Goal: Task Accomplishment & Management: Complete application form

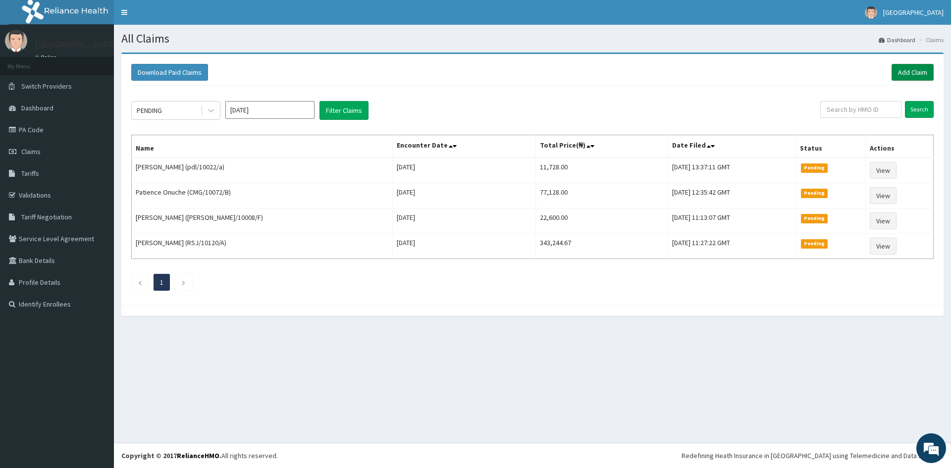
click at [915, 69] on link "Add Claim" at bounding box center [913, 72] width 42 height 17
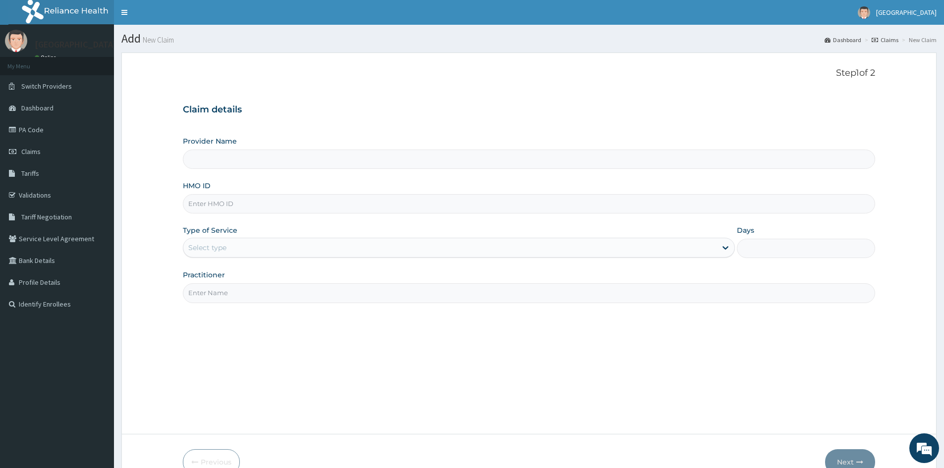
click at [213, 209] on input "HMO ID" at bounding box center [529, 203] width 692 height 19
type input "Doren Specialist Hospital"
paste input "ABP/10489/A"
type input "ABP/10489/A"
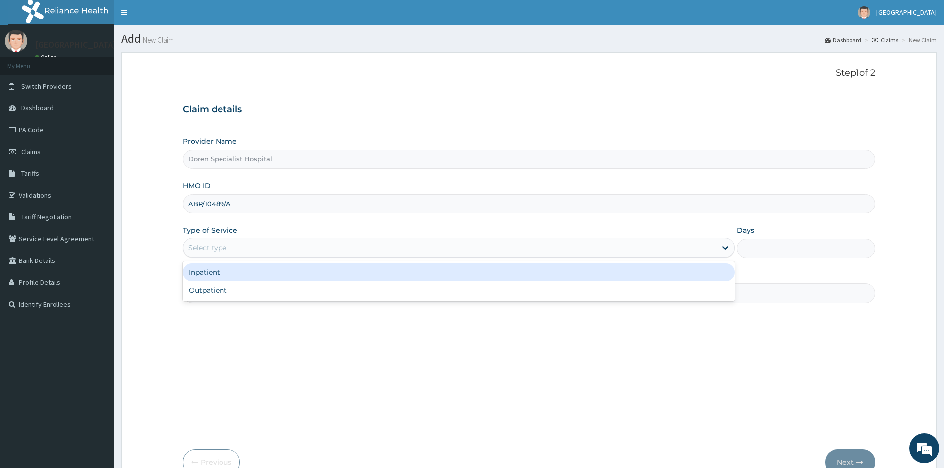
click at [240, 244] on div "Select type" at bounding box center [449, 248] width 533 height 16
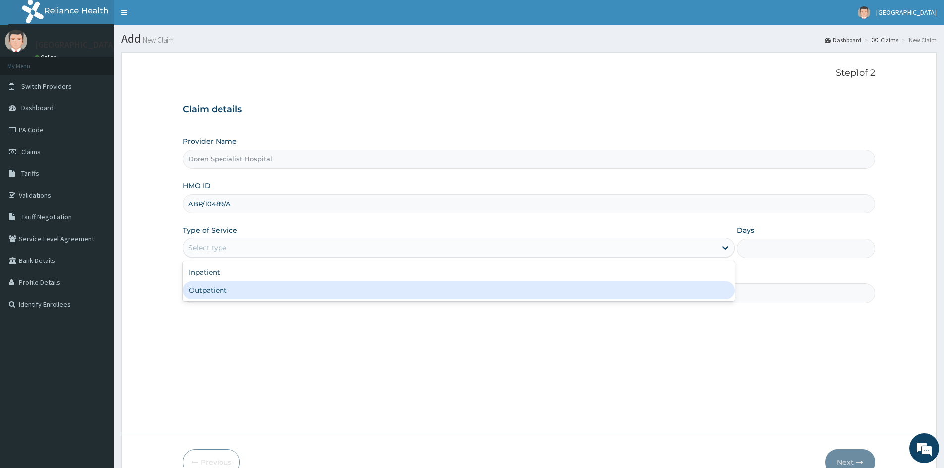
click at [213, 290] on div "Outpatient" at bounding box center [459, 290] width 552 height 18
type input "1"
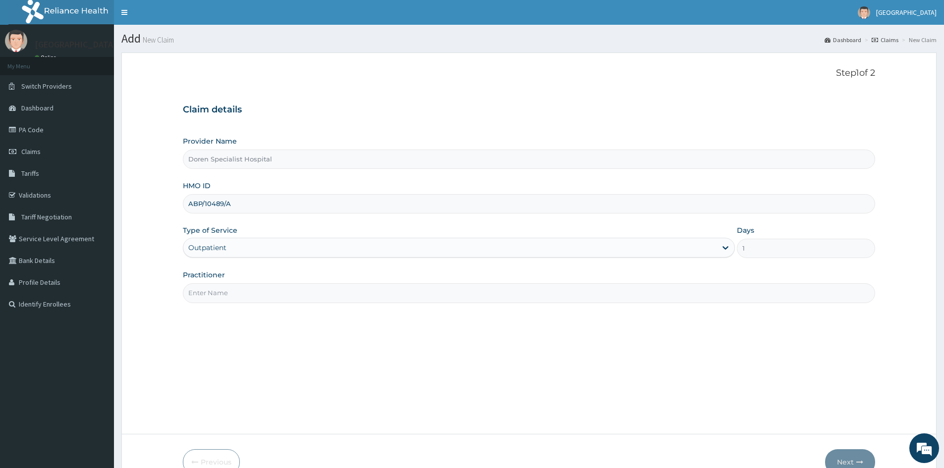
drag, startPoint x: 218, startPoint y: 293, endPoint x: 227, endPoint y: 292, distance: 9.4
click at [218, 293] on input "Practitioner" at bounding box center [529, 292] width 692 height 19
type input "DR OBIANUJU"
click at [842, 456] on button "Next" at bounding box center [850, 462] width 50 height 26
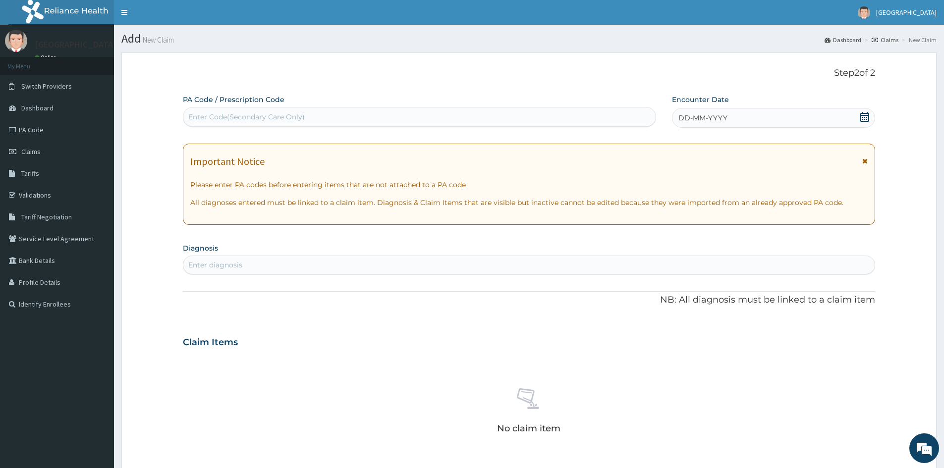
click at [867, 115] on icon at bounding box center [864, 117] width 9 height 10
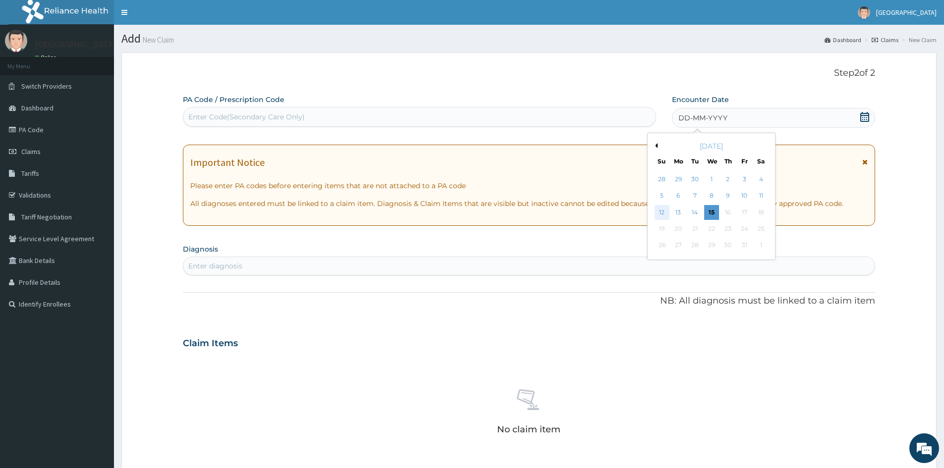
click at [663, 211] on div "12" at bounding box center [661, 212] width 15 height 15
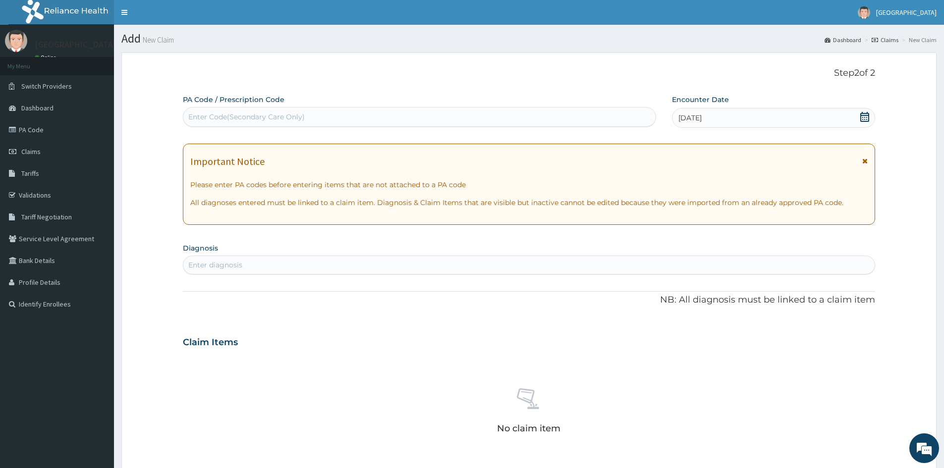
click at [246, 265] on div "Enter diagnosis" at bounding box center [528, 265] width 691 height 16
type input "MALARIA"
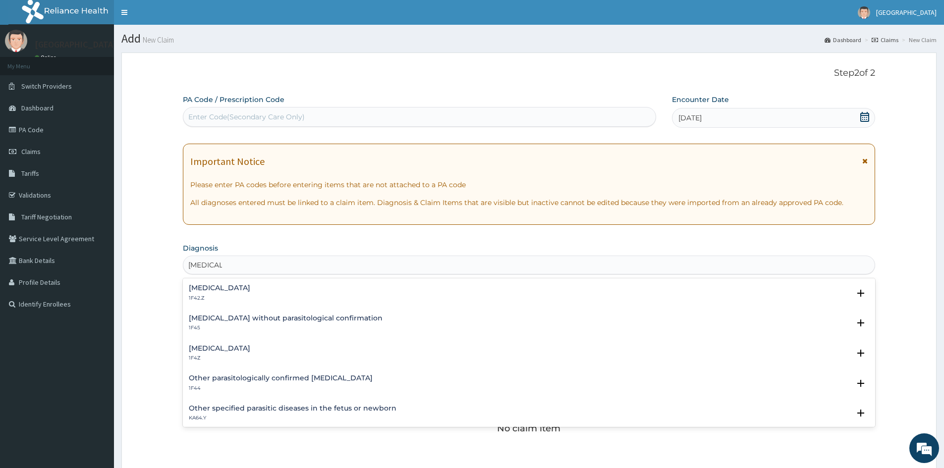
click at [194, 350] on h4 "Malaria, unspecified" at bounding box center [219, 348] width 61 height 7
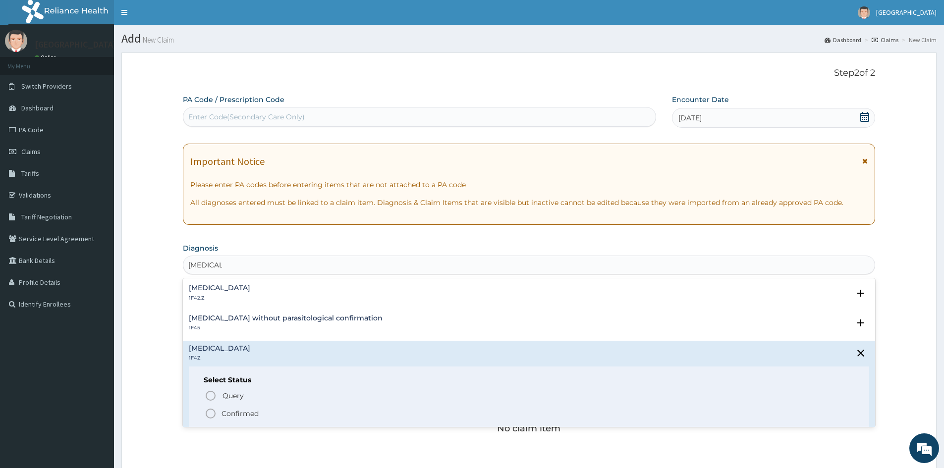
click at [210, 413] on icon "status option filled" at bounding box center [211, 414] width 12 height 12
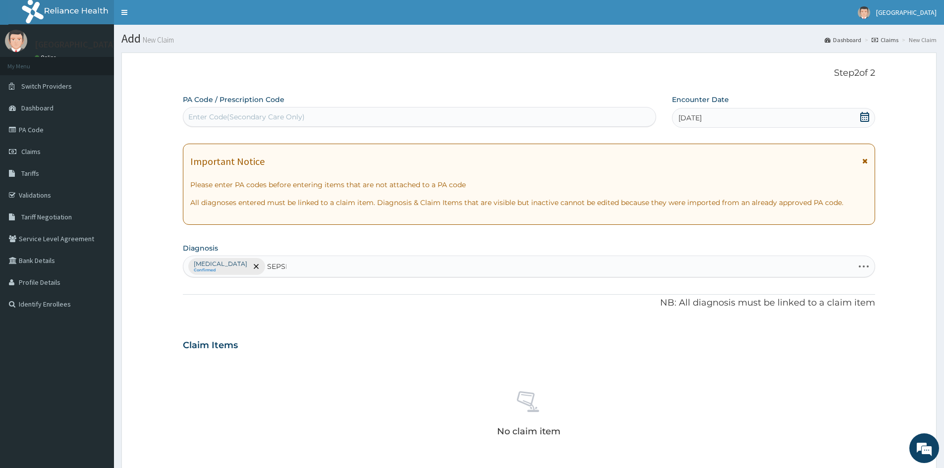
type input "SEPSIS"
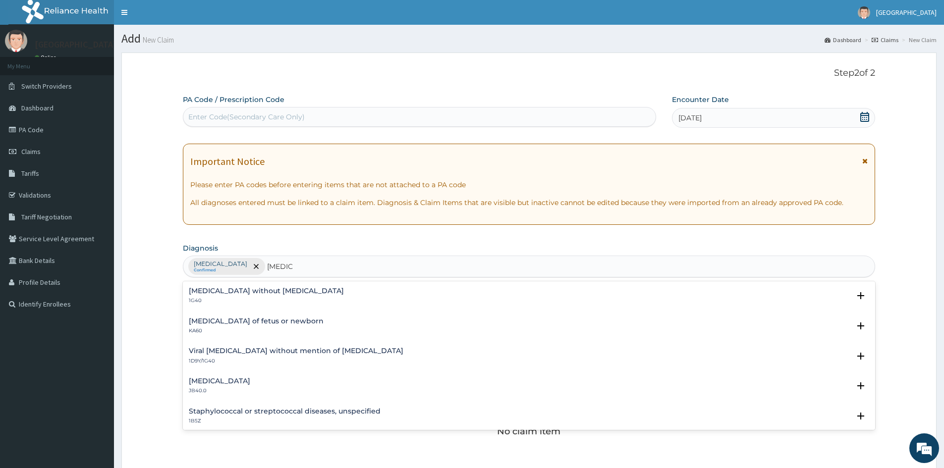
click at [204, 305] on div "Sepsis without septic shock 1G40 Select Status Query Query covers suspected (?)…" at bounding box center [529, 298] width 680 height 22
click at [203, 295] on h4 "Sepsis without septic shock" at bounding box center [266, 290] width 155 height 7
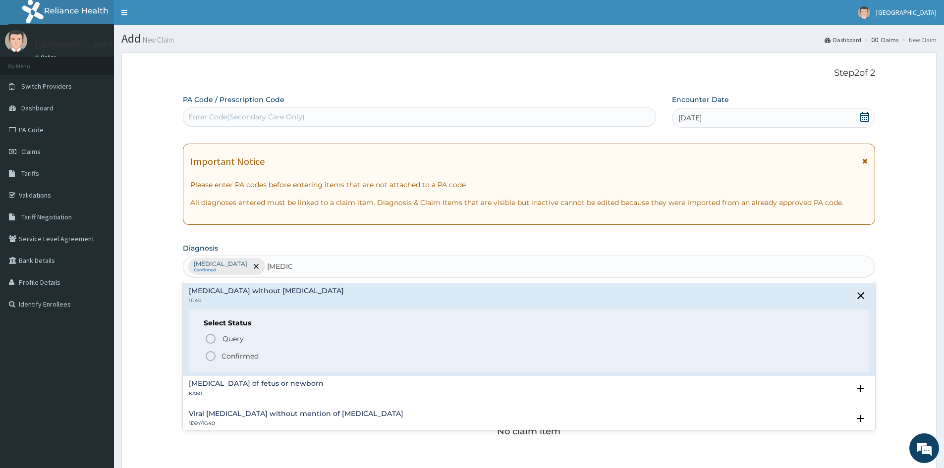
click at [215, 356] on circle "status option filled" at bounding box center [210, 356] width 9 height 9
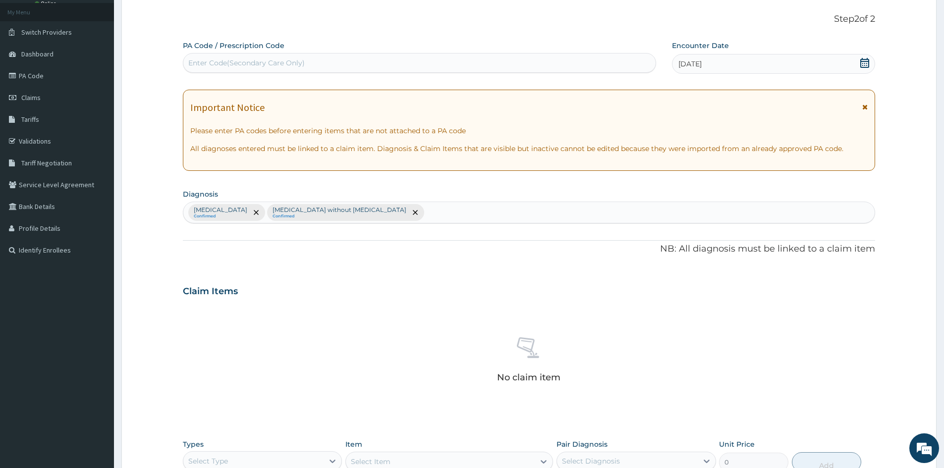
scroll to position [236, 0]
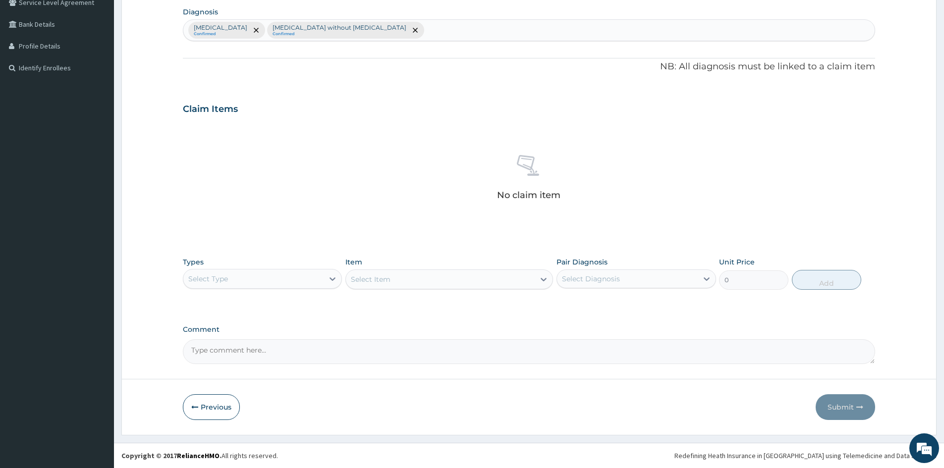
click at [323, 275] on div "Select Type" at bounding box center [253, 279] width 140 height 16
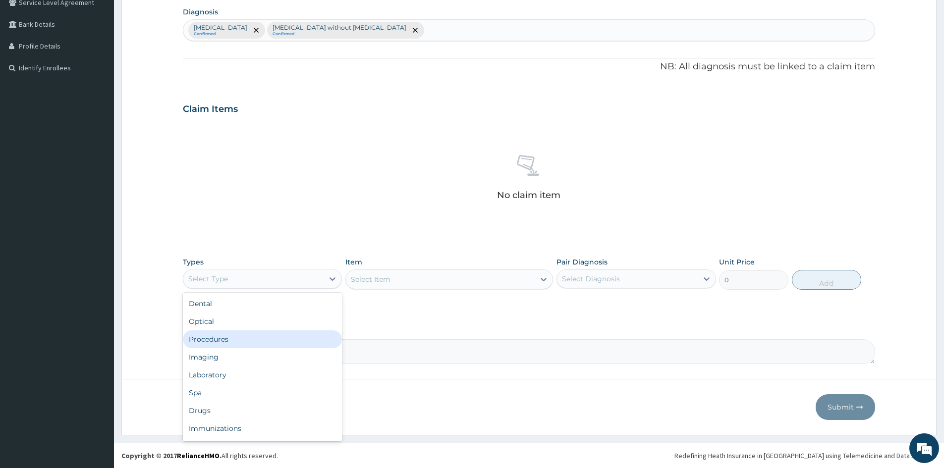
click at [239, 338] on div "Procedures" at bounding box center [262, 339] width 159 height 18
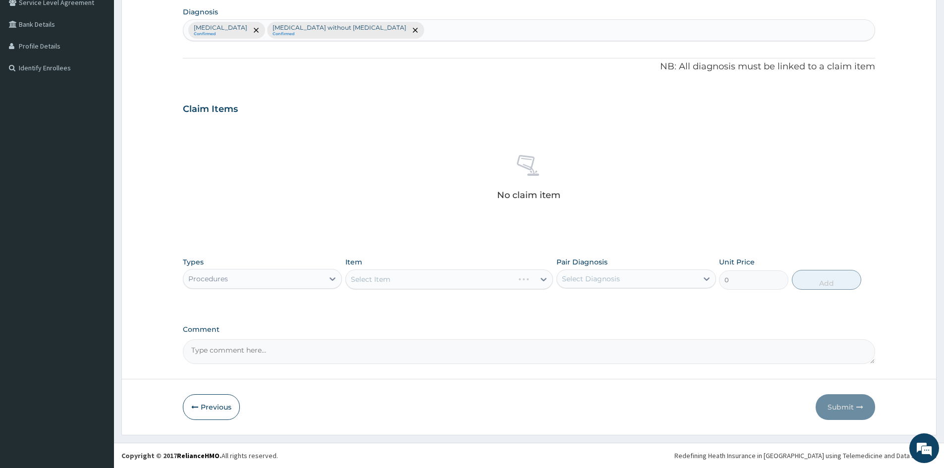
click at [412, 276] on div "Select Item" at bounding box center [449, 279] width 208 height 20
click at [570, 276] on div "Select Diagnosis" at bounding box center [591, 279] width 58 height 10
click at [568, 302] on input "checkbox" at bounding box center [565, 303] width 6 height 6
checkbox input "true"
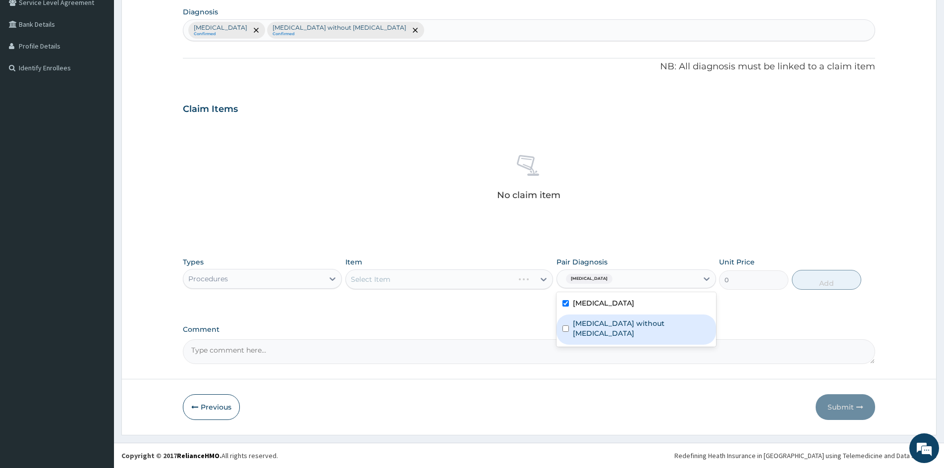
click at [571, 326] on div "Sepsis without septic shock" at bounding box center [635, 330] width 159 height 30
checkbox input "true"
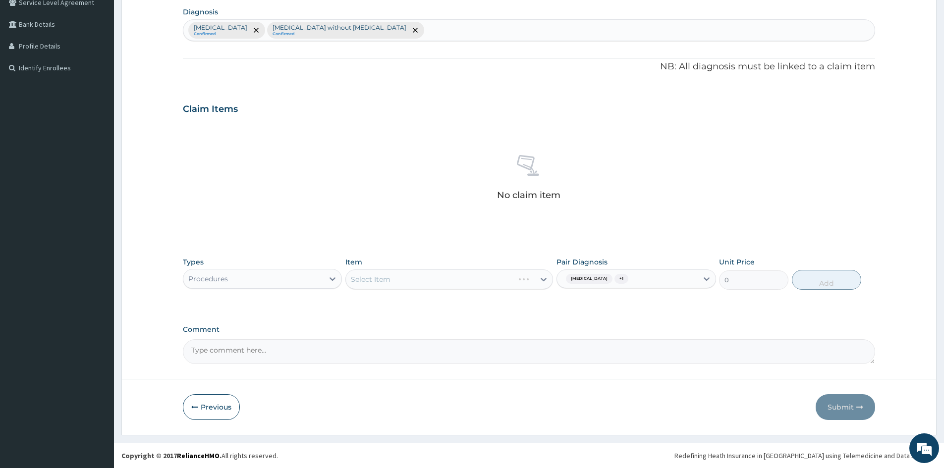
click at [541, 278] on div "Select Item" at bounding box center [449, 279] width 208 height 20
click at [461, 281] on div "Select Item" at bounding box center [449, 279] width 208 height 20
click at [504, 277] on div "Select Item" at bounding box center [449, 279] width 208 height 20
click at [518, 281] on div "Select Item" at bounding box center [440, 279] width 189 height 16
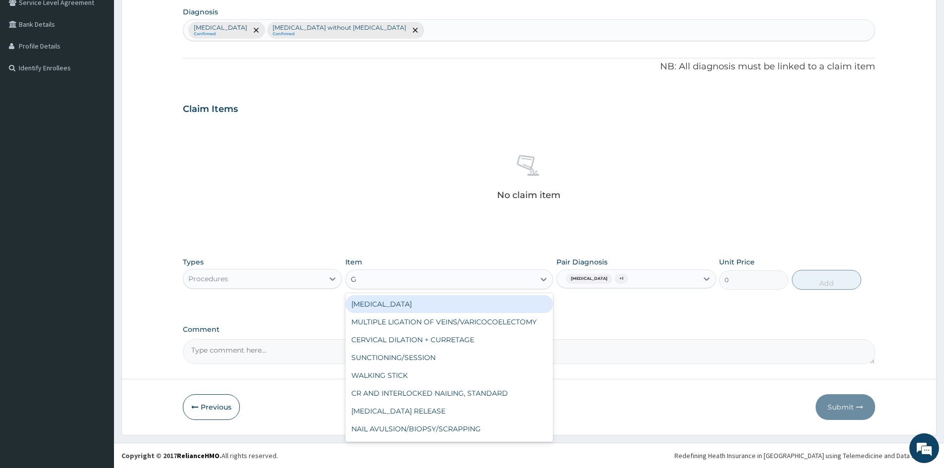
type input "GP"
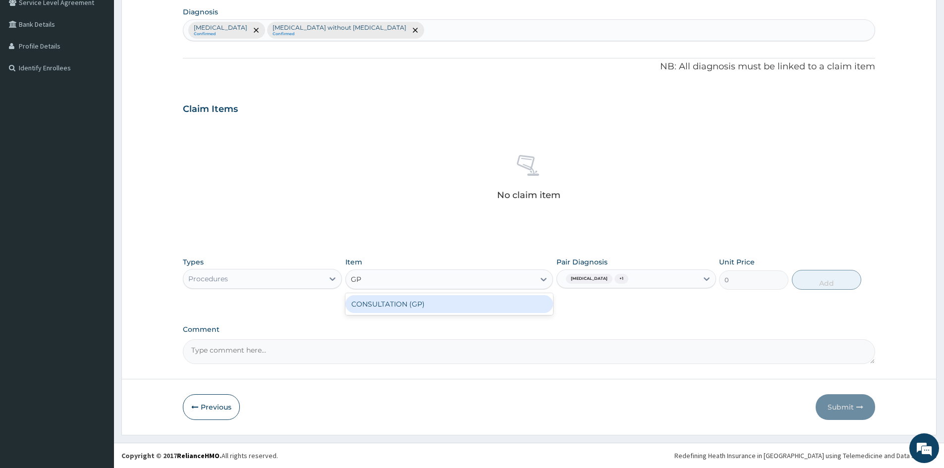
drag, startPoint x: 497, startPoint y: 299, endPoint x: 523, endPoint y: 297, distance: 26.3
click at [507, 298] on div "CONSULTATION (GP)" at bounding box center [449, 304] width 208 height 18
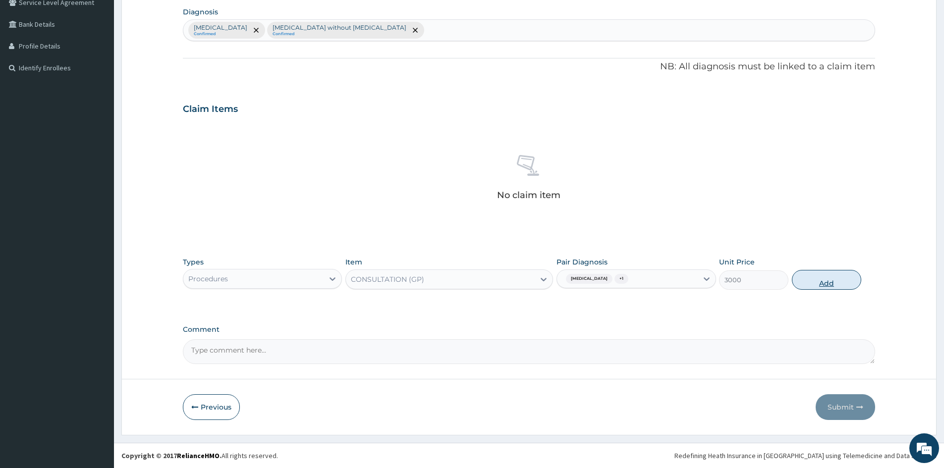
click at [828, 273] on button "Add" at bounding box center [826, 280] width 69 height 20
type input "0"
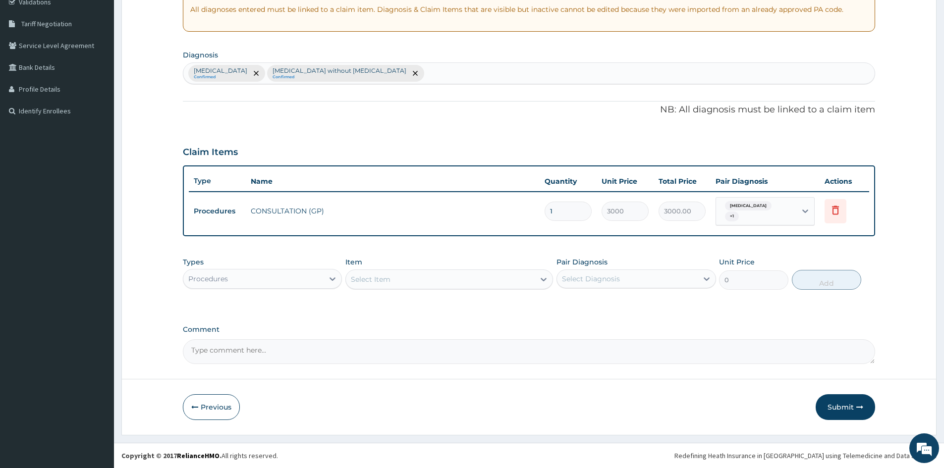
click at [318, 280] on div "Procedures" at bounding box center [253, 279] width 140 height 16
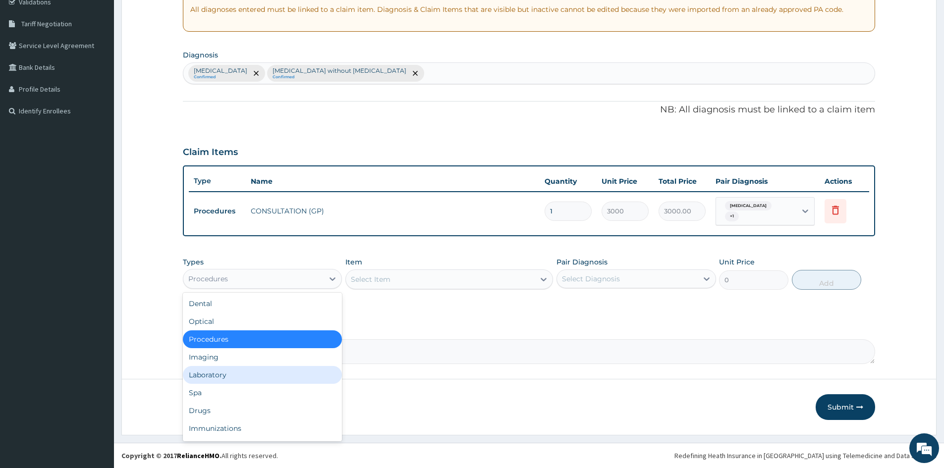
drag, startPoint x: 215, startPoint y: 374, endPoint x: 273, endPoint y: 354, distance: 61.4
click at [216, 374] on div "Laboratory" at bounding box center [262, 375] width 159 height 18
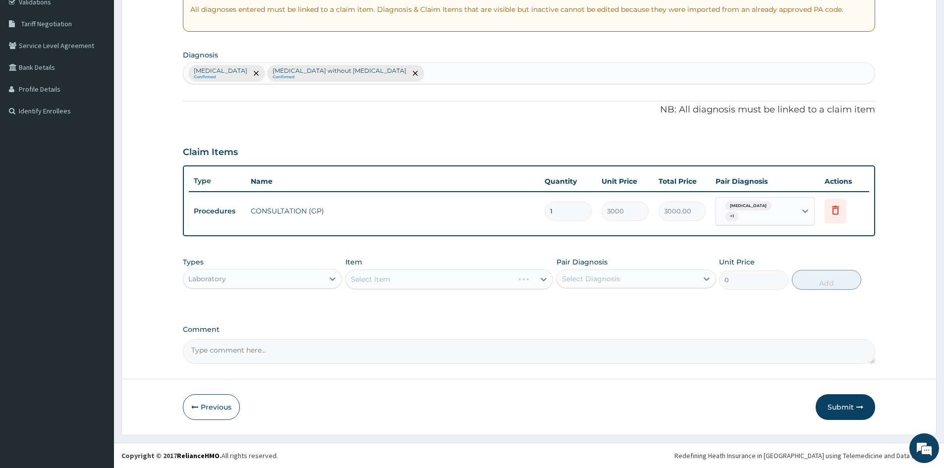
click at [485, 280] on div "Select Item" at bounding box center [449, 279] width 208 height 20
click at [538, 278] on div "Select Item" at bounding box center [449, 279] width 208 height 20
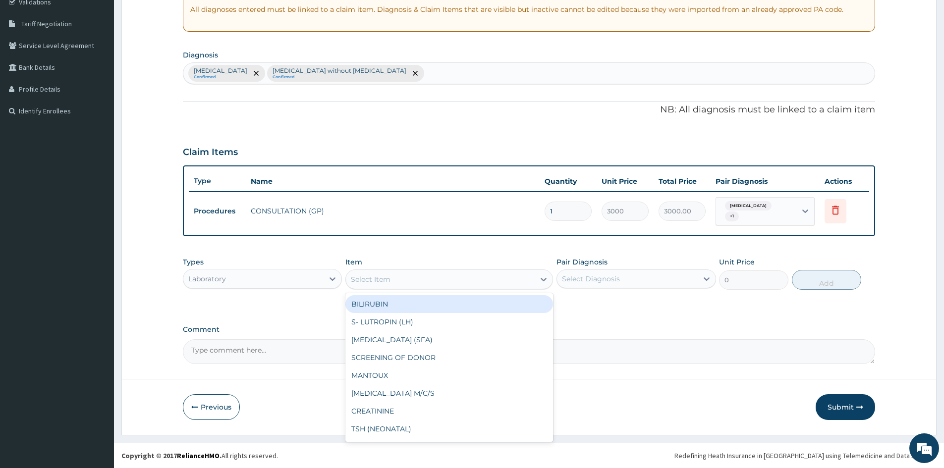
click at [538, 278] on icon at bounding box center [543, 279] width 10 height 10
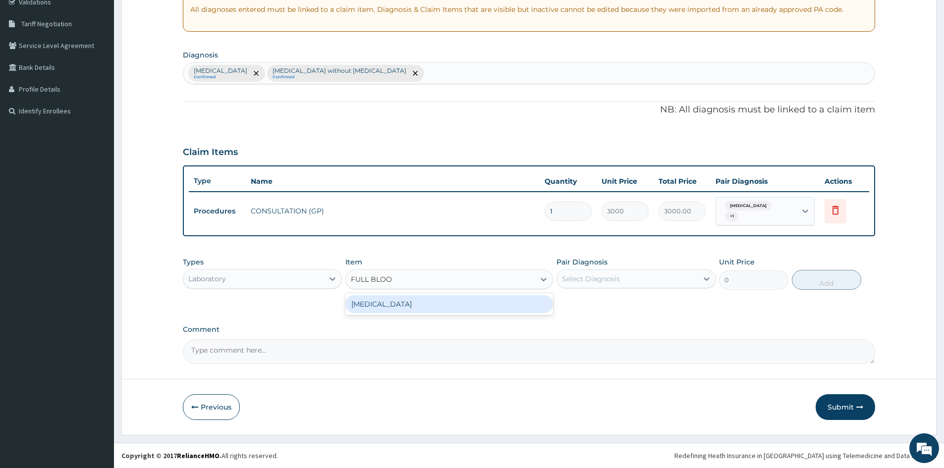
type input "FULL BLOOD"
drag, startPoint x: 510, startPoint y: 303, endPoint x: 609, endPoint y: 296, distance: 99.3
click at [522, 302] on div "FULL BLOOD COUNT" at bounding box center [449, 304] width 208 height 18
type input "3400"
click at [622, 281] on div "Select Diagnosis" at bounding box center [627, 279] width 140 height 16
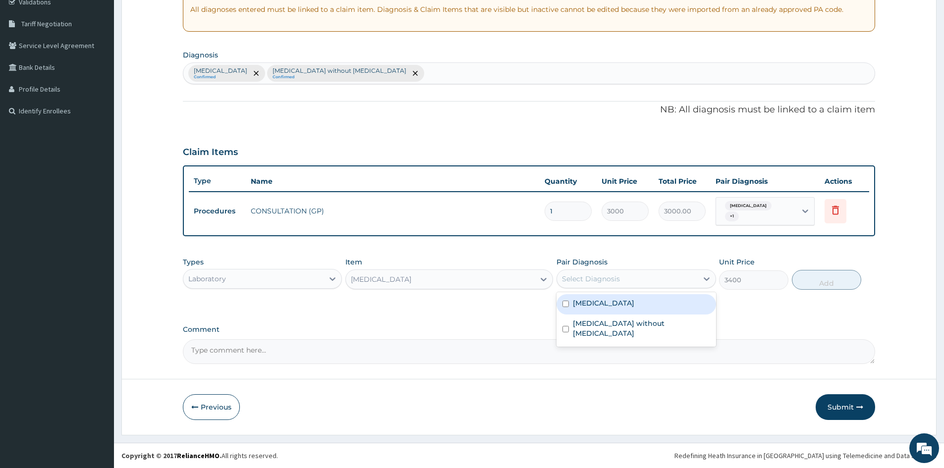
drag, startPoint x: 567, startPoint y: 305, endPoint x: 561, endPoint y: 329, distance: 25.1
click at [567, 307] on input "checkbox" at bounding box center [565, 304] width 6 height 6
checkbox input "true"
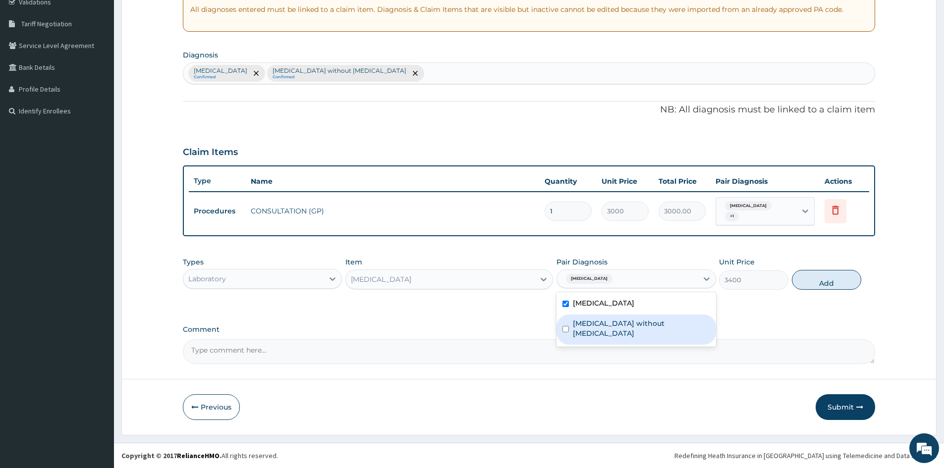
click at [560, 328] on div "Sepsis without septic shock" at bounding box center [635, 330] width 159 height 30
checkbox input "true"
click at [835, 281] on button "Add" at bounding box center [826, 280] width 69 height 20
type input "0"
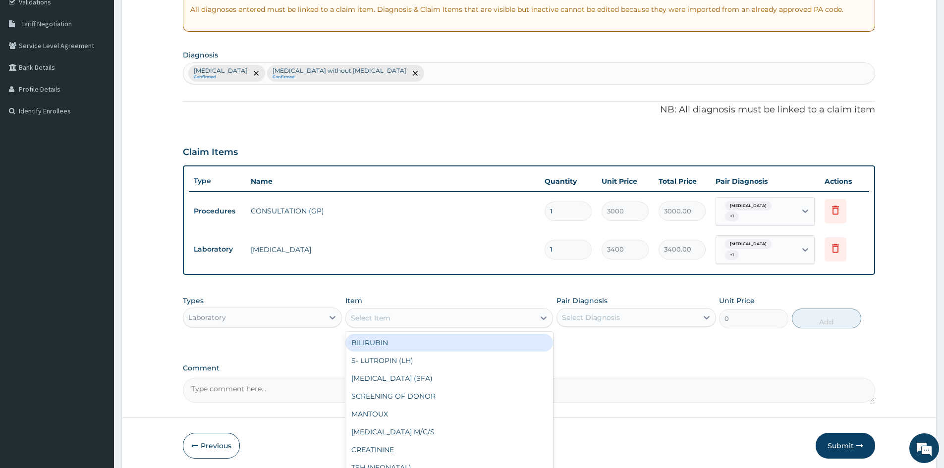
click at [397, 315] on div "Select Item" at bounding box center [440, 318] width 189 height 16
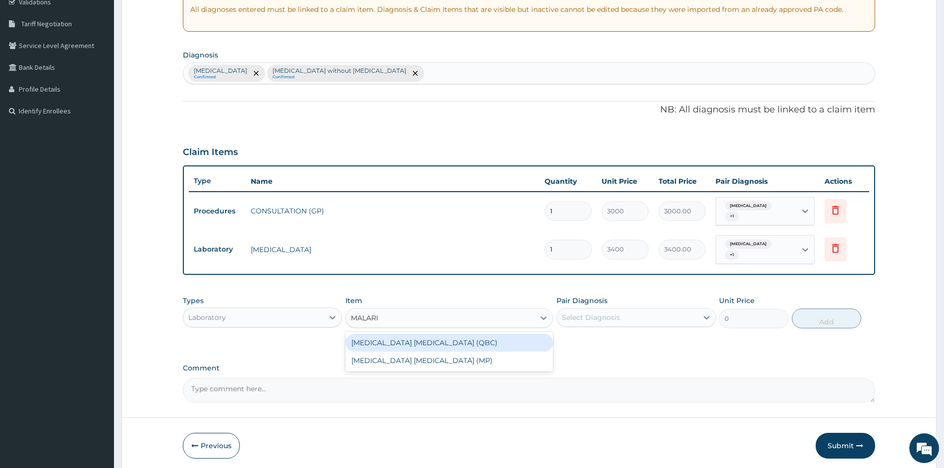
type input "MALARIA"
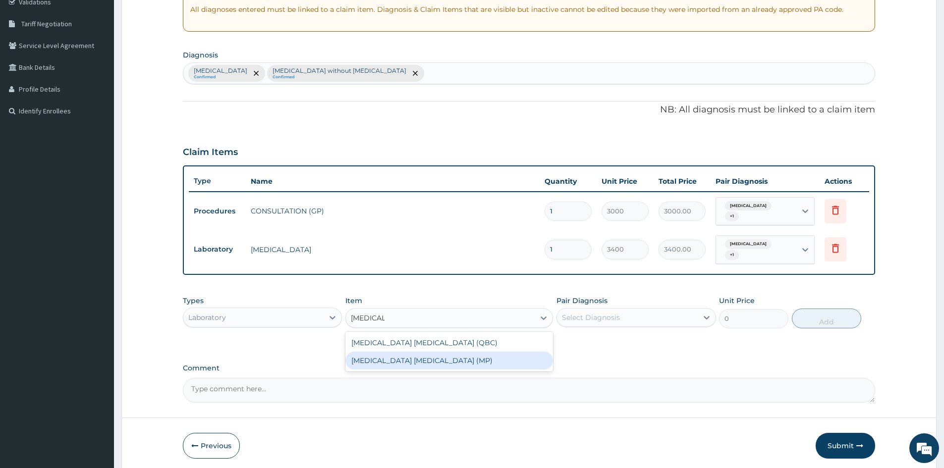
click at [446, 358] on div "MALARIA PARASITE (MP)" at bounding box center [449, 361] width 208 height 18
type input "2100"
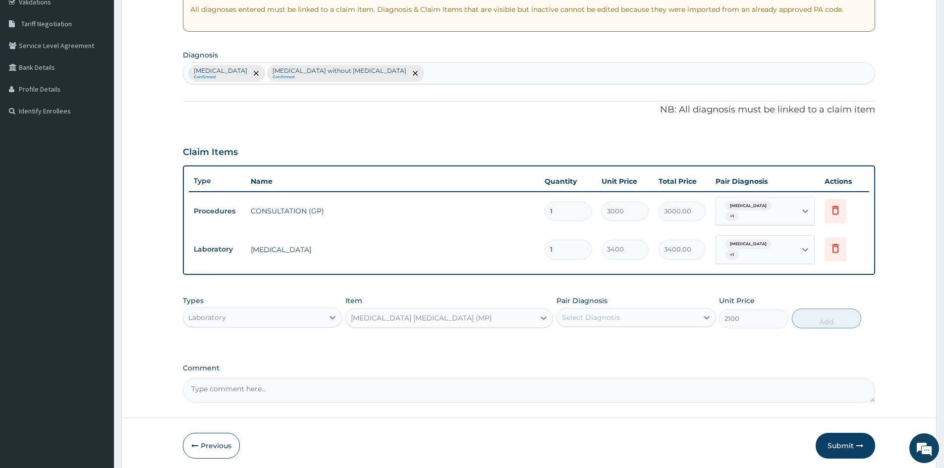
click at [571, 321] on div "Select Diagnosis" at bounding box center [591, 318] width 58 height 10
click at [564, 341] on input "checkbox" at bounding box center [565, 342] width 6 height 6
checkbox input "true"
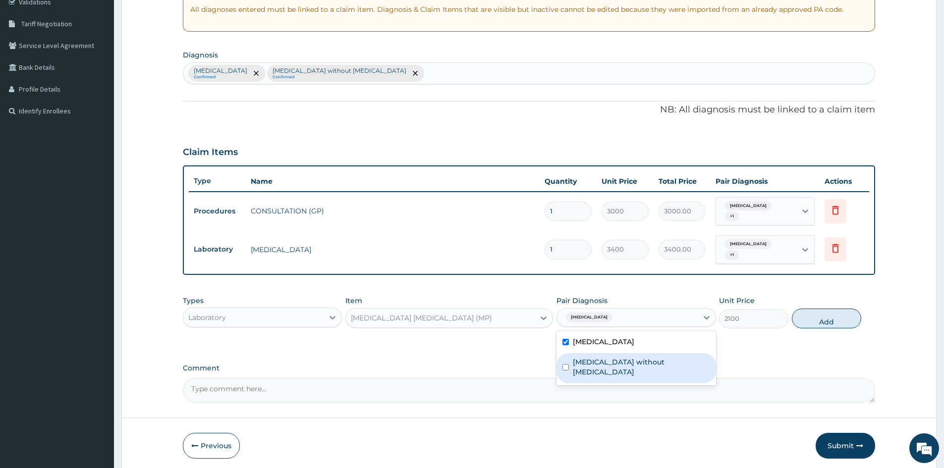
click at [562, 361] on div "Sepsis without septic shock" at bounding box center [635, 368] width 159 height 30
checkbox input "true"
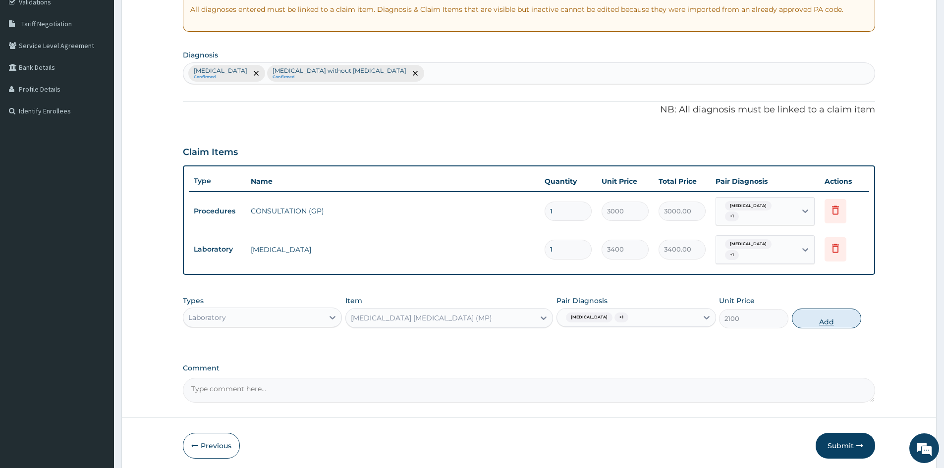
click at [823, 315] on button "Add" at bounding box center [826, 319] width 69 height 20
type input "0"
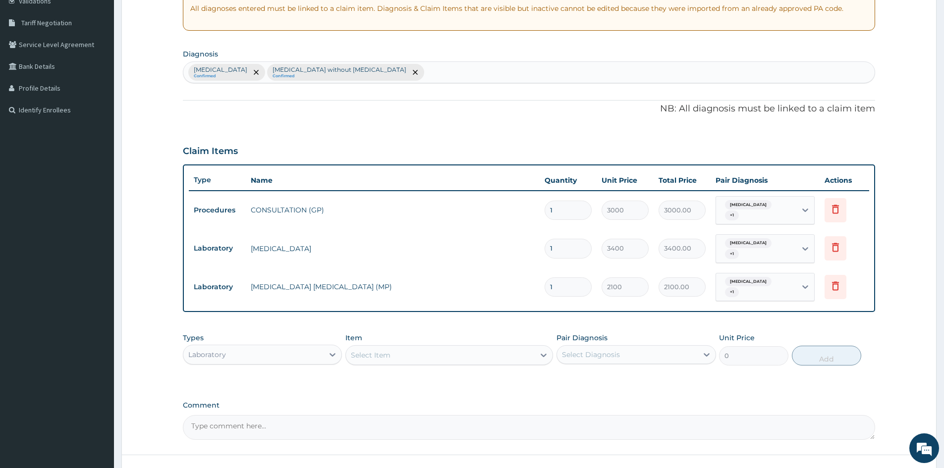
type input "0"
type input "0.00"
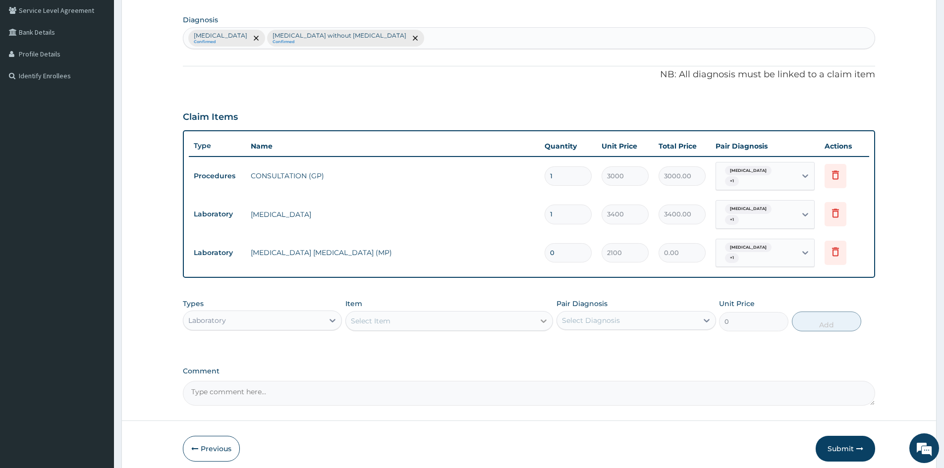
scroll to position [270, 0]
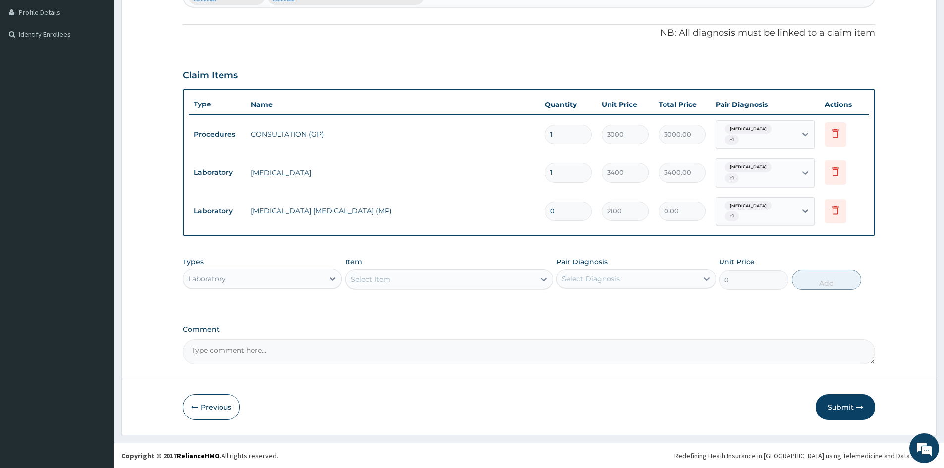
type input "0"
drag, startPoint x: 951, startPoint y: 12, endPoint x: 764, endPoint y: 322, distance: 361.6
click at [764, 322] on div "PA Code / Prescription Code Enter Code(Secondary Care Only) Encounter Date 12-1…" at bounding box center [529, 94] width 692 height 539
click at [681, 434] on form "Step 2 of 2 PA Code / Prescription Code Enter Code(Secondary Care Only) Encount…" at bounding box center [528, 109] width 815 height 653
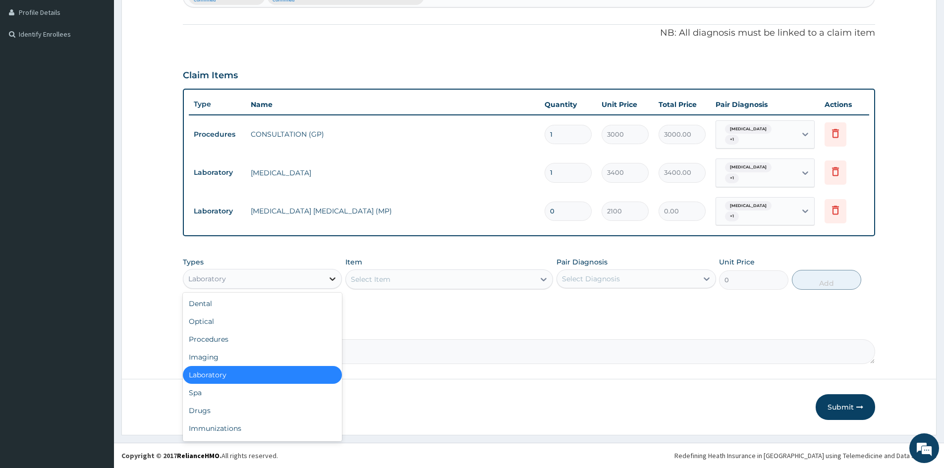
click at [328, 276] on icon at bounding box center [332, 279] width 10 height 10
click at [244, 407] on div "Drugs" at bounding box center [262, 411] width 159 height 18
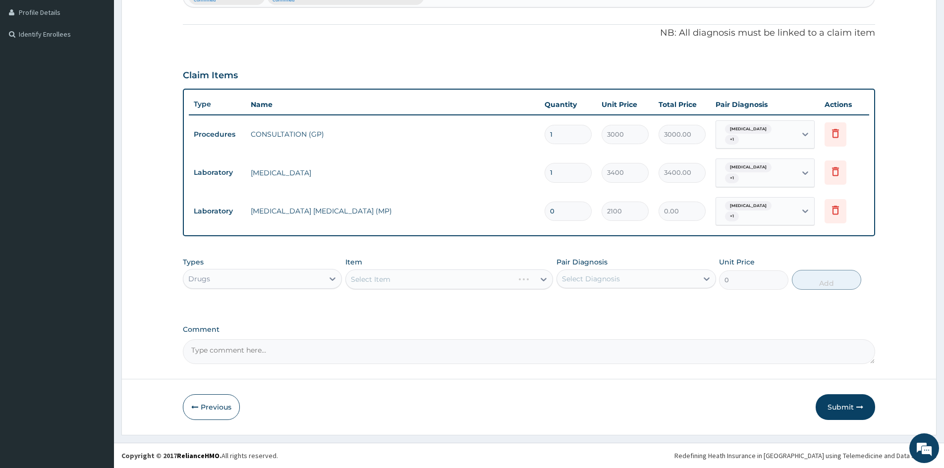
click at [576, 217] on input "0" at bounding box center [567, 211] width 47 height 19
type input "1"
type input "2100.00"
type input "1"
click at [517, 276] on div "Select Item" at bounding box center [449, 279] width 208 height 20
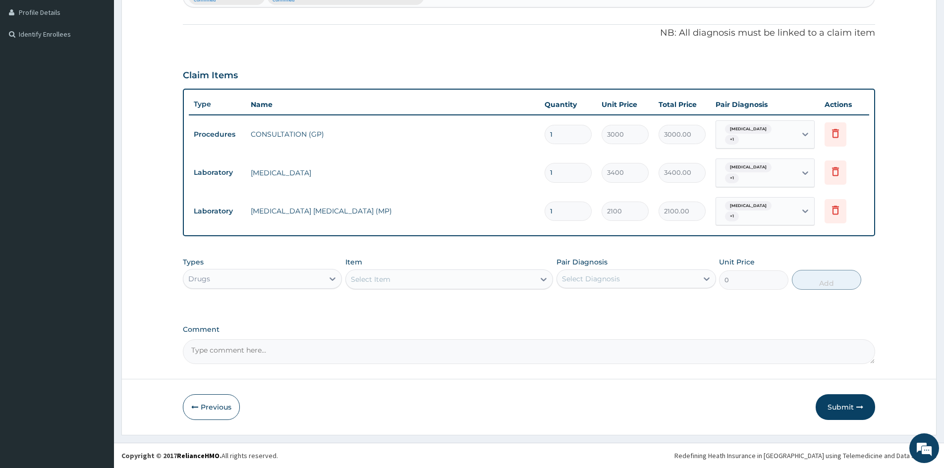
click at [535, 277] on div "Select Item" at bounding box center [440, 279] width 189 height 16
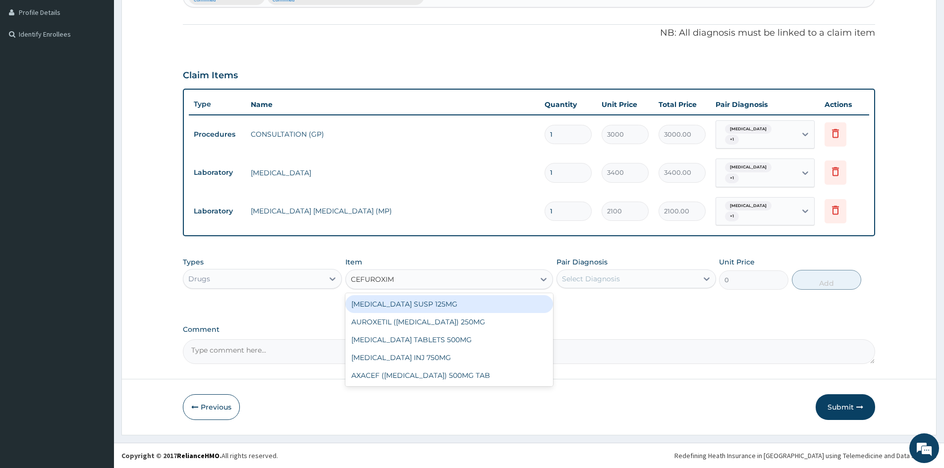
type input "CEFUROXIME"
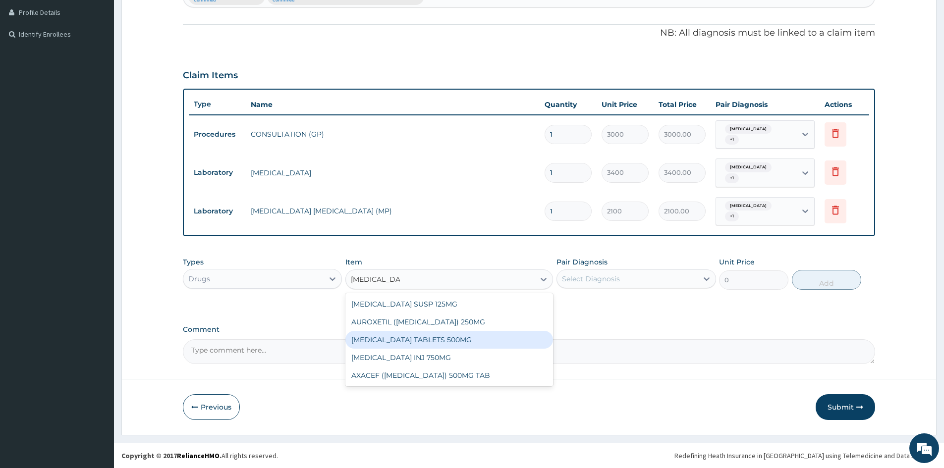
click at [450, 337] on div "[MEDICAL_DATA] TABLETS 500MG" at bounding box center [449, 340] width 208 height 18
type input "583.3333129882812"
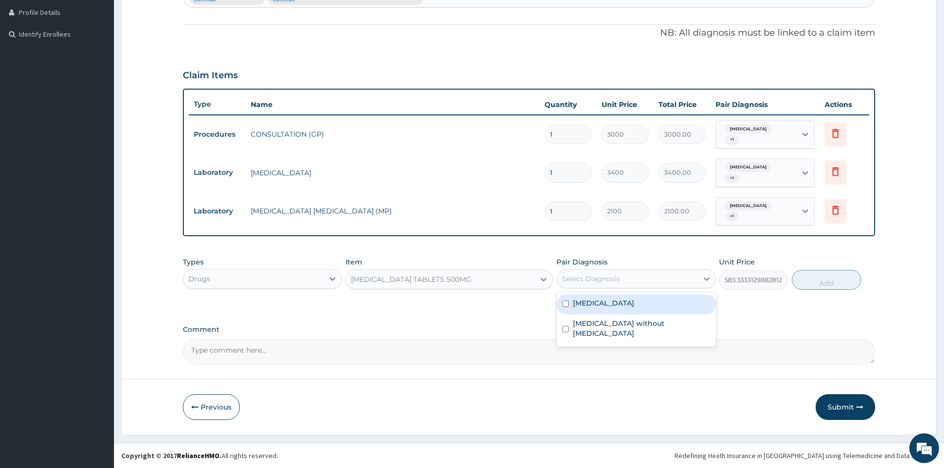
click at [660, 284] on div "Select Diagnosis" at bounding box center [627, 279] width 140 height 16
click at [591, 301] on label "Malaria, unspecified" at bounding box center [603, 303] width 61 height 10
checkbox input "true"
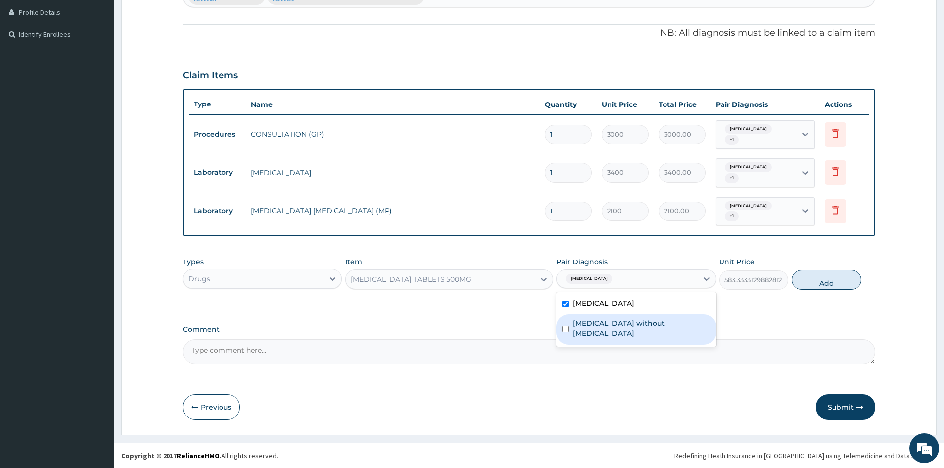
click at [572, 323] on div "Sepsis without septic shock" at bounding box center [635, 330] width 159 height 30
checkbox input "true"
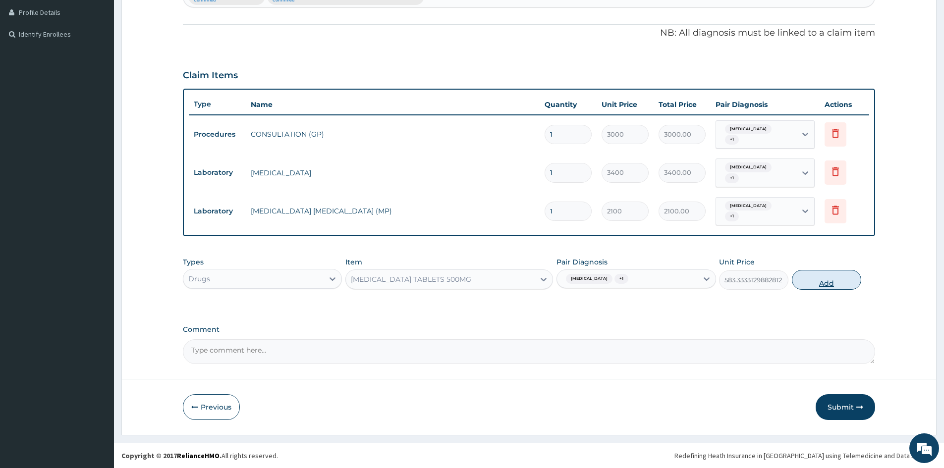
click at [821, 274] on button "Add" at bounding box center [826, 280] width 69 height 20
type input "0"
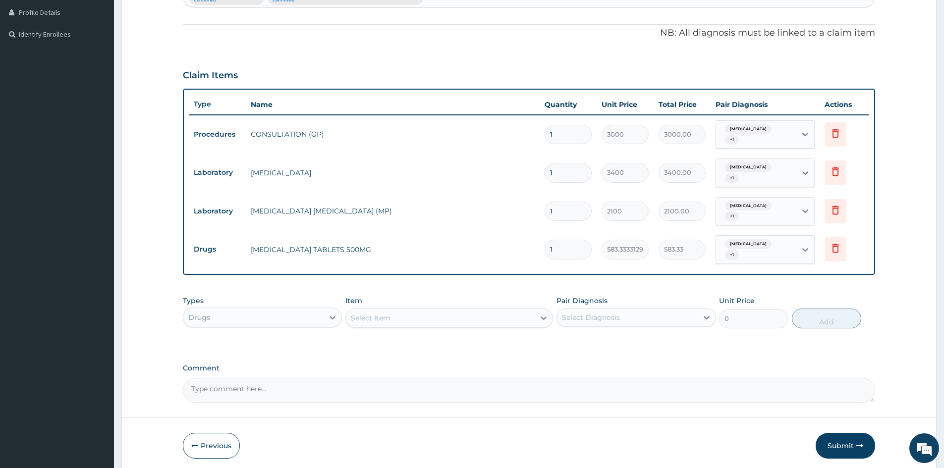
type input "10"
type input "5833.33"
type input "10"
click at [455, 317] on div "Select Item" at bounding box center [440, 318] width 189 height 16
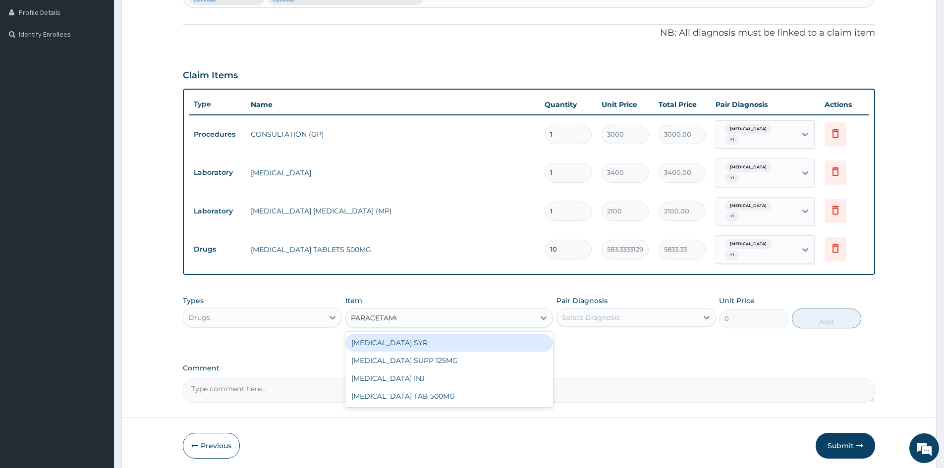
type input "PARACETAMOL"
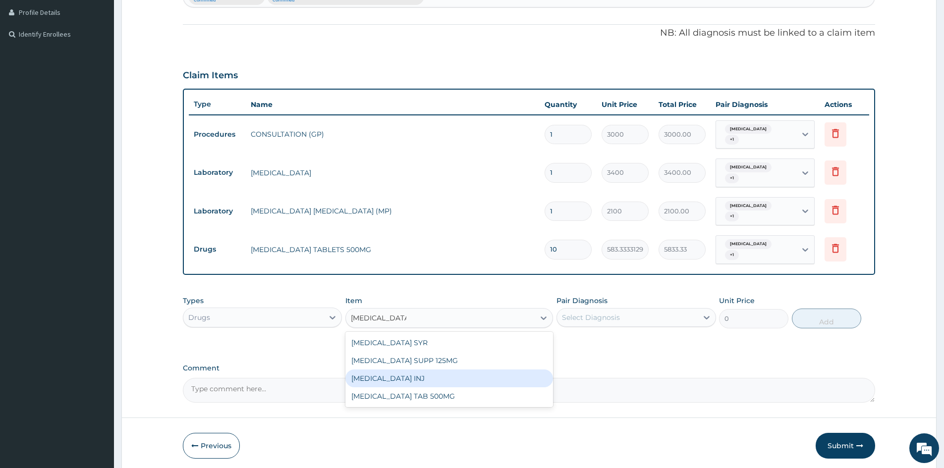
click at [430, 379] on div "[MEDICAL_DATA] INJ" at bounding box center [449, 379] width 208 height 18
type input "1500"
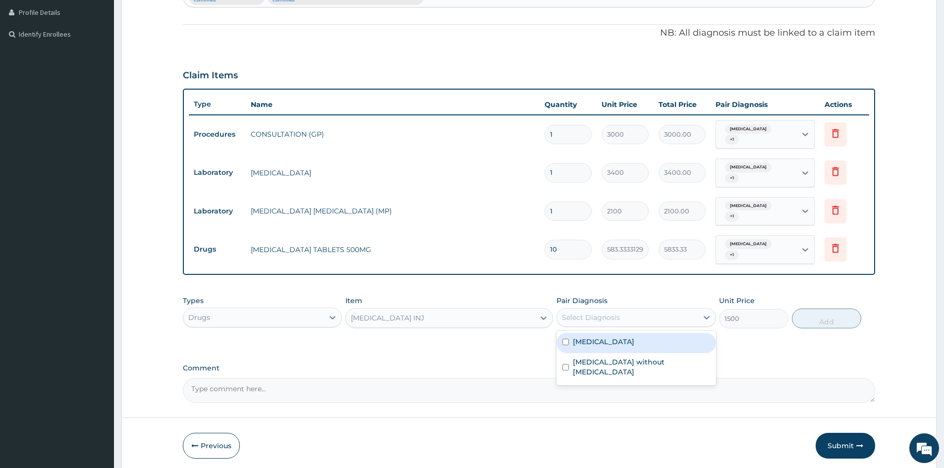
click at [621, 316] on div "Select Diagnosis" at bounding box center [627, 318] width 140 height 16
drag, startPoint x: 559, startPoint y: 342, endPoint x: 588, endPoint y: 360, distance: 34.0
click at [562, 343] on div "[MEDICAL_DATA]" at bounding box center [635, 343] width 159 height 20
checkbox input "true"
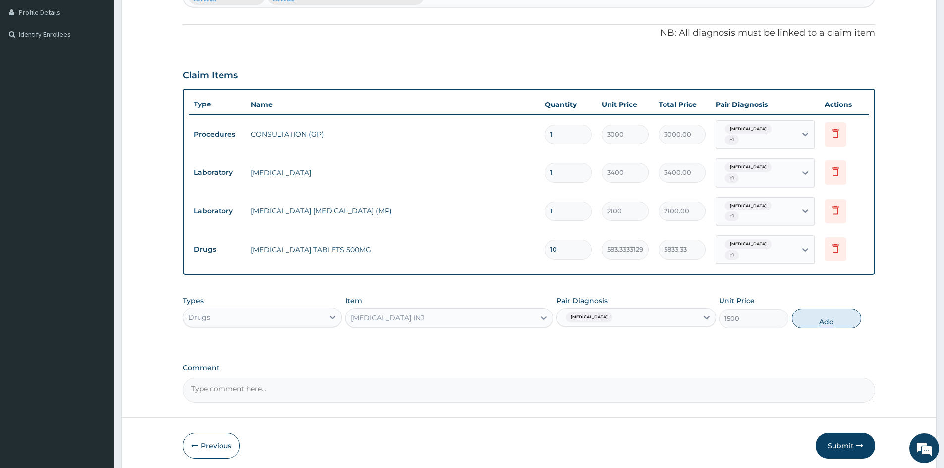
click at [815, 320] on button "Add" at bounding box center [826, 319] width 69 height 20
type input "0"
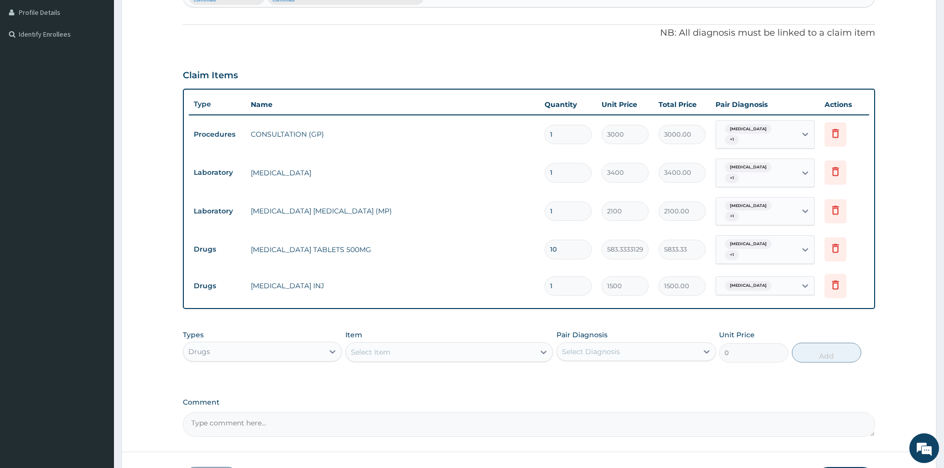
click at [418, 349] on div "Select Item" at bounding box center [440, 352] width 189 height 16
click at [363, 349] on input "PARCETAMOL" at bounding box center [376, 352] width 51 height 10
type input "PARACETAMOL"
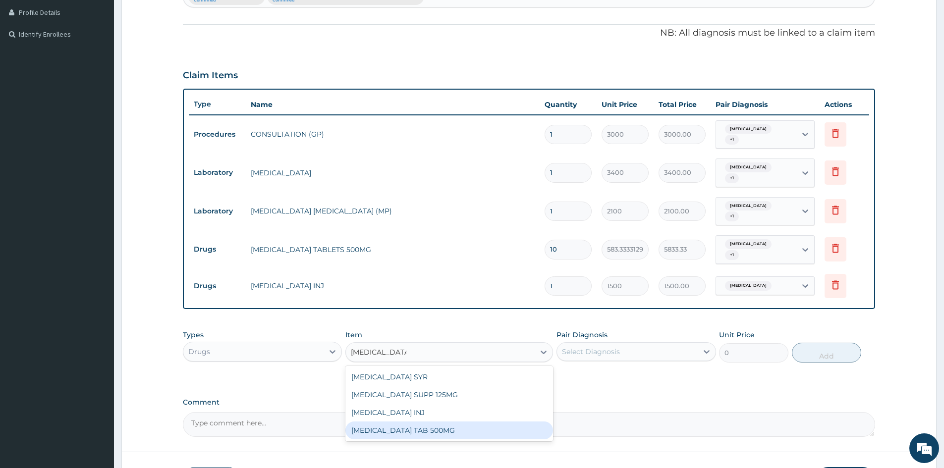
drag, startPoint x: 413, startPoint y: 427, endPoint x: 539, endPoint y: 403, distance: 129.1
click at [414, 427] on div "[MEDICAL_DATA] TAB 500MG" at bounding box center [449, 431] width 208 height 18
type input "30"
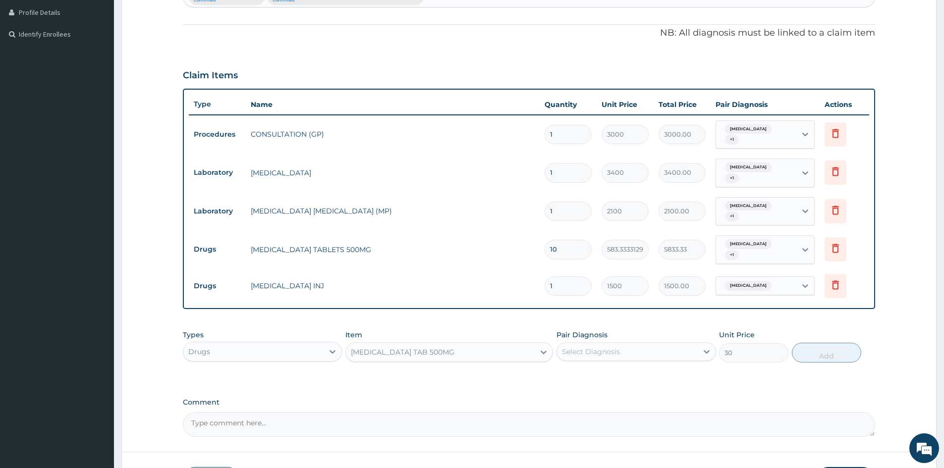
click at [592, 348] on div "Select Diagnosis" at bounding box center [591, 352] width 58 height 10
drag, startPoint x: 565, startPoint y: 375, endPoint x: 752, endPoint y: 374, distance: 187.3
click at [574, 376] on div "[MEDICAL_DATA]" at bounding box center [635, 377] width 159 height 20
checkbox input "true"
click at [832, 343] on button "Add" at bounding box center [826, 353] width 69 height 20
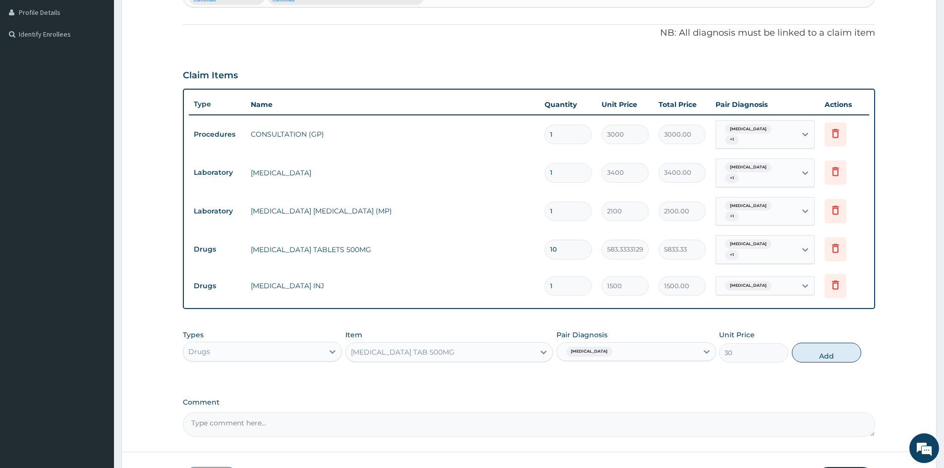
type input "0"
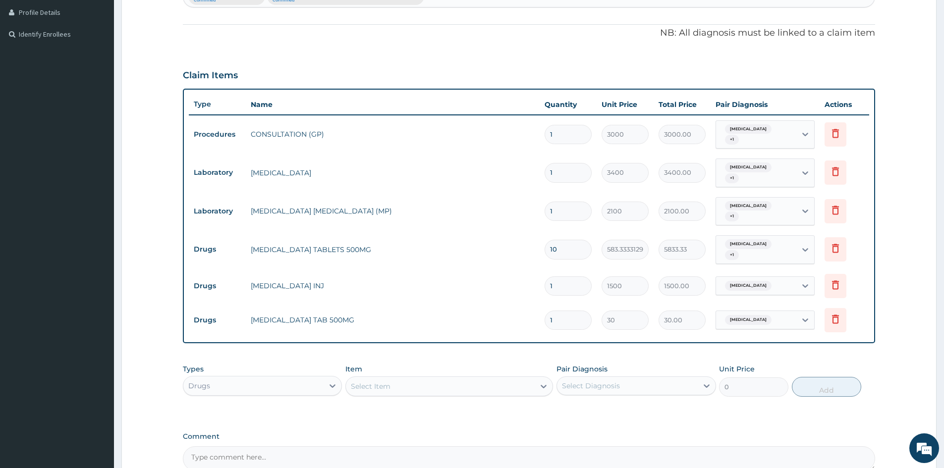
type input "18"
type input "540.00"
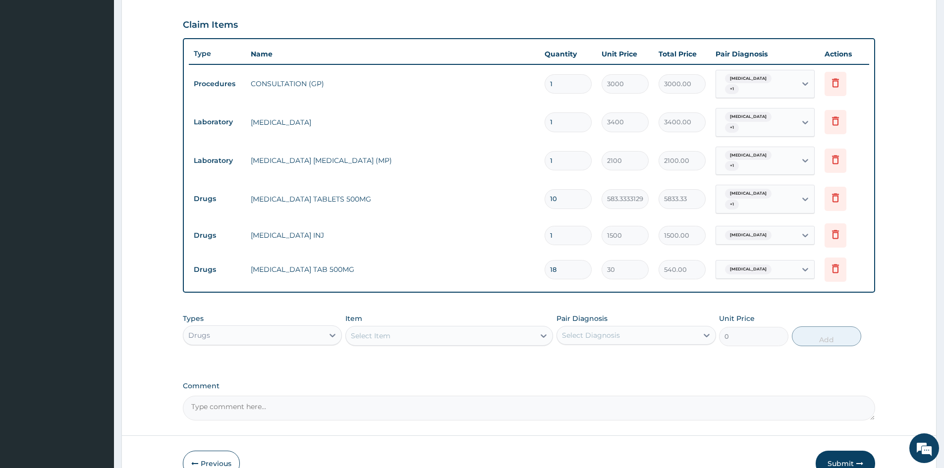
scroll to position [377, 0]
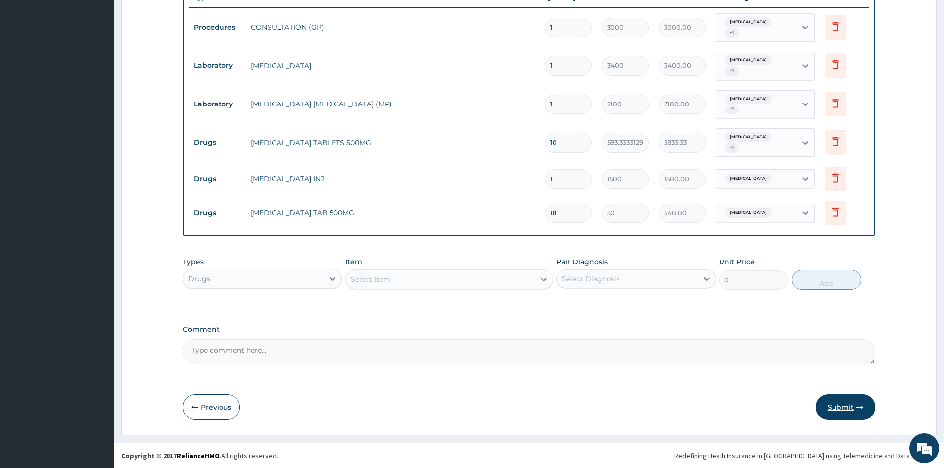
type input "18"
click at [842, 407] on button "Submit" at bounding box center [844, 407] width 59 height 26
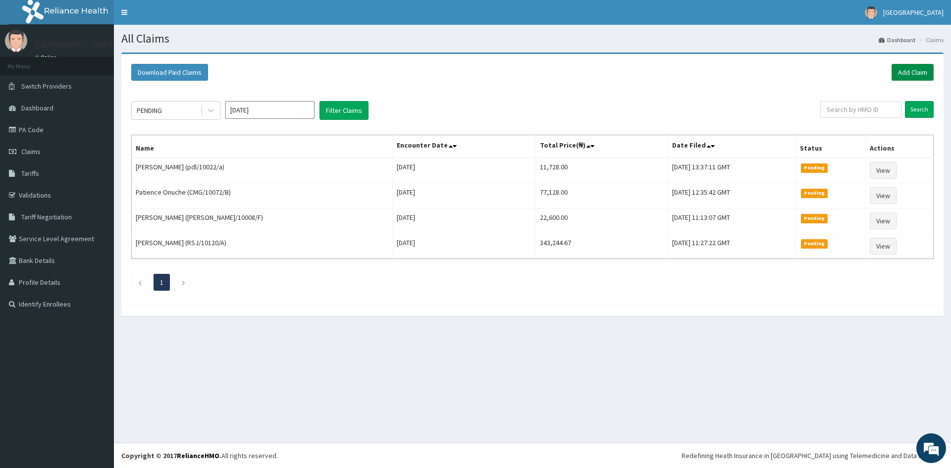
click at [911, 71] on link "Add Claim" at bounding box center [913, 72] width 42 height 17
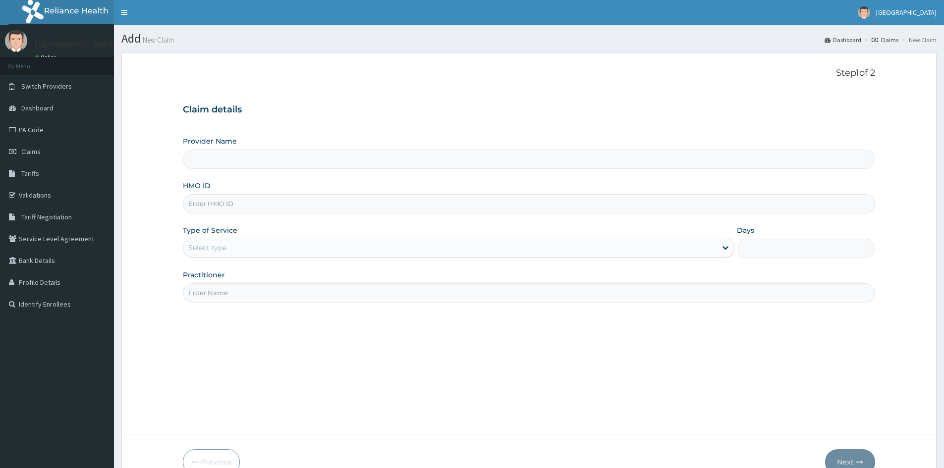
click at [236, 198] on input "HMO ID" at bounding box center [529, 203] width 692 height 19
type input "Doren Specialist Hospital"
paste input "ANL/10028/B"
type input "ANL/10028/B"
click at [219, 249] on div "Select type" at bounding box center [207, 248] width 38 height 10
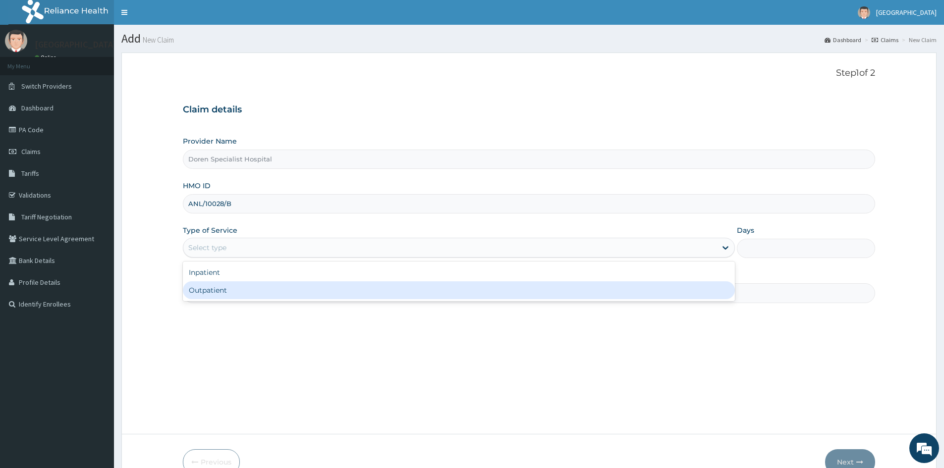
click at [211, 293] on div "Outpatient" at bounding box center [459, 290] width 552 height 18
type input "1"
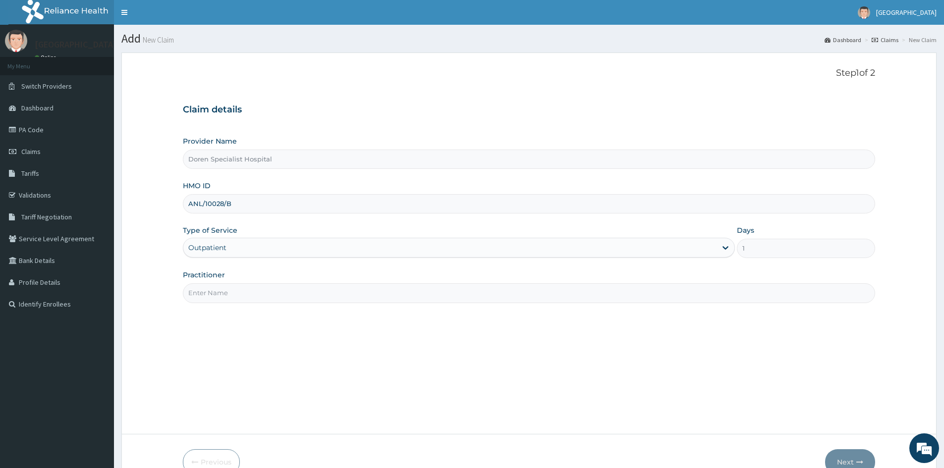
click at [225, 289] on input "Practitioner" at bounding box center [529, 292] width 692 height 19
type input "DR KARAMI"
click at [841, 453] on button "Next" at bounding box center [850, 462] width 50 height 26
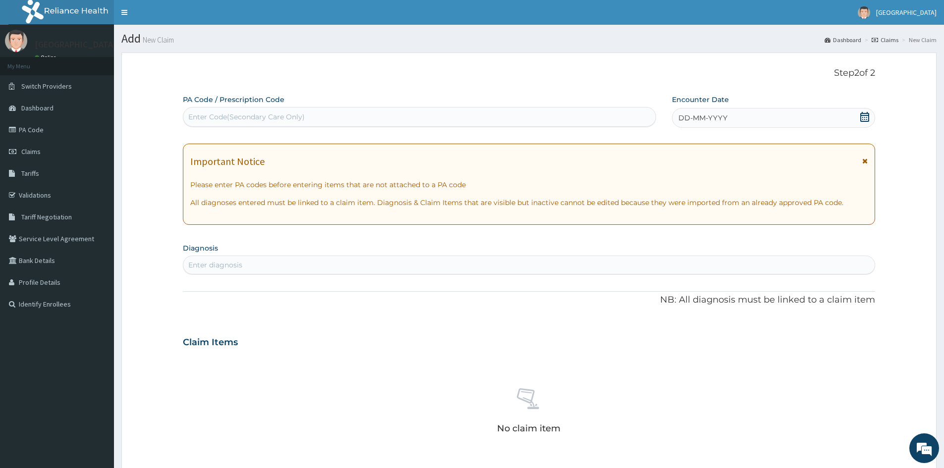
click at [265, 112] on div "Enter Code(Secondary Care Only)" at bounding box center [246, 117] width 116 height 10
paste input "PA/4047B6"
type input "PA/4047B6"
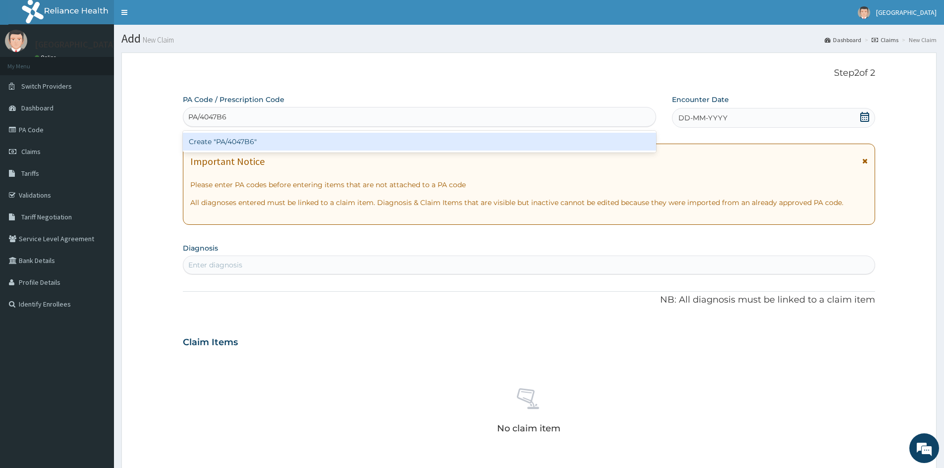
click at [243, 141] on div "Create "PA/4047B6"" at bounding box center [419, 142] width 473 height 18
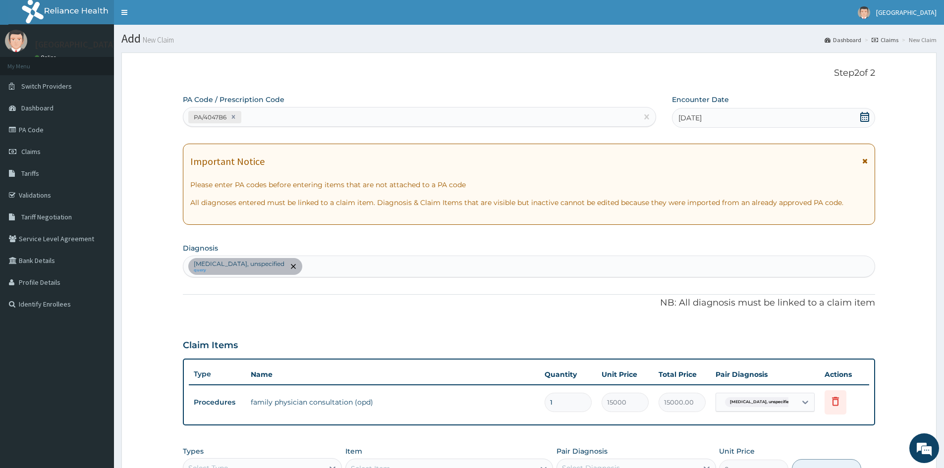
click at [280, 113] on div "PA/4047B6" at bounding box center [410, 117] width 454 height 16
paste input "PA/2601AA"
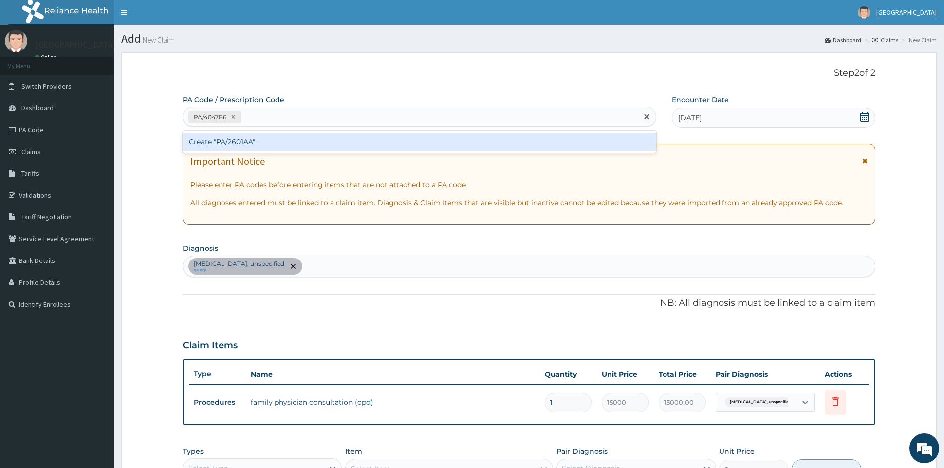
type input "PA/2601AA"
click at [266, 141] on div "Create "PA/2601AA"" at bounding box center [419, 142] width 473 height 18
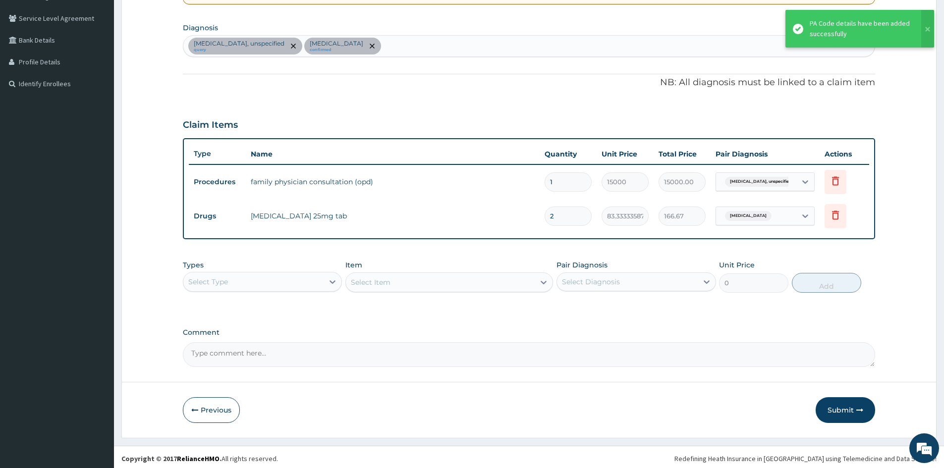
scroll to position [223, 0]
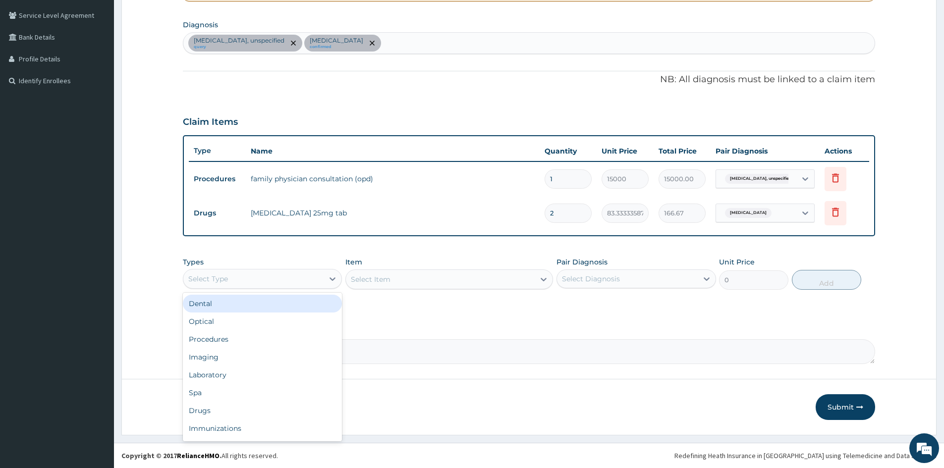
click at [323, 282] on div "Select Type" at bounding box center [253, 279] width 140 height 16
click at [225, 338] on div "Procedures" at bounding box center [262, 339] width 159 height 18
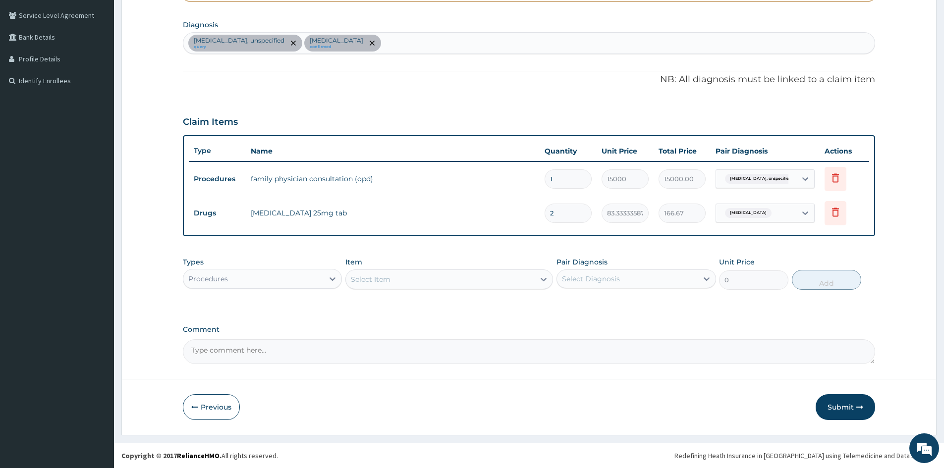
click at [532, 282] on div "Select Item" at bounding box center [440, 279] width 189 height 16
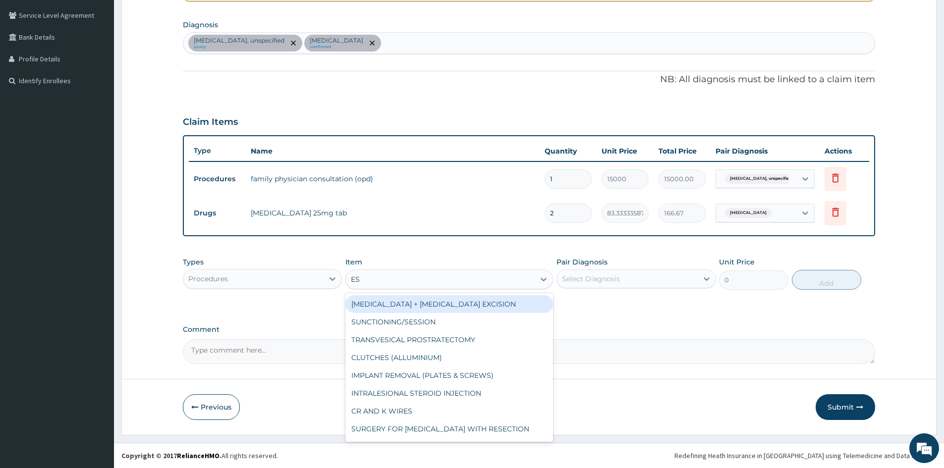
type input "E"
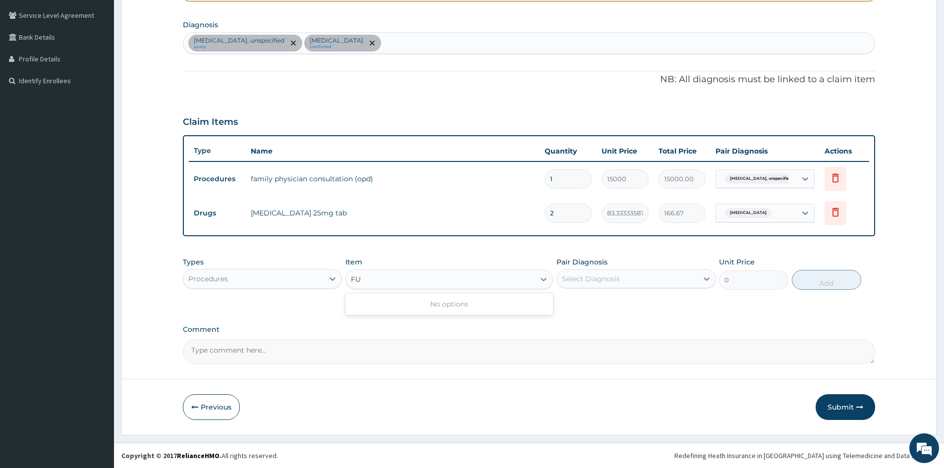
type input "F"
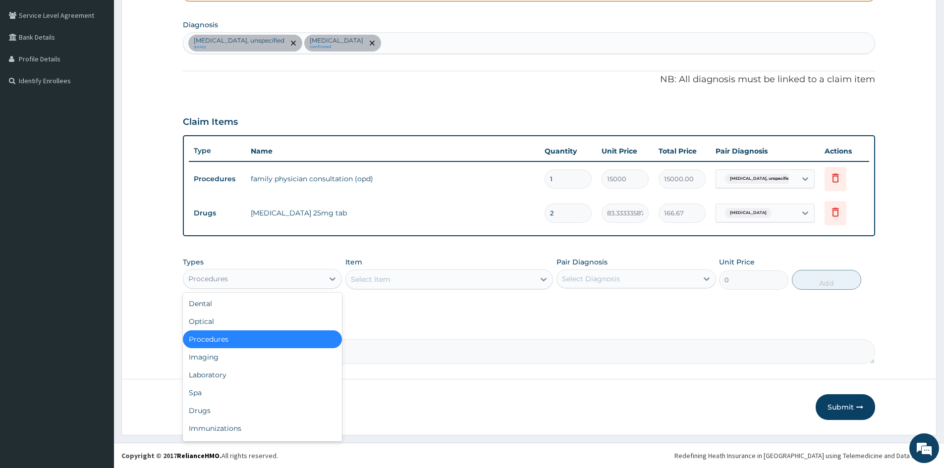
click at [319, 275] on div "Procedures" at bounding box center [253, 279] width 140 height 16
drag, startPoint x: 214, startPoint y: 376, endPoint x: 306, endPoint y: 337, distance: 100.1
click at [223, 371] on div "Laboratory" at bounding box center [262, 375] width 159 height 18
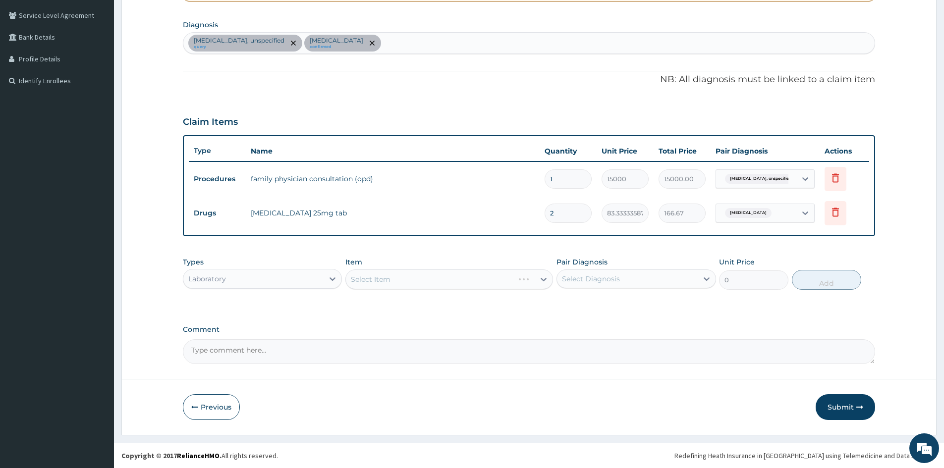
click at [428, 281] on div "Select Item" at bounding box center [449, 279] width 208 height 20
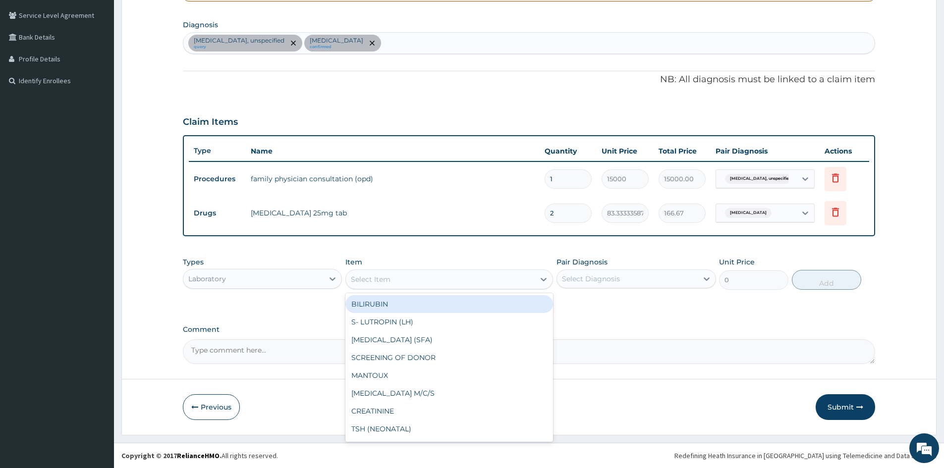
click at [433, 279] on div "Select Item" at bounding box center [440, 279] width 189 height 16
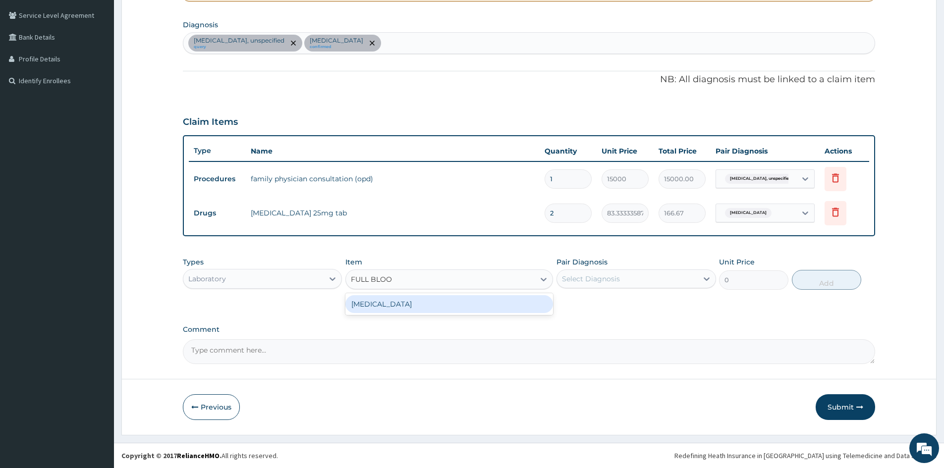
type input "FULL BLOOD"
drag, startPoint x: 425, startPoint y: 304, endPoint x: 433, endPoint y: 297, distance: 10.6
click at [425, 304] on div "[MEDICAL_DATA]" at bounding box center [449, 304] width 208 height 18
type input "3400"
click at [843, 401] on button "Submit" at bounding box center [844, 407] width 59 height 26
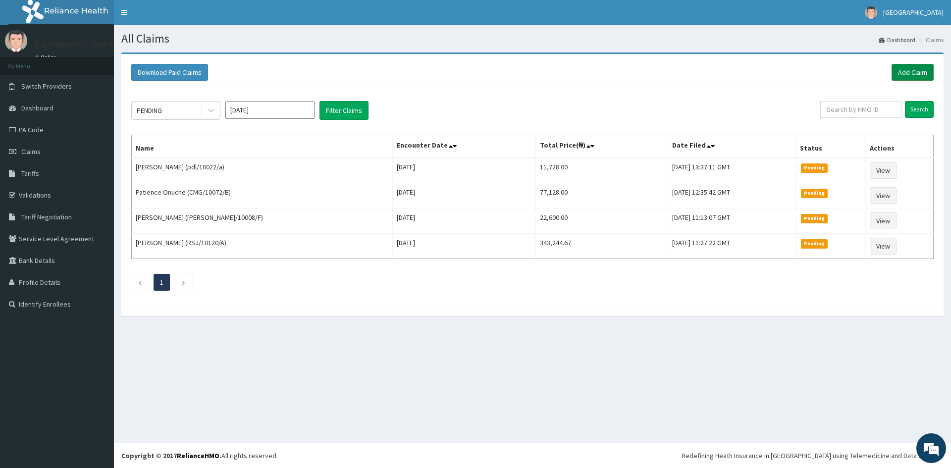
click at [903, 68] on link "Add Claim" at bounding box center [913, 72] width 42 height 17
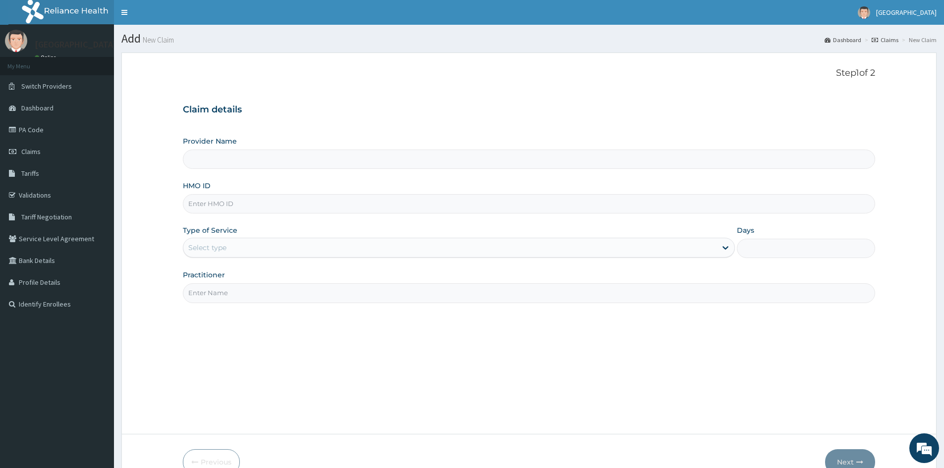
type input "Doren Specialist Hospital"
click at [219, 206] on input "HMO ID" at bounding box center [529, 203] width 692 height 19
paste input "RSJ/10120/A"
type input "RSJ/10120/A"
click at [201, 249] on div "Select type" at bounding box center [207, 248] width 38 height 10
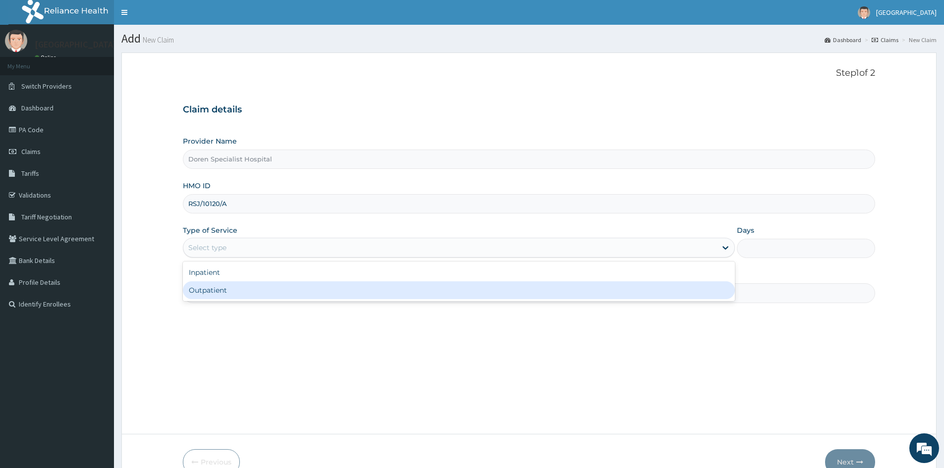
click at [203, 294] on div "Outpatient" at bounding box center [459, 290] width 552 height 18
type input "1"
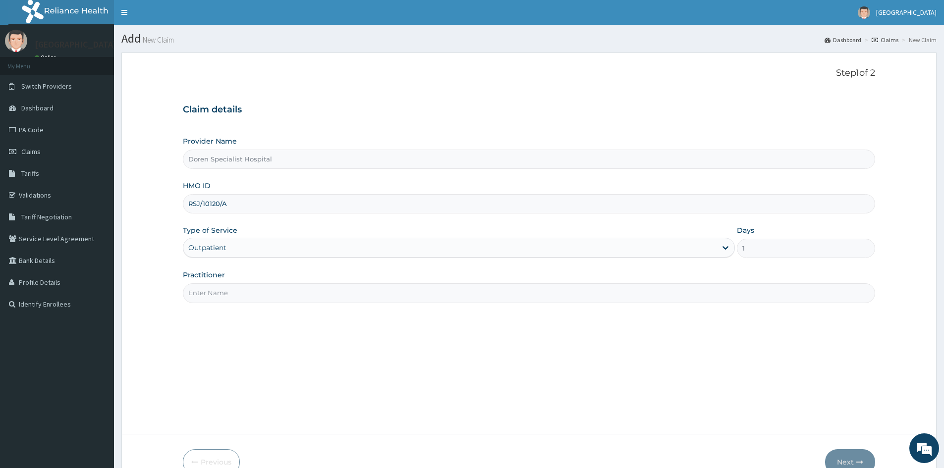
drag, startPoint x: 214, startPoint y: 291, endPoint x: 253, endPoint y: 299, distance: 39.9
click at [214, 291] on input "Practitioner" at bounding box center [529, 292] width 692 height 19
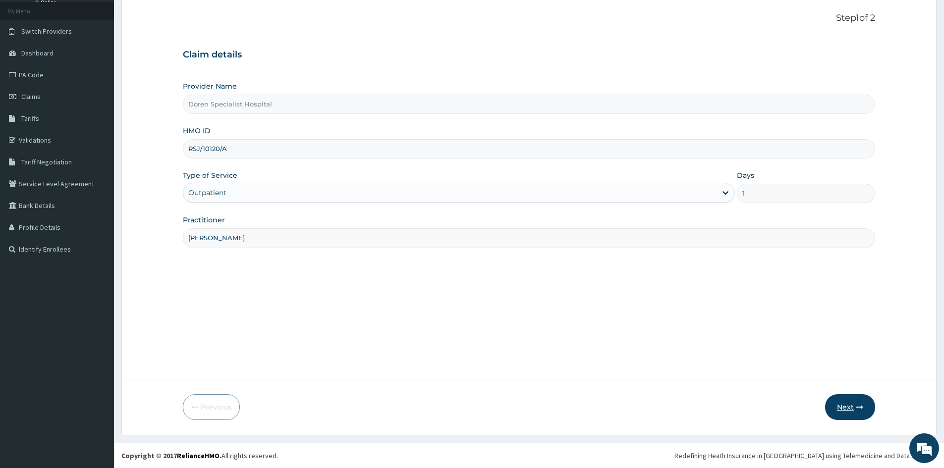
type input "DR AMEKA"
click at [847, 402] on button "Next" at bounding box center [850, 407] width 50 height 26
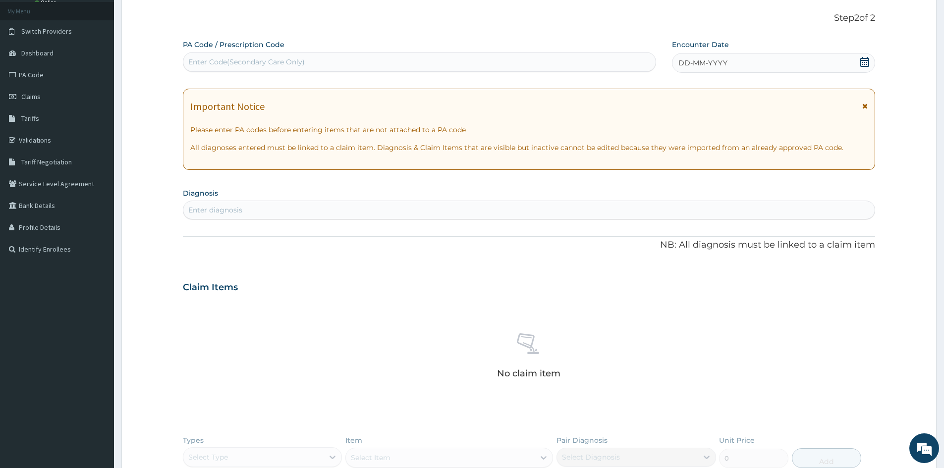
click at [204, 59] on div "Enter Code(Secondary Care Only)" at bounding box center [246, 62] width 116 height 10
paste input "PA/F815AE"
type input "PA/F815AE"
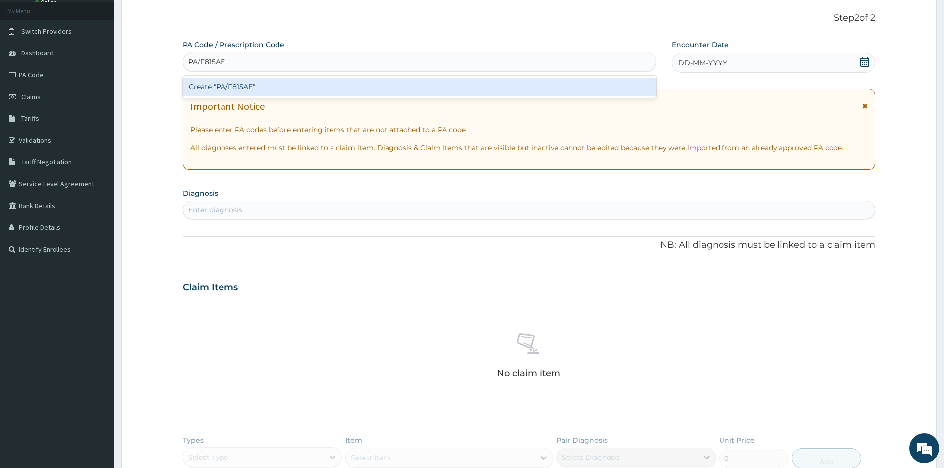
click at [229, 87] on div "Create "PA/F815AE"" at bounding box center [419, 87] width 473 height 18
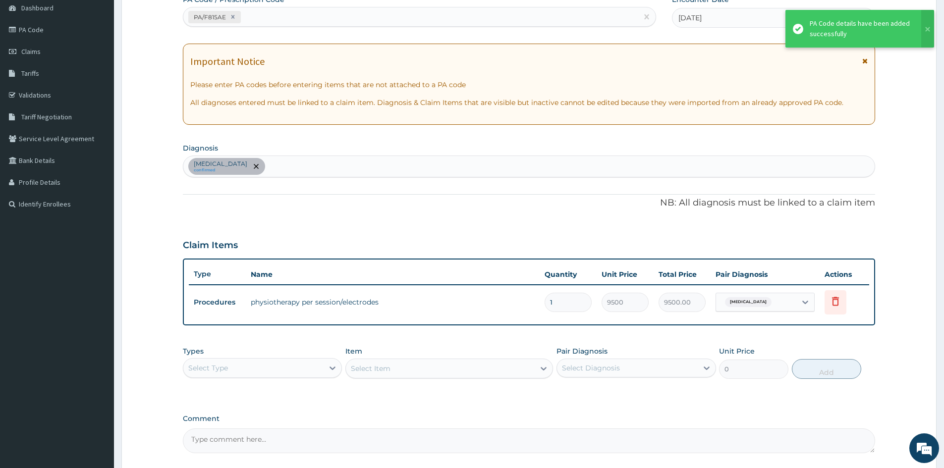
scroll to position [189, 0]
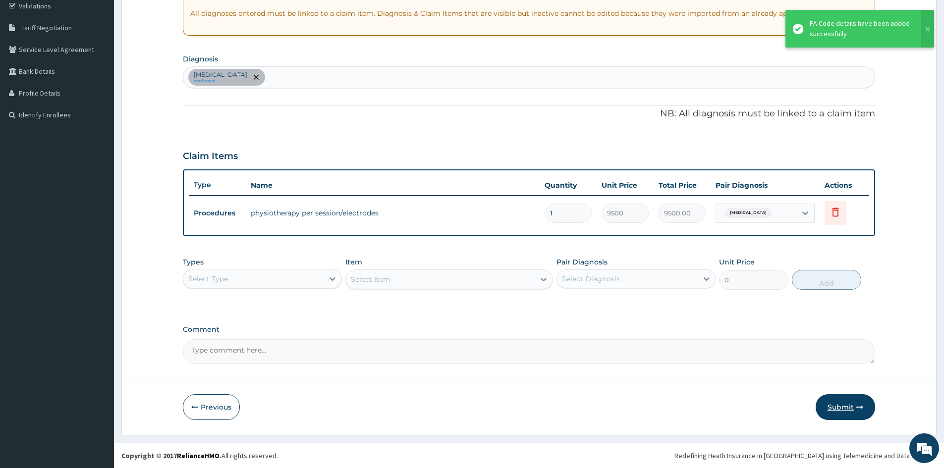
click at [841, 404] on button "Submit" at bounding box center [844, 407] width 59 height 26
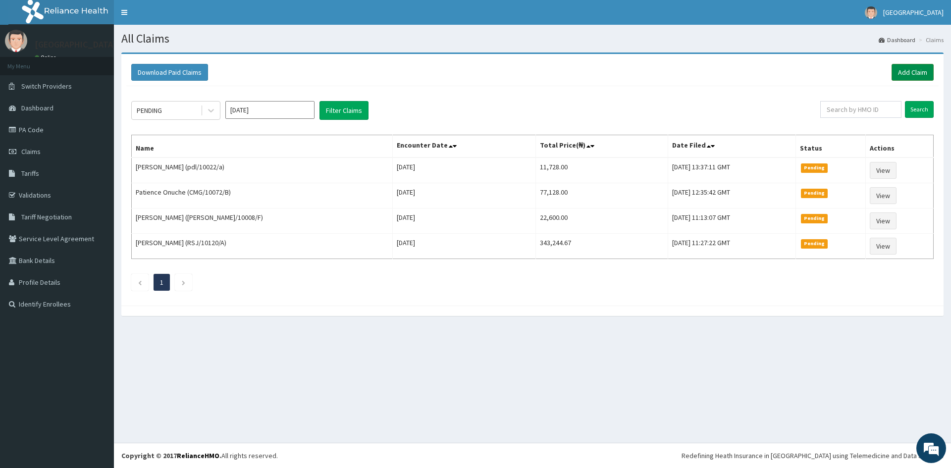
click at [906, 71] on link "Add Claim" at bounding box center [913, 72] width 42 height 17
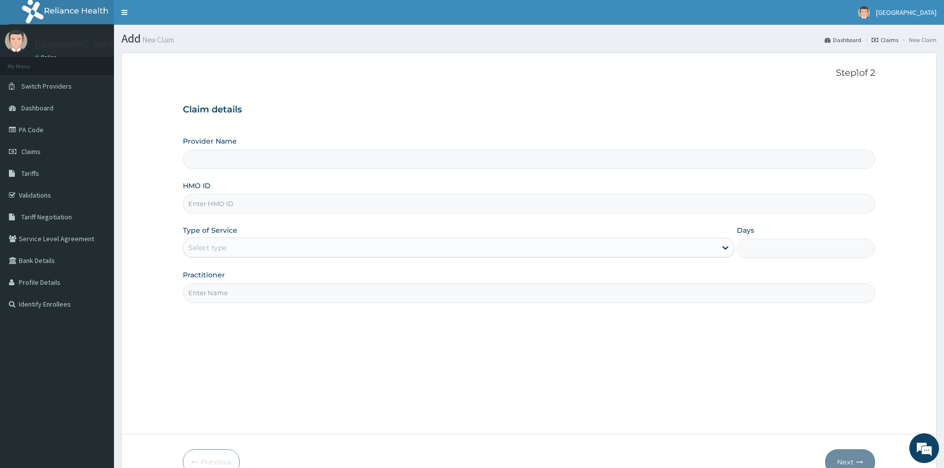
click at [199, 205] on input "HMO ID" at bounding box center [529, 203] width 692 height 19
type input "Doren Specialist Hospital"
paste input "eia/10101/a"
type input "eia/10101/a"
click at [200, 250] on div "Select type" at bounding box center [207, 248] width 38 height 10
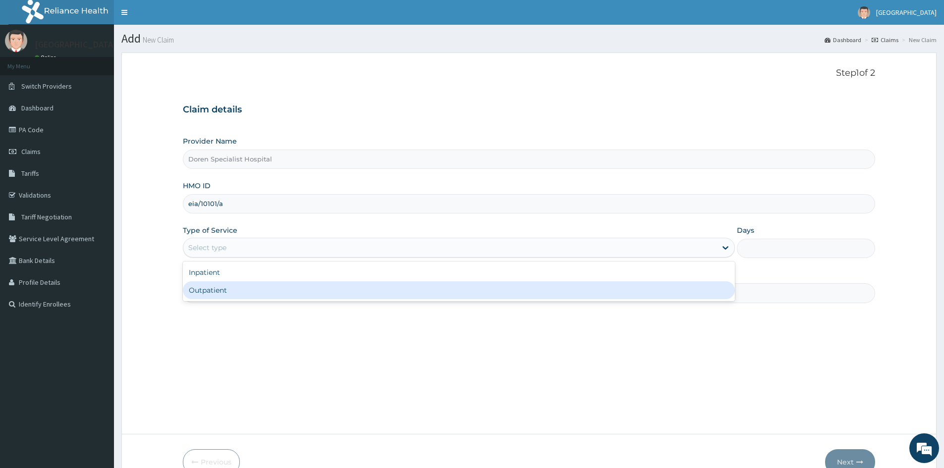
click at [202, 288] on div "Outpatient" at bounding box center [459, 290] width 552 height 18
type input "1"
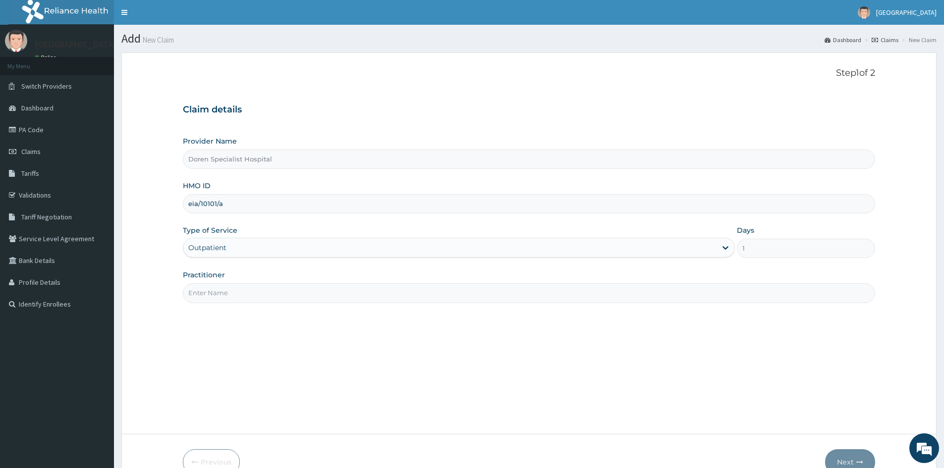
click at [204, 293] on input "Practitioner" at bounding box center [529, 292] width 692 height 19
type input "[PERSON_NAME][DEMOGRAPHIC_DATA]"
click at [855, 455] on button "Next" at bounding box center [850, 462] width 50 height 26
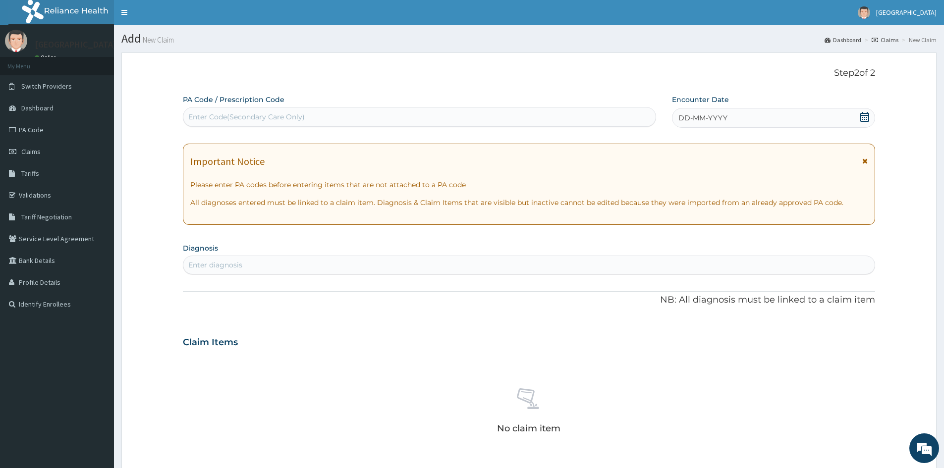
click at [843, 114] on div "DD-MM-YYYY" at bounding box center [773, 118] width 203 height 20
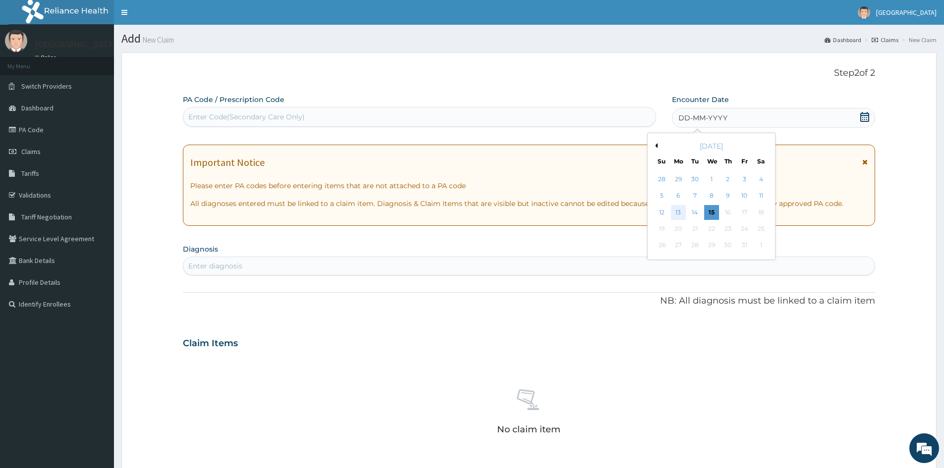
click at [677, 212] on div "13" at bounding box center [678, 212] width 15 height 15
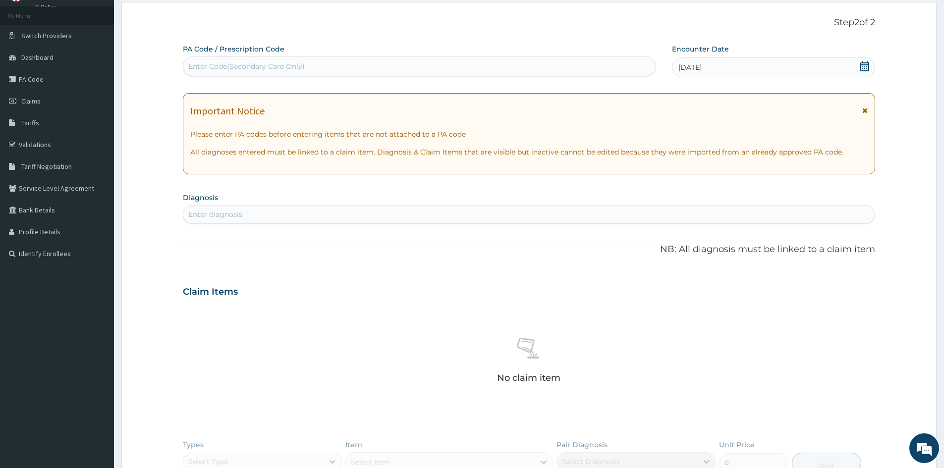
scroll to position [233, 0]
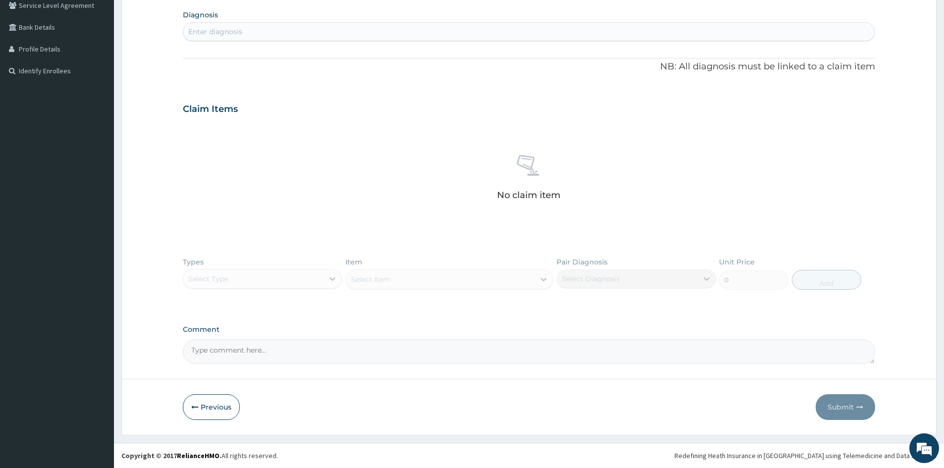
click at [224, 26] on div "Enter diagnosis" at bounding box center [528, 32] width 691 height 16
type input "UPPER"
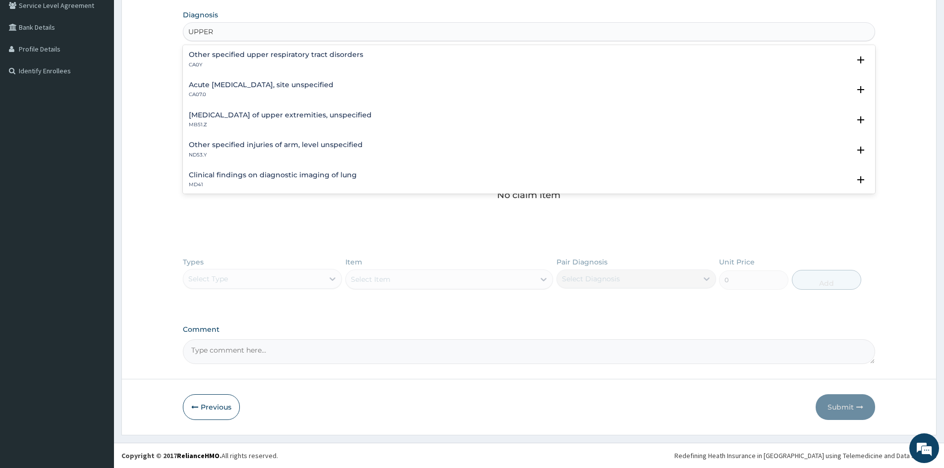
click at [191, 85] on h4 "Acute upper respiratory infection, site unspecified" at bounding box center [261, 84] width 145 height 7
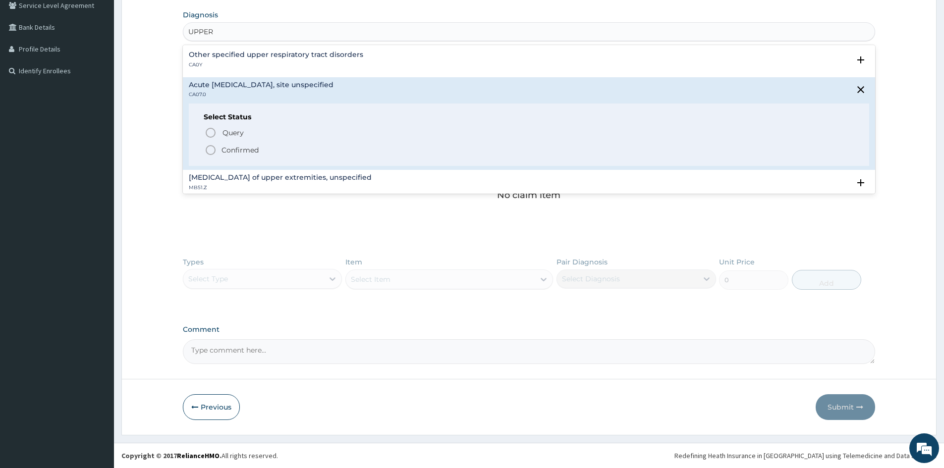
click at [209, 143] on div "Query Query covers suspected (?), Keep in view (kiv), Ruled out (r/o) Confirmed" at bounding box center [529, 141] width 650 height 30
drag, startPoint x: 208, startPoint y: 149, endPoint x: 232, endPoint y: 94, distance: 60.6
click at [208, 148] on icon "status option filled" at bounding box center [211, 150] width 12 height 12
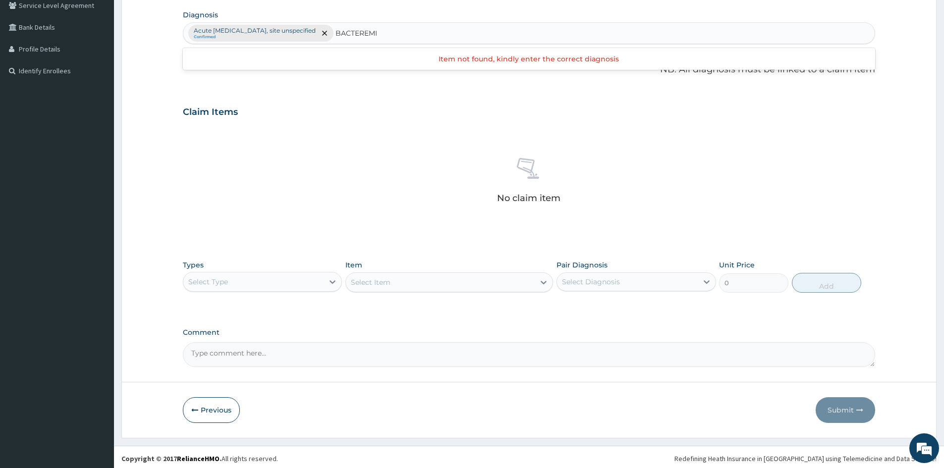
type input "BACTEREMIA"
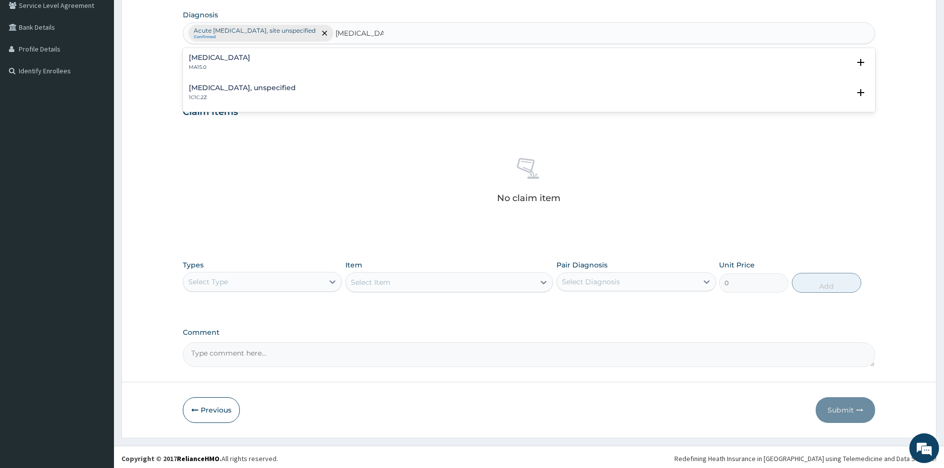
click at [202, 66] on p "MA15.0" at bounding box center [219, 67] width 61 height 7
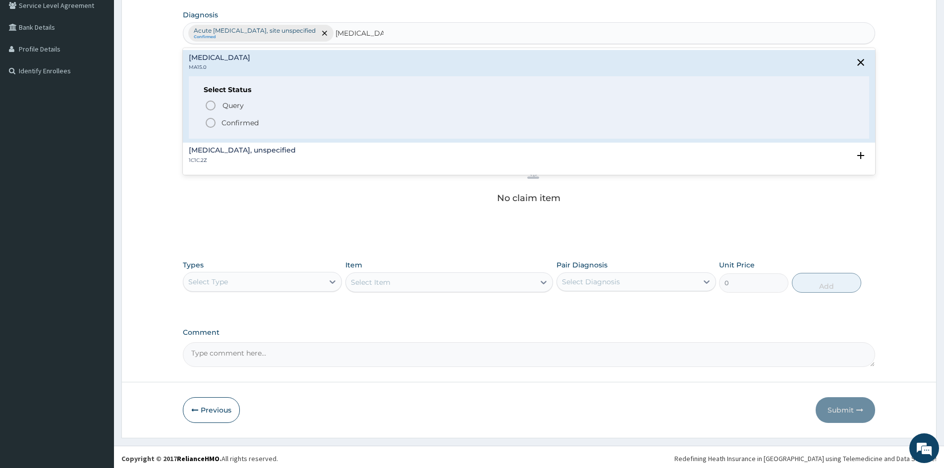
drag, startPoint x: 203, startPoint y: 125, endPoint x: 228, endPoint y: 119, distance: 25.4
click at [204, 124] on div "Select Status Query Query covers suspected (?), Keep in view (kiv), Ruled out (…" at bounding box center [529, 107] width 680 height 63
click at [215, 115] on div "Query Query covers suspected (?), Keep in view (kiv), Ruled out (r/o) Confirmed" at bounding box center [529, 114] width 650 height 30
drag, startPoint x: 214, startPoint y: 122, endPoint x: 281, endPoint y: 106, distance: 69.9
click at [214, 121] on icon "status option filled" at bounding box center [211, 123] width 12 height 12
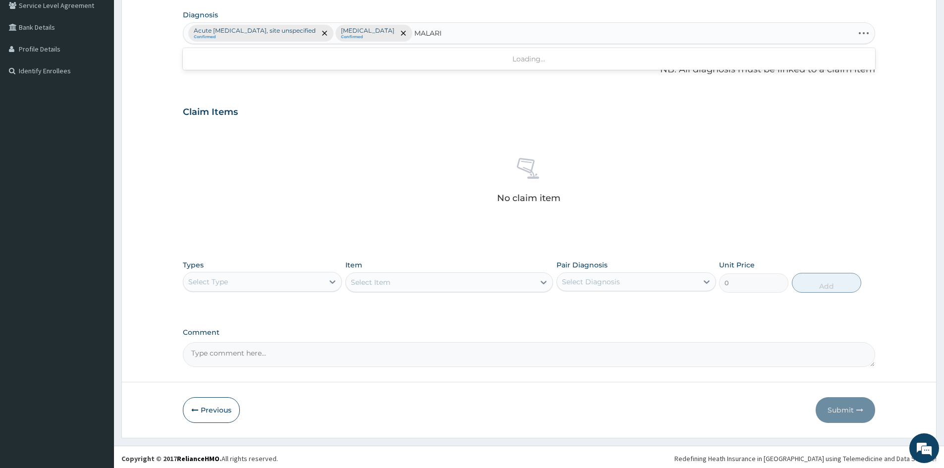
type input "[MEDICAL_DATA]"
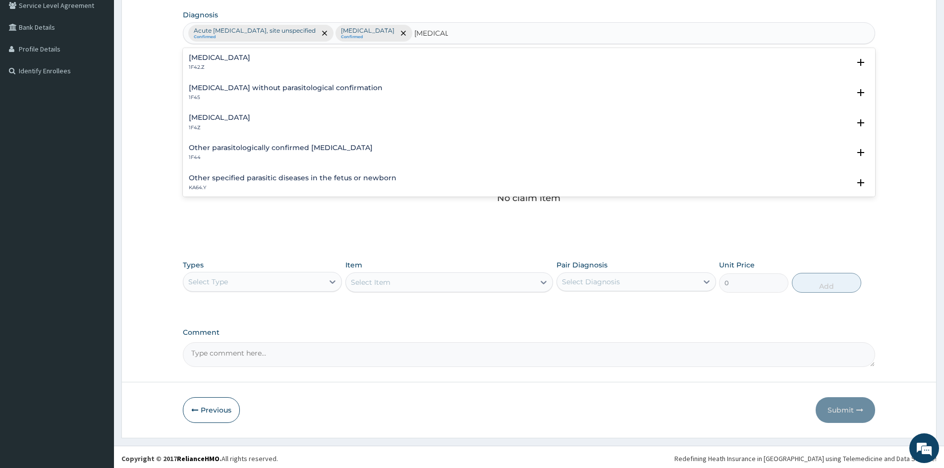
click at [211, 119] on h4 "[MEDICAL_DATA]" at bounding box center [219, 117] width 61 height 7
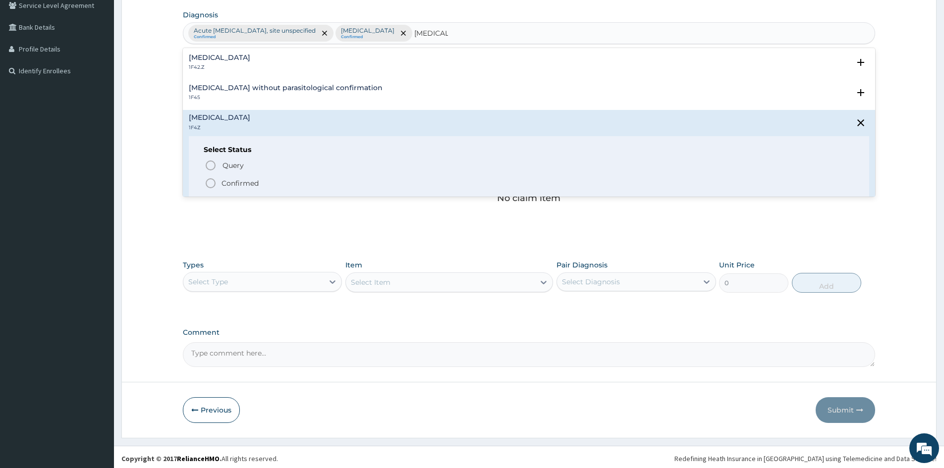
click at [211, 180] on icon "status option filled" at bounding box center [211, 183] width 12 height 12
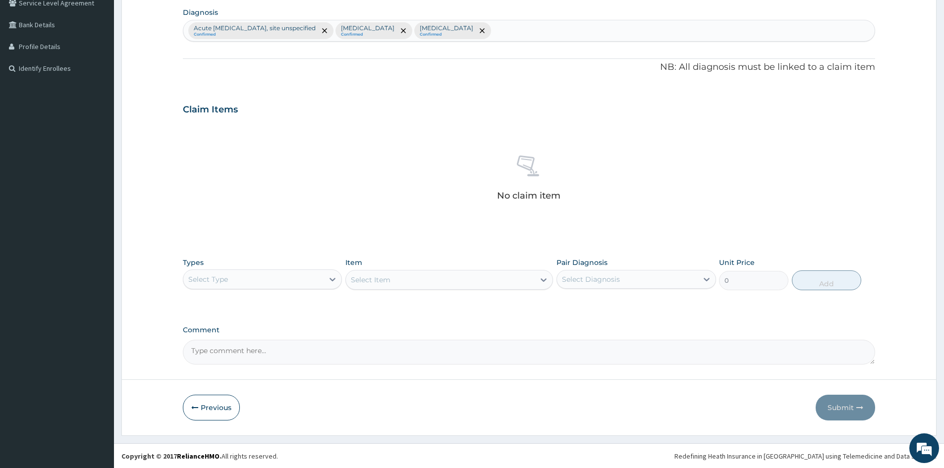
scroll to position [236, 0]
click at [322, 280] on div "Select Type" at bounding box center [253, 279] width 140 height 16
click at [244, 342] on div "Procedures" at bounding box center [262, 339] width 159 height 18
drag, startPoint x: 457, startPoint y: 276, endPoint x: 486, endPoint y: 269, distance: 30.2
click at [454, 270] on div "Select Item" at bounding box center [449, 279] width 208 height 20
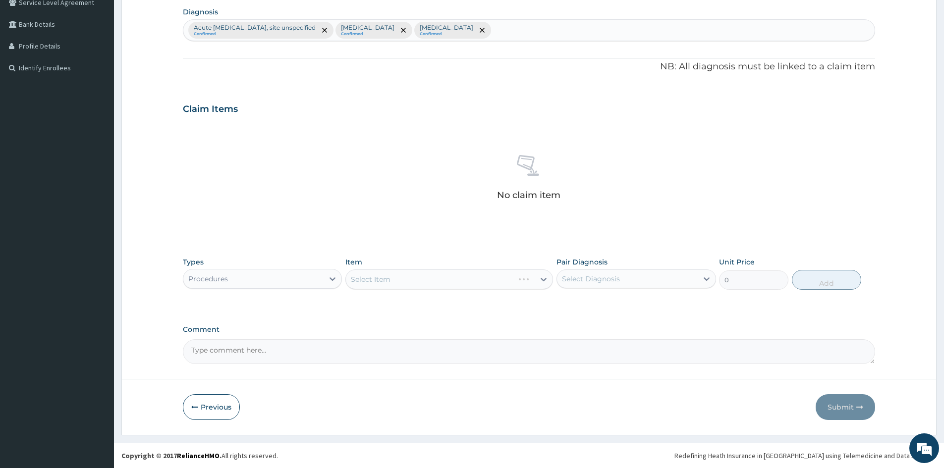
click at [539, 281] on div "Select Item" at bounding box center [449, 279] width 208 height 20
click at [536, 280] on div "Select Item" at bounding box center [449, 279] width 208 height 20
click at [533, 280] on div "Select Item" at bounding box center [449, 279] width 208 height 20
click at [536, 274] on div at bounding box center [544, 279] width 18 height 18
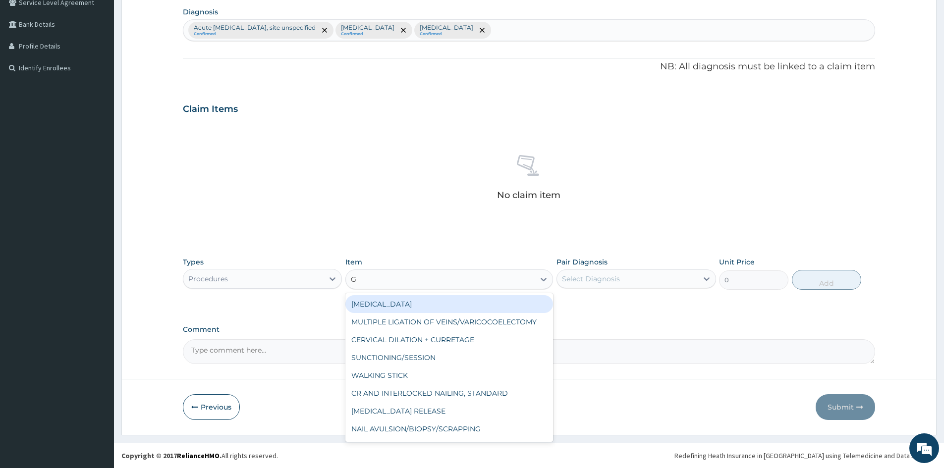
type input "GP"
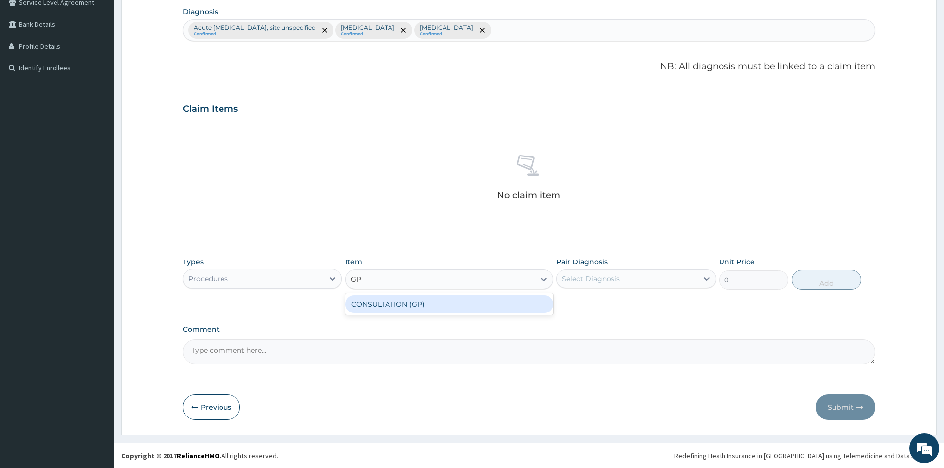
click at [406, 301] on div "CONSULTATION (GP)" at bounding box center [449, 304] width 208 height 18
type input "3000"
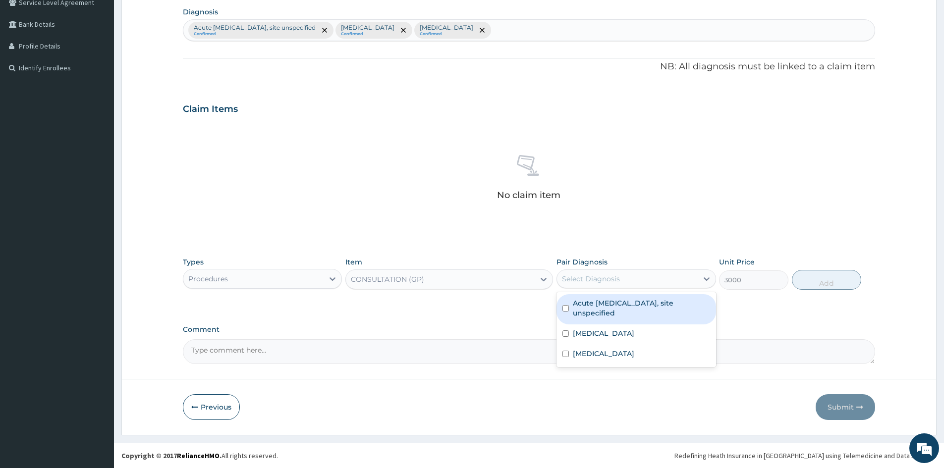
click at [686, 280] on div "Select Diagnosis" at bounding box center [627, 279] width 140 height 16
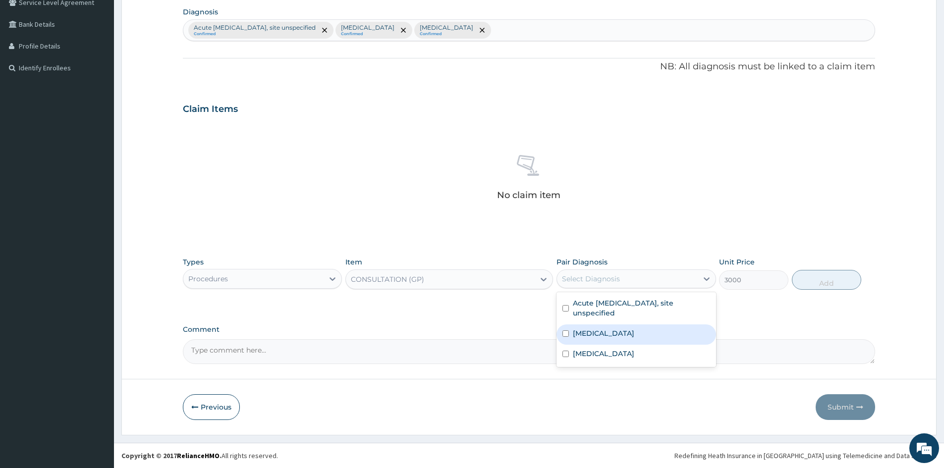
click at [564, 331] on input "checkbox" at bounding box center [565, 333] width 6 height 6
checkbox input "true"
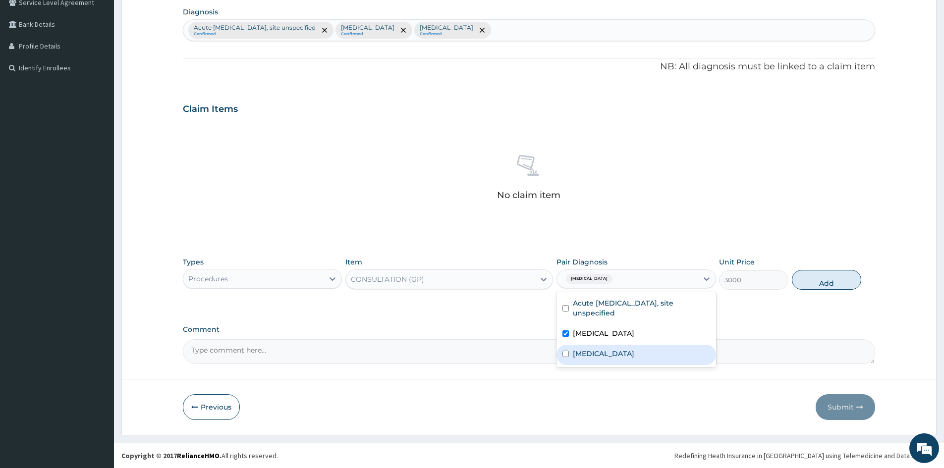
drag, startPoint x: 568, startPoint y: 353, endPoint x: 568, endPoint y: 341, distance: 11.4
click at [568, 347] on div "[MEDICAL_DATA]" at bounding box center [635, 355] width 159 height 20
checkbox input "true"
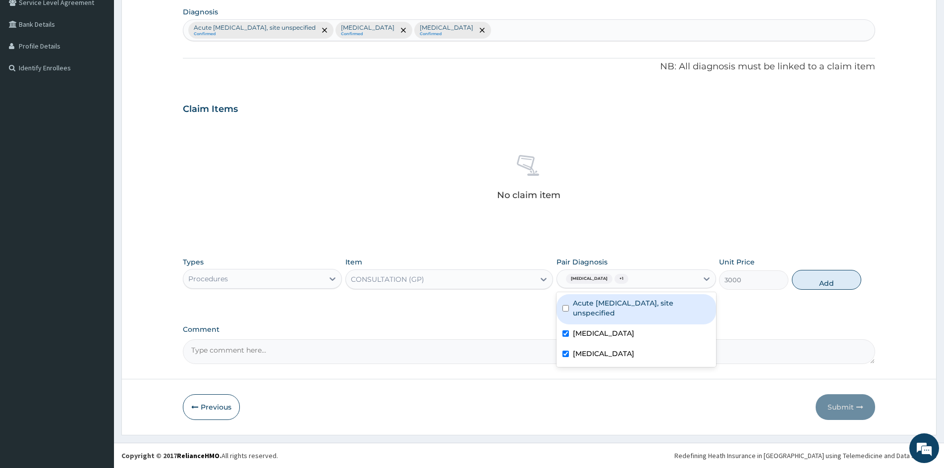
drag, startPoint x: 564, startPoint y: 309, endPoint x: 592, endPoint y: 309, distance: 28.7
click at [566, 309] on input "checkbox" at bounding box center [565, 308] width 6 height 6
checkbox input "true"
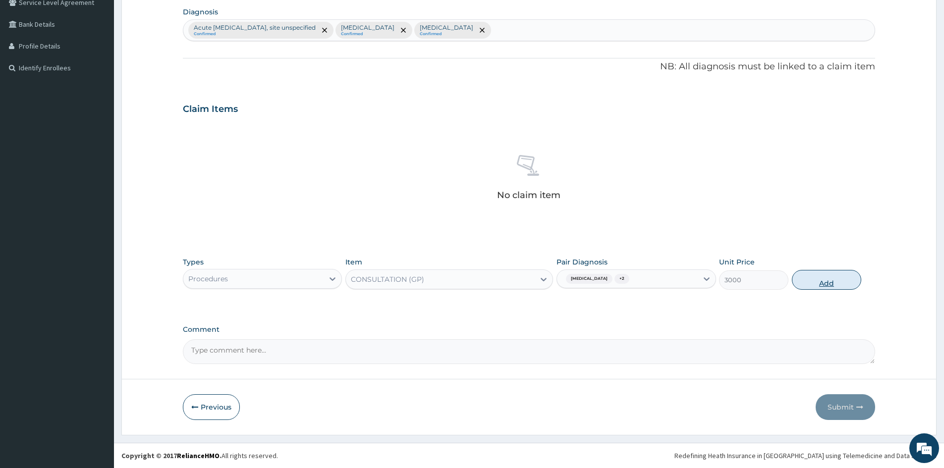
click at [828, 278] on button "Add" at bounding box center [826, 280] width 69 height 20
type input "0"
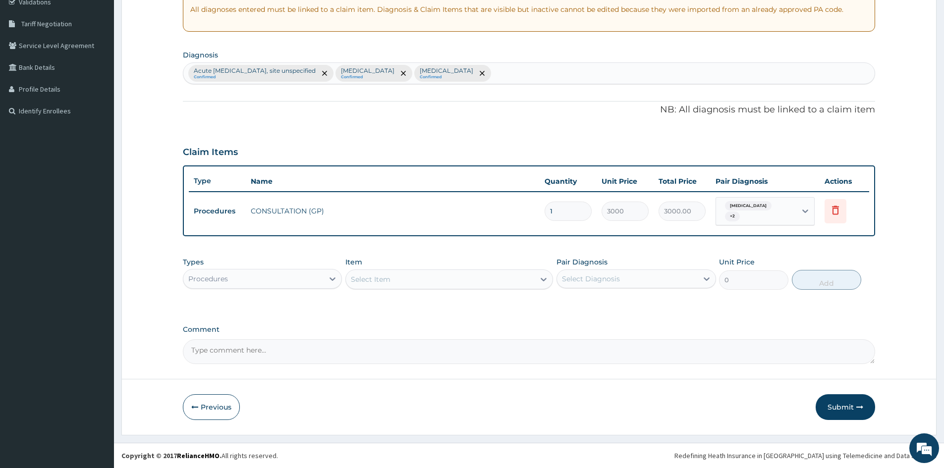
scroll to position [189, 0]
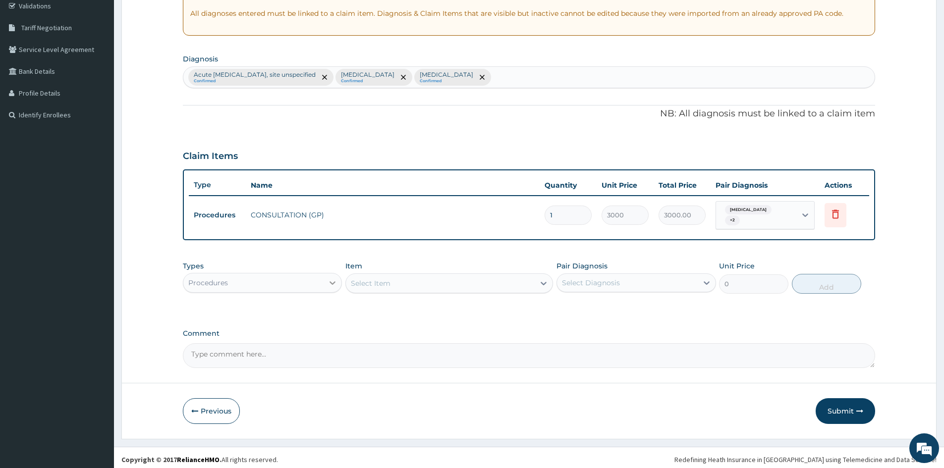
click at [330, 281] on icon at bounding box center [333, 282] width 6 height 3
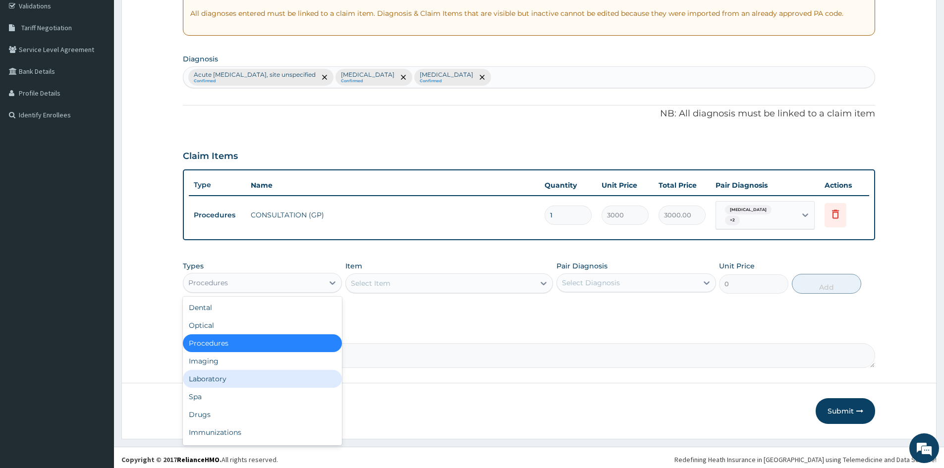
click at [238, 370] on div "Laboratory" at bounding box center [262, 379] width 159 height 18
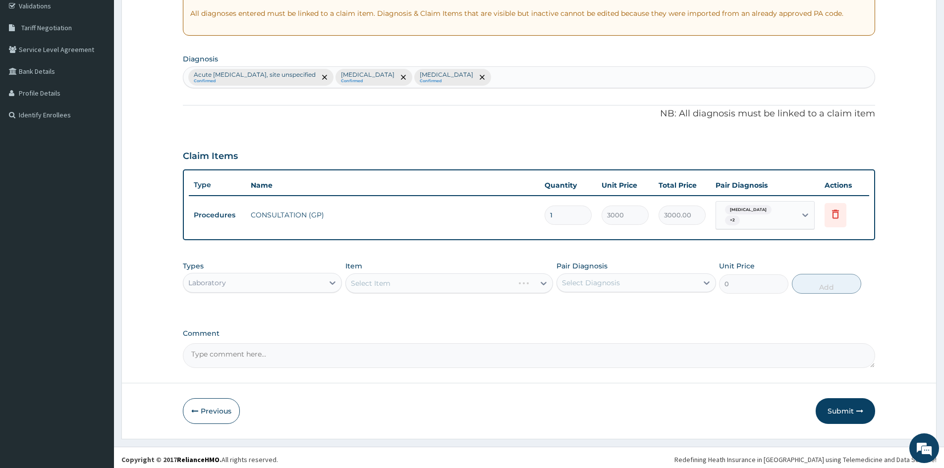
click at [499, 279] on div "Select Item" at bounding box center [449, 283] width 208 height 20
click at [527, 280] on div "Select Item" at bounding box center [449, 283] width 208 height 20
click at [520, 284] on div "Select Item" at bounding box center [440, 283] width 189 height 16
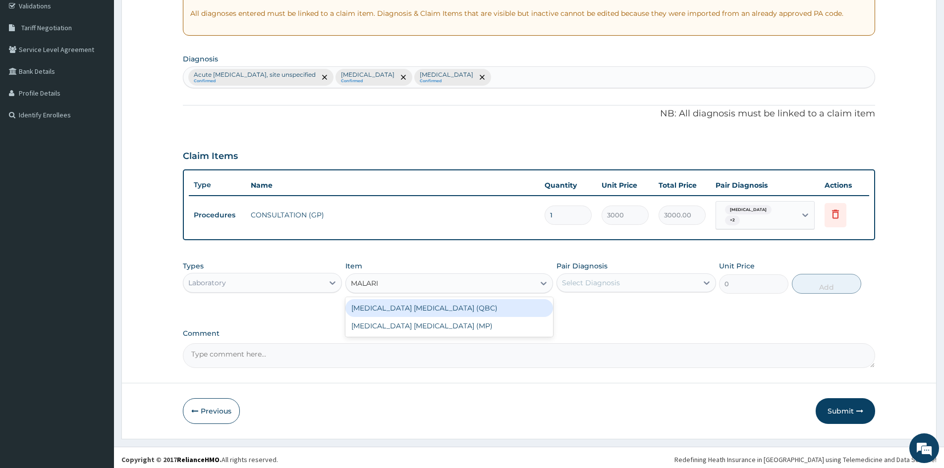
type input "MALARIA"
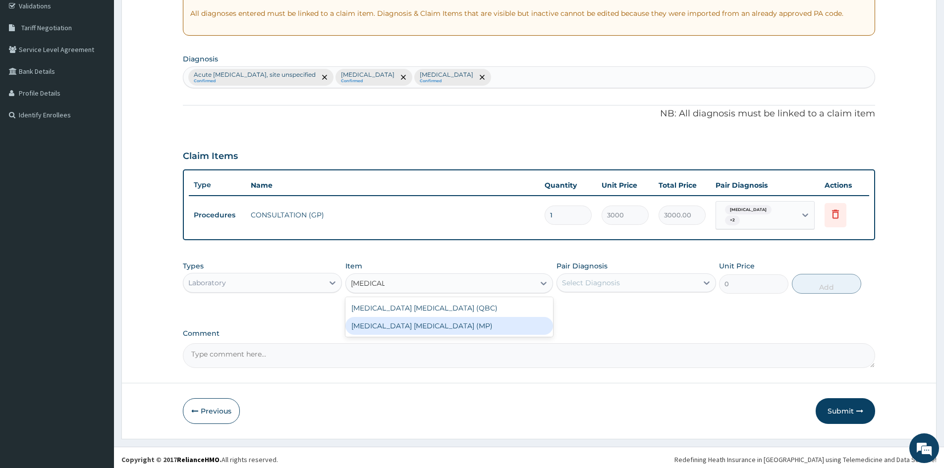
drag, startPoint x: 423, startPoint y: 322, endPoint x: 683, endPoint y: 290, distance: 262.0
click at [426, 322] on div "MALARIA PARASITE (MP)" at bounding box center [449, 326] width 208 height 18
type input "2100"
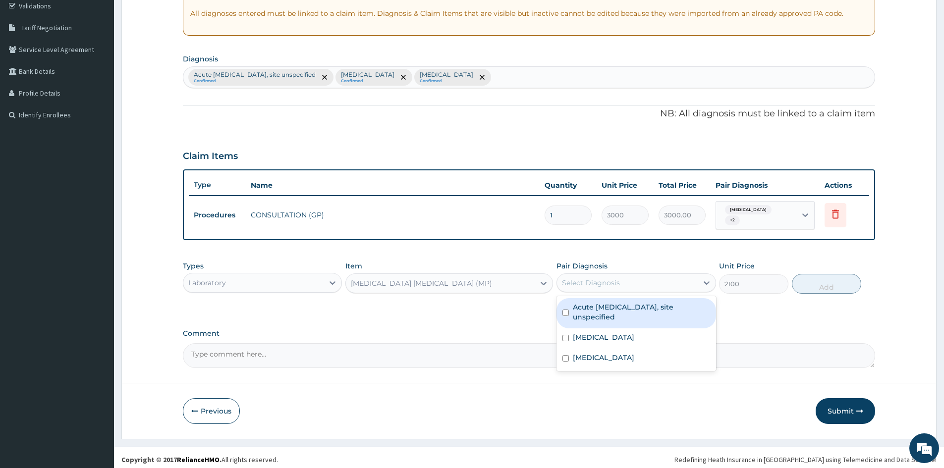
click at [629, 281] on div "Select Diagnosis" at bounding box center [627, 283] width 140 height 16
click at [559, 304] on div "Acute upper respiratory infection, site unspecified" at bounding box center [635, 313] width 159 height 30
checkbox input "true"
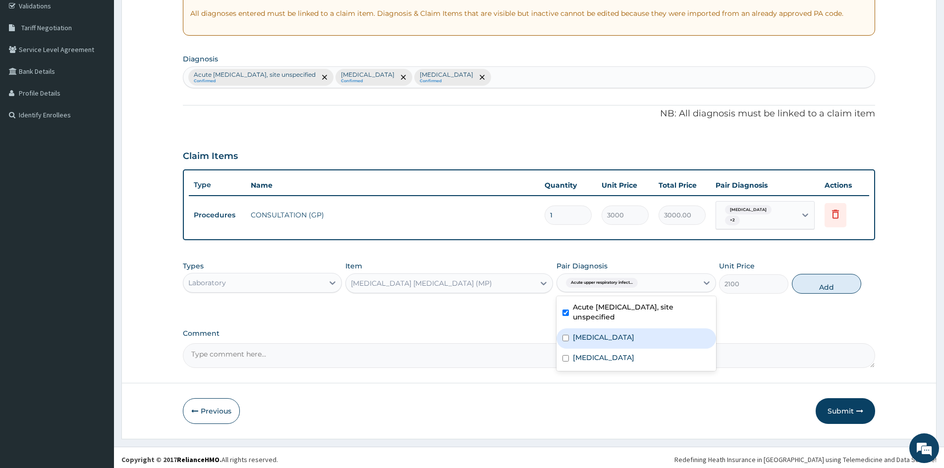
drag, startPoint x: 560, startPoint y: 334, endPoint x: 575, endPoint y: 351, distance: 22.1
click at [561, 334] on div "Bacteraemia" at bounding box center [635, 338] width 159 height 20
checkbox input "true"
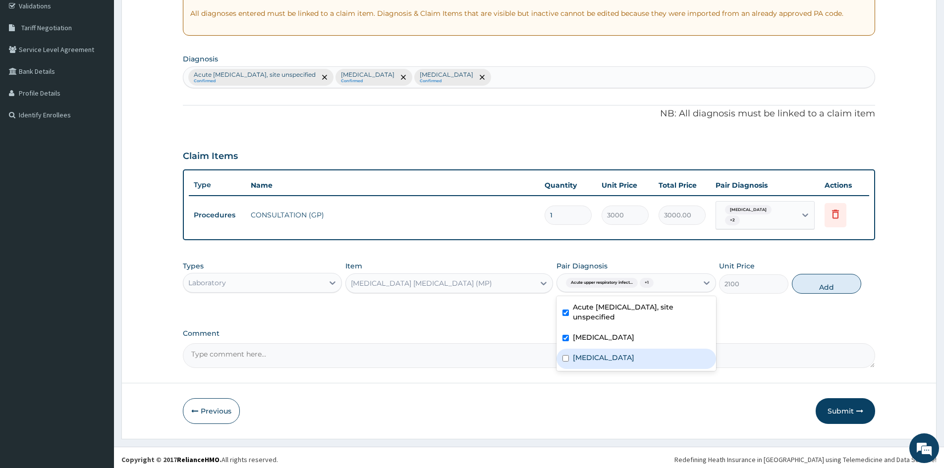
click at [556, 354] on div "Malaria, unspecified" at bounding box center [635, 359] width 159 height 20
checkbox input "true"
click at [816, 276] on button "Add" at bounding box center [826, 284] width 69 height 20
type input "0"
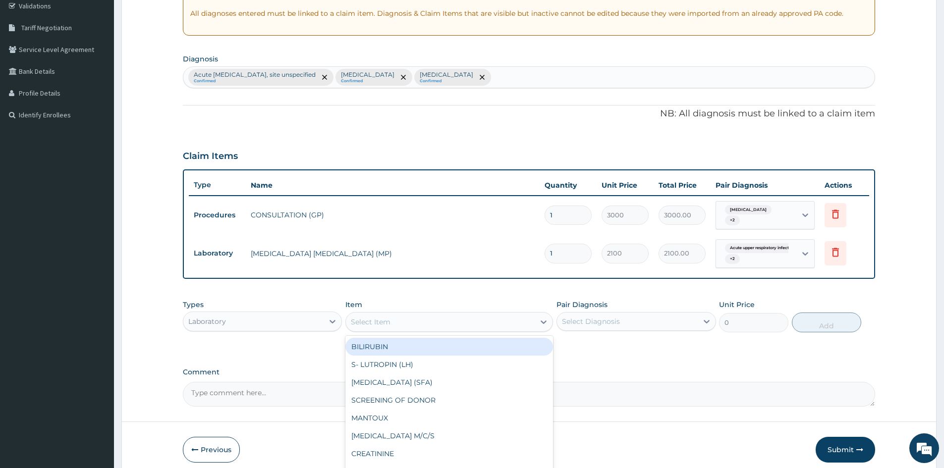
click at [467, 322] on div "Select Item" at bounding box center [440, 322] width 189 height 16
type input "FULL BLOOD"
drag, startPoint x: 418, startPoint y: 342, endPoint x: 456, endPoint y: 338, distance: 38.8
click at [423, 341] on div "FULL BLOOD COUNT" at bounding box center [449, 347] width 208 height 18
type input "3400"
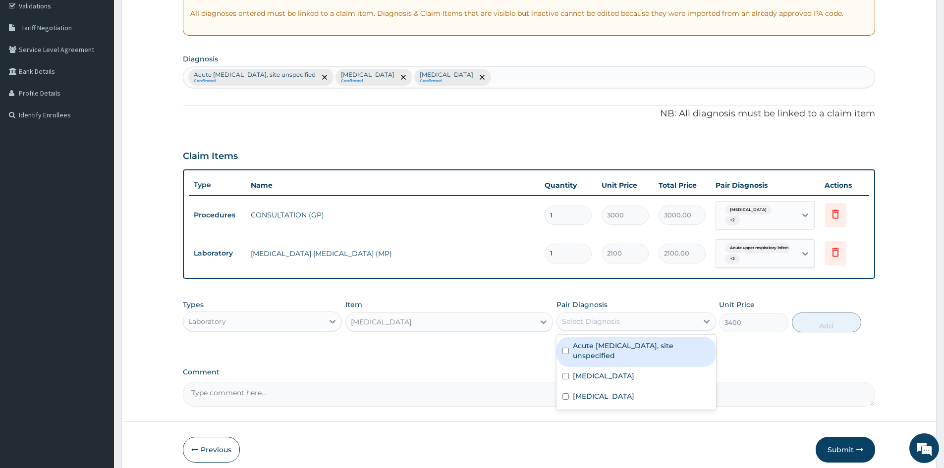
click at [613, 317] on div "Select Diagnosis" at bounding box center [591, 322] width 58 height 10
click at [560, 345] on div "Acute upper respiratory infection, site unspecified" at bounding box center [635, 352] width 159 height 30
checkbox input "true"
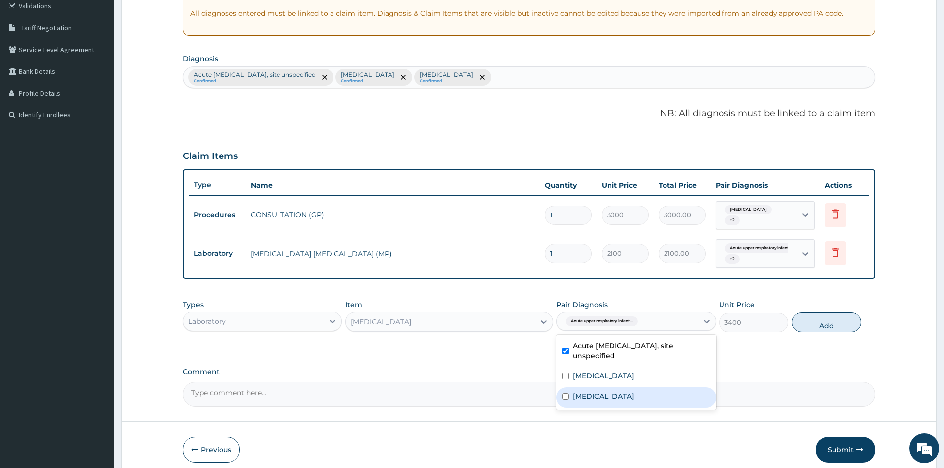
click at [565, 393] on input "checkbox" at bounding box center [565, 396] width 6 height 6
checkbox input "true"
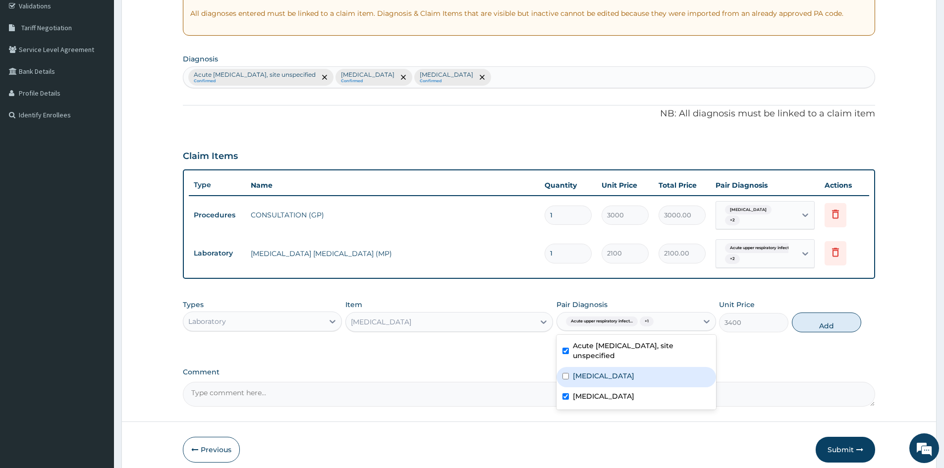
click at [563, 374] on input "checkbox" at bounding box center [565, 376] width 6 height 6
checkbox input "true"
click at [830, 313] on button "Add" at bounding box center [826, 323] width 69 height 20
type input "0"
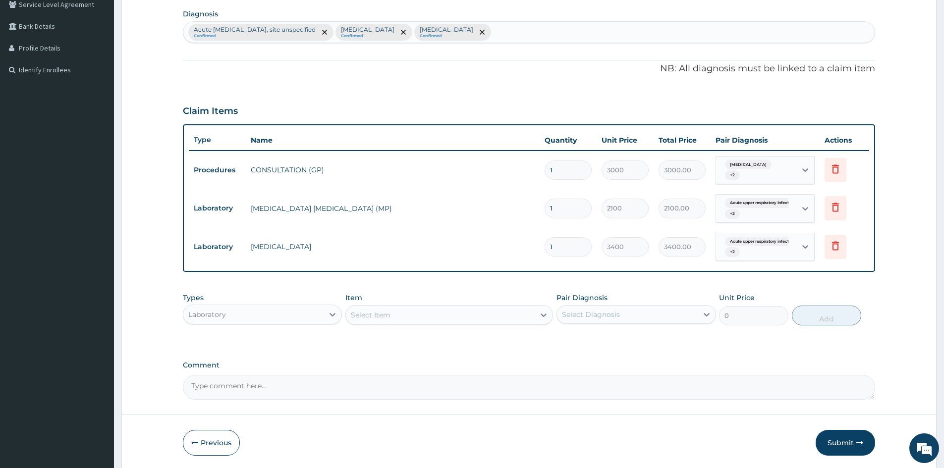
scroll to position [266, 0]
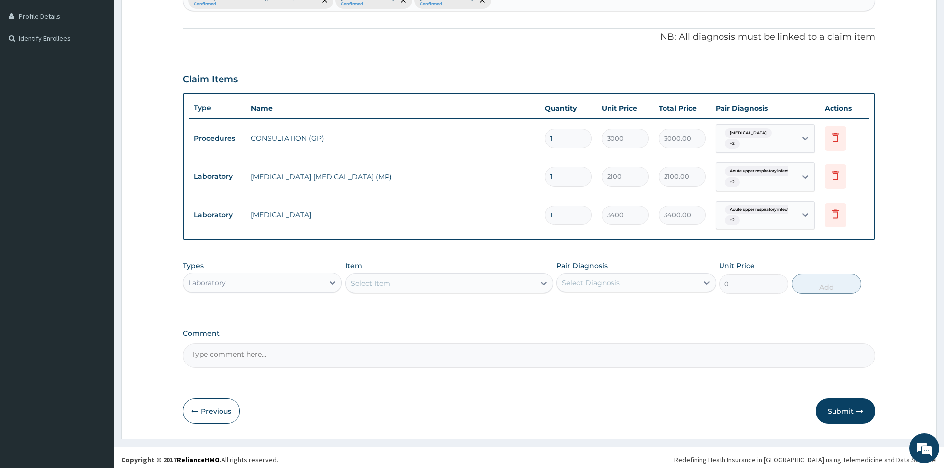
click at [292, 275] on div "Laboratory" at bounding box center [253, 283] width 140 height 16
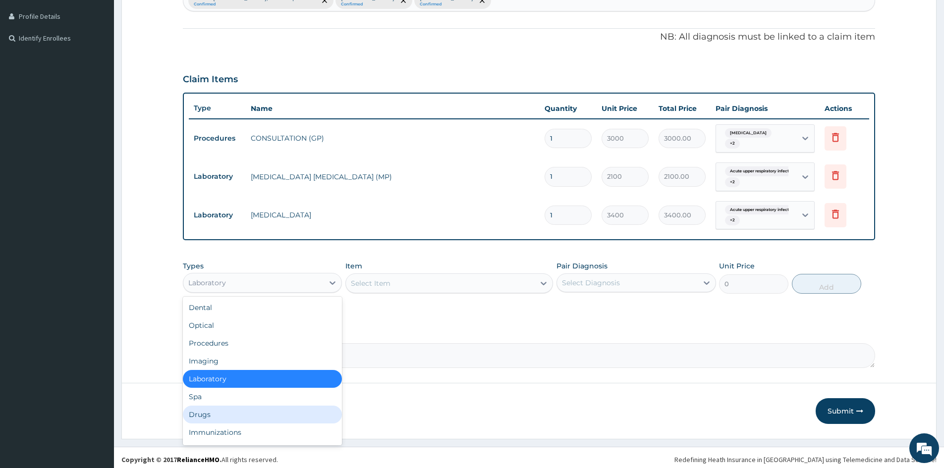
click at [205, 415] on div "Drugs" at bounding box center [262, 415] width 159 height 18
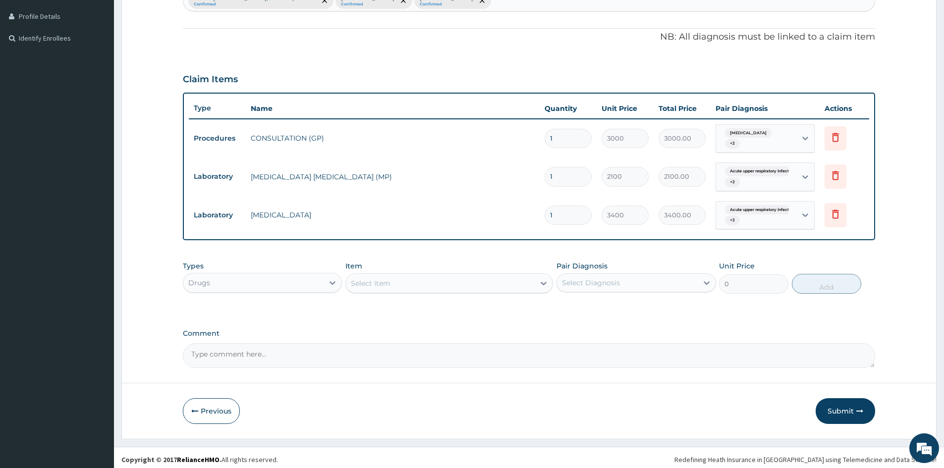
click at [414, 279] on div "Select Item" at bounding box center [440, 283] width 189 height 16
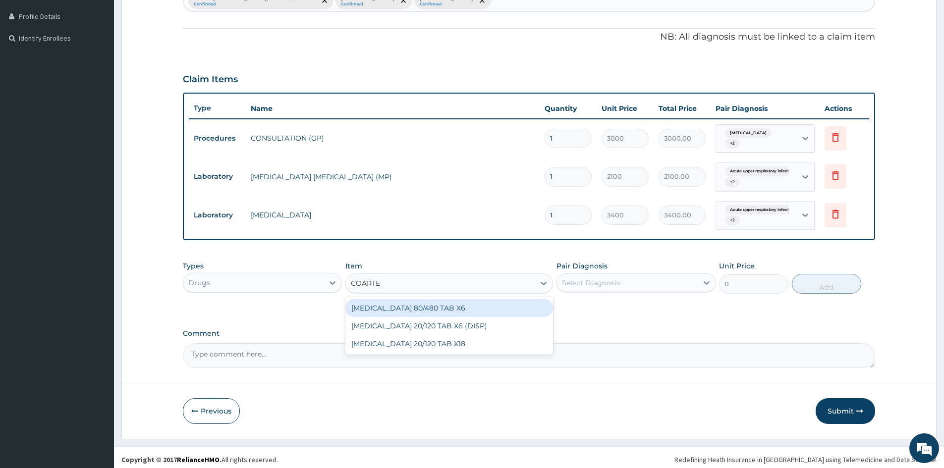
type input "COARTEM"
click at [422, 303] on div "COARTEM 80/480 TAB X6" at bounding box center [449, 308] width 208 height 18
type input "520"
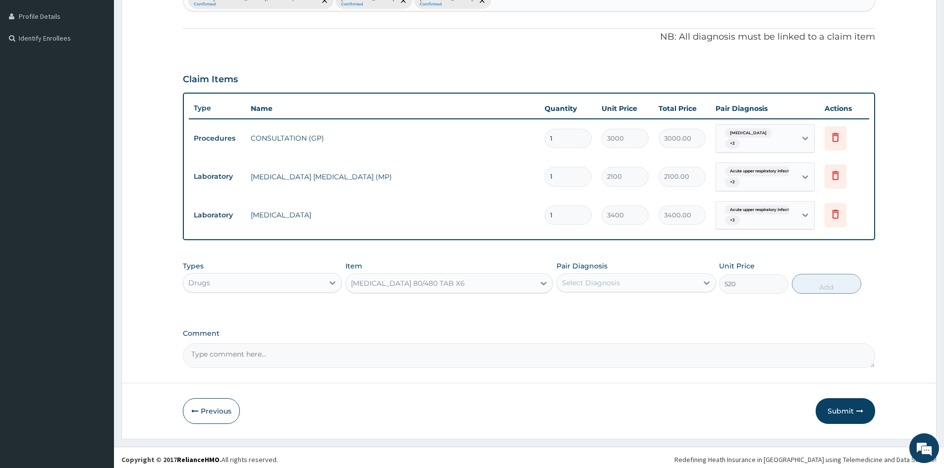
drag, startPoint x: 564, startPoint y: 276, endPoint x: 618, endPoint y: 287, distance: 54.6
click at [573, 281] on div "Select Diagnosis" at bounding box center [591, 283] width 58 height 10
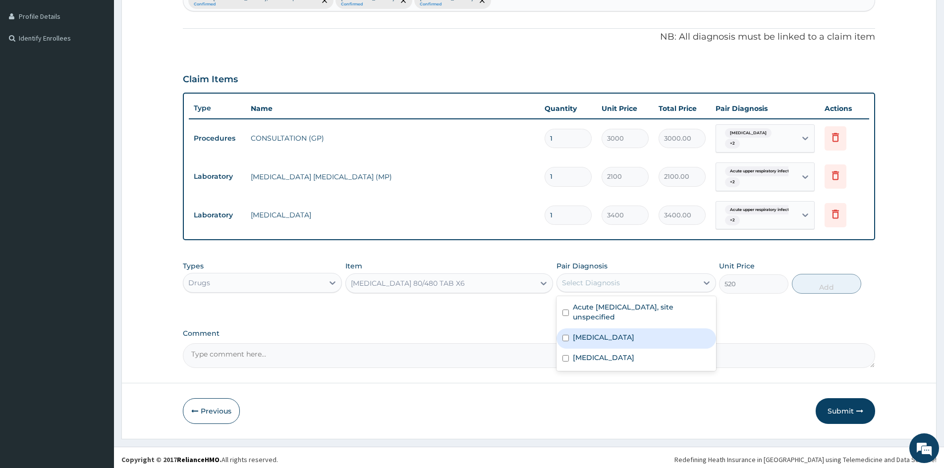
drag, startPoint x: 563, startPoint y: 335, endPoint x: 573, endPoint y: 371, distance: 37.5
click at [566, 340] on div "Bacteraemia" at bounding box center [635, 338] width 159 height 20
checkbox input "true"
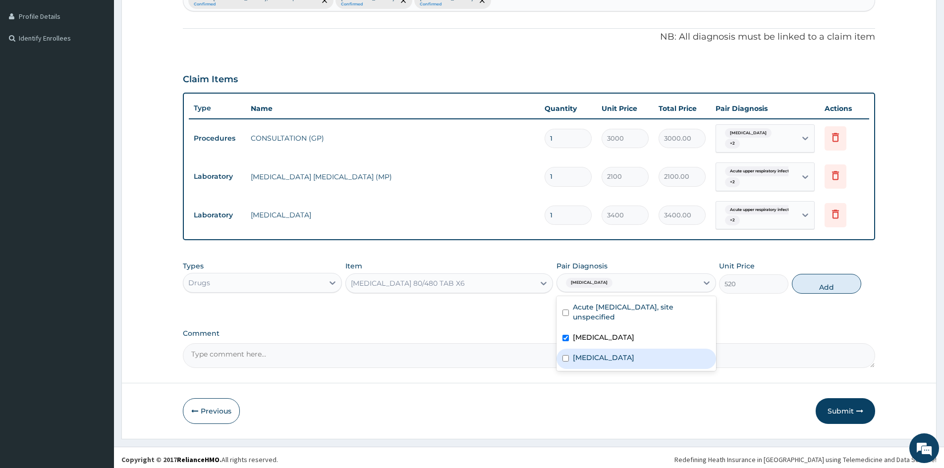
click at [565, 358] on div "Malaria, unspecified" at bounding box center [635, 359] width 159 height 20
checkbox input "true"
click at [809, 276] on button "Add" at bounding box center [826, 284] width 69 height 20
type input "0"
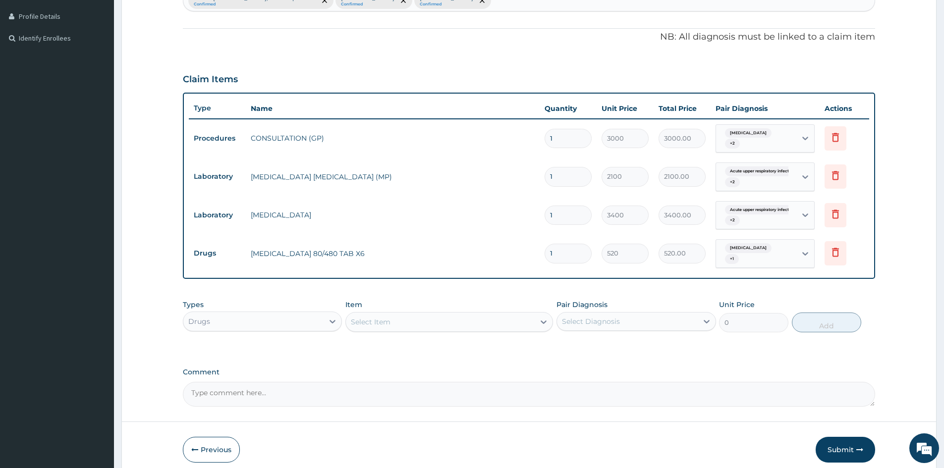
drag, startPoint x: 568, startPoint y: 242, endPoint x: 480, endPoint y: 262, distance: 90.9
click at [480, 261] on tr "Drugs COARTEM 80/480 TAB X6 1 520 520.00 Bacteraemia + 1 Delete" at bounding box center [529, 253] width 680 height 39
type input "6"
type input "3120.00"
type input "6"
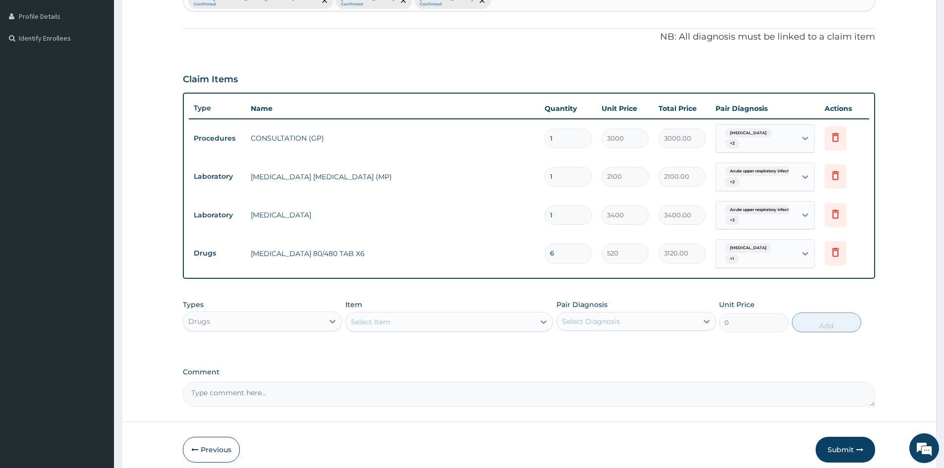
click at [370, 317] on div "Select Item" at bounding box center [371, 322] width 40 height 10
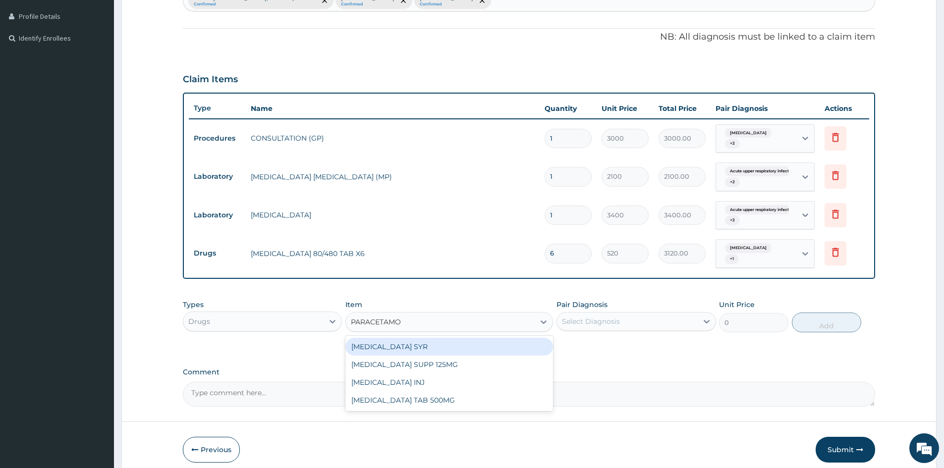
type input "PARACETAMOL"
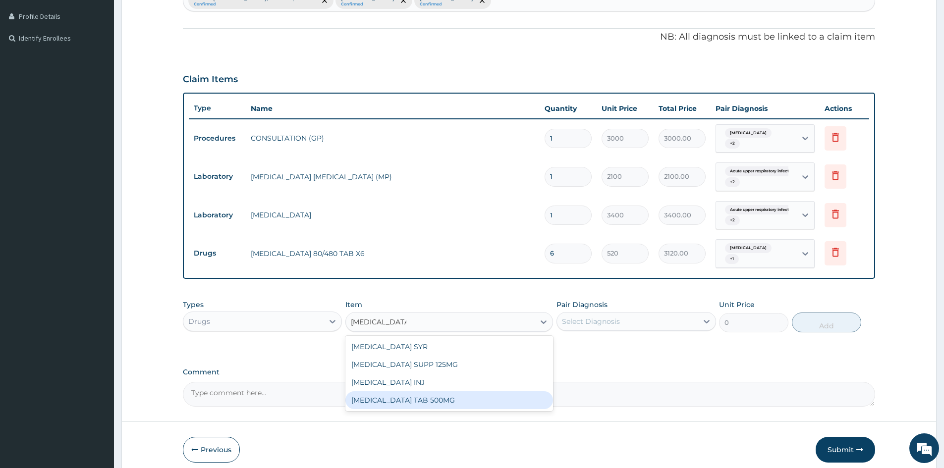
click at [402, 391] on div "PARACETAMOL TAB 500MG" at bounding box center [449, 400] width 208 height 18
type input "30"
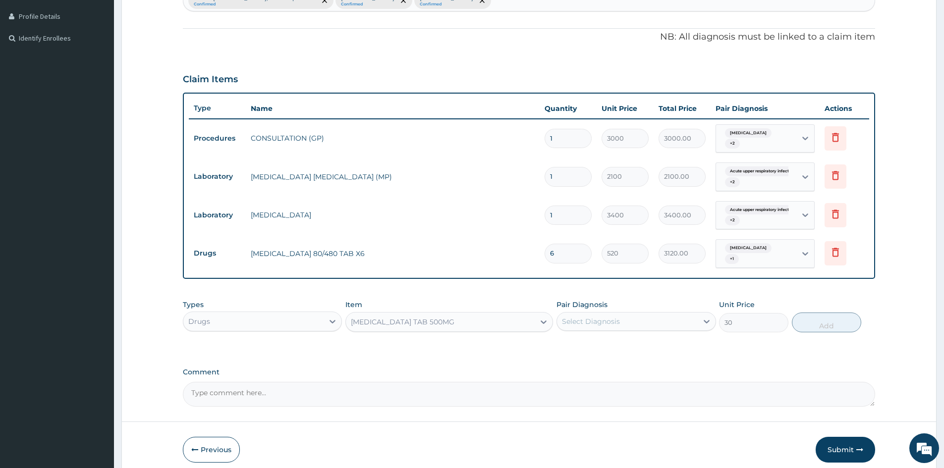
drag, startPoint x: 599, startPoint y: 313, endPoint x: 597, endPoint y: 323, distance: 10.0
click at [598, 317] on div "Select Diagnosis" at bounding box center [591, 322] width 58 height 10
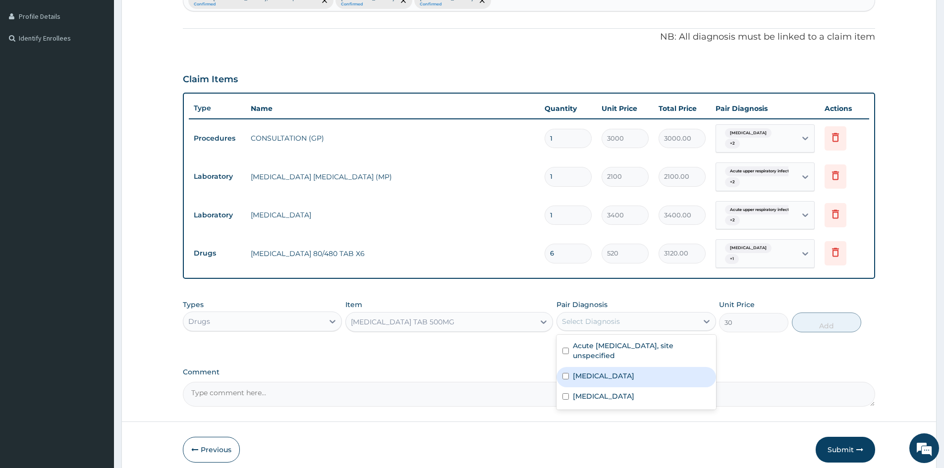
drag, startPoint x: 565, startPoint y: 367, endPoint x: 568, endPoint y: 385, distance: 19.1
click at [567, 376] on div "Bacteraemia" at bounding box center [635, 377] width 159 height 20
checkbox input "true"
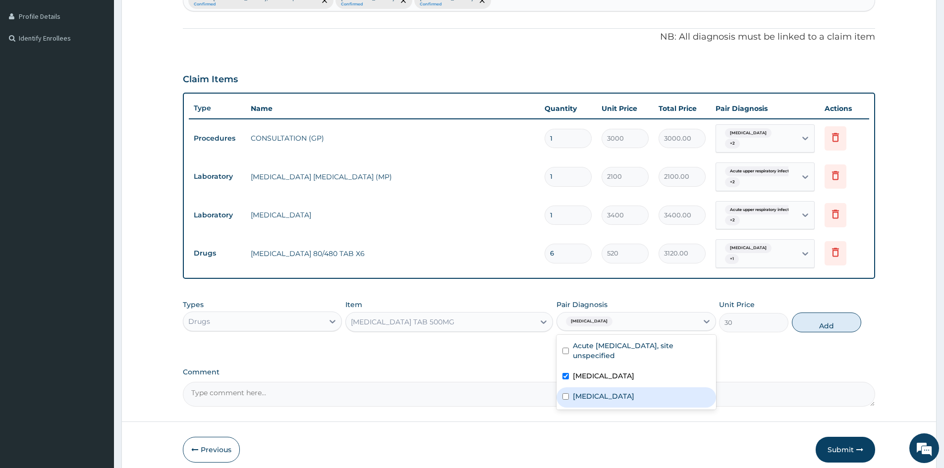
click at [568, 393] on input "checkbox" at bounding box center [565, 396] width 6 height 6
checkbox input "true"
click at [813, 313] on button "Add" at bounding box center [826, 323] width 69 height 20
type input "0"
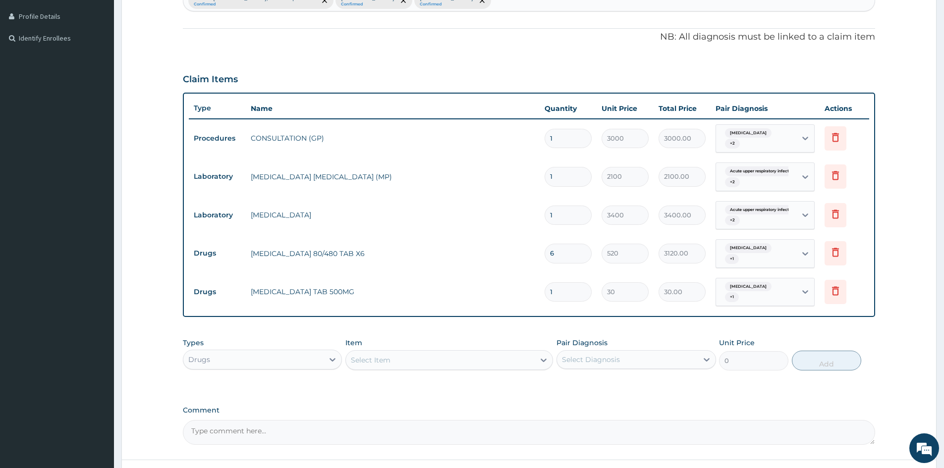
type input "18"
type input "540.00"
type input "18"
click at [366, 355] on div "Select Item" at bounding box center [371, 360] width 40 height 10
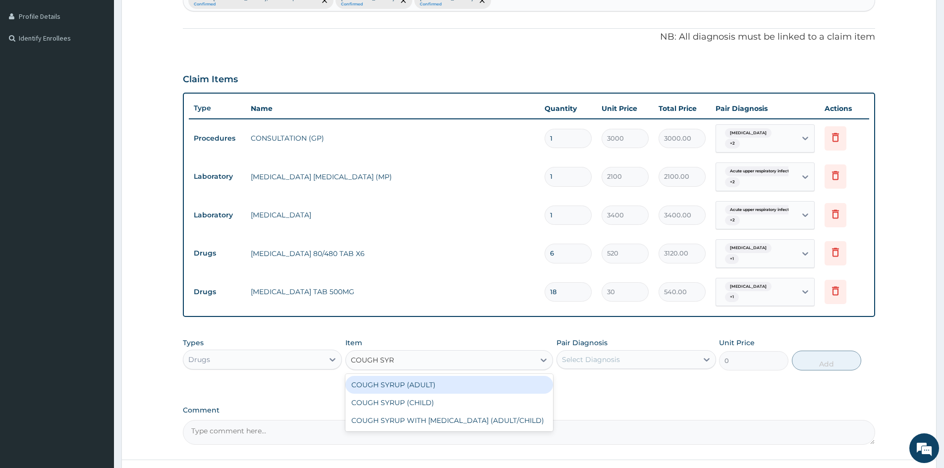
type input "COUGH SYRU"
click at [407, 376] on div "COUGH SYRUP (ADULT)" at bounding box center [449, 385] width 208 height 18
type input "1600"
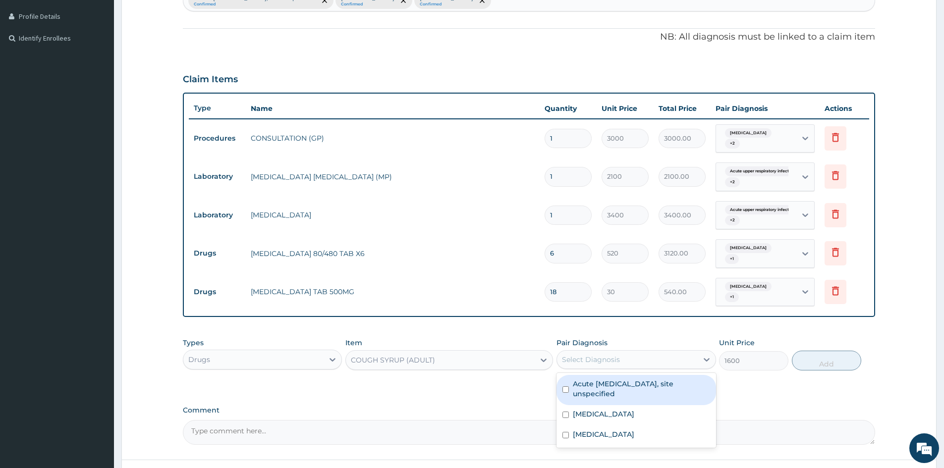
click at [596, 355] on div "Select Diagnosis" at bounding box center [591, 360] width 58 height 10
click at [565, 386] on input "checkbox" at bounding box center [565, 389] width 6 height 6
checkbox input "true"
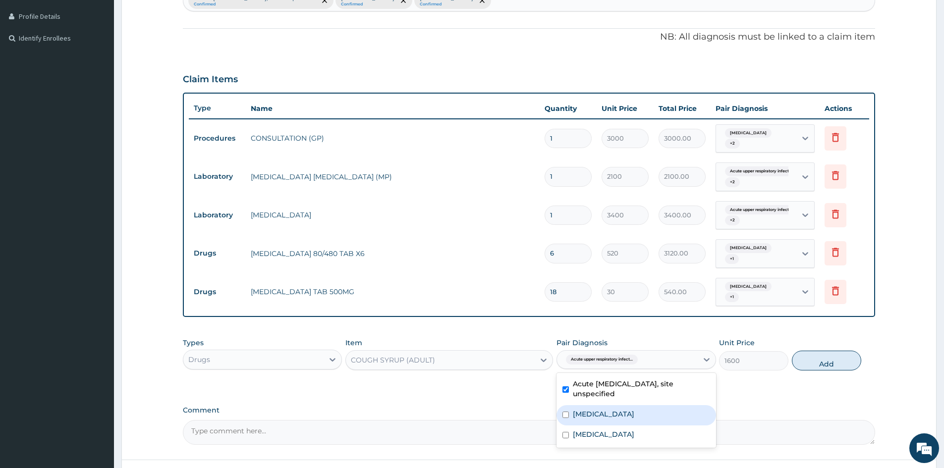
click at [567, 412] on input "checkbox" at bounding box center [565, 415] width 6 height 6
checkbox input "true"
click at [813, 351] on button "Add" at bounding box center [826, 361] width 69 height 20
type input "0"
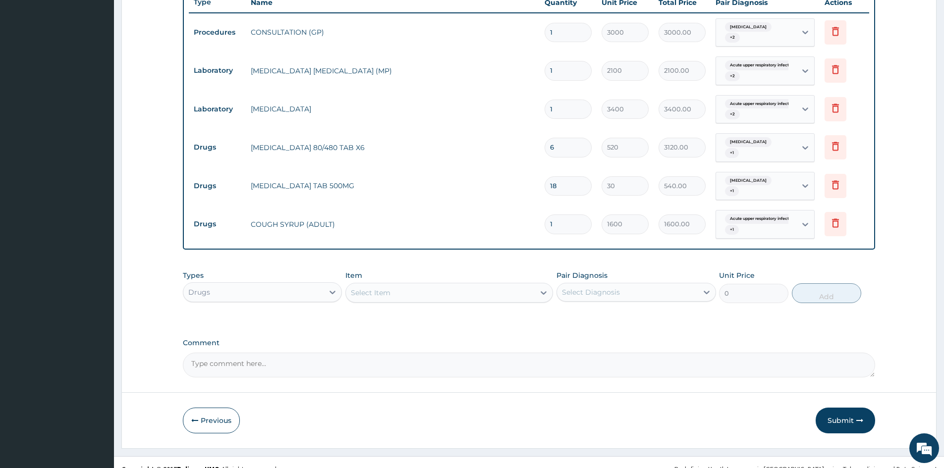
scroll to position [373, 0]
click at [395, 284] on div "Select Item" at bounding box center [440, 292] width 189 height 16
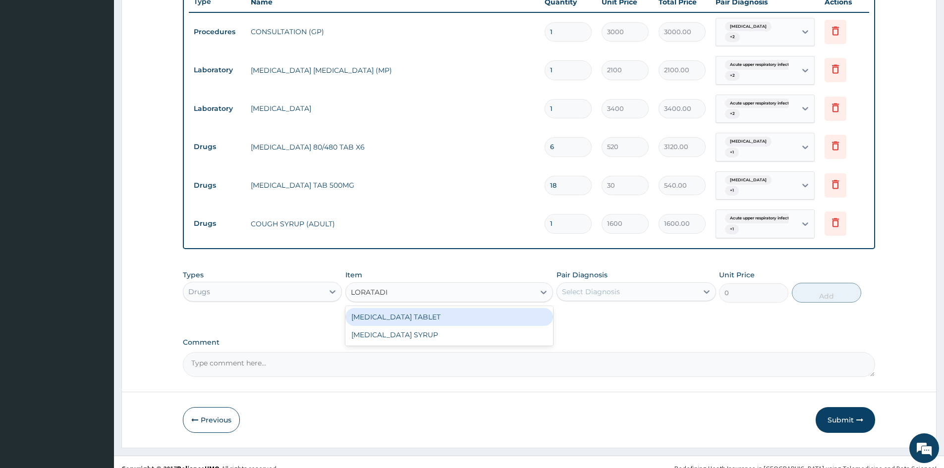
type input "LORATADIN"
click at [435, 308] on div "LORATADINE TABLET" at bounding box center [449, 317] width 208 height 18
type input "95"
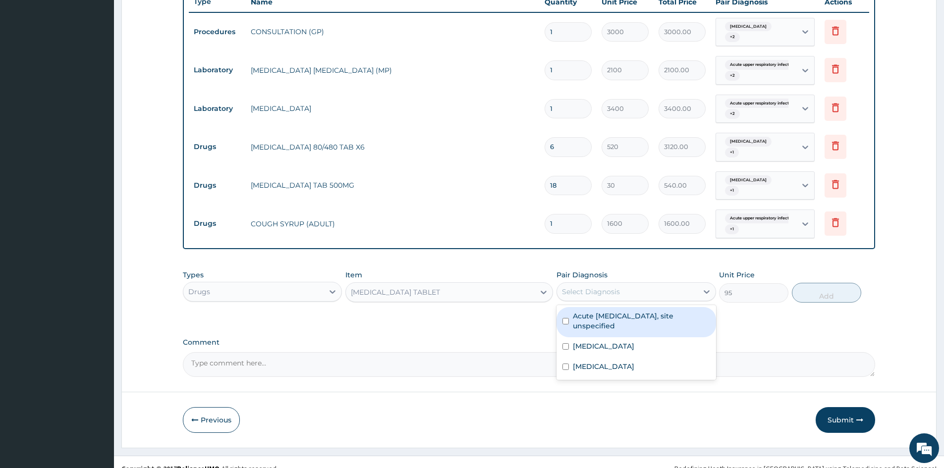
click at [605, 287] on div "Select Diagnosis" at bounding box center [591, 292] width 58 height 10
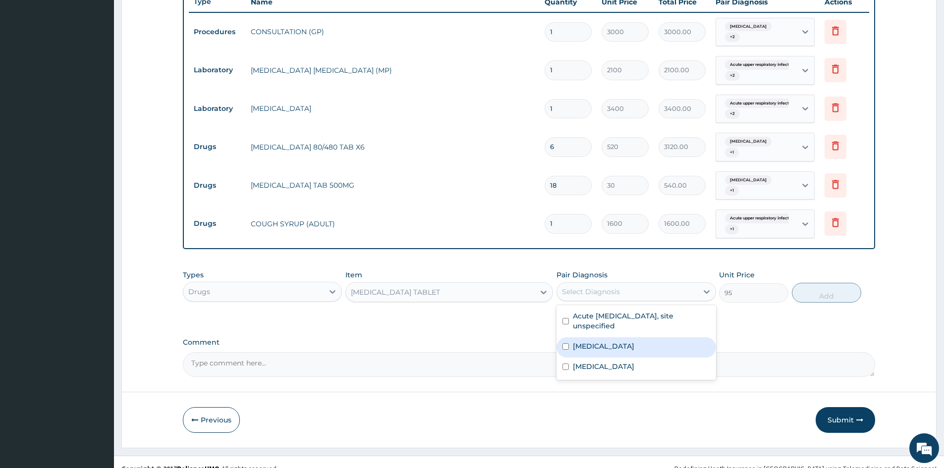
click at [566, 343] on input "checkbox" at bounding box center [565, 346] width 6 height 6
checkbox input "true"
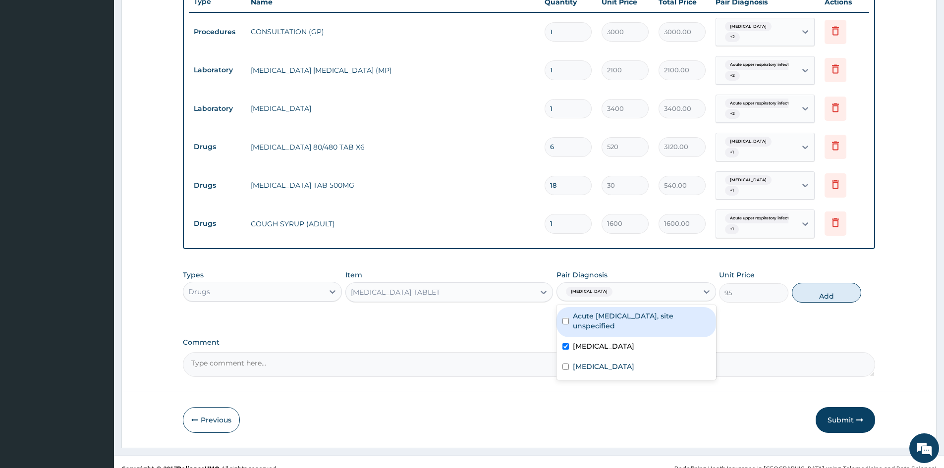
click at [562, 307] on div "Acute upper respiratory infection, site unspecified" at bounding box center [635, 322] width 159 height 30
checkbox input "true"
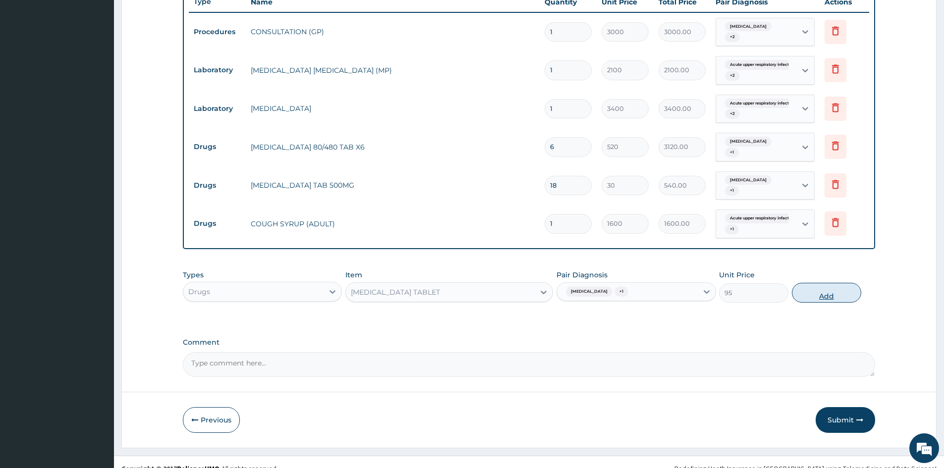
click at [832, 283] on button "Add" at bounding box center [826, 293] width 69 height 20
type input "0"
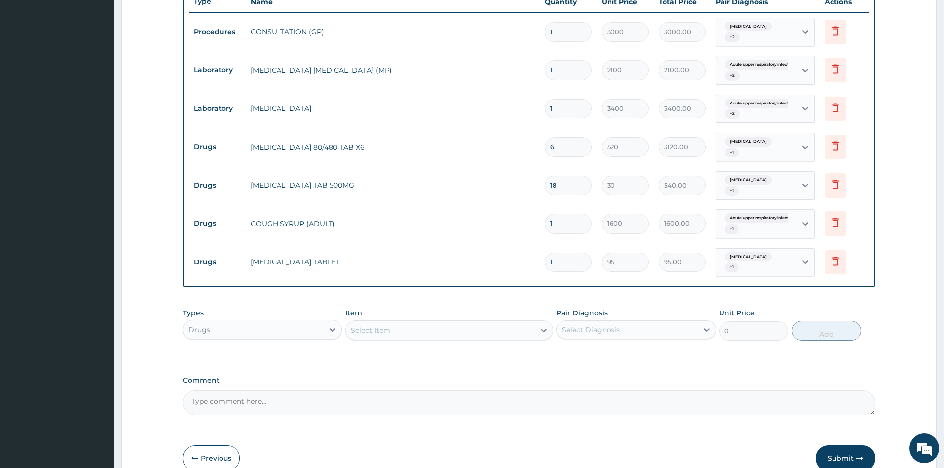
drag, startPoint x: 556, startPoint y: 250, endPoint x: 519, endPoint y: 265, distance: 40.0
click at [518, 260] on tr "Drugs LORATADINE TABLET 1 95 95.00 Bacteraemia + 1 Delete" at bounding box center [529, 262] width 680 height 39
type input "5"
type input "475.00"
type input "5"
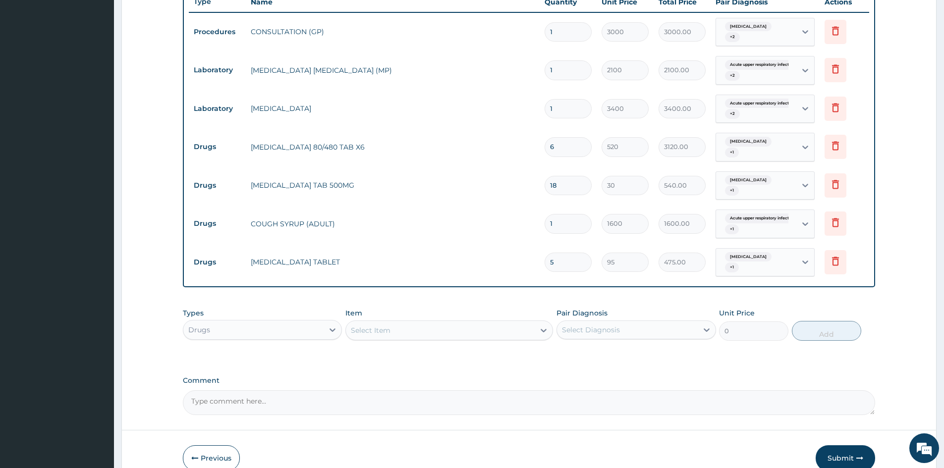
click at [394, 322] on div "Select Item" at bounding box center [440, 330] width 189 height 16
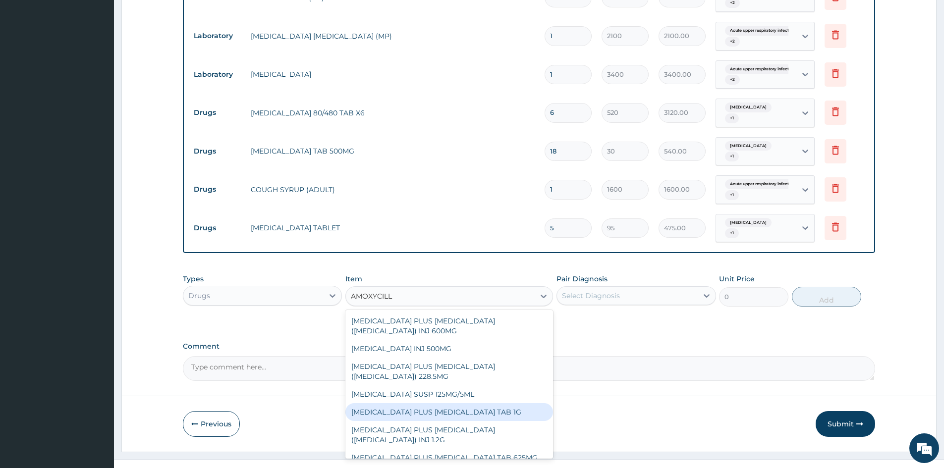
scroll to position [10, 0]
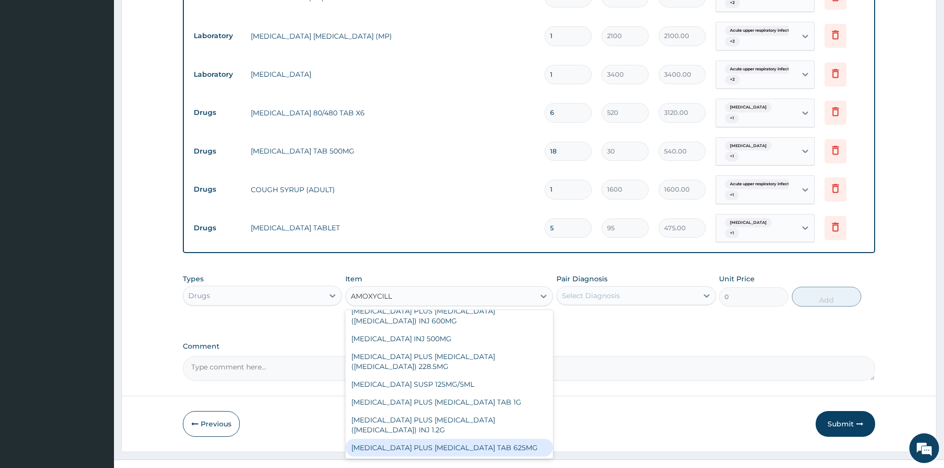
type input "AMOXYCILL"
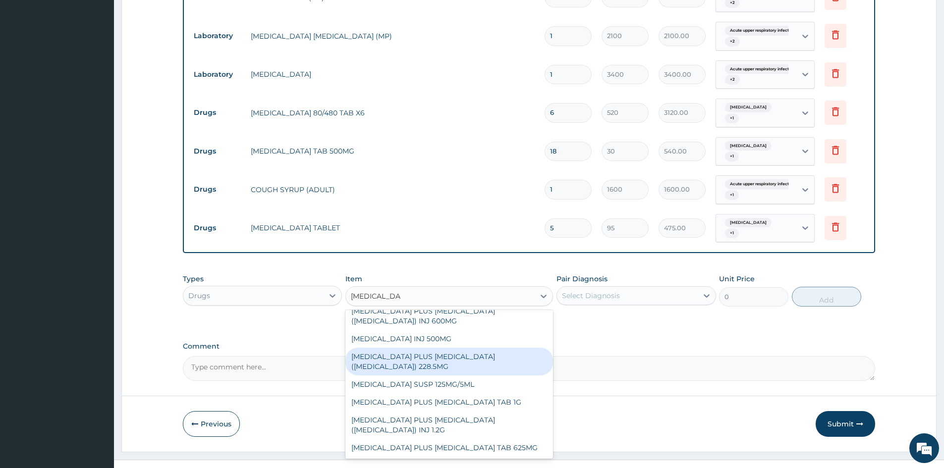
scroll to position [0, 0]
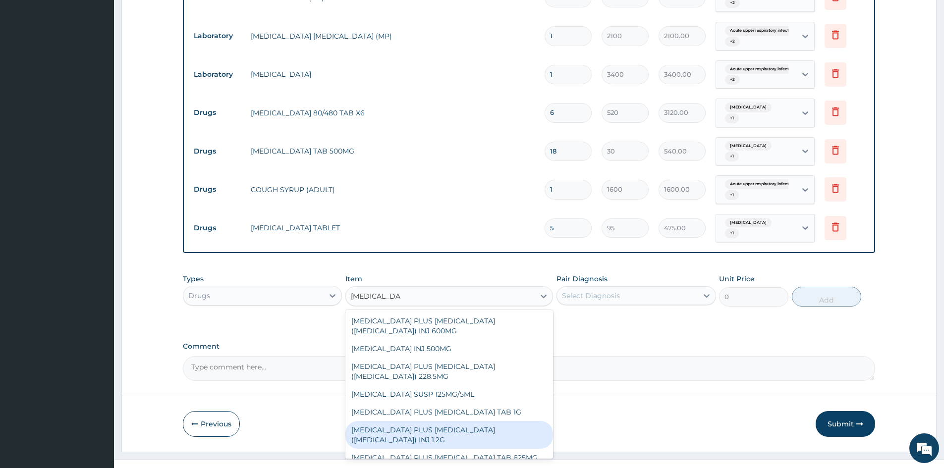
type input "AMOXYCILLIN"
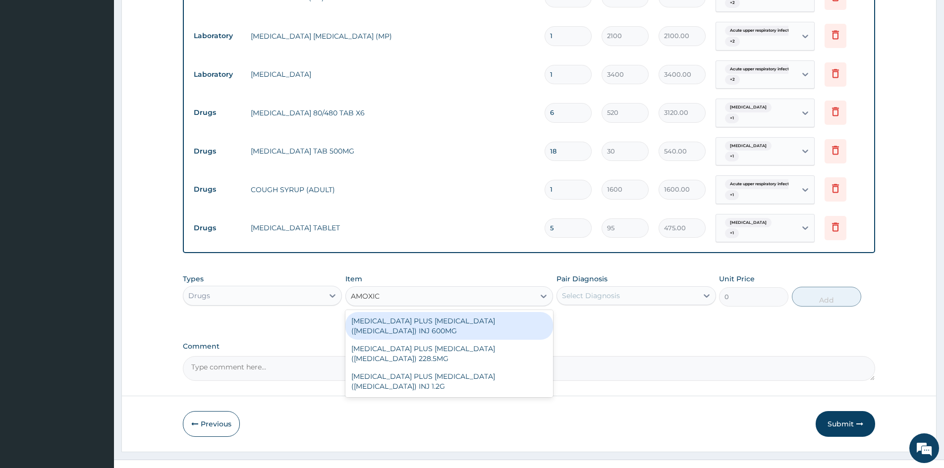
type input "AMOXI"
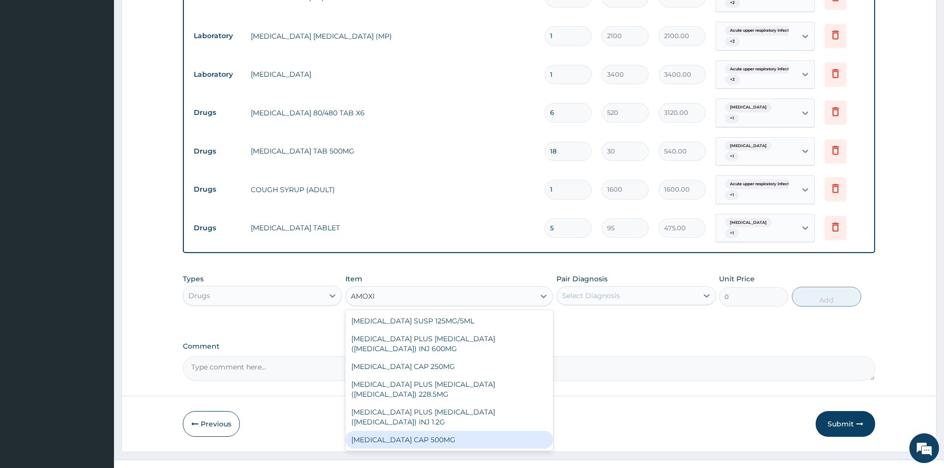
click at [416, 431] on div "AMOXIL CAP 500MG" at bounding box center [449, 440] width 208 height 18
type input "66.66666412353516"
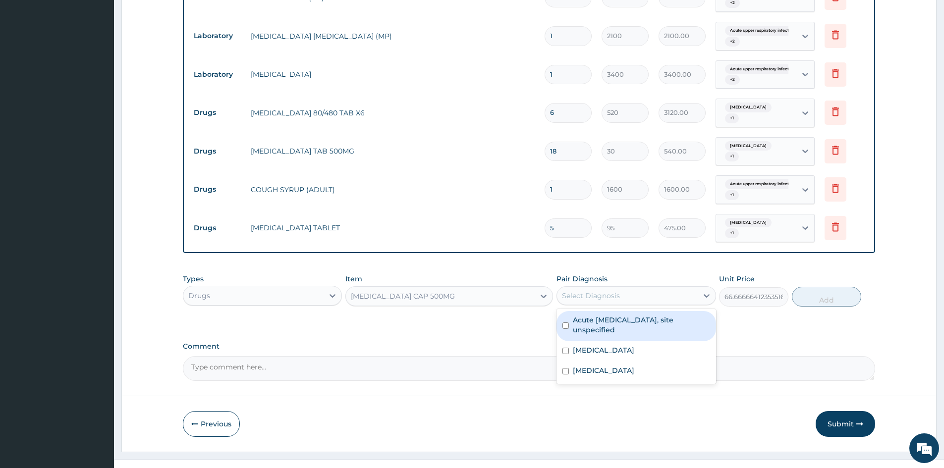
click at [586, 291] on div "Select Diagnosis" at bounding box center [591, 296] width 58 height 10
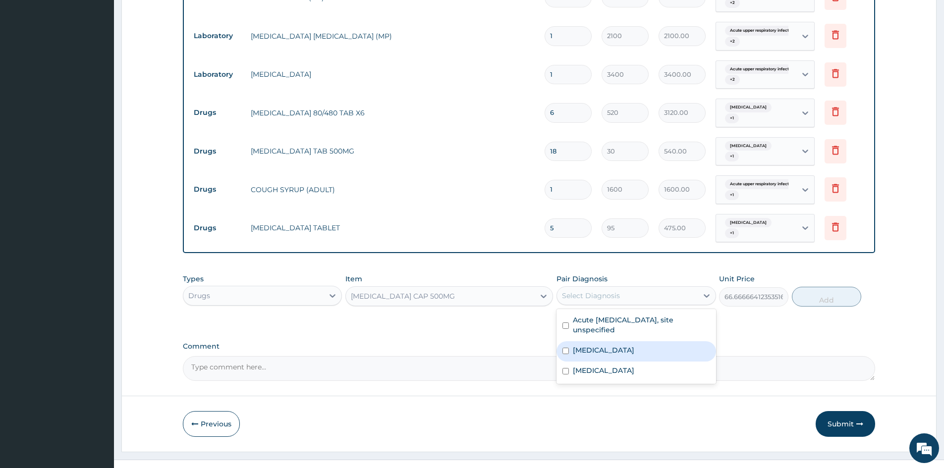
click at [562, 348] on input "checkbox" at bounding box center [565, 351] width 6 height 6
checkbox input "true"
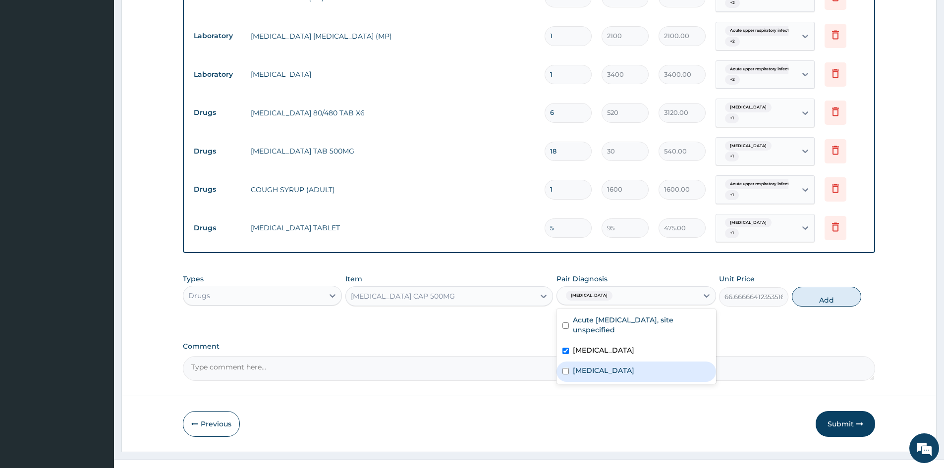
click at [564, 368] on input "checkbox" at bounding box center [565, 371] width 6 height 6
checkbox input "true"
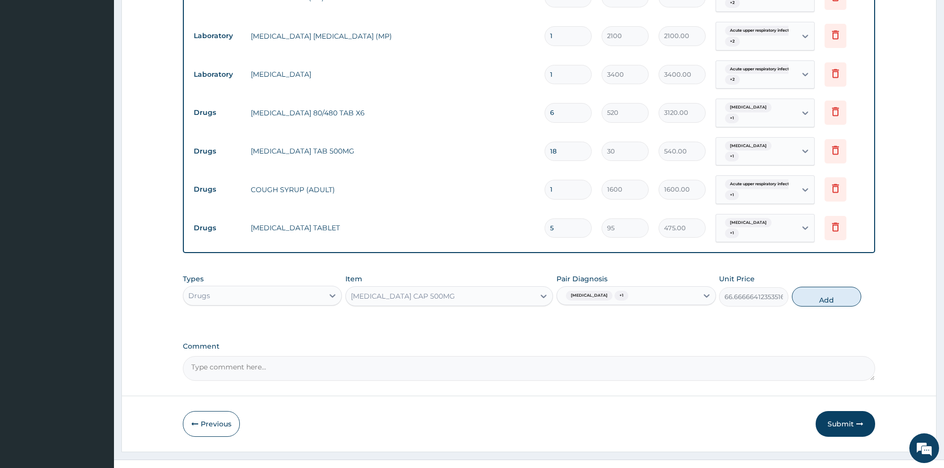
drag, startPoint x: 836, startPoint y: 284, endPoint x: 741, endPoint y: 290, distance: 95.3
click at [836, 287] on button "Add" at bounding box center [826, 297] width 69 height 20
type input "0"
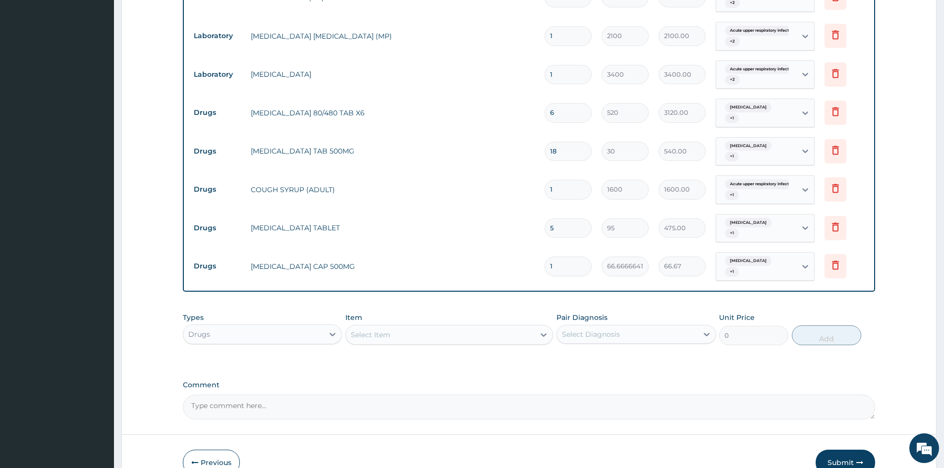
type input "15"
type input "1000.00"
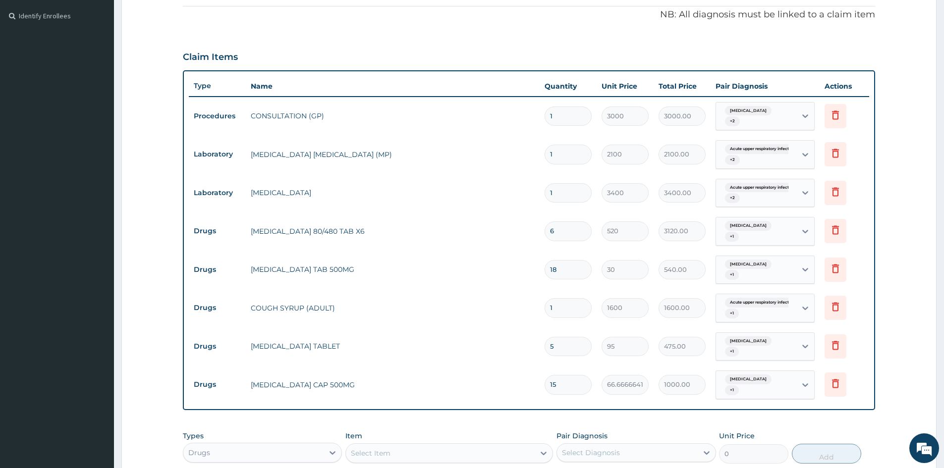
scroll to position [396, 0]
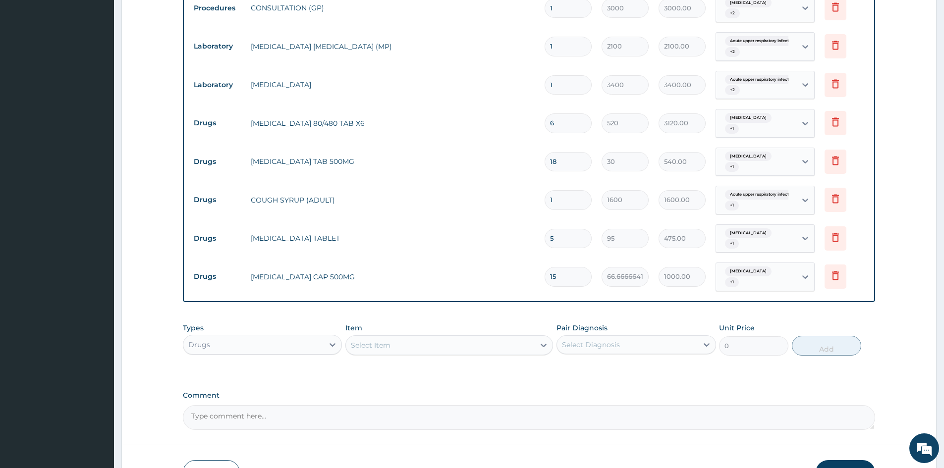
type input "15"
click at [841, 460] on button "Submit" at bounding box center [844, 473] width 59 height 26
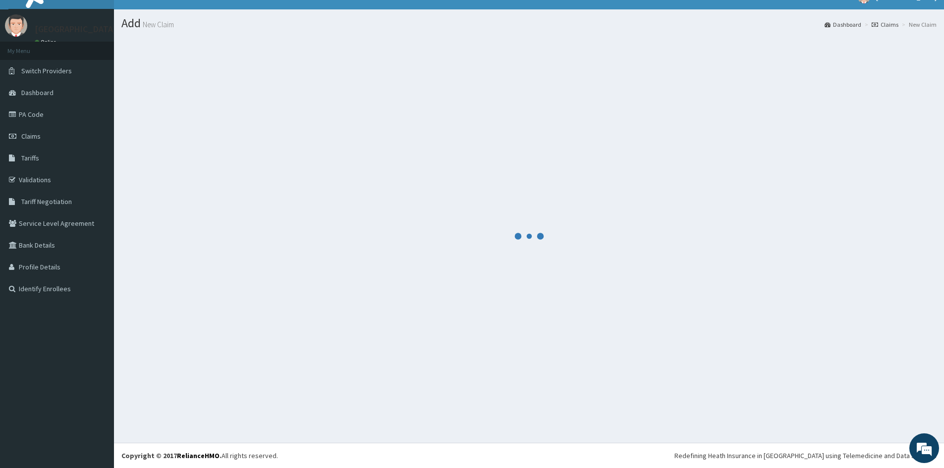
scroll to position [15, 0]
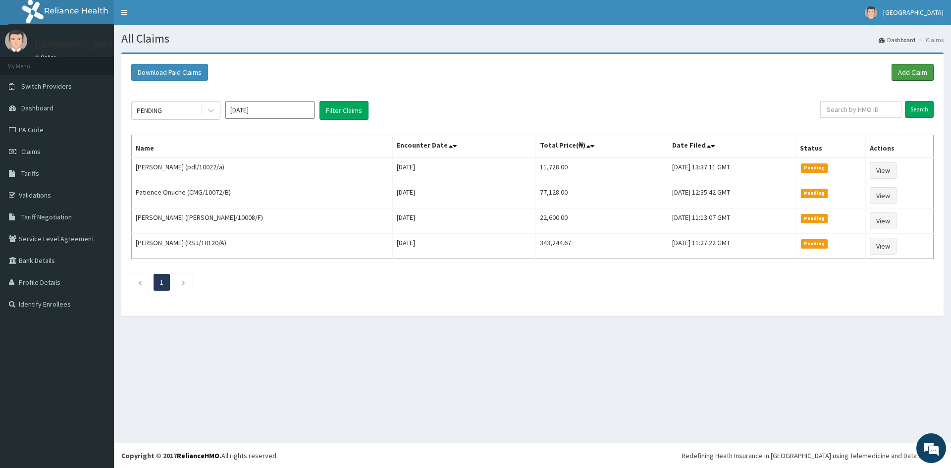
drag, startPoint x: 920, startPoint y: 72, endPoint x: 648, endPoint y: 84, distance: 271.7
click at [919, 72] on link "Add Claim" at bounding box center [913, 72] width 42 height 17
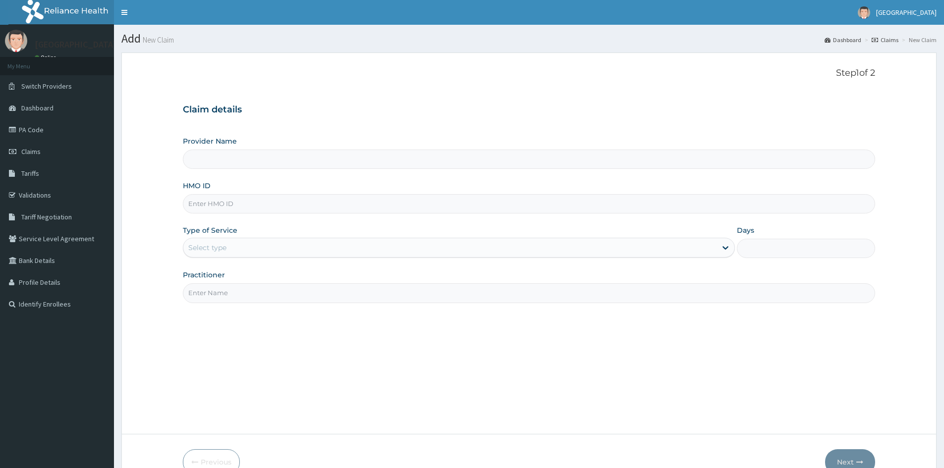
click at [213, 202] on input "HMO ID" at bounding box center [529, 203] width 692 height 19
type input "Doren Specialist Hospital"
paste input "LBP/10023/C"
type input "LBP/10023/C"
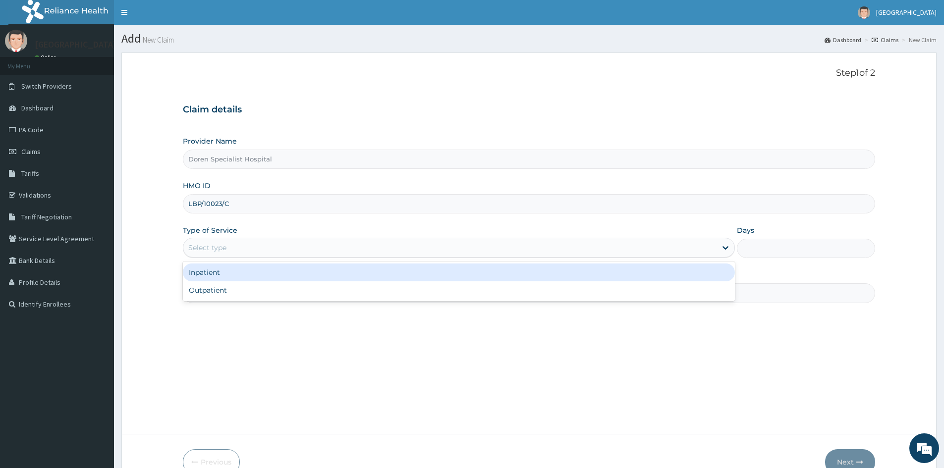
click at [199, 245] on div "Select type" at bounding box center [207, 248] width 38 height 10
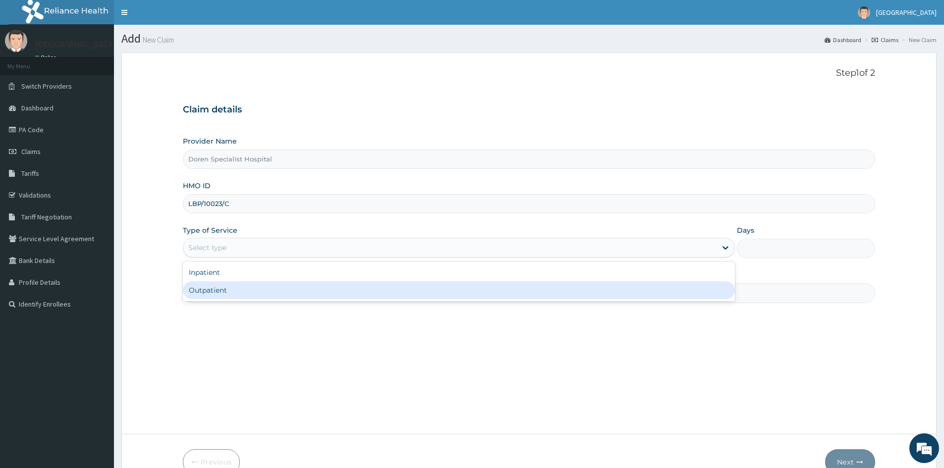
click at [210, 293] on div "Outpatient" at bounding box center [459, 290] width 552 height 18
type input "1"
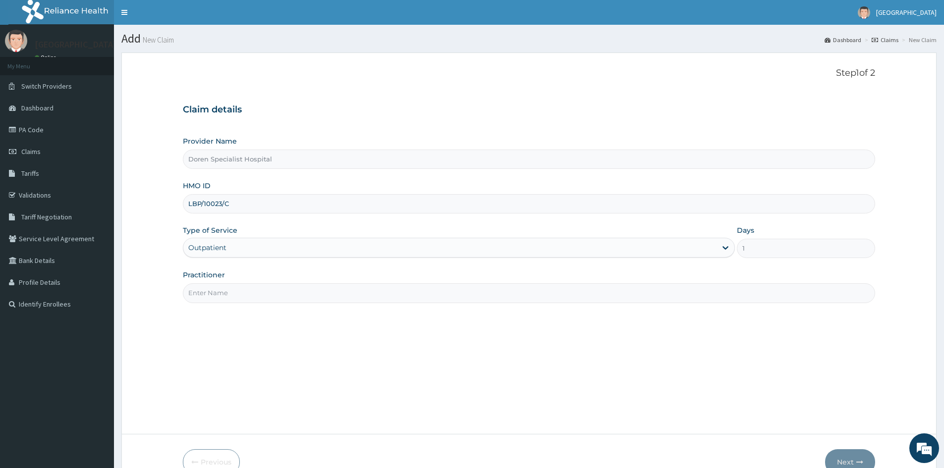
drag, startPoint x: 209, startPoint y: 300, endPoint x: 228, endPoint y: 309, distance: 21.3
click at [209, 300] on input "Practitioner" at bounding box center [529, 292] width 692 height 19
type input "DR OKORIE"
click at [838, 450] on button "Next" at bounding box center [850, 462] width 50 height 26
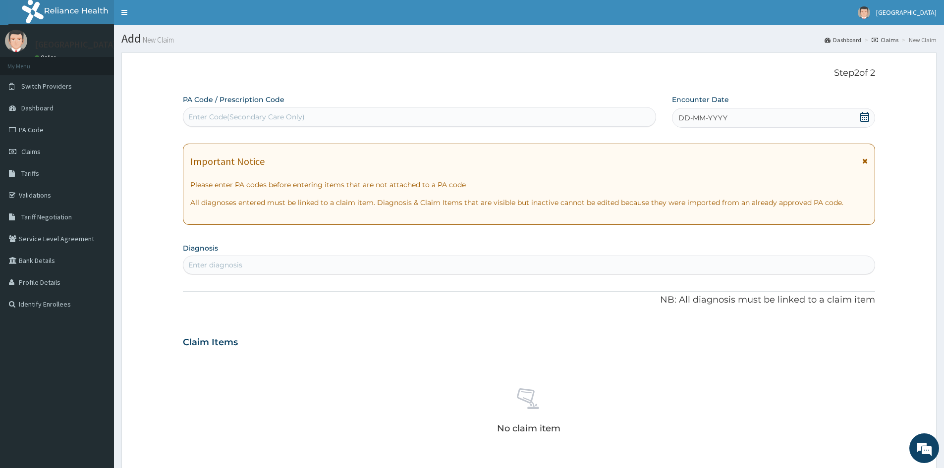
click at [690, 117] on span "DD-MM-YYYY" at bounding box center [702, 118] width 49 height 10
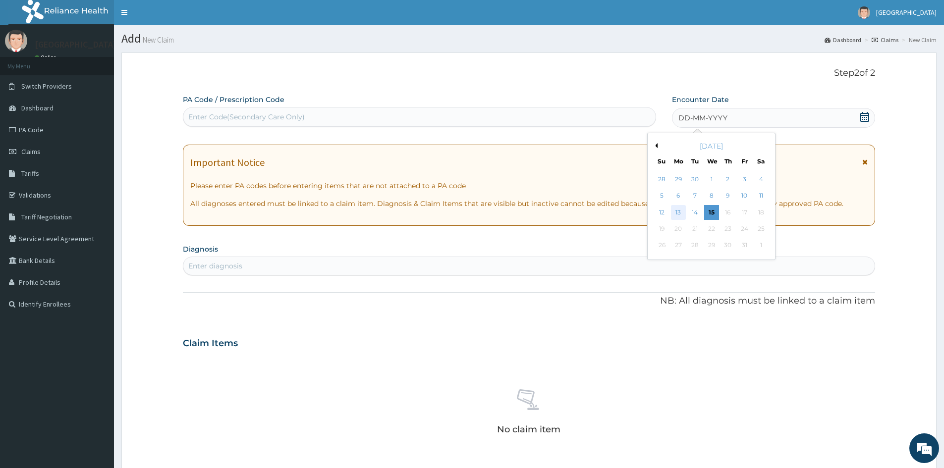
click at [679, 211] on div "13" at bounding box center [678, 212] width 15 height 15
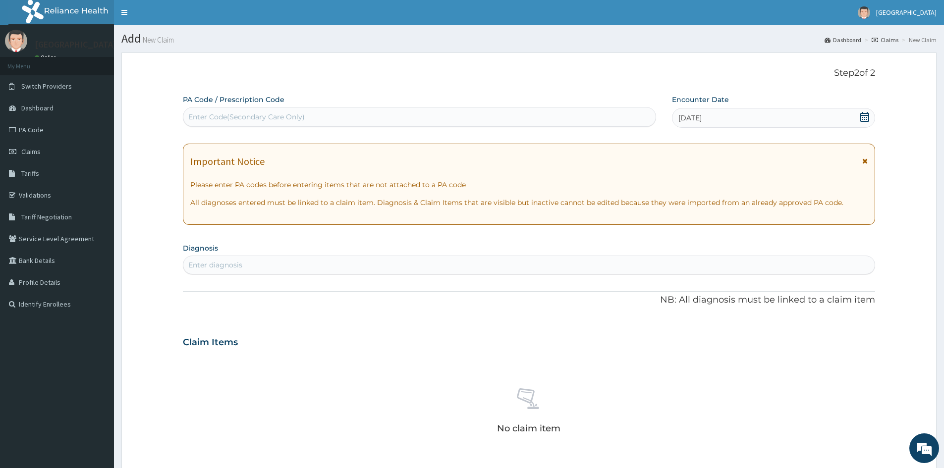
click at [227, 263] on div "Enter diagnosis" at bounding box center [215, 265] width 54 height 10
type input "MALARIA"
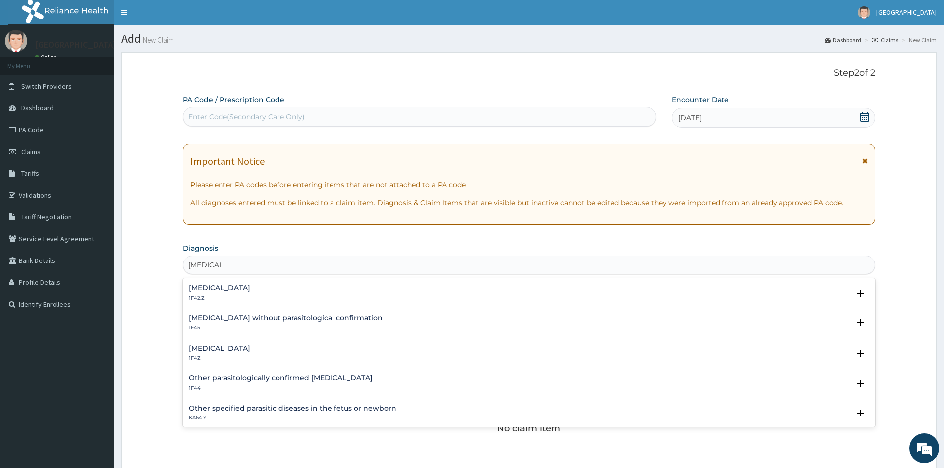
click at [199, 350] on h4 "Malaria, unspecified" at bounding box center [219, 348] width 61 height 7
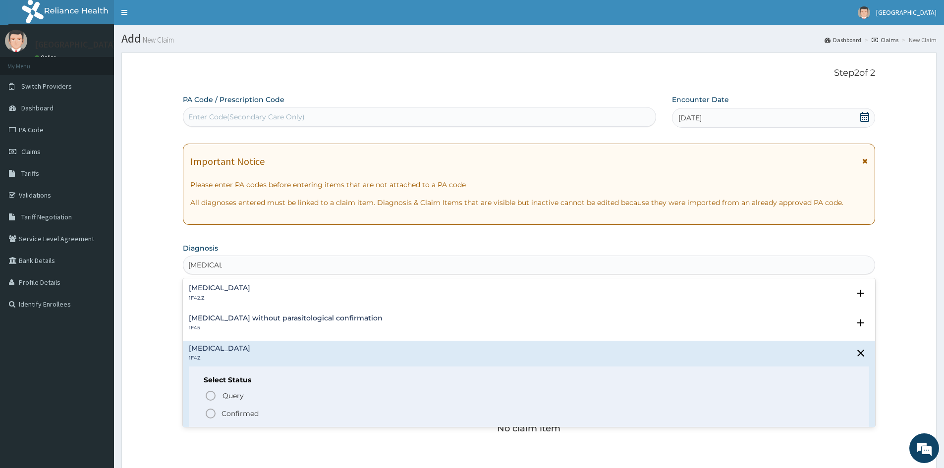
click at [210, 410] on icon "status option filled" at bounding box center [211, 414] width 12 height 12
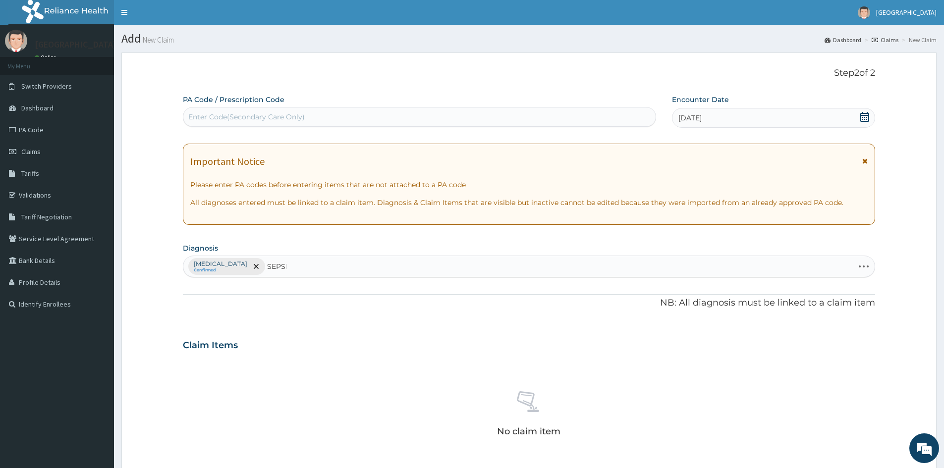
type input "SEPSIS"
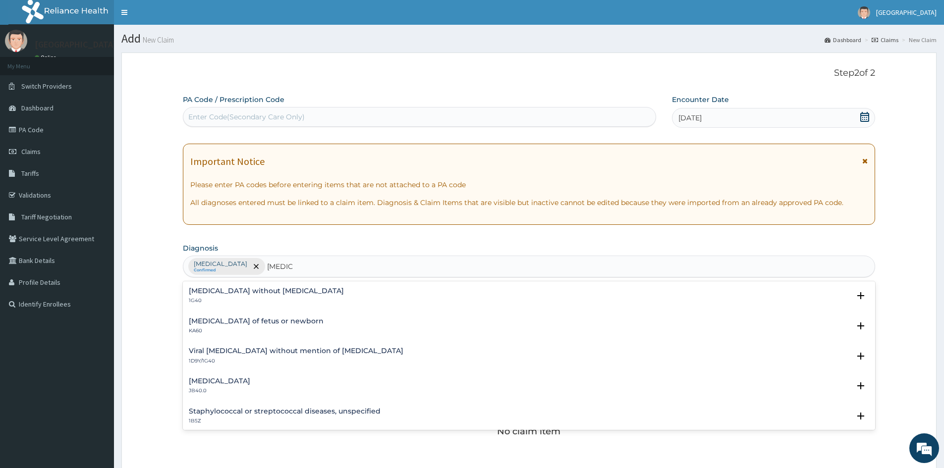
click at [205, 294] on h4 "Sepsis without septic shock" at bounding box center [266, 290] width 155 height 7
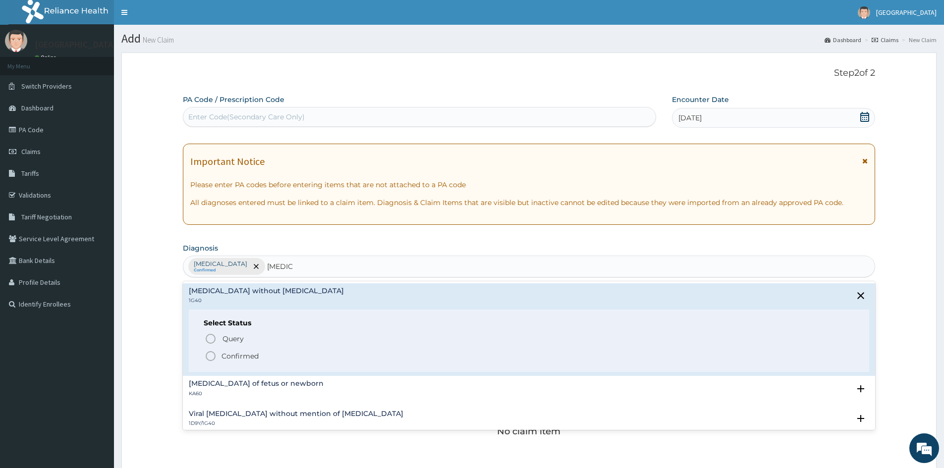
click at [209, 360] on circle "status option filled" at bounding box center [210, 356] width 9 height 9
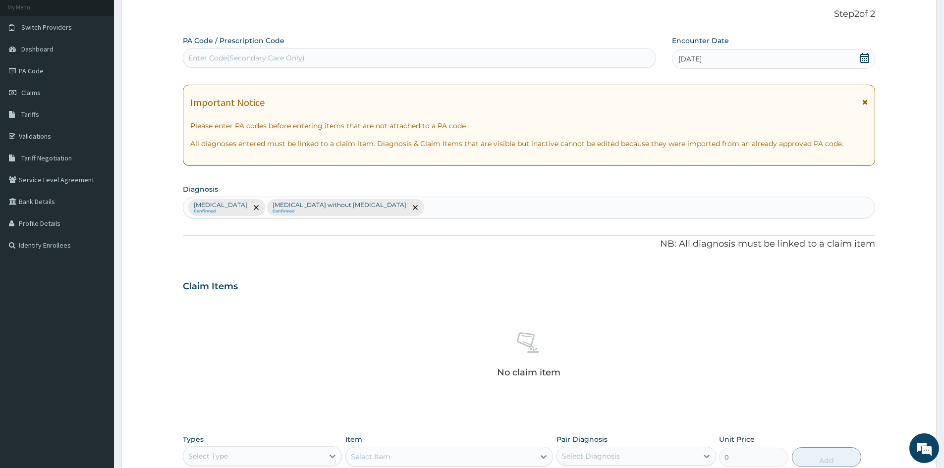
scroll to position [149, 0]
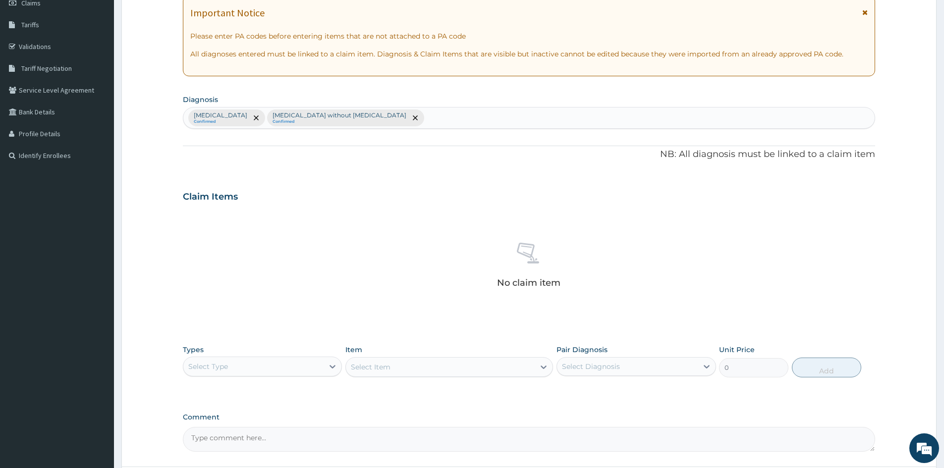
click at [245, 362] on div "Select Type" at bounding box center [253, 367] width 140 height 16
click at [214, 425] on div "Procedures" at bounding box center [262, 427] width 159 height 18
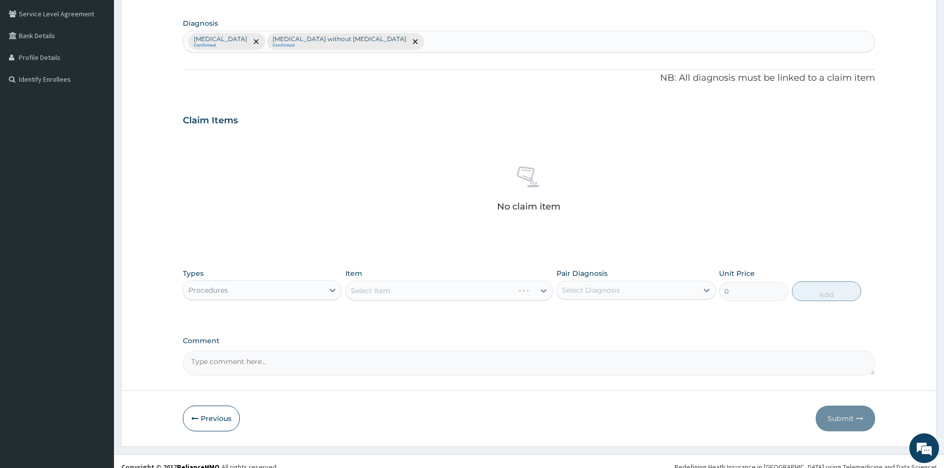
scroll to position [236, 0]
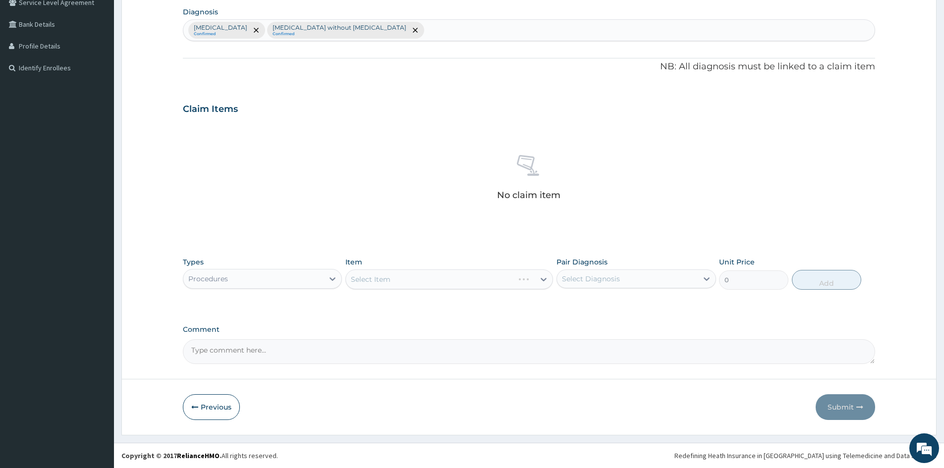
click at [639, 280] on div "Select Diagnosis" at bounding box center [627, 279] width 140 height 16
click at [562, 307] on div "Malaria, unspecified" at bounding box center [635, 304] width 159 height 20
checkbox input "true"
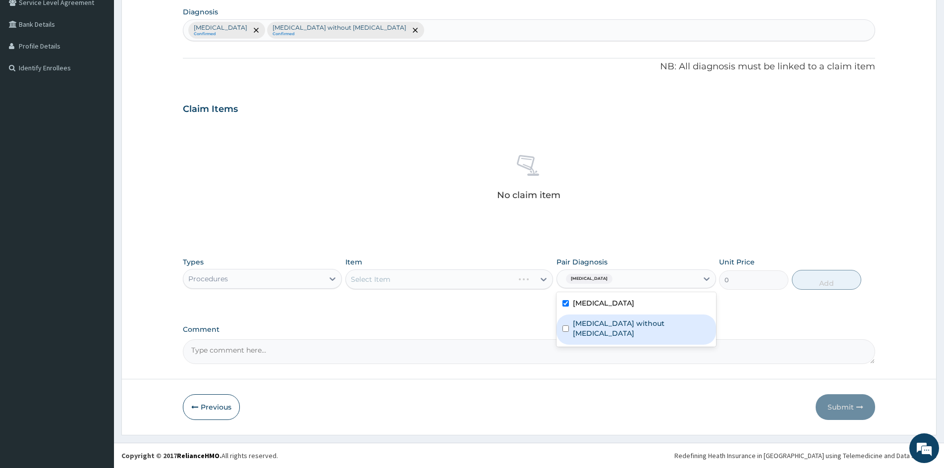
click at [560, 330] on div "Sepsis without septic shock" at bounding box center [635, 330] width 159 height 30
checkbox input "true"
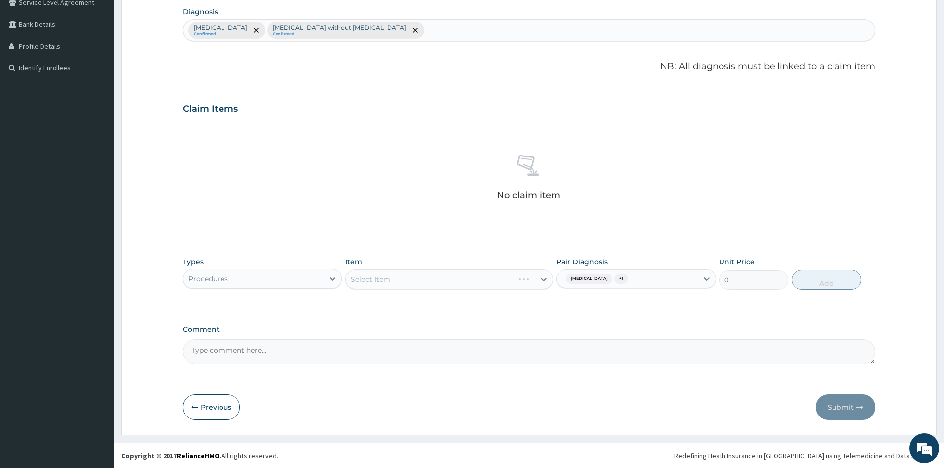
click at [404, 282] on div "Select Item" at bounding box center [449, 279] width 208 height 20
click at [407, 281] on div "Select Item" at bounding box center [449, 279] width 208 height 20
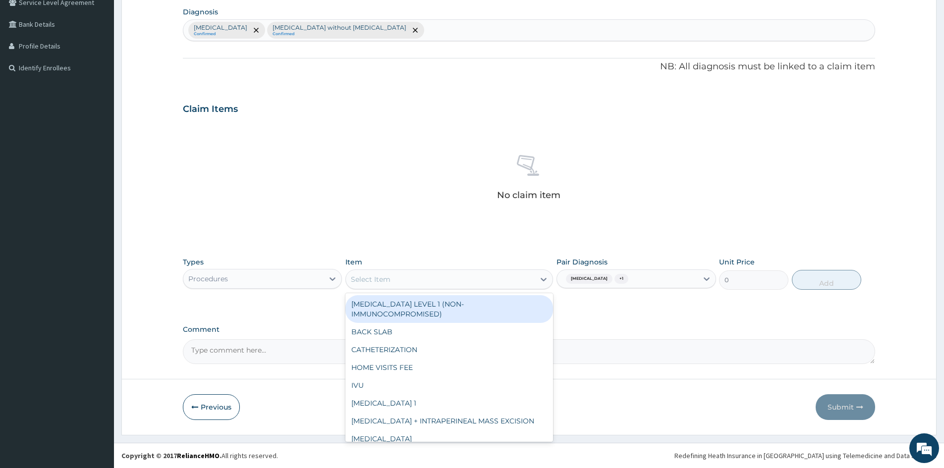
click at [502, 279] on div "Select Item" at bounding box center [440, 279] width 189 height 16
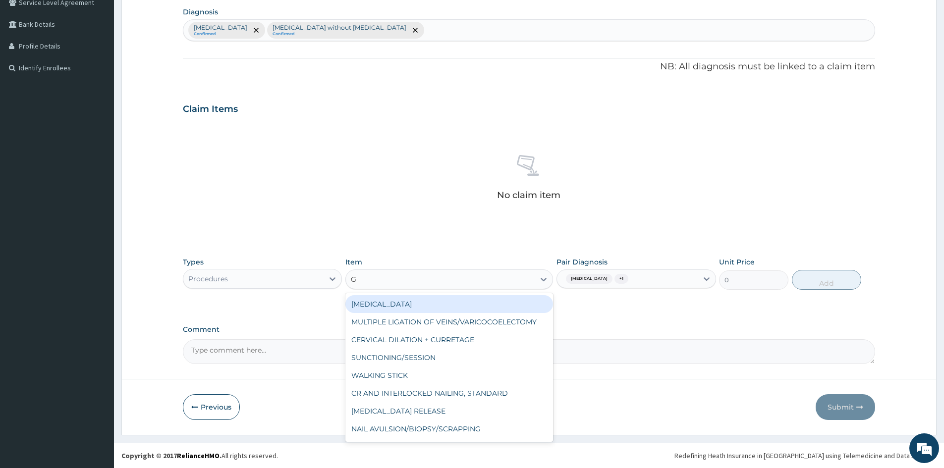
type input "GP"
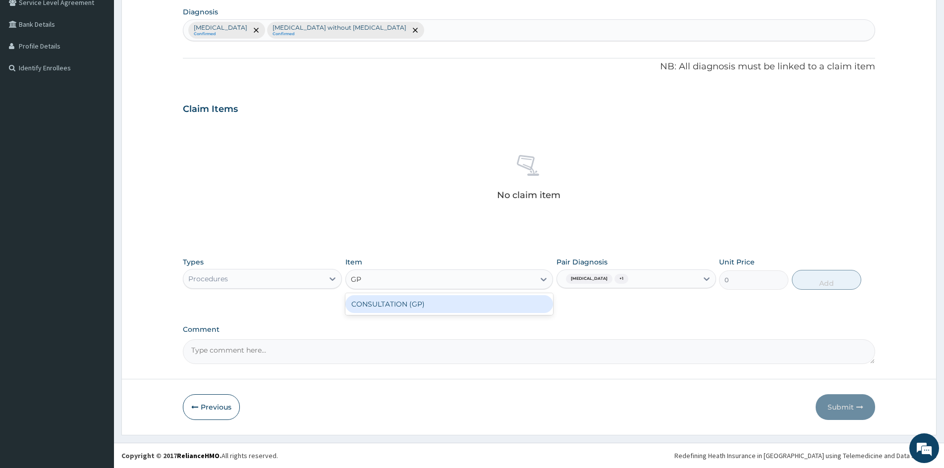
click at [405, 308] on div "CONSULTATION (GP)" at bounding box center [449, 304] width 208 height 18
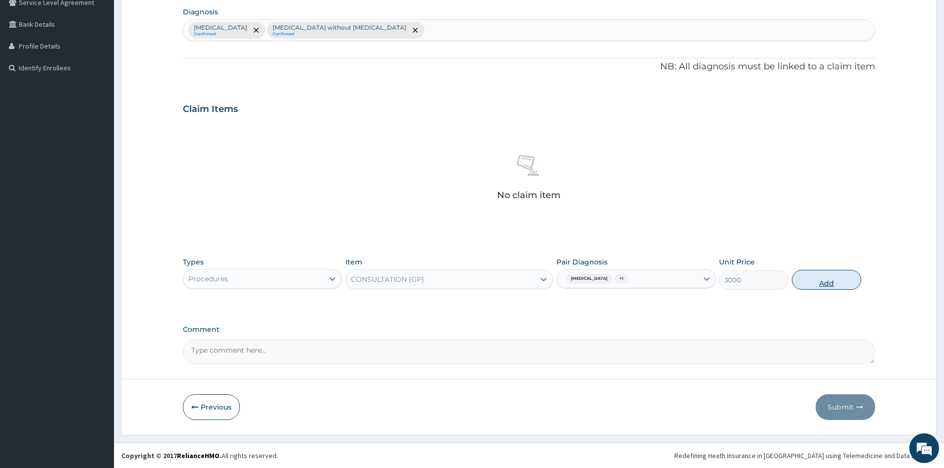
click at [829, 278] on button "Add" at bounding box center [826, 280] width 69 height 20
type input "0"
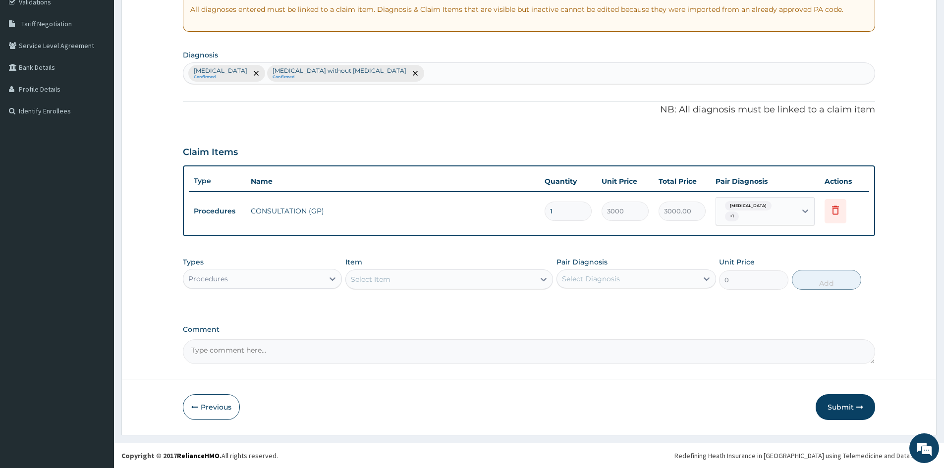
scroll to position [193, 0]
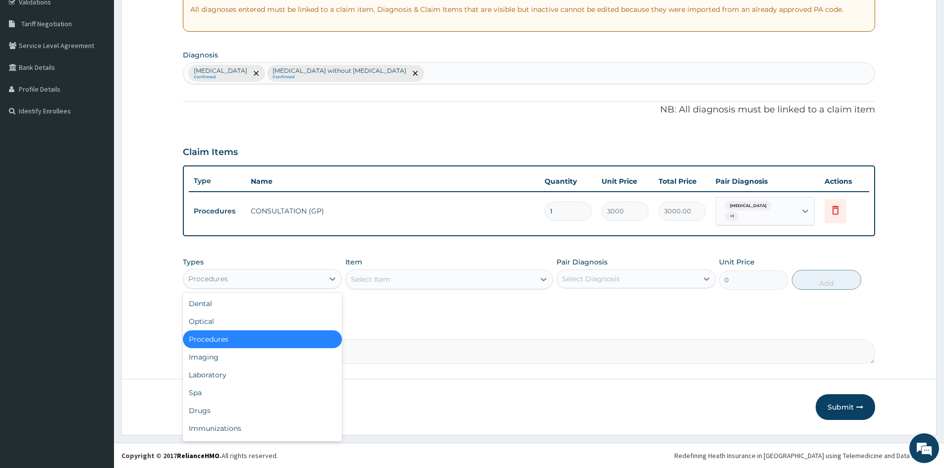
click at [279, 280] on div "Procedures" at bounding box center [253, 279] width 140 height 16
click at [210, 373] on div "Laboratory" at bounding box center [262, 375] width 159 height 18
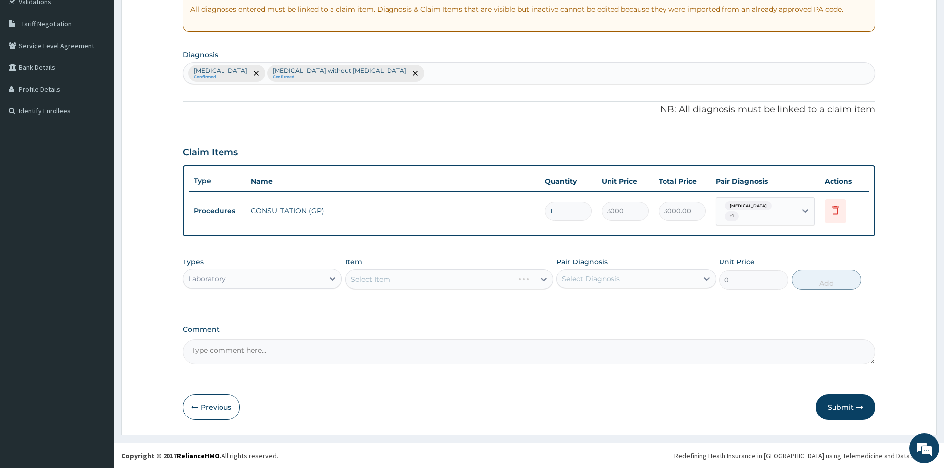
click at [426, 274] on div "Select Item" at bounding box center [449, 279] width 208 height 20
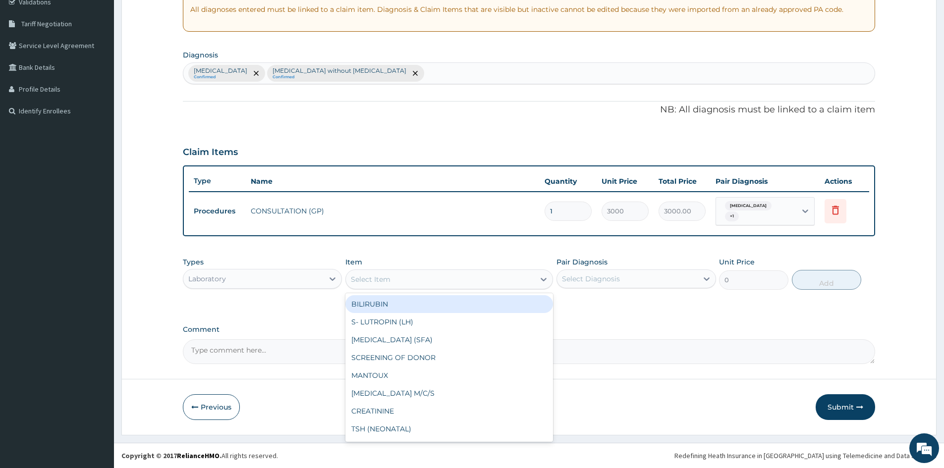
click at [451, 272] on div "Select Item" at bounding box center [440, 279] width 189 height 16
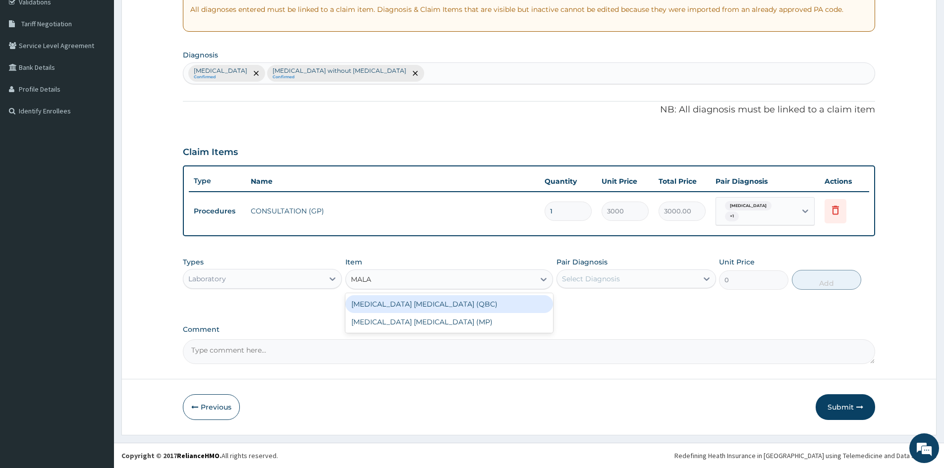
type input "MALAR"
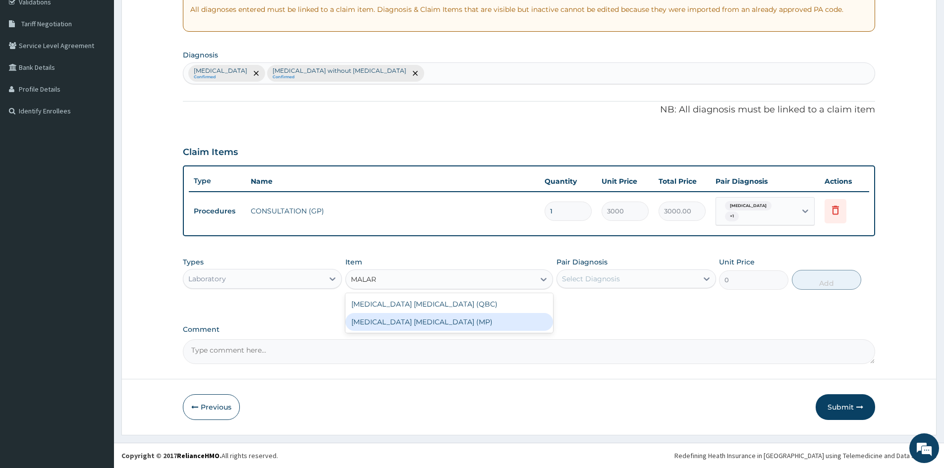
click at [385, 321] on div "[MEDICAL_DATA] [MEDICAL_DATA] (MP)" at bounding box center [449, 322] width 208 height 18
type input "2100"
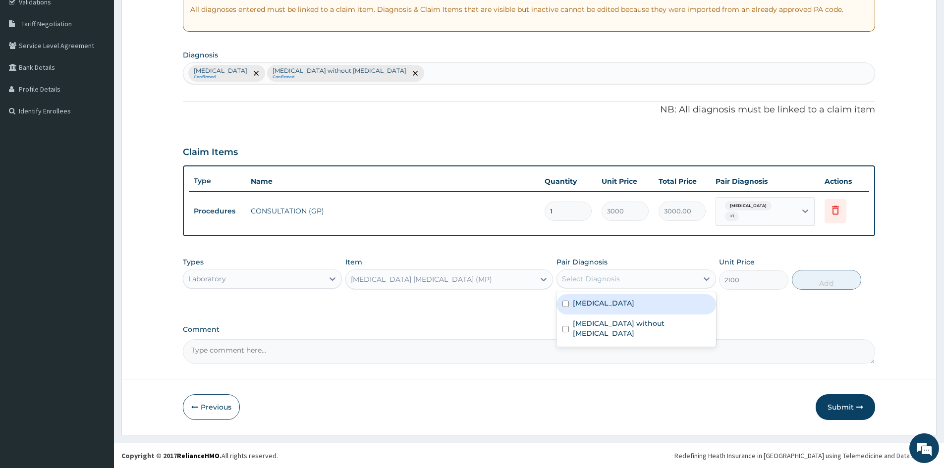
click at [617, 279] on div "Select Diagnosis" at bounding box center [591, 279] width 58 height 10
click at [564, 303] on input "checkbox" at bounding box center [565, 304] width 6 height 6
checkbox input "true"
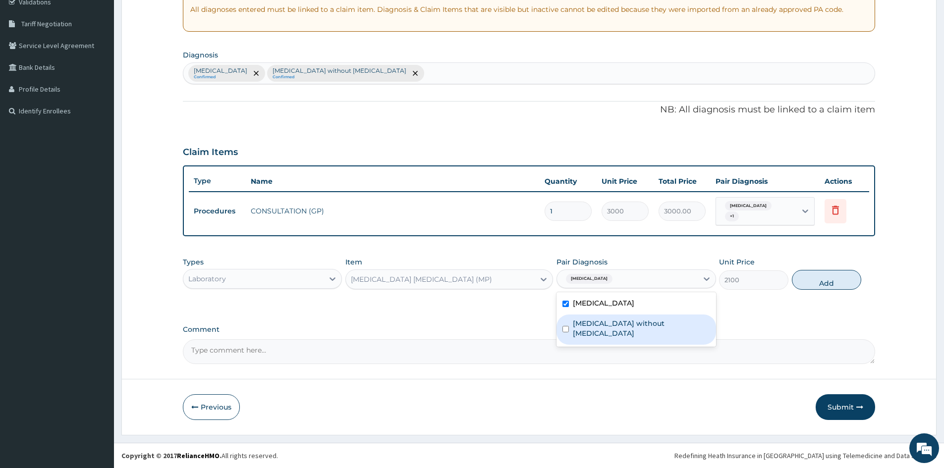
drag, startPoint x: 563, startPoint y: 322, endPoint x: 734, endPoint y: 295, distance: 173.1
click at [571, 322] on div "[MEDICAL_DATA] without [MEDICAL_DATA]" at bounding box center [635, 330] width 159 height 30
checkbox input "true"
click at [810, 279] on button "Add" at bounding box center [826, 280] width 69 height 20
type input "0"
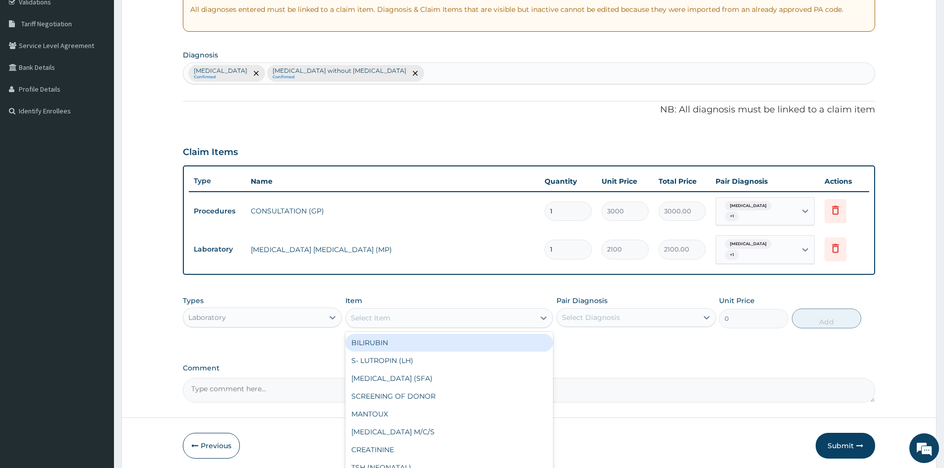
click at [408, 315] on div "Select Item" at bounding box center [440, 318] width 189 height 16
type input "FULL BLOOD"
click at [399, 339] on div "FULL BLOOD COUNT" at bounding box center [449, 343] width 208 height 18
type input "3400"
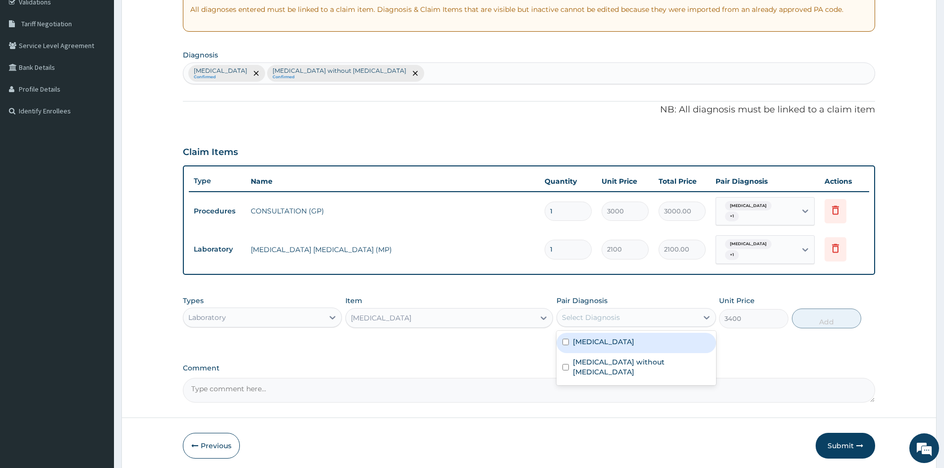
click at [631, 316] on div "Select Diagnosis" at bounding box center [627, 318] width 140 height 16
drag, startPoint x: 560, startPoint y: 339, endPoint x: 564, endPoint y: 355, distance: 15.9
click at [563, 353] on div "Malaria, unspecified" at bounding box center [635, 343] width 159 height 20
checkbox input "true"
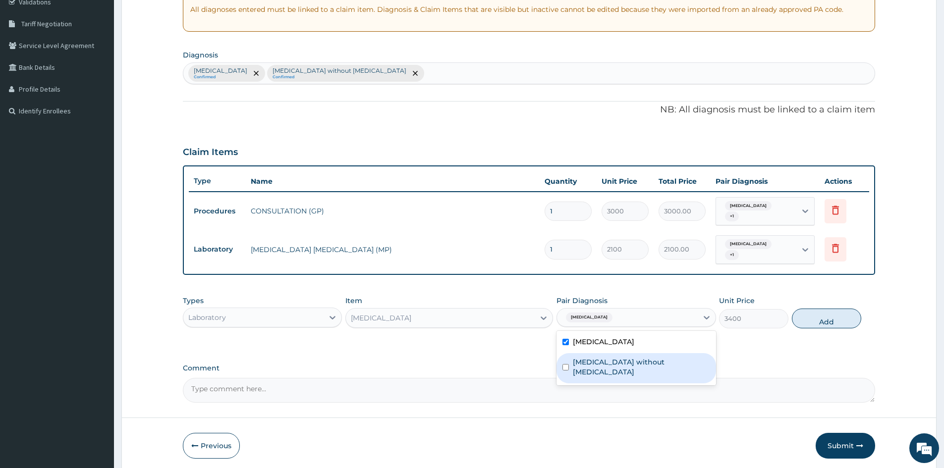
click at [566, 369] on div "Sepsis without septic shock" at bounding box center [635, 368] width 159 height 30
checkbox input "true"
click at [811, 320] on button "Add" at bounding box center [826, 319] width 69 height 20
type input "0"
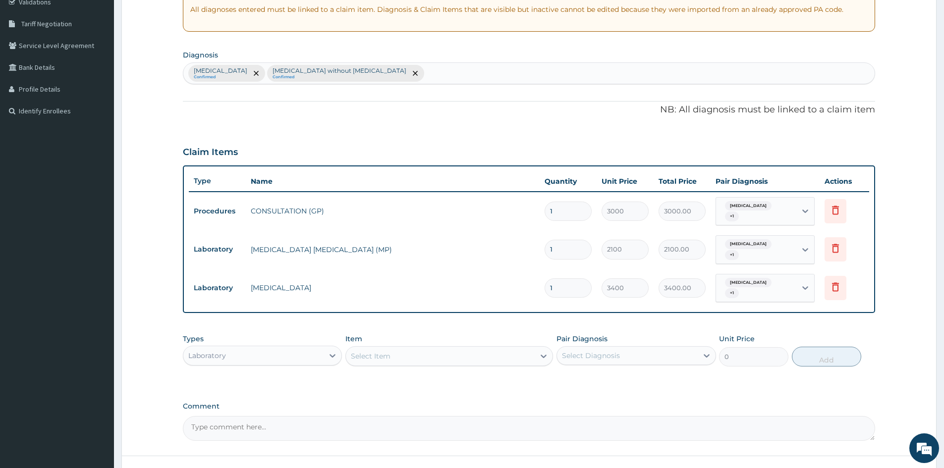
click at [394, 68] on div "Malaria, unspecified Confirmed Sepsis without septic shock Confirmed" at bounding box center [528, 73] width 691 height 21
type input "VOMIT"
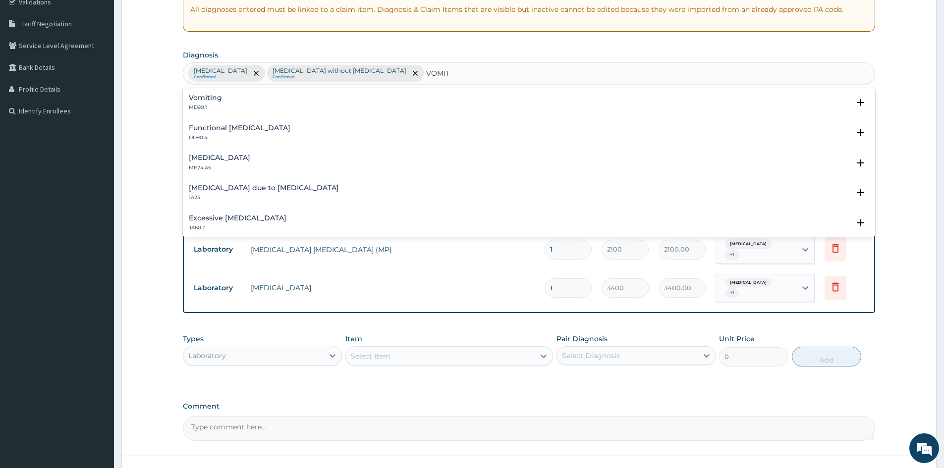
click at [210, 95] on h4 "Vomiting" at bounding box center [205, 97] width 33 height 7
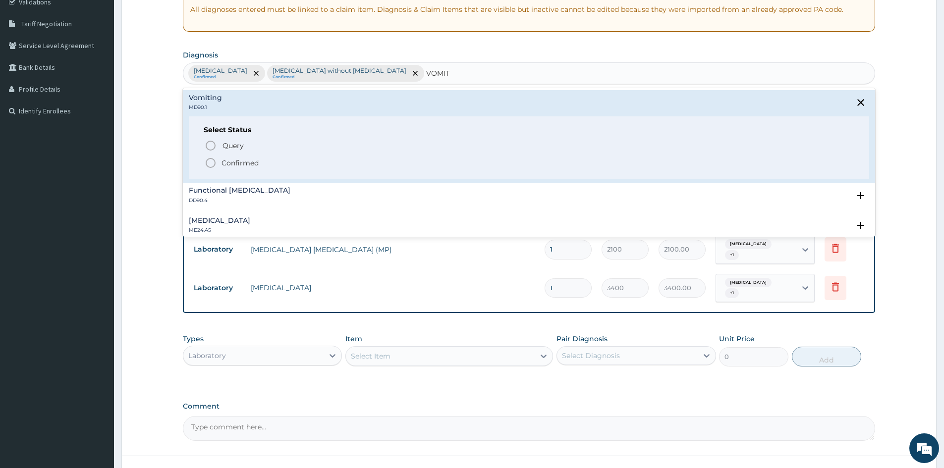
click at [213, 160] on circle "status option filled" at bounding box center [210, 163] width 9 height 9
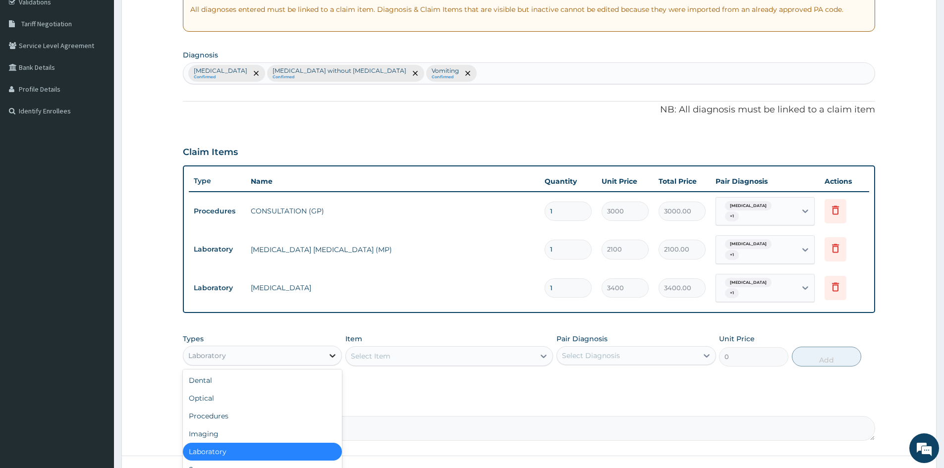
click at [330, 357] on icon at bounding box center [332, 356] width 10 height 10
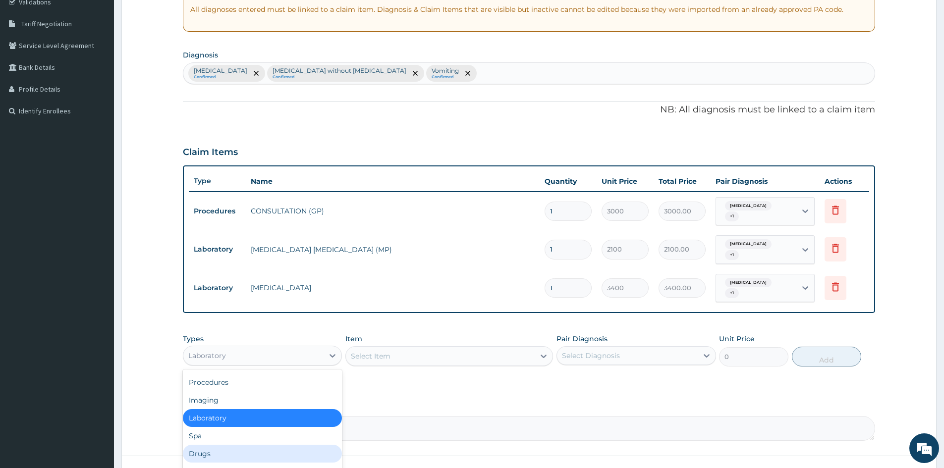
drag, startPoint x: 221, startPoint y: 453, endPoint x: 517, endPoint y: 454, distance: 295.3
click at [221, 453] on div "Drugs" at bounding box center [262, 454] width 159 height 18
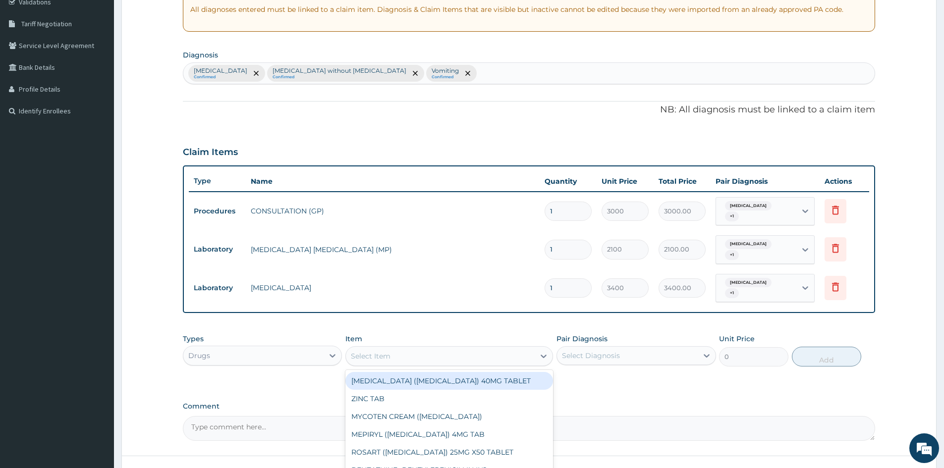
click at [413, 353] on div "Select Item" at bounding box center [440, 356] width 189 height 16
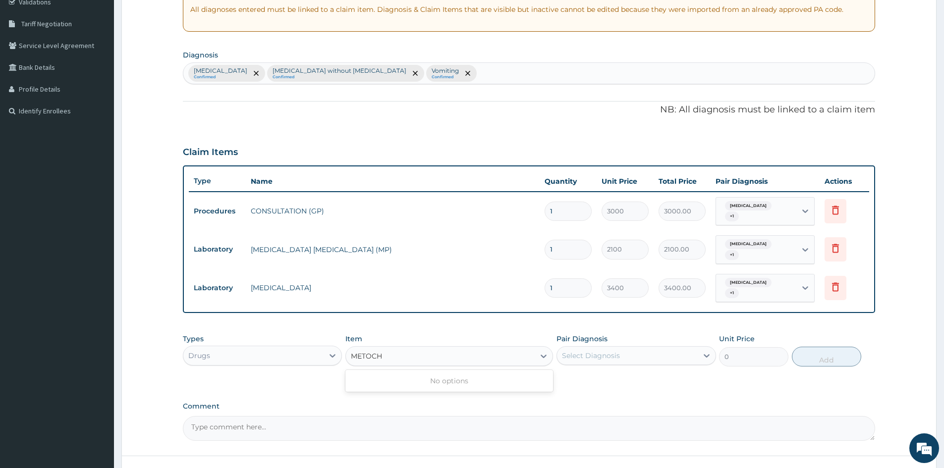
type input "METOC"
drag, startPoint x: 422, startPoint y: 379, endPoint x: 670, endPoint y: 333, distance: 251.9
click at [424, 378] on div "[MEDICAL_DATA] 10MG TAB" at bounding box center [449, 381] width 208 height 18
type input "77"
click at [639, 358] on div "Select Diagnosis" at bounding box center [627, 356] width 140 height 16
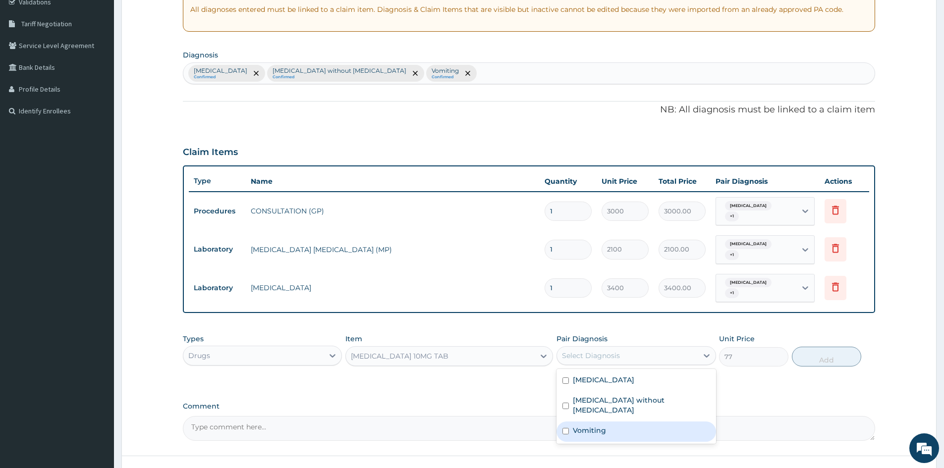
click at [561, 426] on div "Vomiting" at bounding box center [635, 432] width 159 height 20
checkbox input "true"
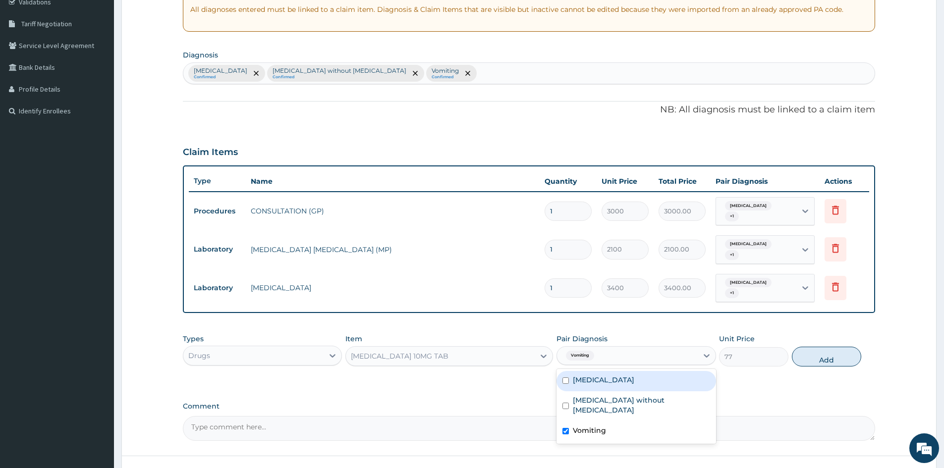
drag, startPoint x: 822, startPoint y: 359, endPoint x: 729, endPoint y: 371, distance: 93.9
click at [817, 359] on button "Add" at bounding box center [826, 357] width 69 height 20
type input "0"
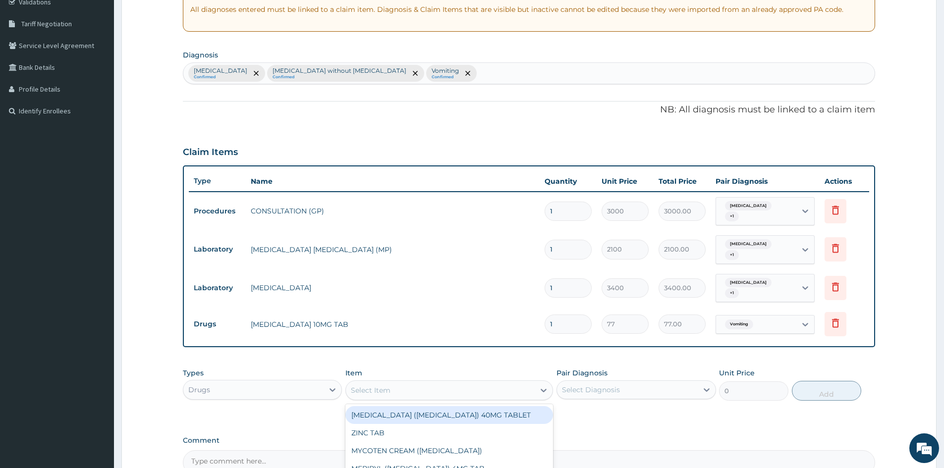
click at [411, 390] on div "Select Item" at bounding box center [440, 390] width 189 height 16
type input "PARACETAMOL"
click at [416, 413] on div "[MEDICAL_DATA] SYR" at bounding box center [449, 415] width 208 height 18
type input "833.3333129882812"
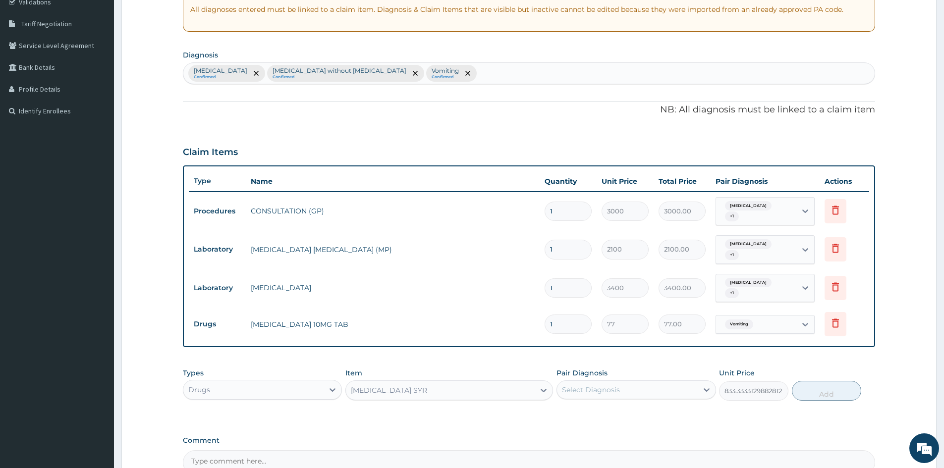
click at [591, 388] on div "Select Diagnosis" at bounding box center [591, 390] width 58 height 10
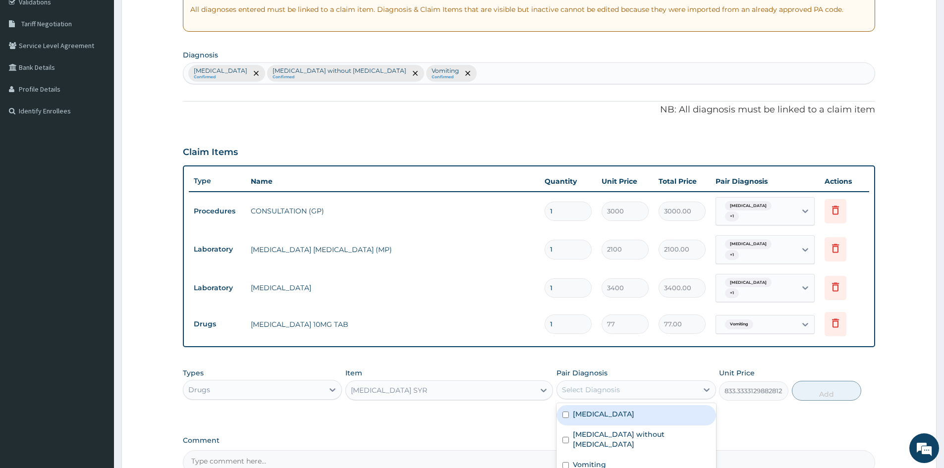
click at [563, 418] on input "checkbox" at bounding box center [565, 415] width 6 height 6
checkbox input "true"
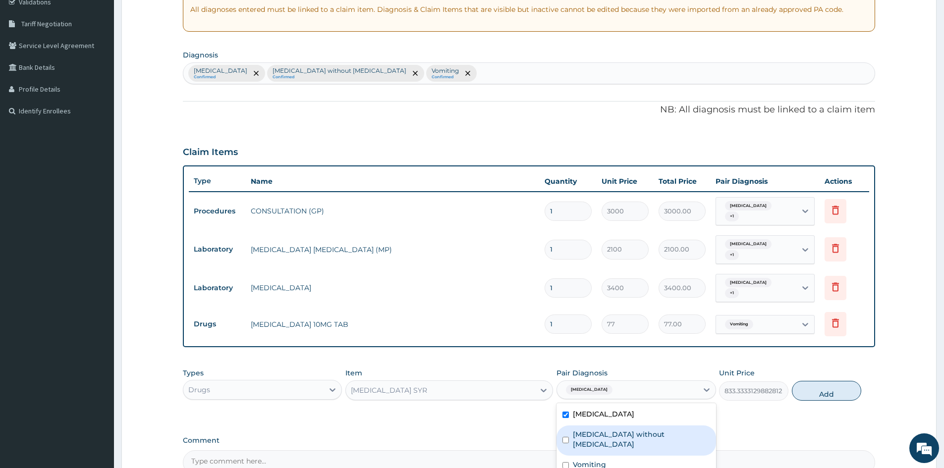
drag, startPoint x: 558, startPoint y: 433, endPoint x: 659, endPoint y: 415, distance: 102.2
click at [560, 433] on div "[MEDICAL_DATA] without [MEDICAL_DATA]" at bounding box center [635, 441] width 159 height 30
checkbox input "true"
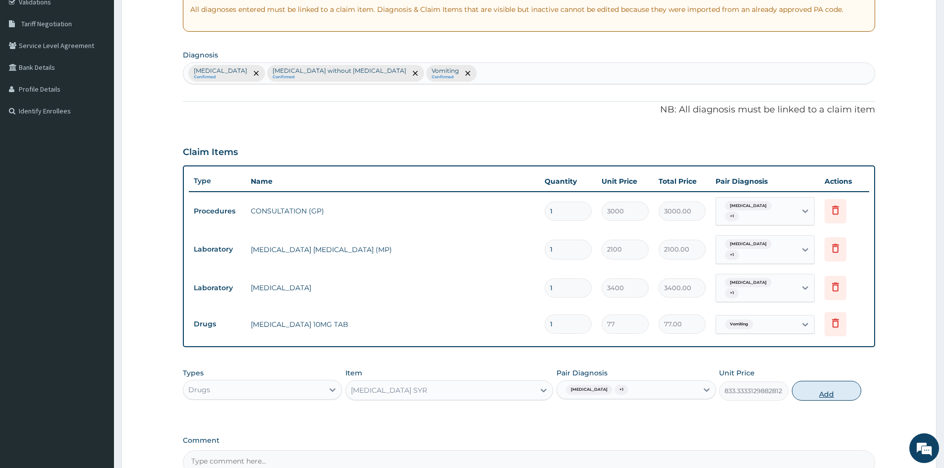
drag, startPoint x: 831, startPoint y: 395, endPoint x: 660, endPoint y: 422, distance: 173.0
click at [831, 395] on button "Add" at bounding box center [826, 391] width 69 height 20
type input "0"
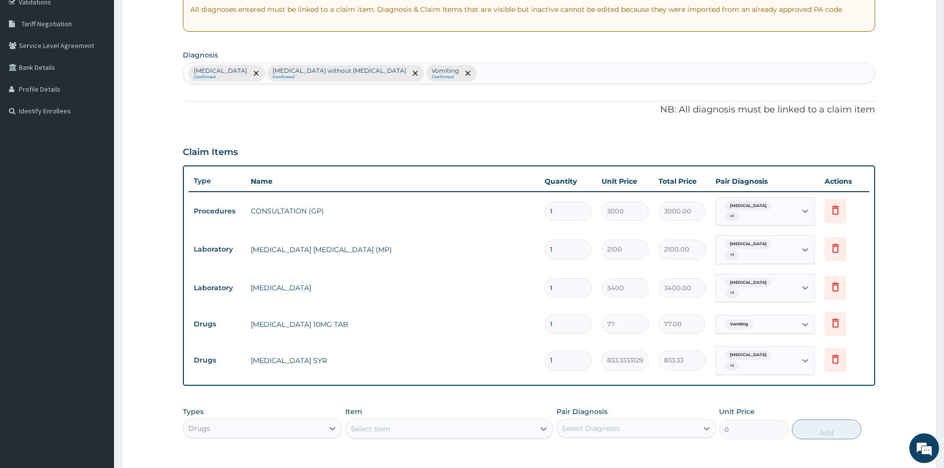
click at [440, 428] on div "Select Item" at bounding box center [440, 429] width 189 height 16
type input "CEFUROXIME"
click at [461, 452] on div "[MEDICAL_DATA] SUSP 125MG" at bounding box center [449, 454] width 208 height 18
type input "4000"
click at [611, 432] on div "Select Diagnosis" at bounding box center [591, 429] width 58 height 10
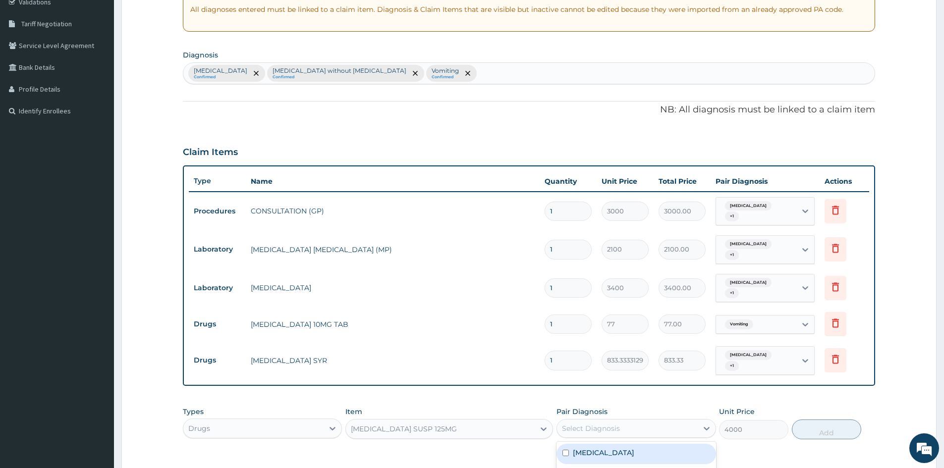
drag, startPoint x: 566, startPoint y: 454, endPoint x: 593, endPoint y: 445, distance: 28.0
click at [566, 453] on input "checkbox" at bounding box center [565, 453] width 6 height 6
checkbox input "true"
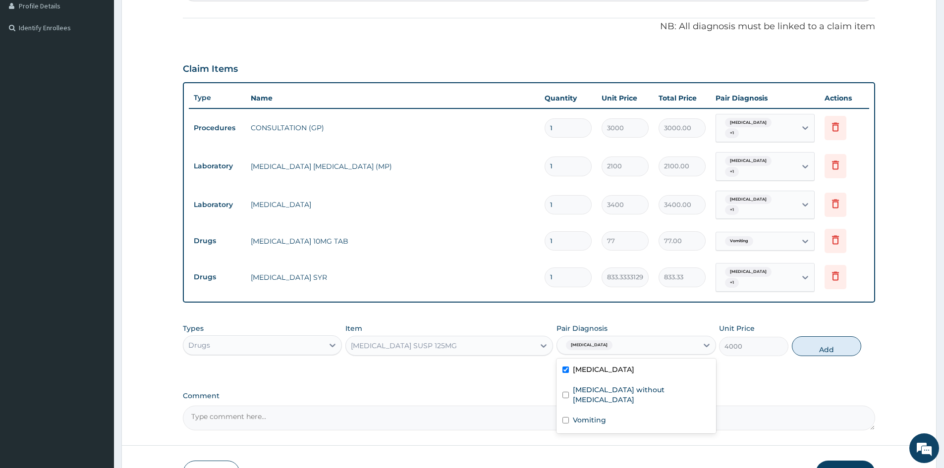
scroll to position [343, 0]
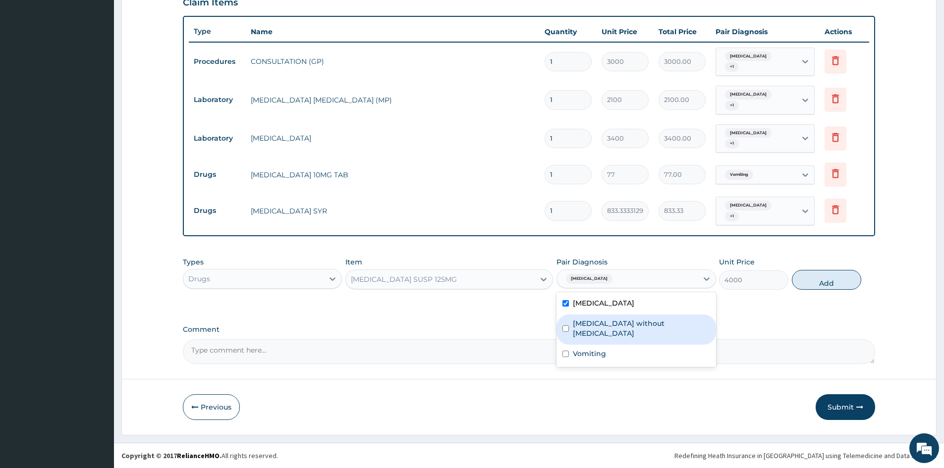
drag, startPoint x: 567, startPoint y: 324, endPoint x: 710, endPoint y: 316, distance: 143.9
click at [586, 324] on div "Sepsis without septic shock" at bounding box center [635, 330] width 159 height 30
checkbox input "true"
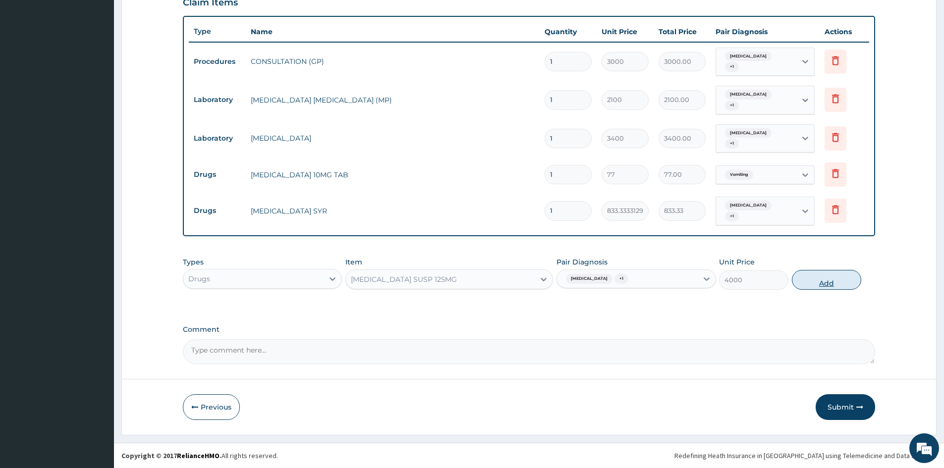
click at [834, 282] on button "Add" at bounding box center [826, 280] width 69 height 20
type input "0"
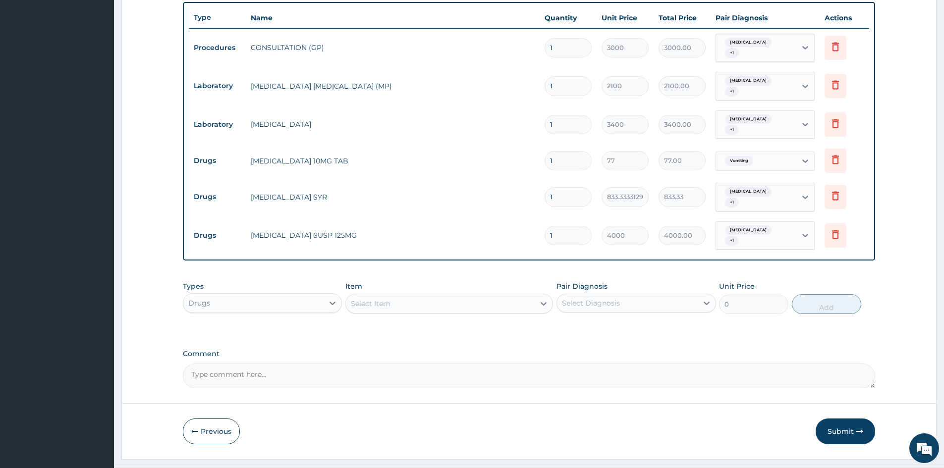
scroll to position [381, 0]
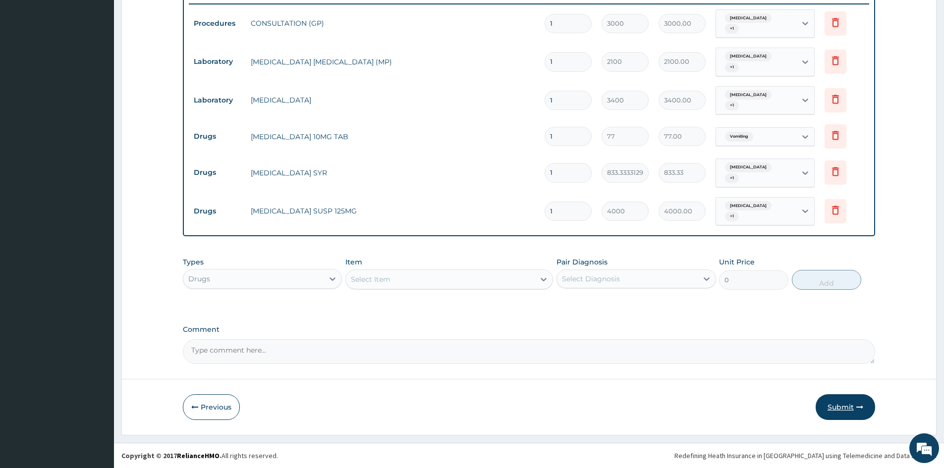
click at [843, 401] on button "Submit" at bounding box center [844, 407] width 59 height 26
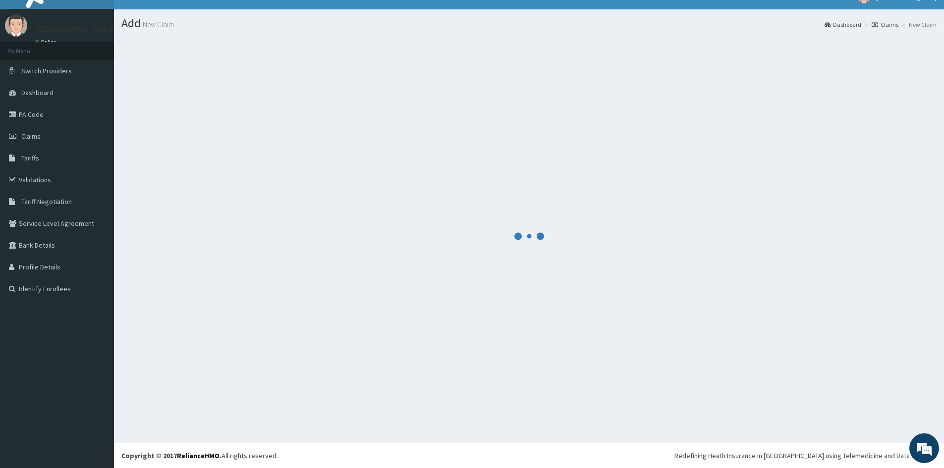
scroll to position [15, 0]
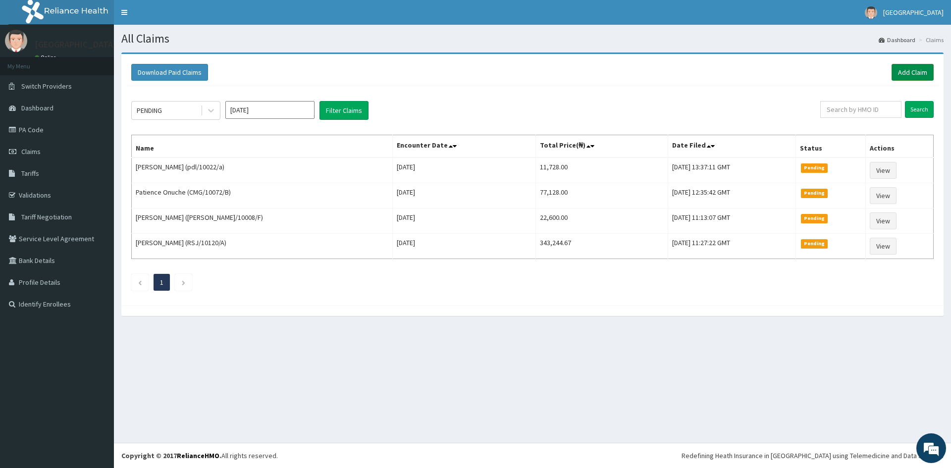
click at [914, 69] on link "Add Claim" at bounding box center [913, 72] width 42 height 17
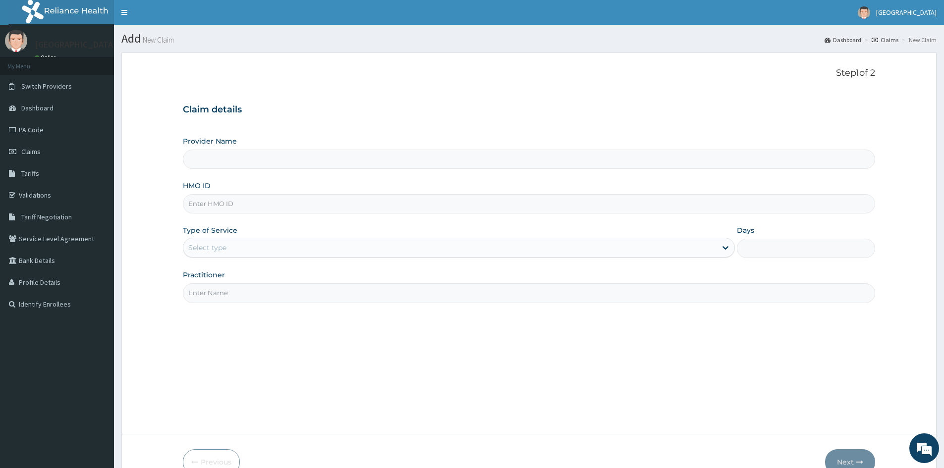
click at [225, 202] on input "HMO ID" at bounding box center [529, 203] width 692 height 19
paste input "CAO/10016/b"
type input "CAO/10016/b"
type input "Doren Specialist Hospital"
type input "CAO/10016/b"
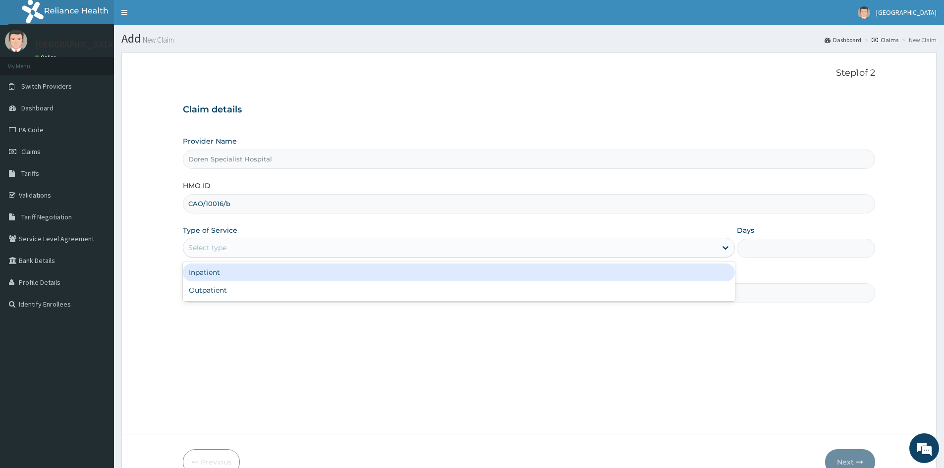
click at [252, 252] on div "Select type" at bounding box center [449, 248] width 533 height 16
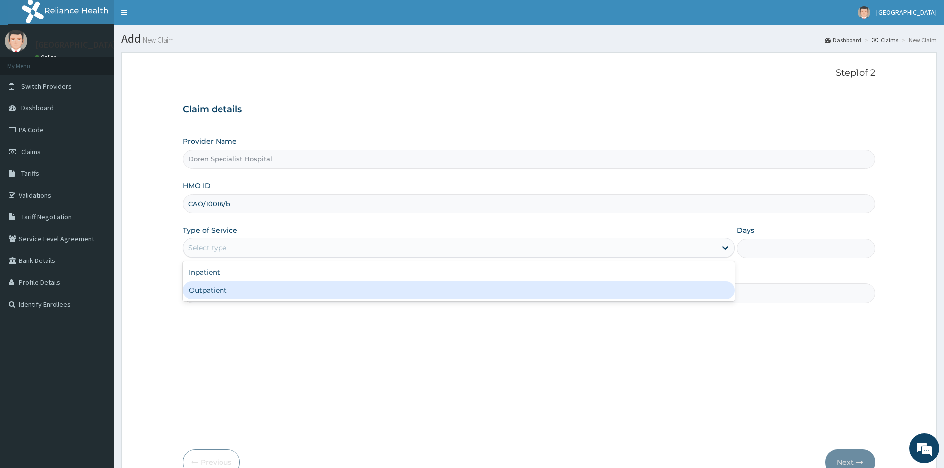
click at [230, 289] on div "Outpatient" at bounding box center [459, 290] width 552 height 18
type input "1"
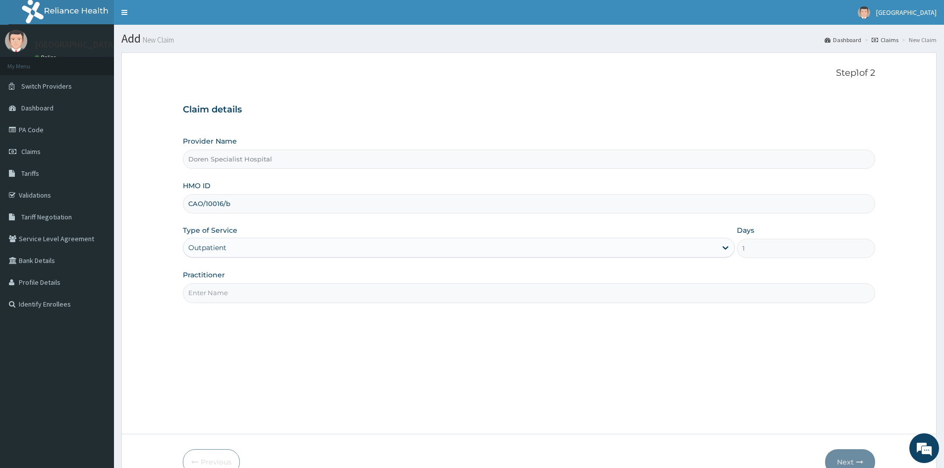
click at [225, 296] on input "Practitioner" at bounding box center [529, 292] width 692 height 19
type input "DR. [GEOGRAPHIC_DATA]"
drag, startPoint x: 846, startPoint y: 458, endPoint x: 893, endPoint y: 396, distance: 78.1
click at [846, 451] on button "Next" at bounding box center [850, 462] width 50 height 26
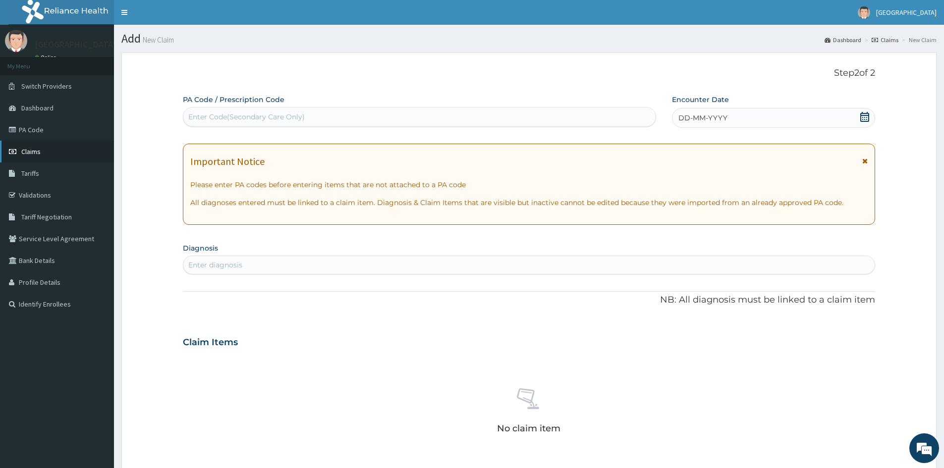
click at [32, 152] on span "Claims" at bounding box center [30, 151] width 19 height 9
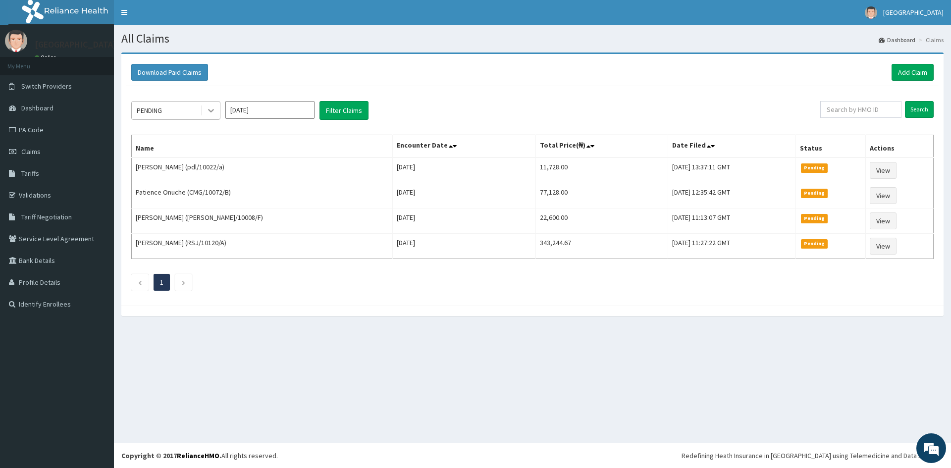
click at [209, 113] on icon at bounding box center [211, 111] width 10 height 10
click at [343, 112] on button "Filter Claims" at bounding box center [344, 110] width 49 height 19
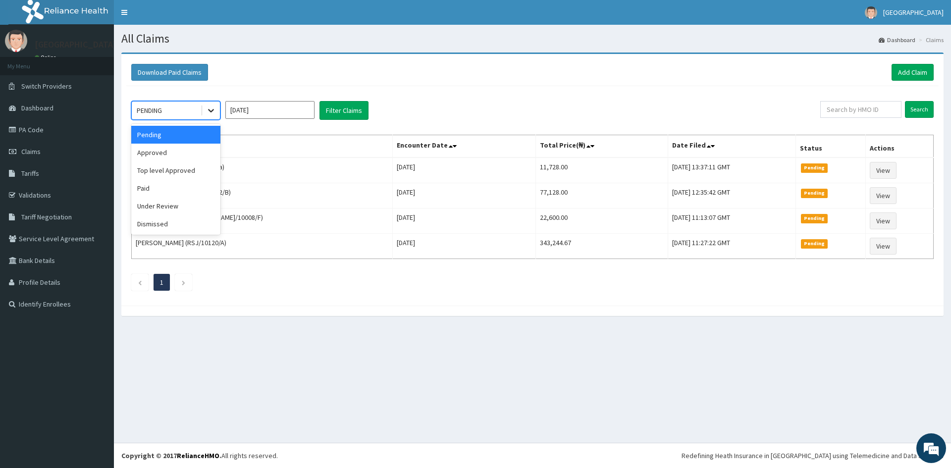
click at [207, 111] on icon at bounding box center [211, 111] width 10 height 10
click at [181, 206] on div "Under Review" at bounding box center [175, 206] width 89 height 18
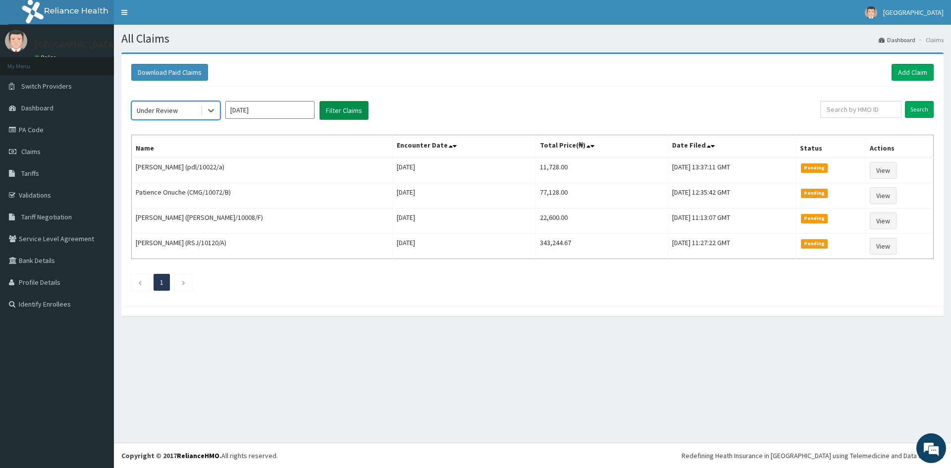
click at [339, 107] on button "Filter Claims" at bounding box center [344, 110] width 49 height 19
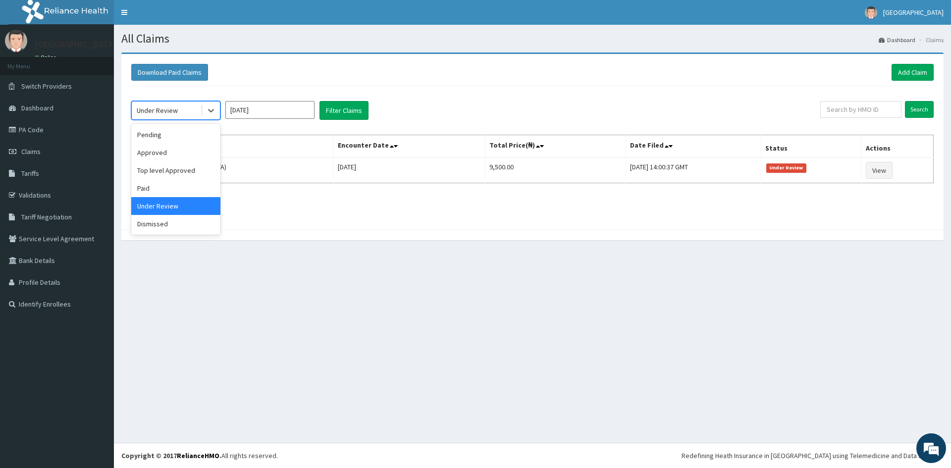
click at [182, 111] on div "Under Review" at bounding box center [166, 111] width 69 height 16
click at [190, 154] on div "Approved" at bounding box center [175, 153] width 89 height 18
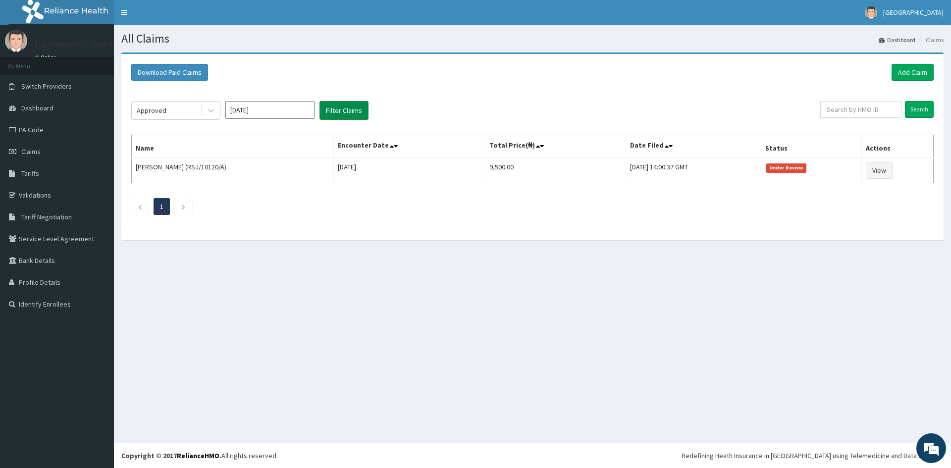
click at [334, 109] on button "Filter Claims" at bounding box center [344, 110] width 49 height 19
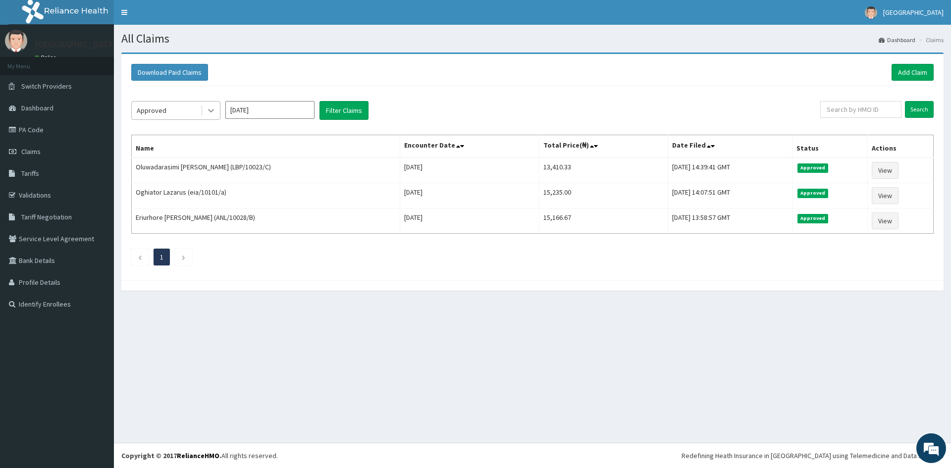
click at [208, 112] on icon at bounding box center [211, 111] width 10 height 10
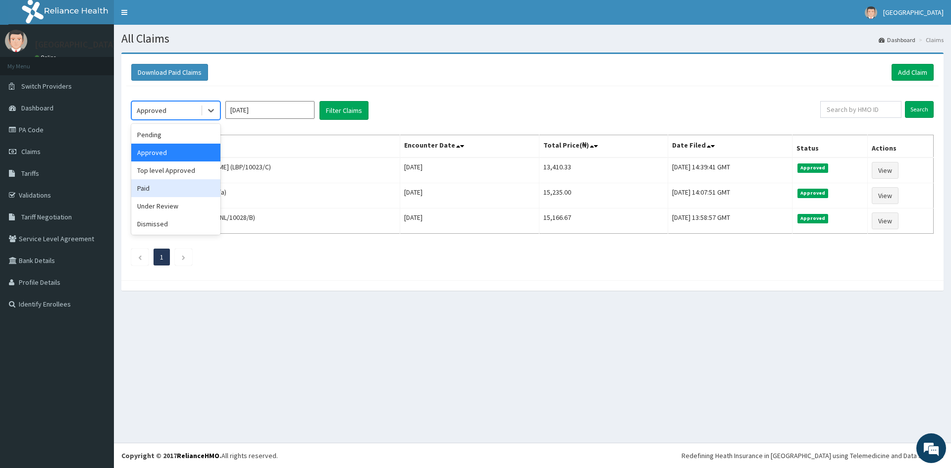
click at [153, 187] on div "Paid" at bounding box center [175, 188] width 89 height 18
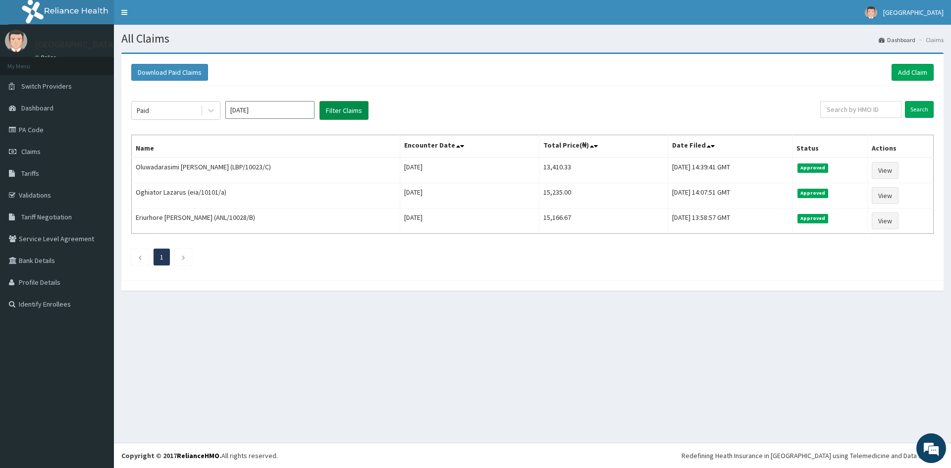
click at [329, 106] on button "Filter Claims" at bounding box center [344, 110] width 49 height 19
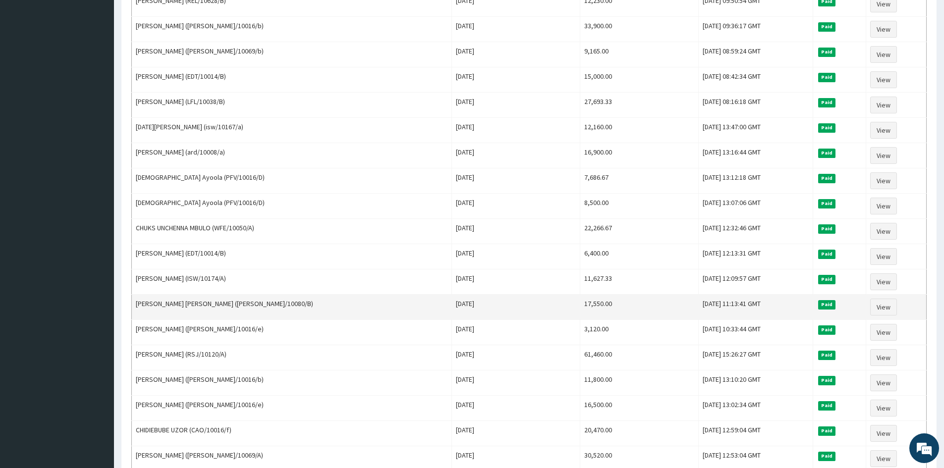
scroll to position [347, 0]
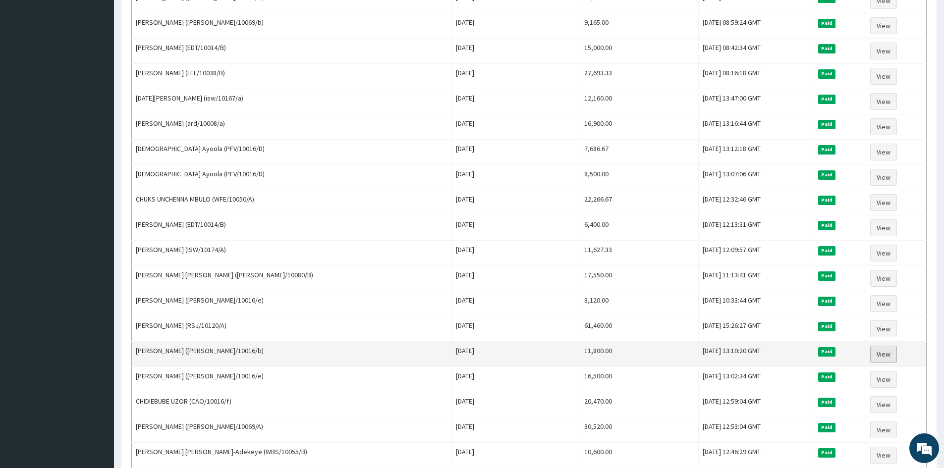
click at [880, 354] on link "View" at bounding box center [883, 354] width 27 height 17
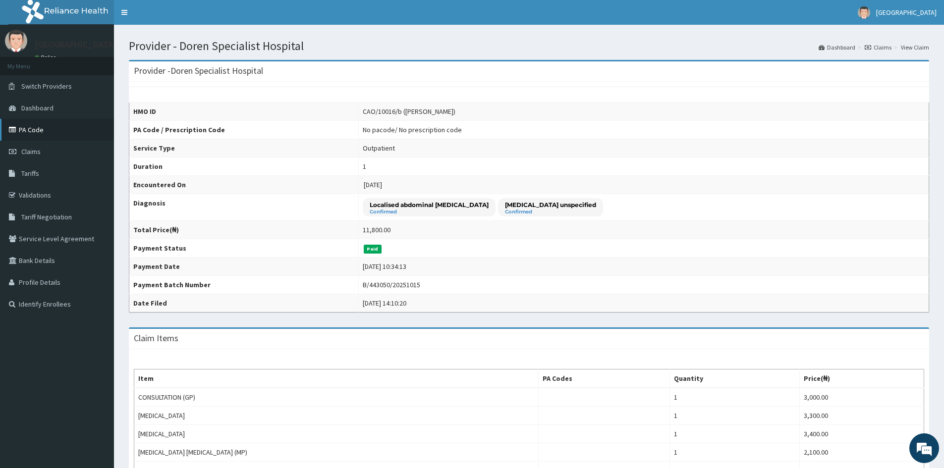
click at [36, 130] on link "PA Code" at bounding box center [57, 130] width 114 height 22
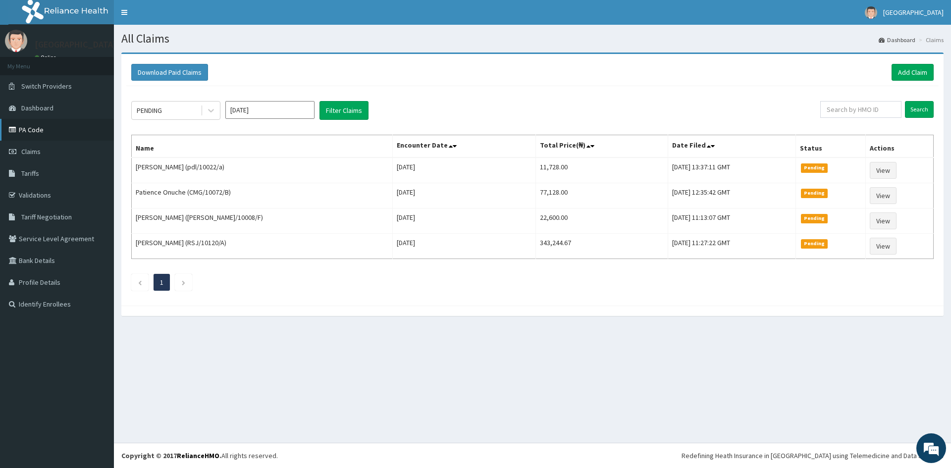
click at [28, 127] on link "PA Code" at bounding box center [57, 130] width 114 height 22
click at [904, 70] on link "Add Claim" at bounding box center [913, 72] width 42 height 17
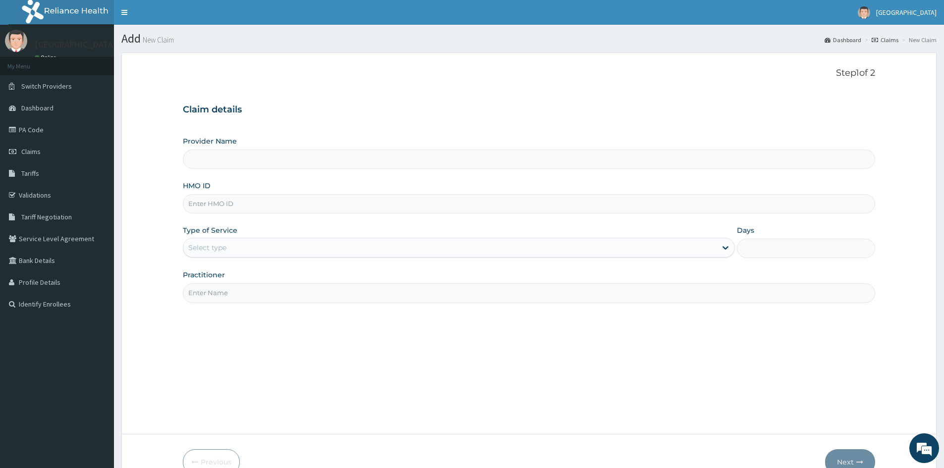
click at [208, 204] on input "HMO ID" at bounding box center [529, 203] width 692 height 19
type input "Doren Specialist Hospital"
paste input "CAO/10016/b"
click at [204, 206] on input "CAO/10016/b" at bounding box center [529, 203] width 692 height 19
type input "CAO/10016/b"
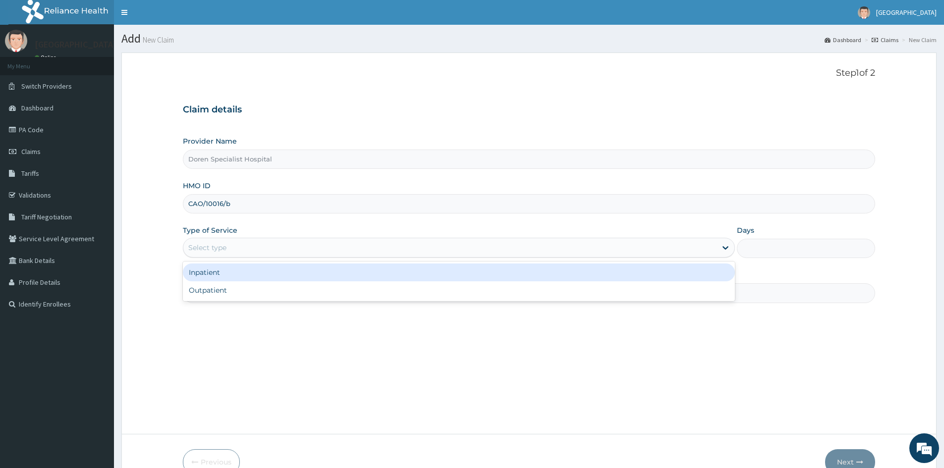
click at [216, 246] on div "Select type" at bounding box center [207, 248] width 38 height 10
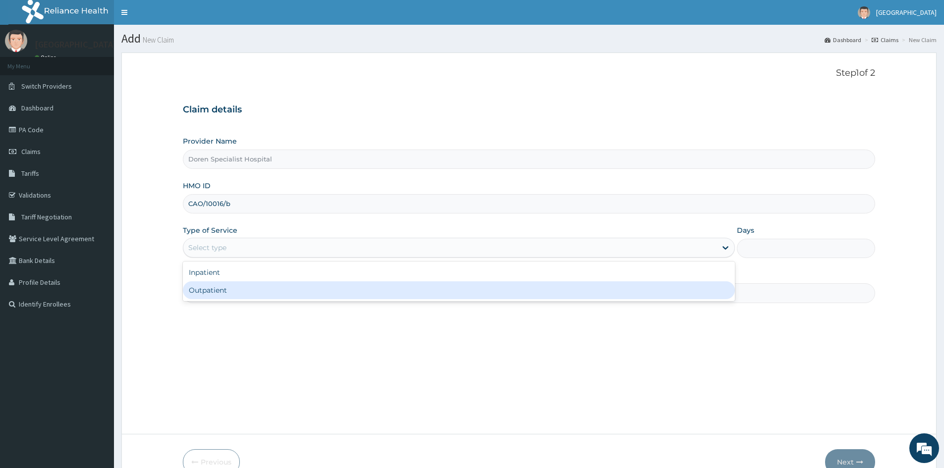
click at [196, 292] on div "Outpatient" at bounding box center [459, 290] width 552 height 18
type input "1"
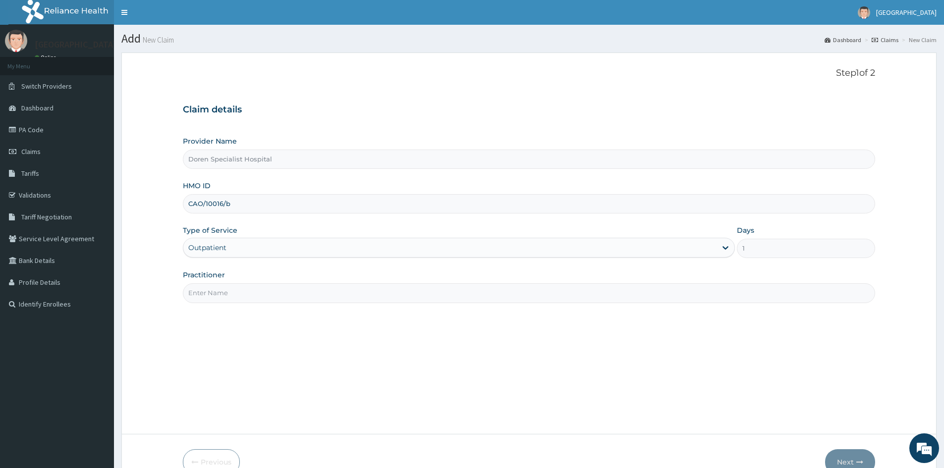
click at [220, 292] on input "Practitioner" at bounding box center [529, 292] width 692 height 19
type input "A"
type input "D"
drag, startPoint x: 242, startPoint y: 205, endPoint x: 0, endPoint y: 271, distance: 250.2
click at [0, 271] on div "R EL Toggle navigation Doren Hospital Doren Hospital - doren@hotmail.co.uk Memb…" at bounding box center [472, 261] width 944 height 523
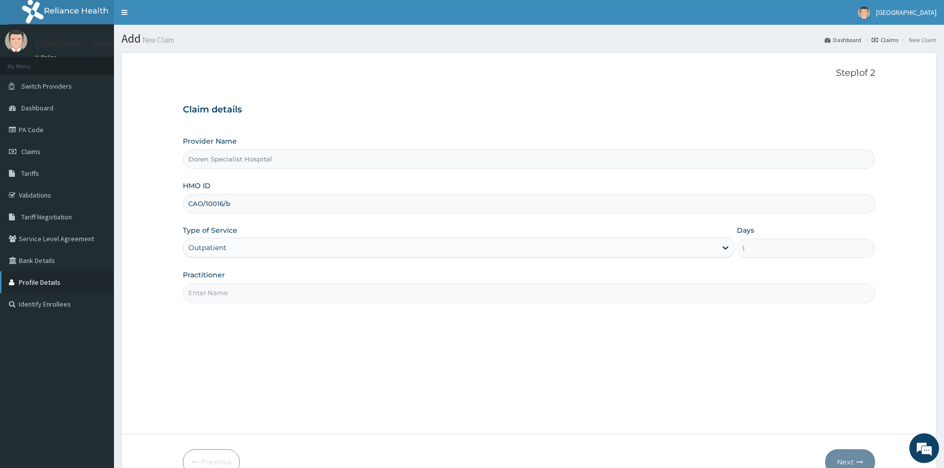
paste input "IEE/10010/B"
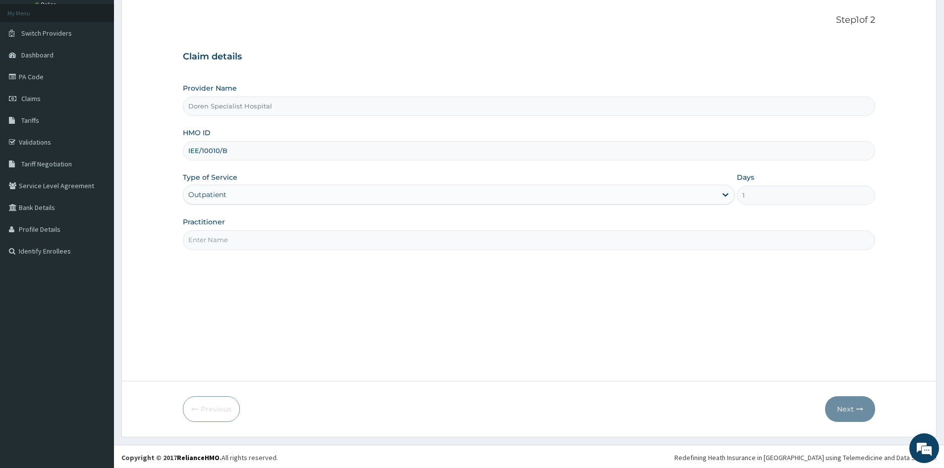
scroll to position [55, 0]
type input "IEE/10010/B"
click at [200, 245] on input "Practitioner" at bounding box center [529, 237] width 692 height 19
type input "DR. AMAKA"
click at [843, 413] on button "Next" at bounding box center [850, 407] width 50 height 26
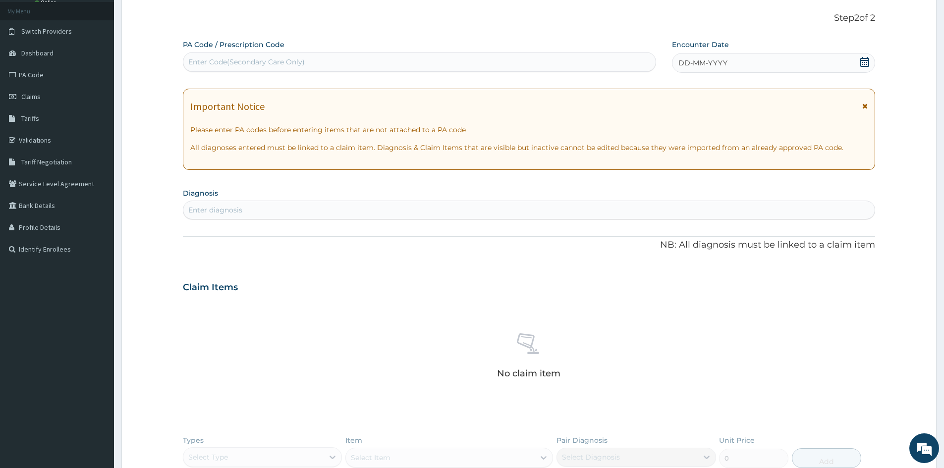
click at [863, 60] on icon at bounding box center [864, 62] width 9 height 10
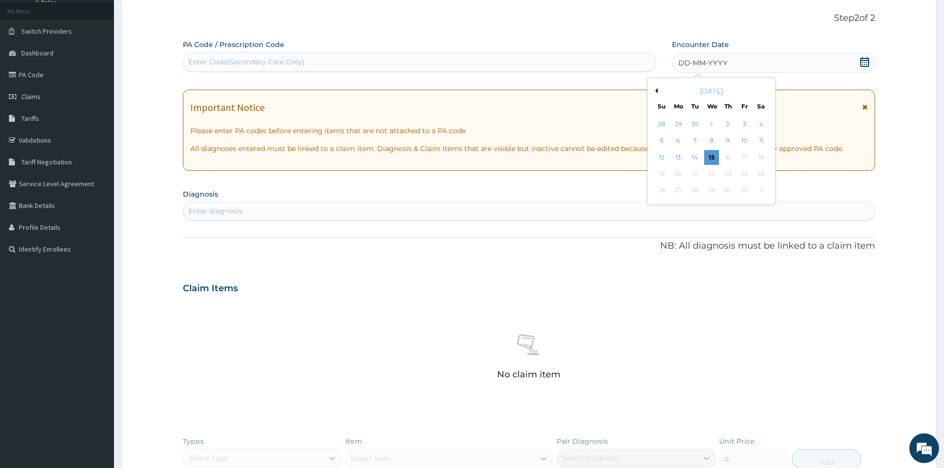
drag, startPoint x: 691, startPoint y: 155, endPoint x: 650, endPoint y: 146, distance: 41.2
click at [691, 155] on div "14" at bounding box center [695, 157] width 15 height 15
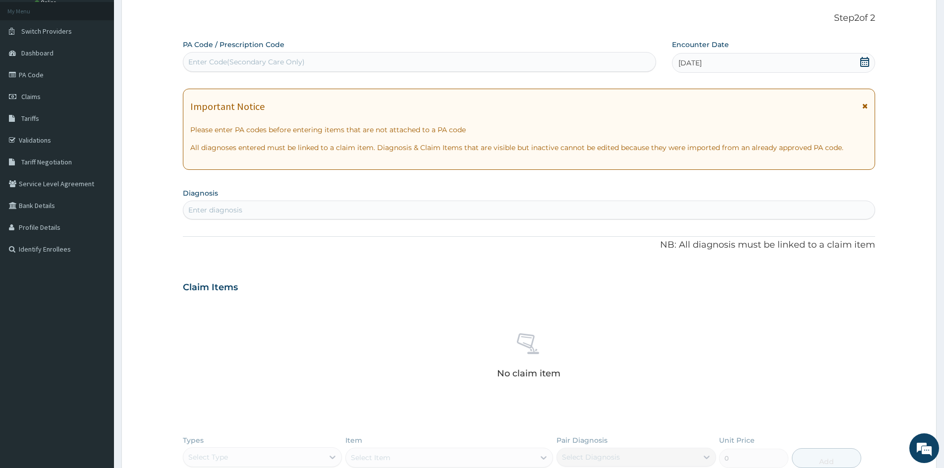
click at [320, 209] on div "Enter diagnosis" at bounding box center [528, 210] width 691 height 16
type input "SEPSIS"
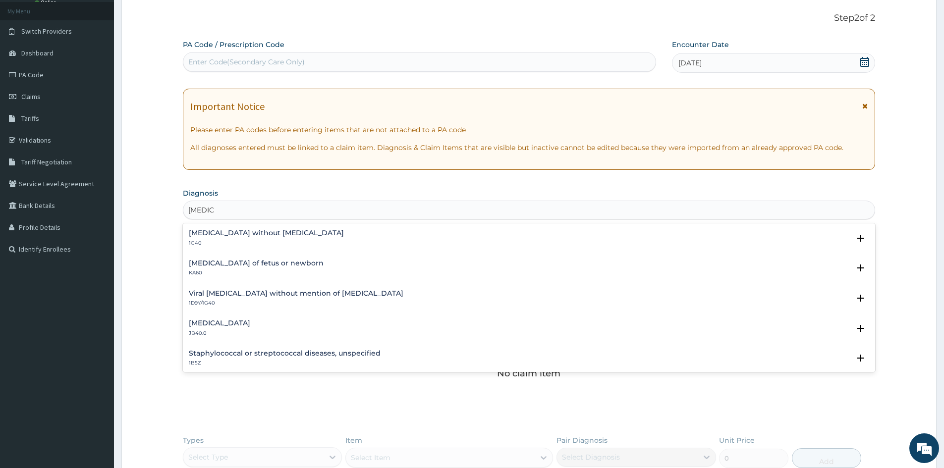
click at [244, 240] on p "1G40" at bounding box center [266, 243] width 155 height 7
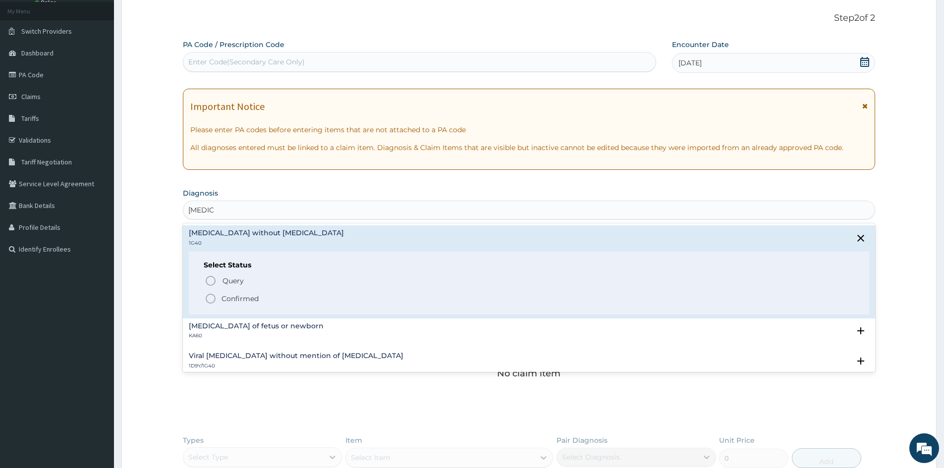
click at [207, 302] on icon "status option filled" at bounding box center [211, 299] width 12 height 12
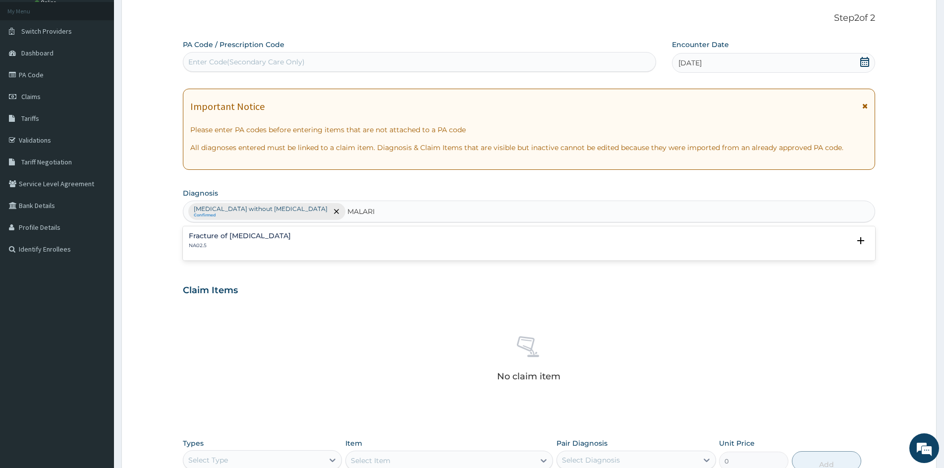
type input "MALARIA"
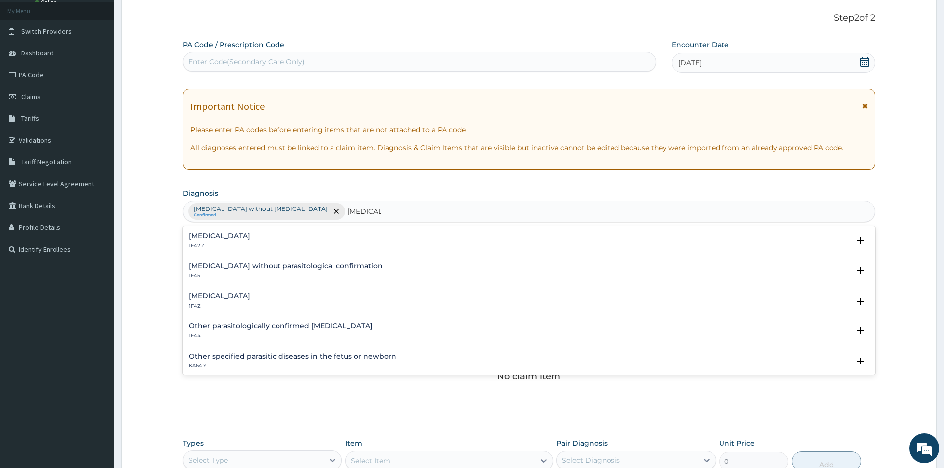
click at [194, 292] on h4 "Malaria, unspecified" at bounding box center [219, 295] width 61 height 7
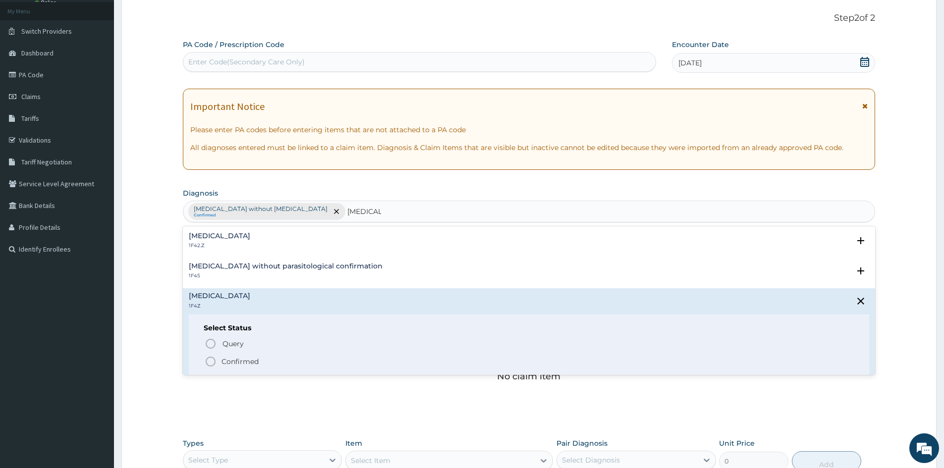
click at [216, 359] on icon "status option filled" at bounding box center [211, 362] width 12 height 12
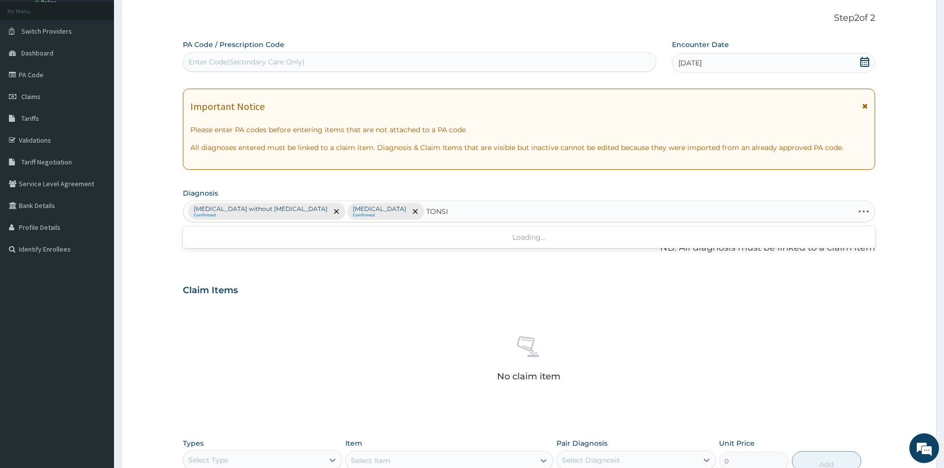
type input "TONSIL"
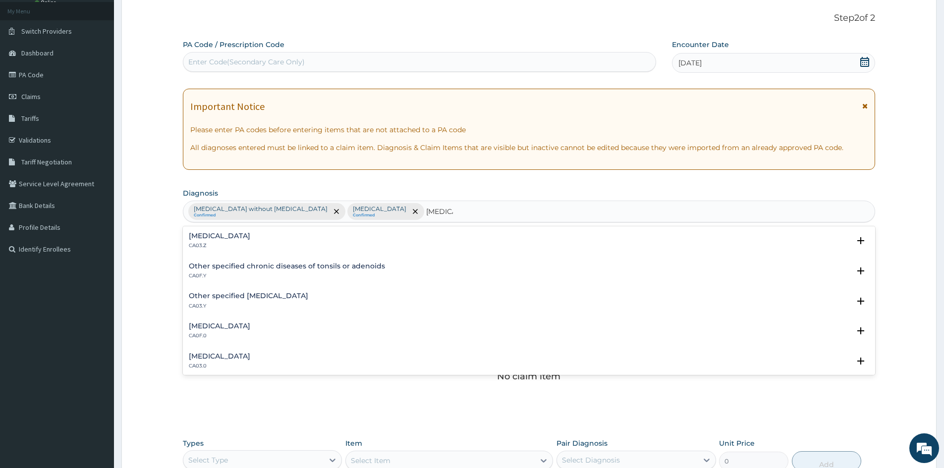
click at [228, 235] on h4 "Acute tonsillitis, unspecified" at bounding box center [219, 235] width 61 height 7
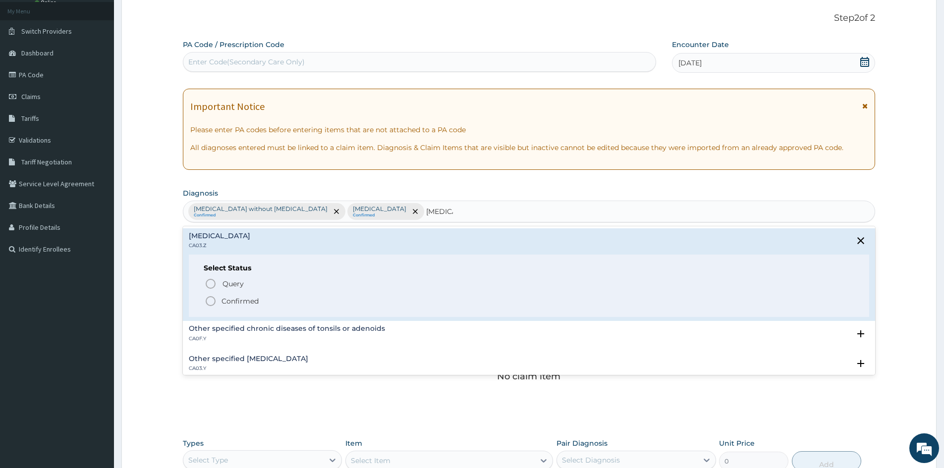
click at [211, 299] on icon "status option filled" at bounding box center [211, 301] width 12 height 12
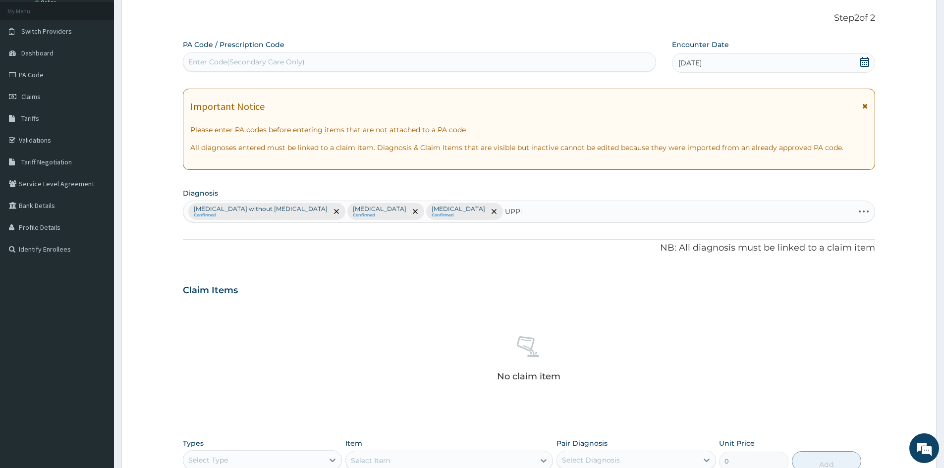
type input "UPPER"
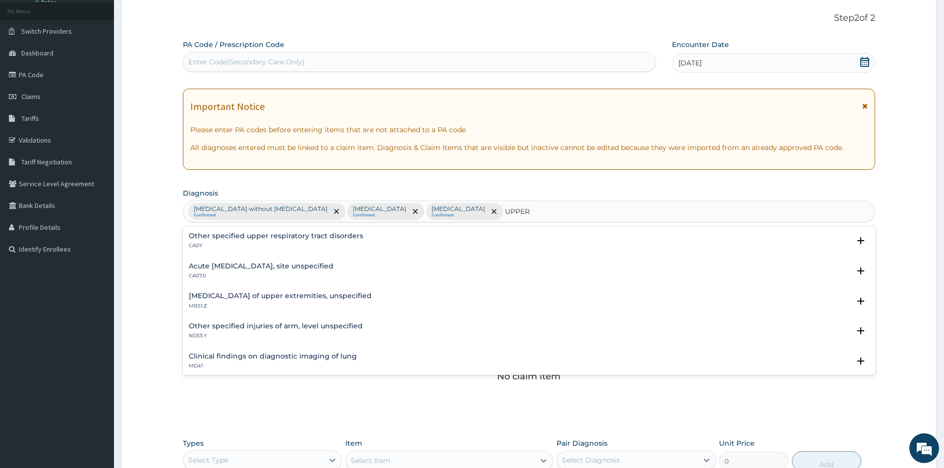
click at [214, 263] on h4 "Acute upper respiratory infection, site unspecified" at bounding box center [261, 266] width 145 height 7
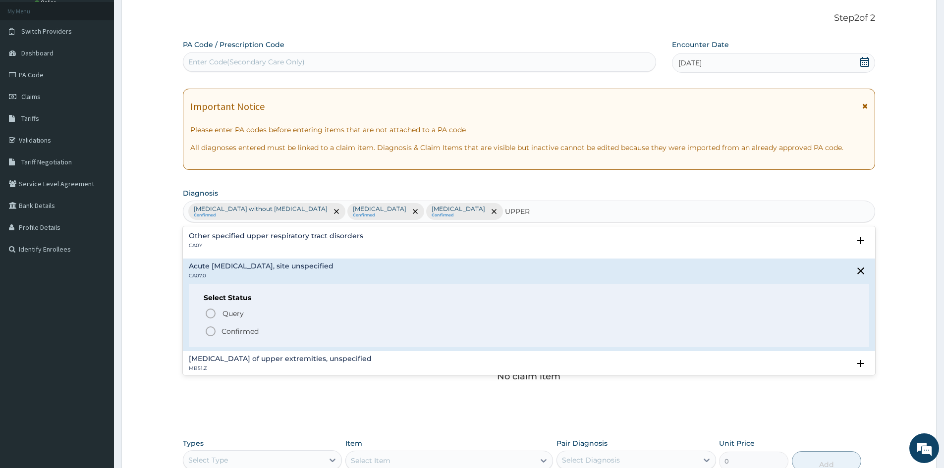
click at [211, 328] on icon "status option filled" at bounding box center [211, 331] width 12 height 12
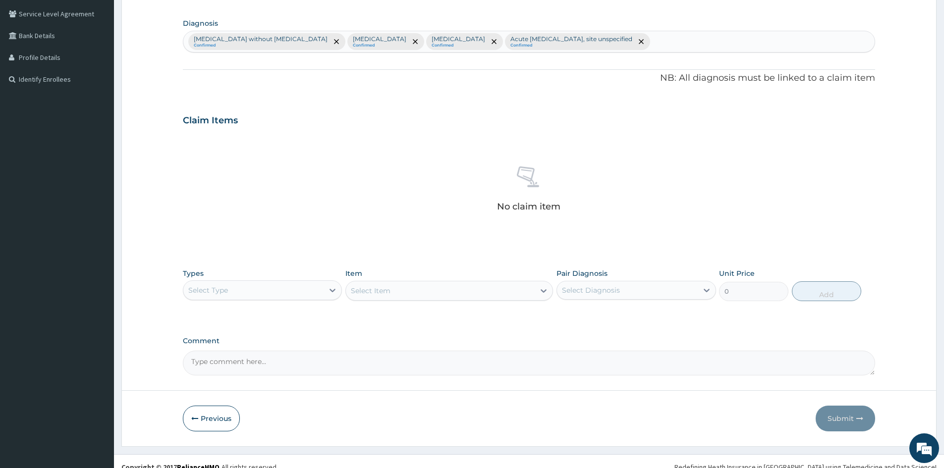
scroll to position [236, 0]
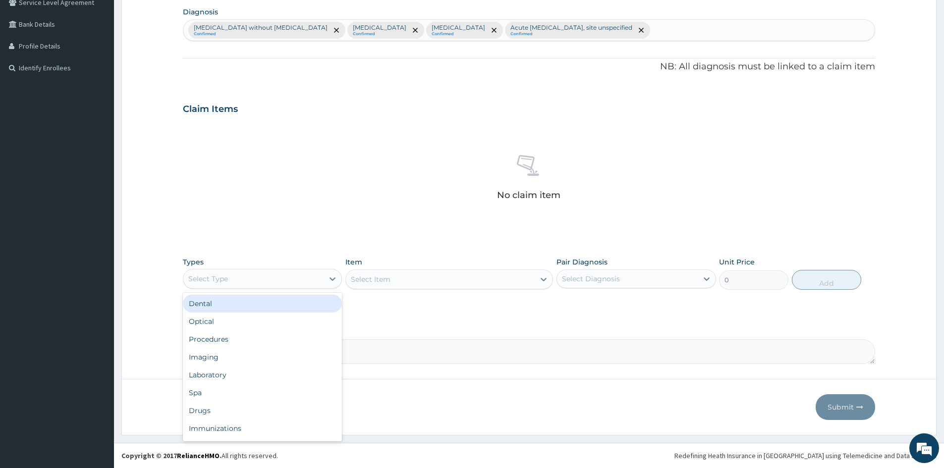
click at [261, 278] on div "Select Type" at bounding box center [253, 279] width 140 height 16
drag, startPoint x: 231, startPoint y: 339, endPoint x: 328, endPoint y: 321, distance: 99.4
click at [237, 338] on div "Procedures" at bounding box center [262, 339] width 159 height 18
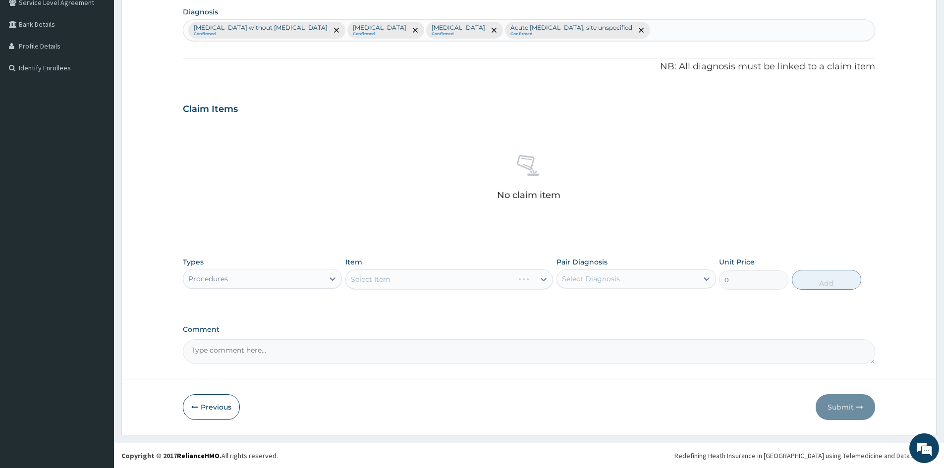
click at [490, 268] on div "Item Select Item" at bounding box center [449, 273] width 208 height 33
click at [473, 285] on div "Select Item" at bounding box center [449, 279] width 208 height 20
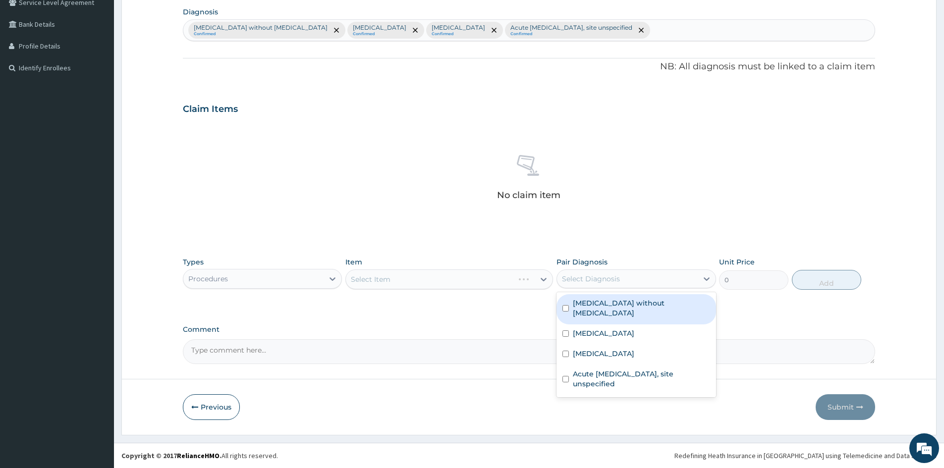
click at [651, 278] on div "Select Diagnosis" at bounding box center [627, 279] width 140 height 16
drag, startPoint x: 567, startPoint y: 301, endPoint x: 569, endPoint y: 313, distance: 11.5
click at [568, 305] on input "checkbox" at bounding box center [565, 308] width 6 height 6
checkbox input "true"
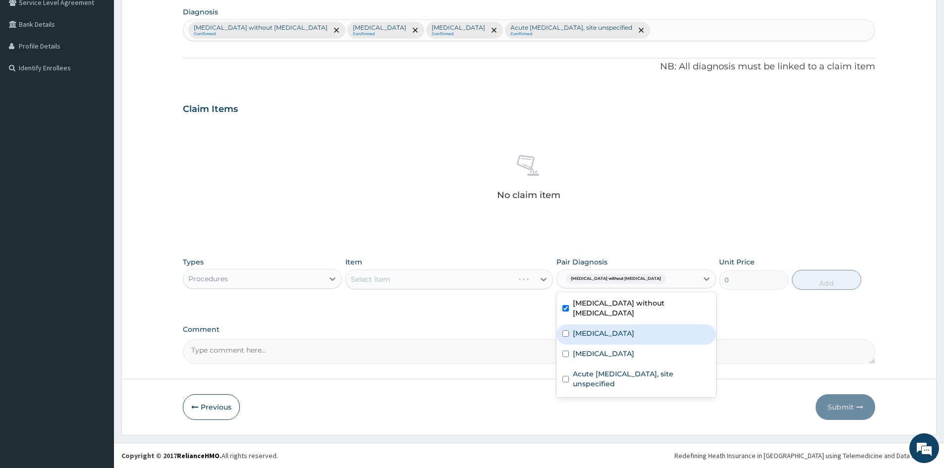
drag, startPoint x: 564, startPoint y: 322, endPoint x: 563, endPoint y: 336, distance: 14.4
click at [564, 330] on input "checkbox" at bounding box center [565, 333] width 6 height 6
checkbox input "true"
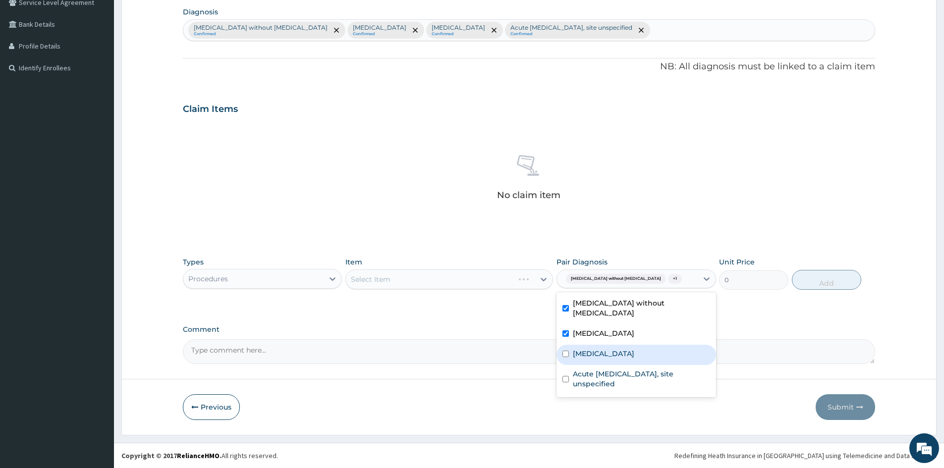
click at [562, 351] on input "checkbox" at bounding box center [565, 354] width 6 height 6
checkbox input "true"
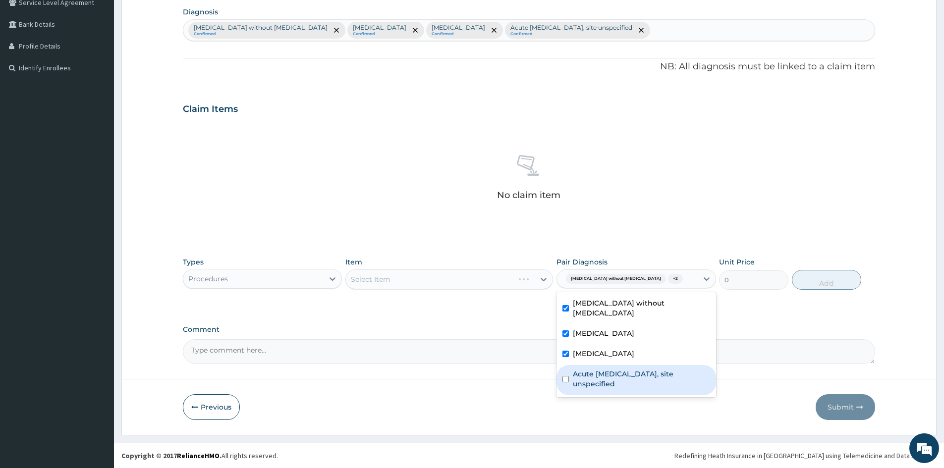
drag, startPoint x: 568, startPoint y: 371, endPoint x: 542, endPoint y: 351, distance: 32.4
click at [566, 376] on input "checkbox" at bounding box center [565, 379] width 6 height 6
checkbox input "true"
click at [510, 274] on div "Select Item" at bounding box center [449, 279] width 208 height 20
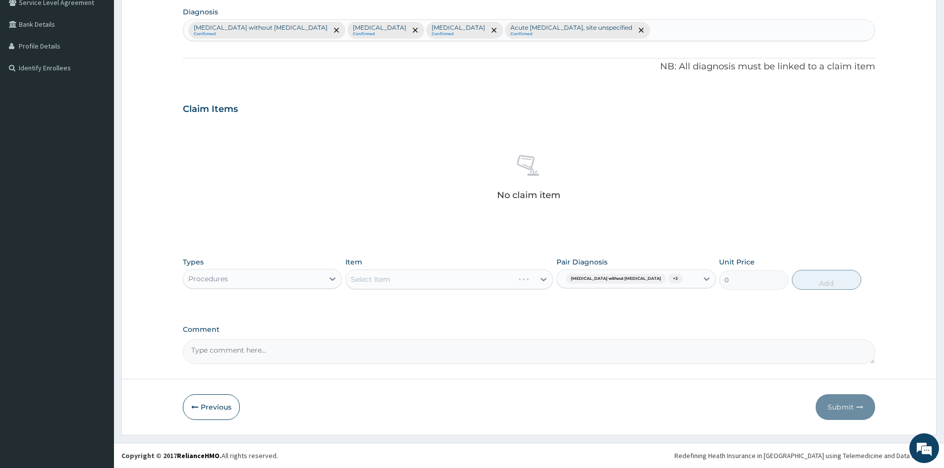
click at [518, 273] on div "Select Item" at bounding box center [449, 279] width 208 height 20
click at [478, 277] on div "Select Item" at bounding box center [449, 279] width 208 height 20
click at [504, 277] on div "Select Item" at bounding box center [449, 279] width 208 height 20
click at [513, 276] on div "Select Item" at bounding box center [440, 279] width 189 height 16
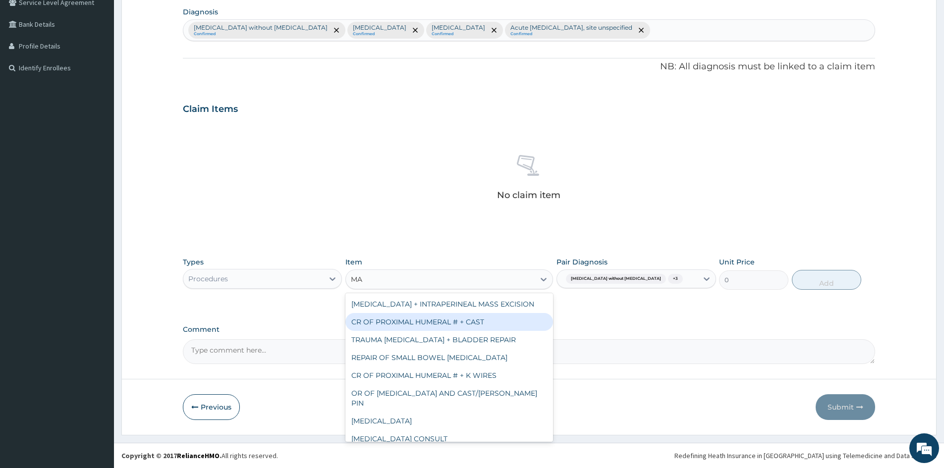
type input "M"
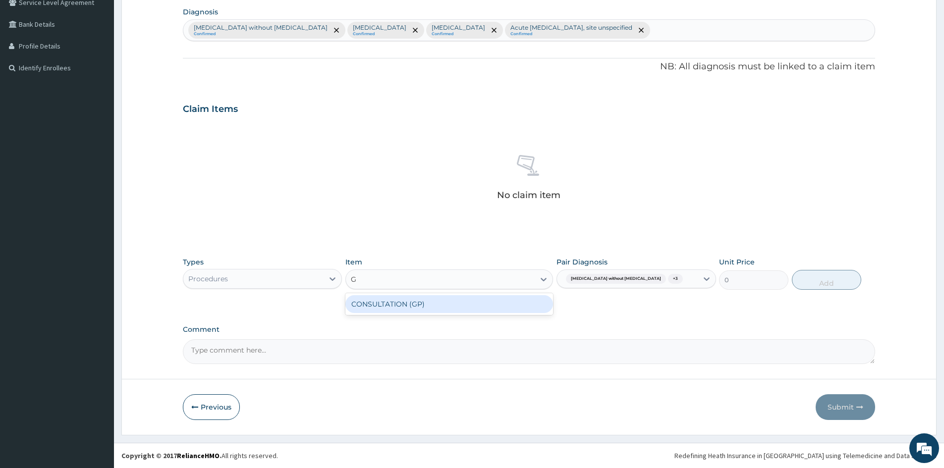
type input "GP"
click at [384, 308] on div "CONSULTATION (GP)" at bounding box center [449, 304] width 208 height 18
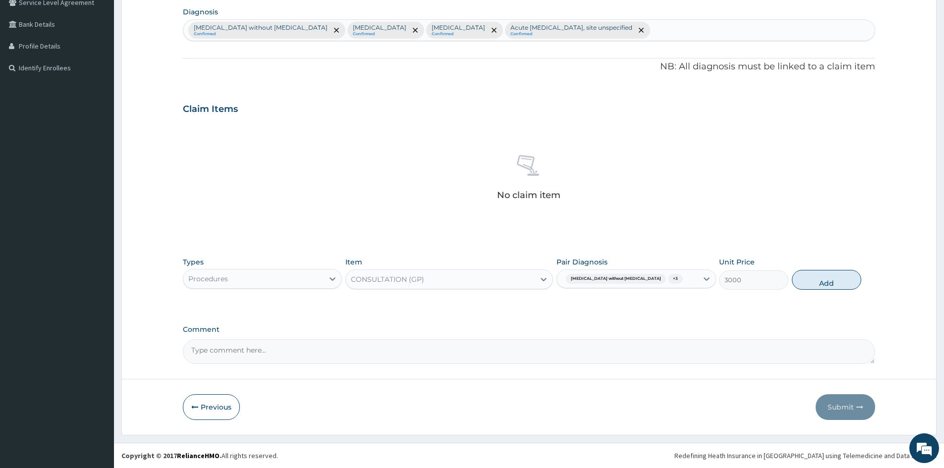
drag, startPoint x: 841, startPoint y: 280, endPoint x: 363, endPoint y: 343, distance: 482.2
click at [834, 282] on button "Add" at bounding box center [826, 280] width 69 height 20
type input "0"
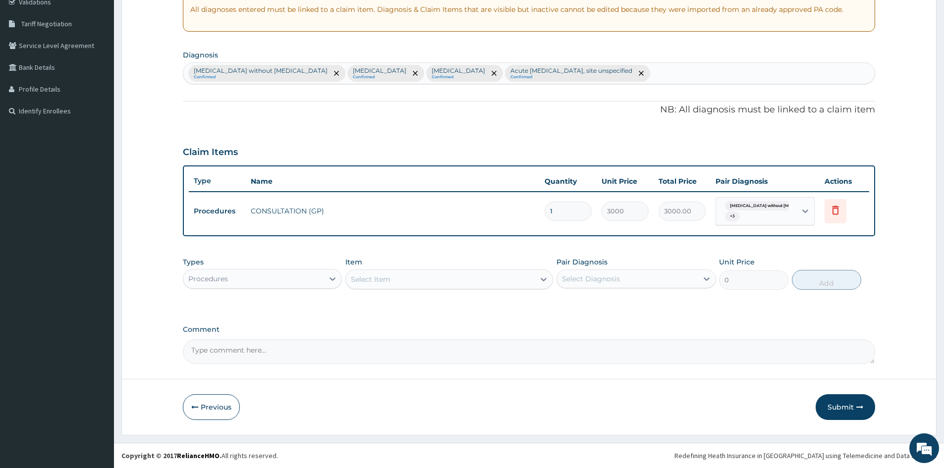
scroll to position [193, 0]
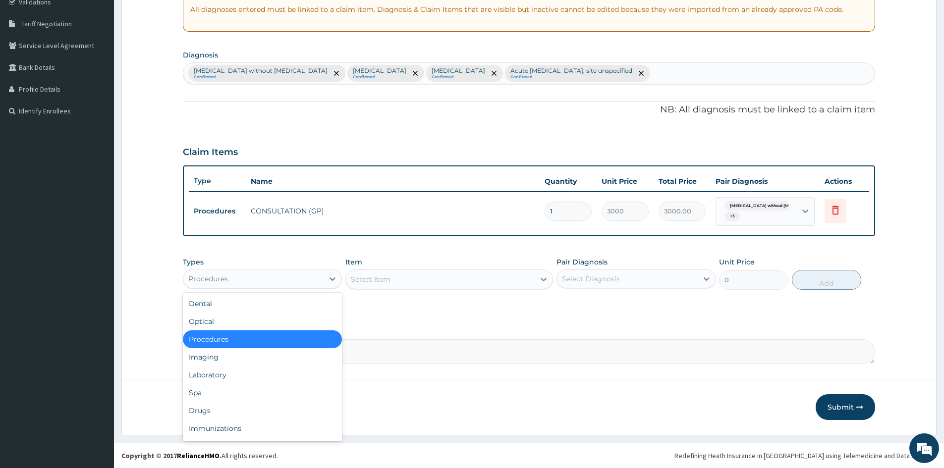
click at [292, 278] on div "Procedures" at bounding box center [253, 279] width 140 height 16
drag, startPoint x: 231, startPoint y: 379, endPoint x: 559, endPoint y: 360, distance: 328.5
click at [231, 379] on div "Laboratory" at bounding box center [262, 375] width 159 height 18
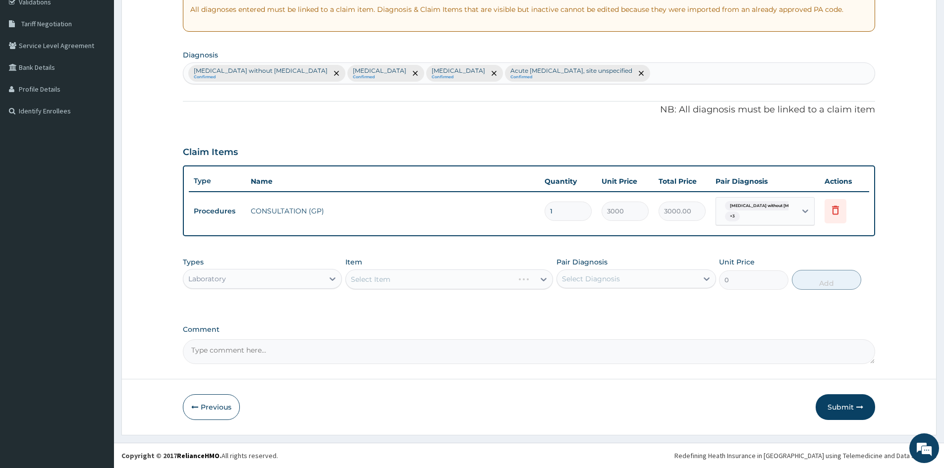
click at [459, 277] on div "Select Item" at bounding box center [449, 279] width 208 height 20
click at [663, 277] on div "Select Diagnosis" at bounding box center [627, 279] width 140 height 16
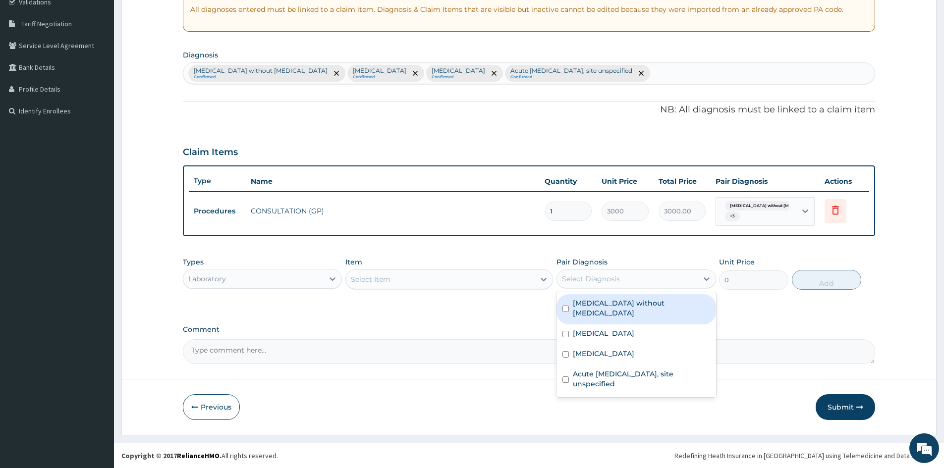
drag, startPoint x: 569, startPoint y: 301, endPoint x: 564, endPoint y: 319, distance: 18.4
click at [569, 303] on div "[MEDICAL_DATA] without [MEDICAL_DATA]" at bounding box center [635, 309] width 159 height 30
checkbox input "true"
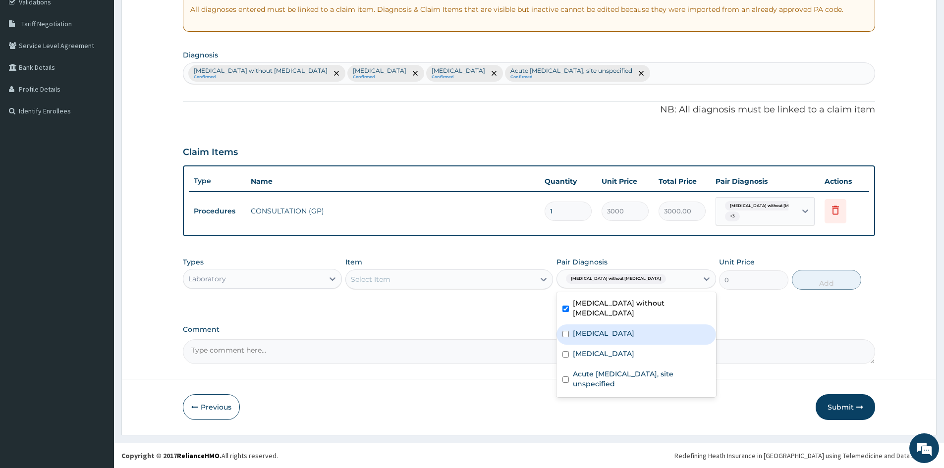
drag, startPoint x: 563, startPoint y: 325, endPoint x: 569, endPoint y: 343, distance: 19.0
click at [564, 331] on input "checkbox" at bounding box center [565, 334] width 6 height 6
checkbox input "true"
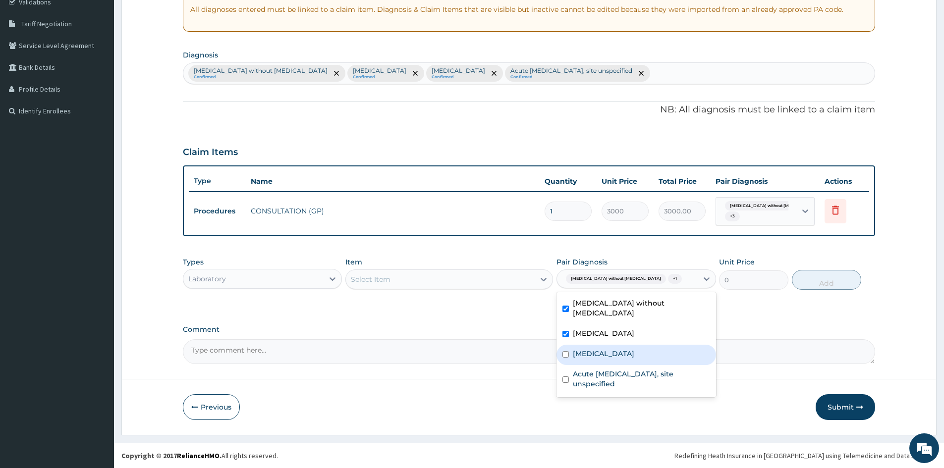
click at [567, 348] on div "Acute tonsillitis, unspecified" at bounding box center [635, 355] width 159 height 20
checkbox input "true"
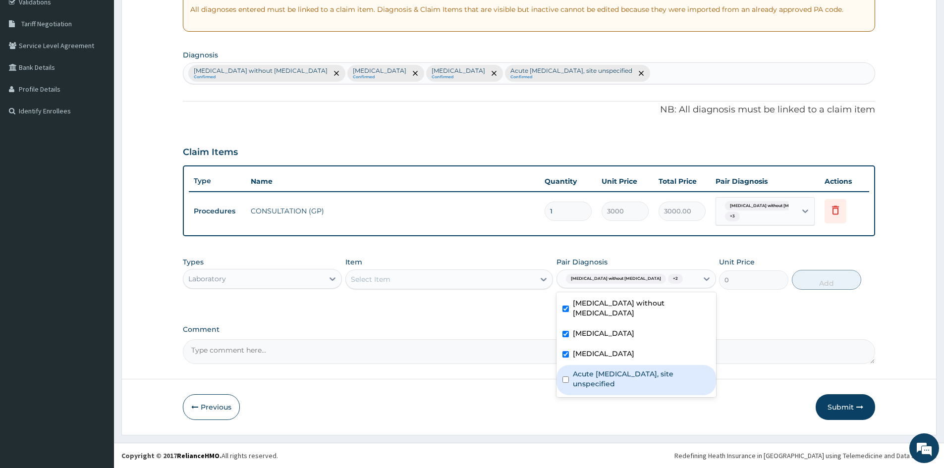
click at [563, 376] on input "checkbox" at bounding box center [565, 379] width 6 height 6
checkbox input "true"
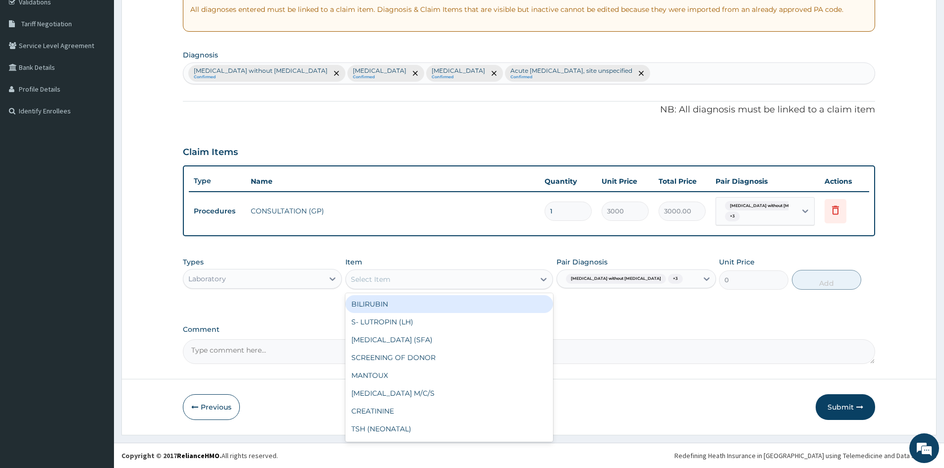
click at [505, 280] on div "Select Item" at bounding box center [440, 279] width 189 height 16
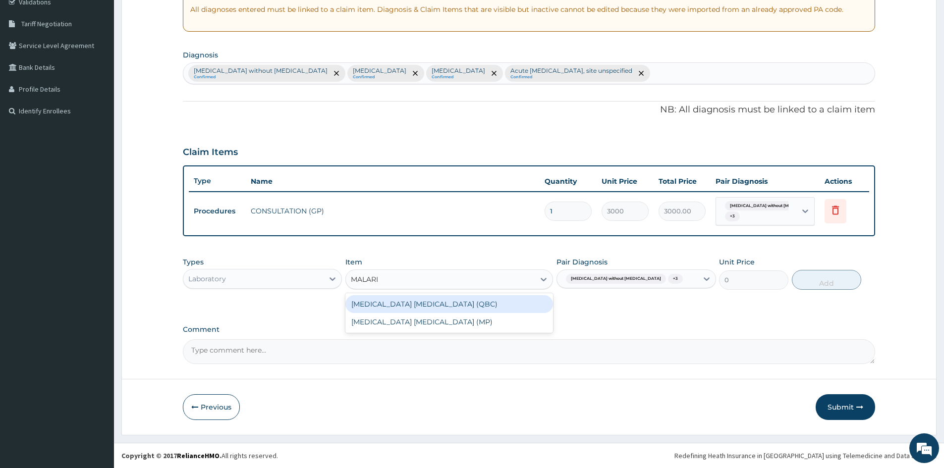
type input "[MEDICAL_DATA]"
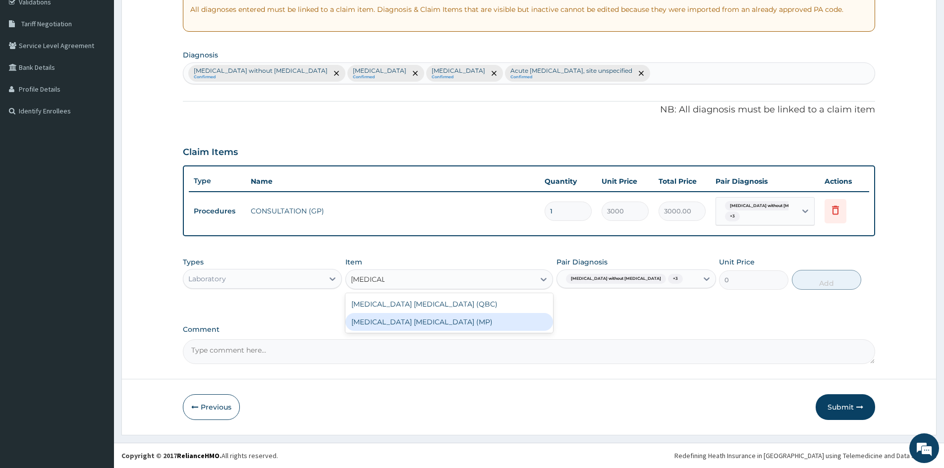
drag, startPoint x: 446, startPoint y: 322, endPoint x: 828, endPoint y: 298, distance: 383.2
click at [447, 322] on div "[MEDICAL_DATA] [MEDICAL_DATA] (MP)" at bounding box center [449, 322] width 208 height 18
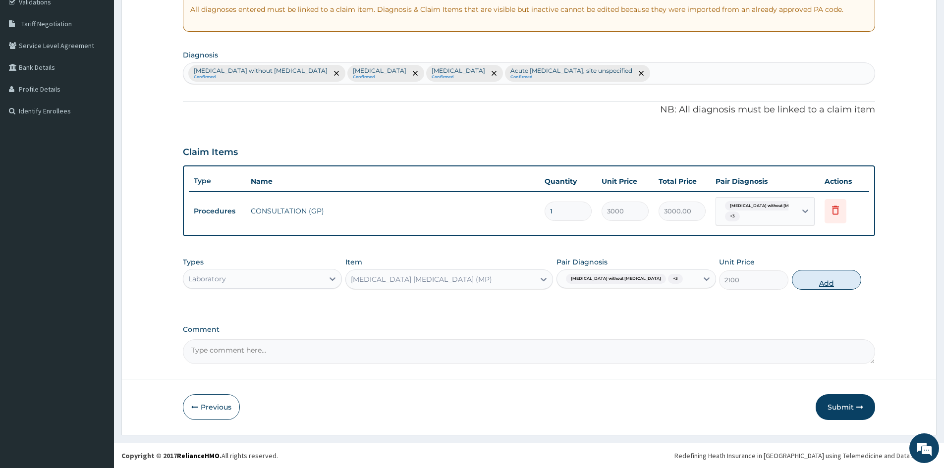
click at [830, 274] on button "Add" at bounding box center [826, 280] width 69 height 20
type input "0"
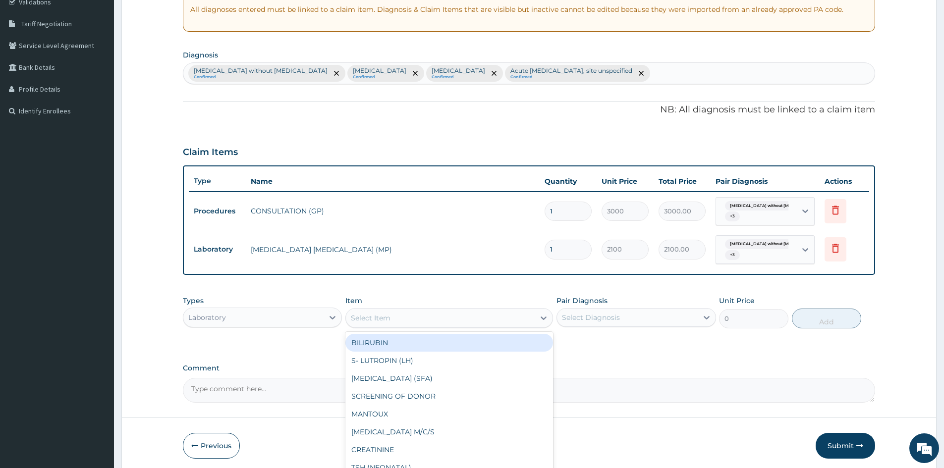
click at [409, 322] on div "Select Item" at bounding box center [440, 318] width 189 height 16
type input "FULL BLOOD"
click at [428, 335] on div "[MEDICAL_DATA]" at bounding box center [449, 343] width 208 height 18
type input "3400"
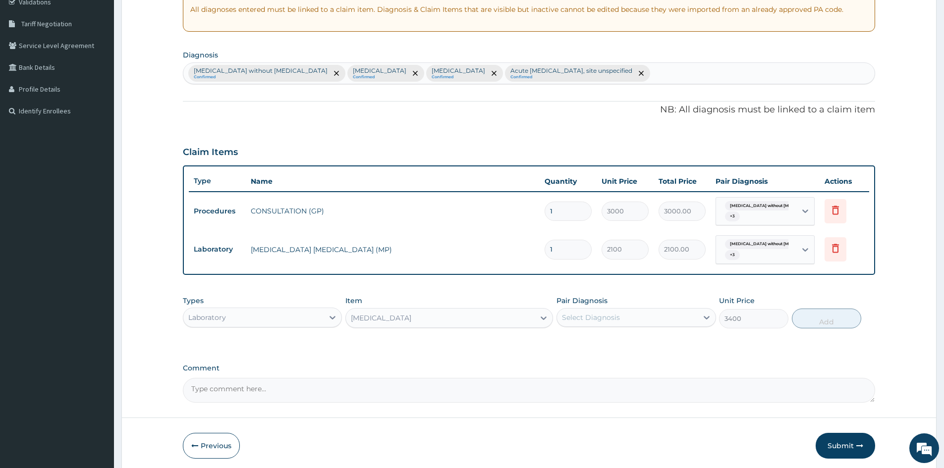
drag, startPoint x: 661, startPoint y: 313, endPoint x: 647, endPoint y: 320, distance: 15.5
click at [661, 313] on div "Select Diagnosis" at bounding box center [627, 318] width 140 height 16
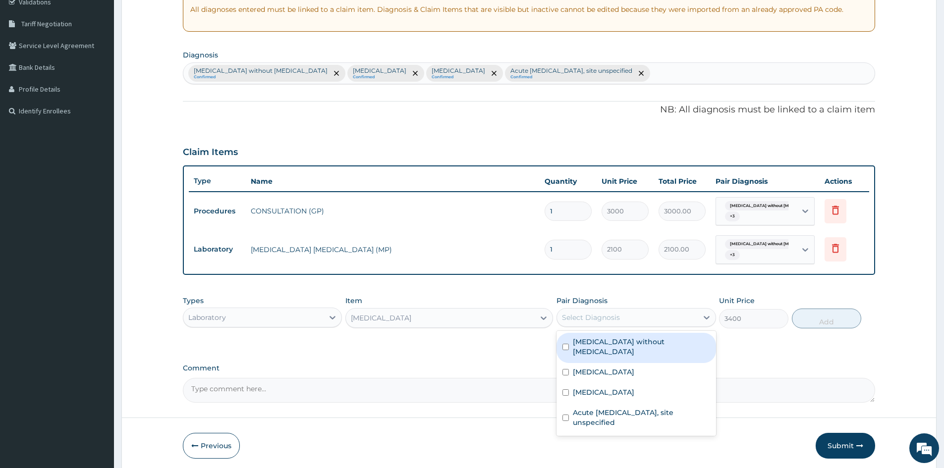
click at [566, 344] on input "checkbox" at bounding box center [565, 347] width 6 height 6
checkbox input "true"
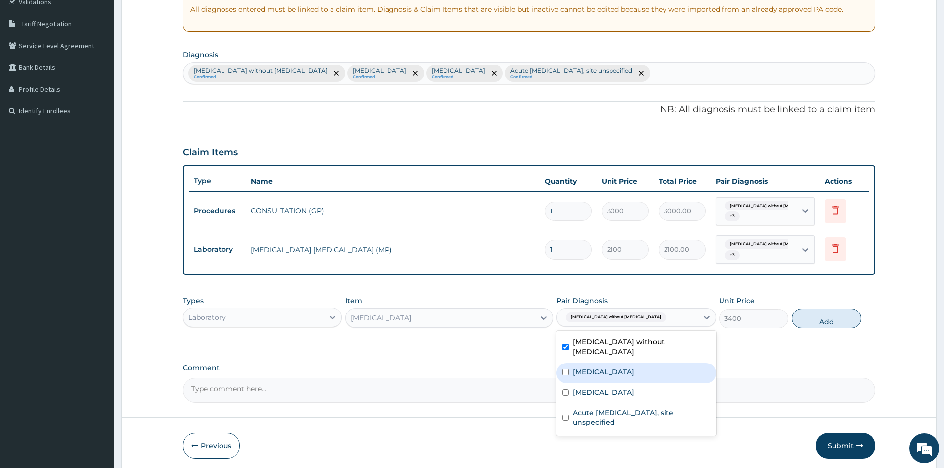
drag, startPoint x: 566, startPoint y: 359, endPoint x: 567, endPoint y: 375, distance: 15.9
click at [567, 369] on input "checkbox" at bounding box center [565, 372] width 6 height 6
checkbox input "true"
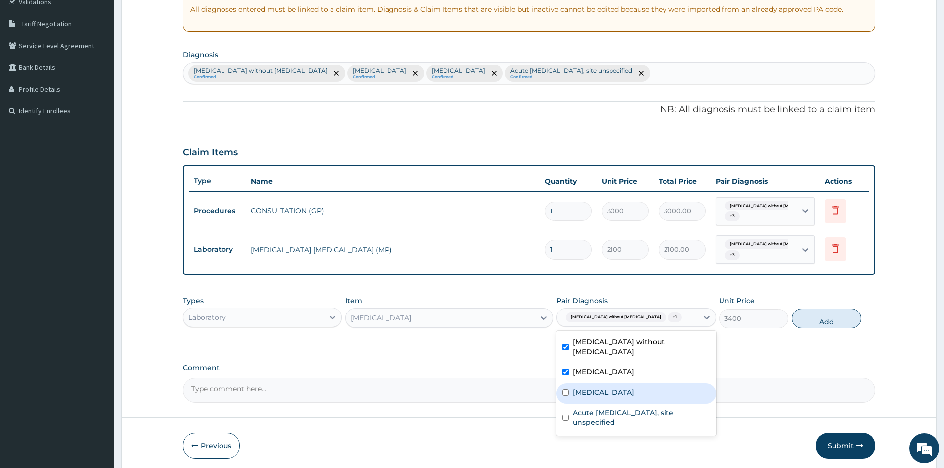
drag, startPoint x: 567, startPoint y: 381, endPoint x: 563, endPoint y: 398, distance: 17.8
click at [566, 389] on input "checkbox" at bounding box center [565, 392] width 6 height 6
checkbox input "true"
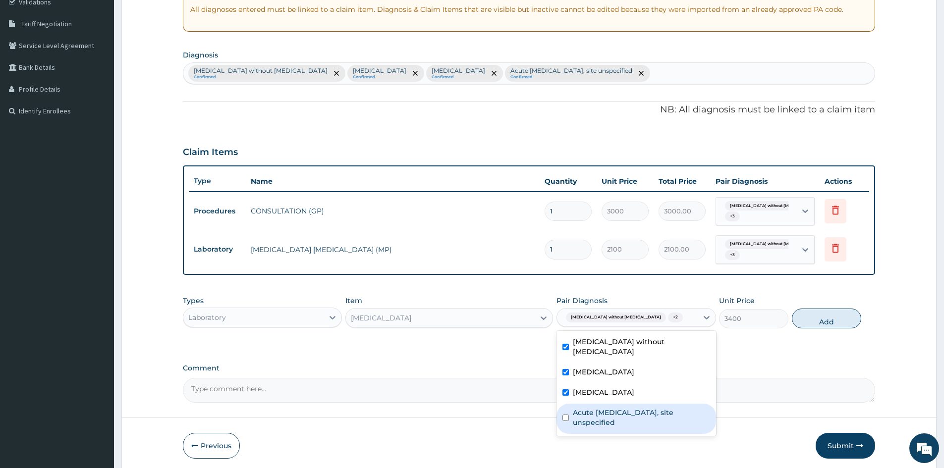
click at [567, 415] on input "checkbox" at bounding box center [565, 418] width 6 height 6
checkbox input "true"
drag, startPoint x: 829, startPoint y: 322, endPoint x: 414, endPoint y: 353, distance: 416.3
click at [822, 322] on button "Add" at bounding box center [826, 319] width 69 height 20
type input "0"
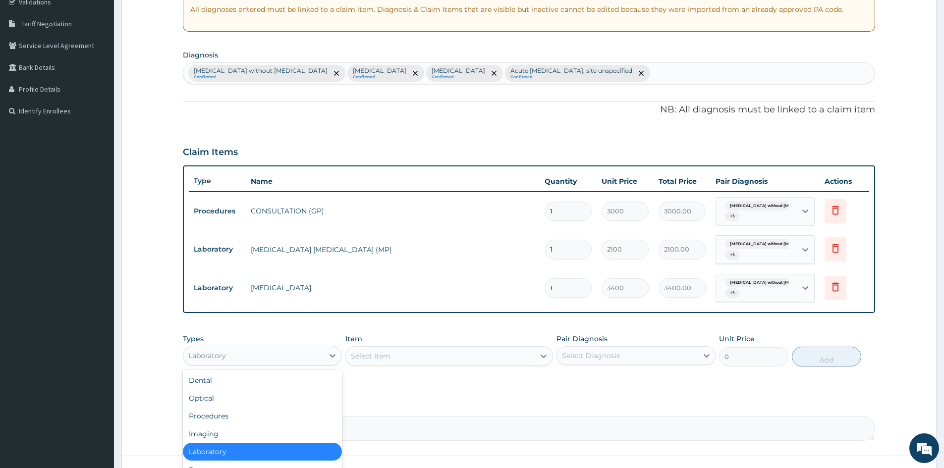
click at [304, 350] on div "Laboratory" at bounding box center [253, 356] width 140 height 16
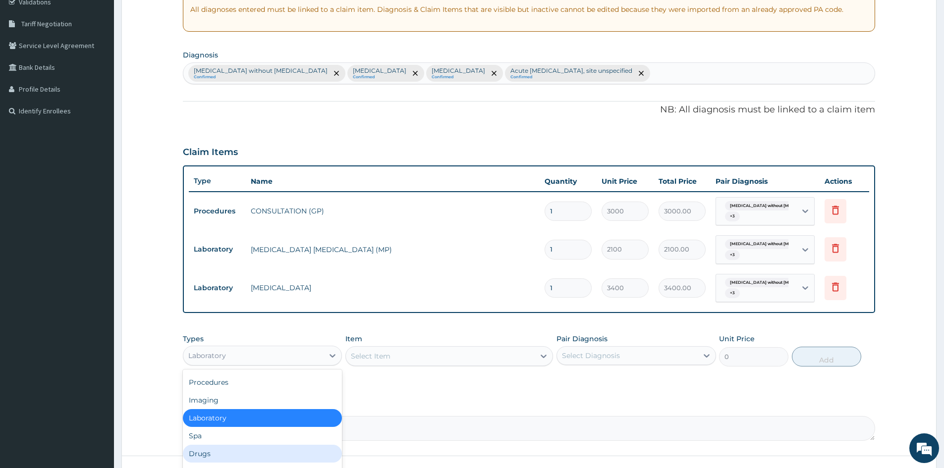
click at [230, 452] on div "Drugs" at bounding box center [262, 454] width 159 height 18
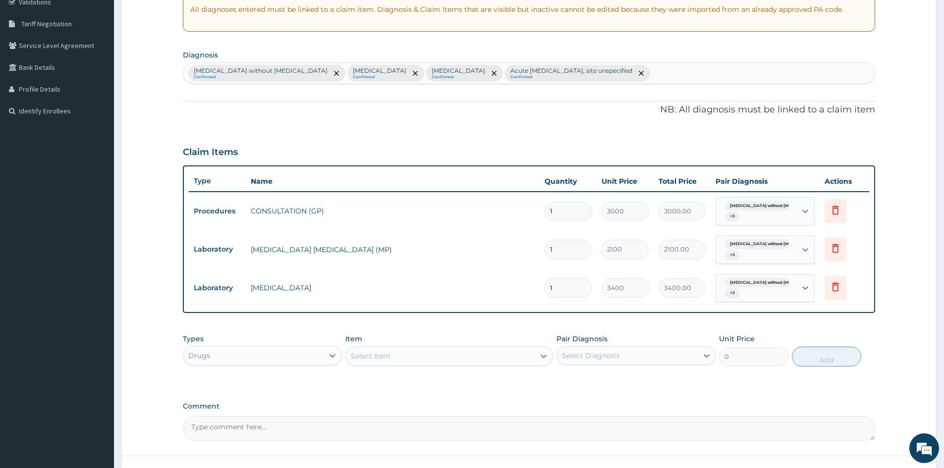
click at [398, 356] on div "Select Item" at bounding box center [440, 356] width 189 height 16
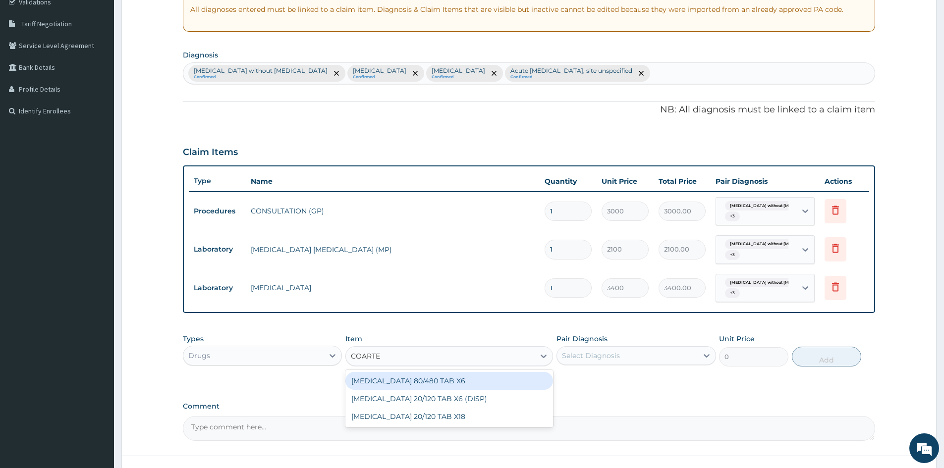
type input "COARTEM"
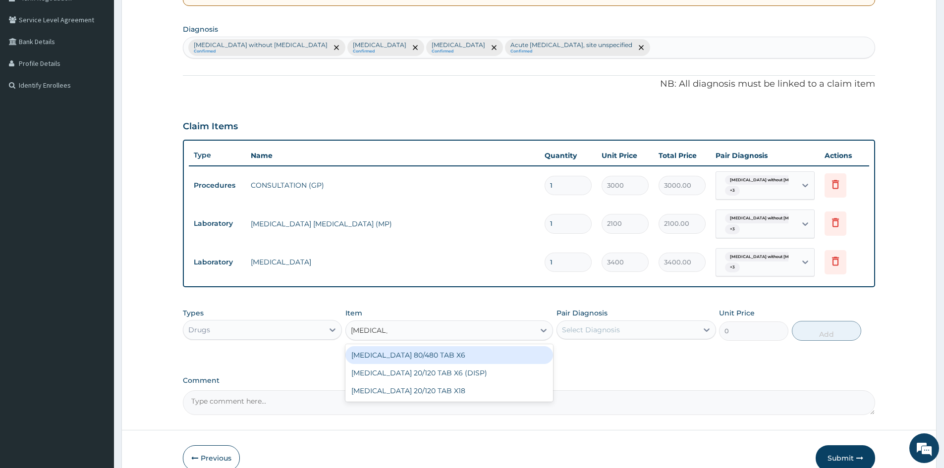
scroll to position [243, 0]
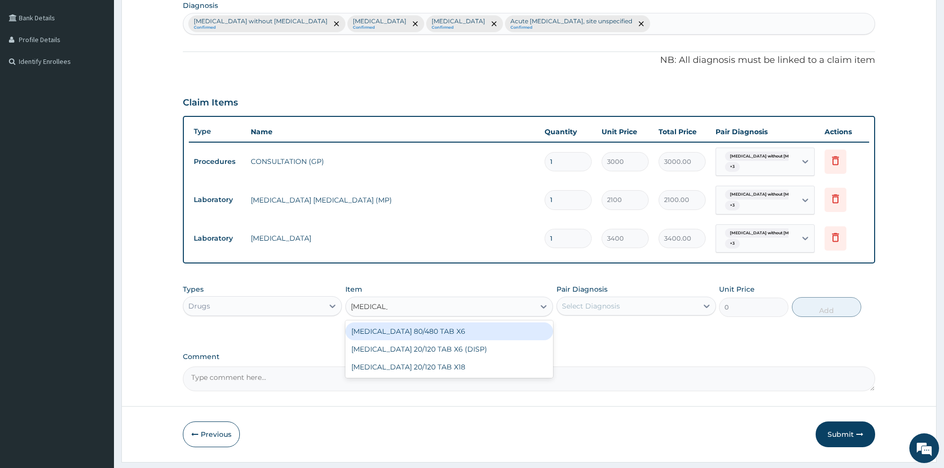
drag, startPoint x: 435, startPoint y: 329, endPoint x: 529, endPoint y: 337, distance: 94.0
click at [446, 331] on div "COARTEM 80/480 TAB X6" at bounding box center [449, 331] width 208 height 18
type input "520"
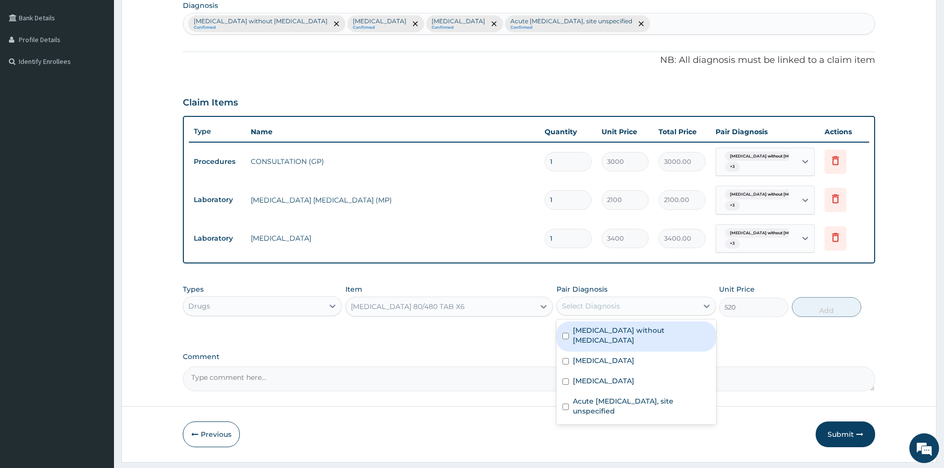
click at [633, 311] on div "Select Diagnosis" at bounding box center [627, 306] width 140 height 16
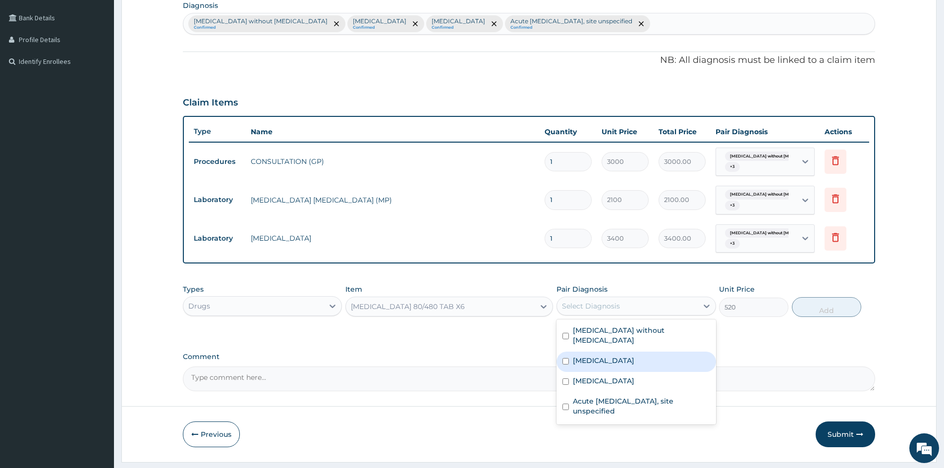
click at [571, 352] on div "Malaria, unspecified" at bounding box center [635, 362] width 159 height 20
checkbox input "true"
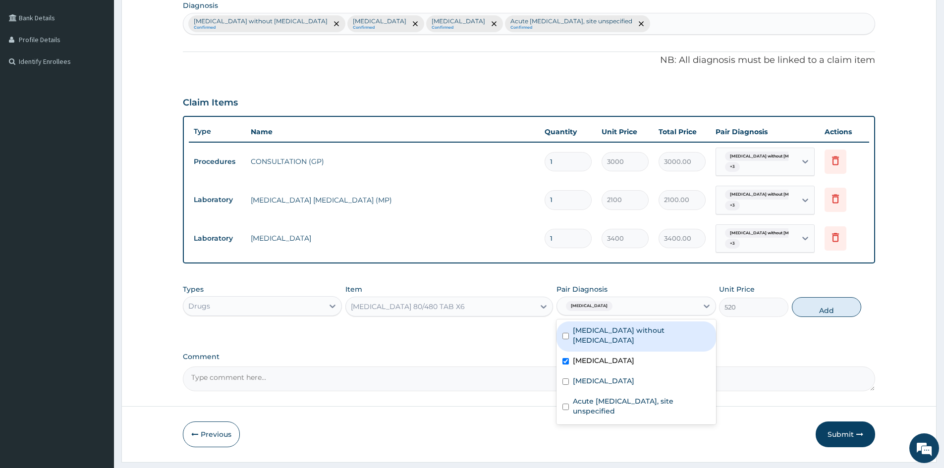
drag, startPoint x: 567, startPoint y: 327, endPoint x: 568, endPoint y: 361, distance: 34.2
click at [567, 337] on div "Sepsis without septic shock" at bounding box center [635, 337] width 159 height 30
checkbox input "true"
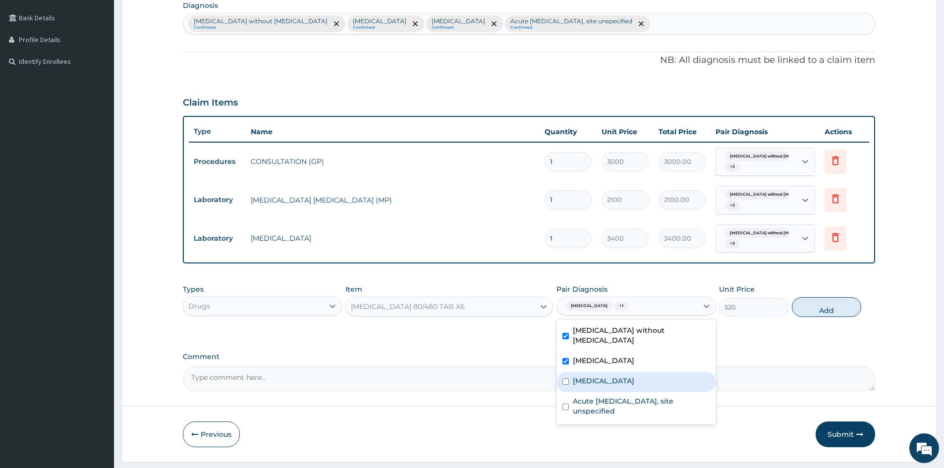
drag, startPoint x: 566, startPoint y: 371, endPoint x: 562, endPoint y: 391, distance: 20.6
click at [563, 377] on div "Acute tonsillitis, unspecified" at bounding box center [635, 382] width 159 height 20
checkbox input "true"
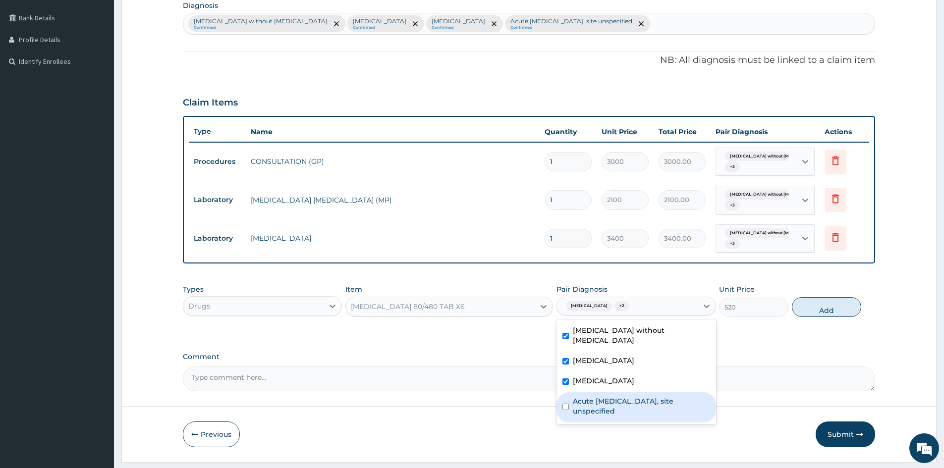
drag, startPoint x: 560, startPoint y: 402, endPoint x: 579, endPoint y: 396, distance: 19.7
click at [571, 400] on div "Acute upper respiratory infection, site unspecified" at bounding box center [635, 407] width 159 height 30
checkbox input "true"
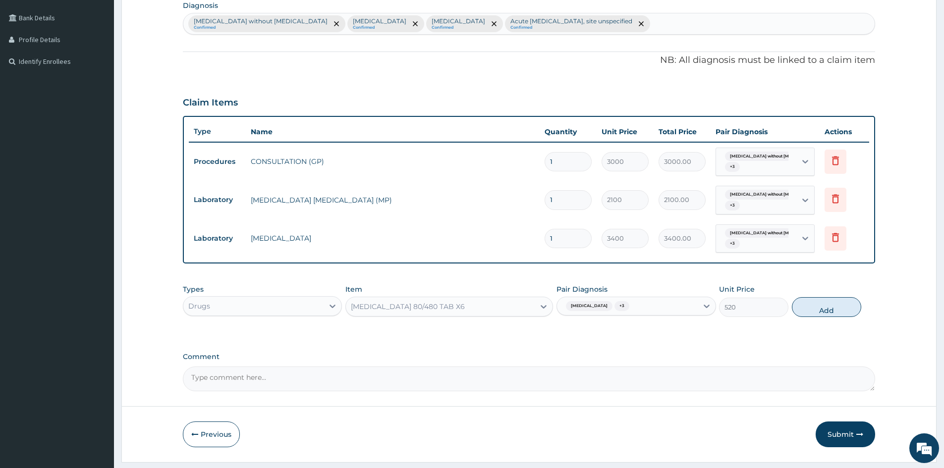
drag, startPoint x: 823, startPoint y: 300, endPoint x: 498, endPoint y: 300, distance: 325.5
click at [815, 302] on button "Add" at bounding box center [826, 307] width 69 height 20
type input "0"
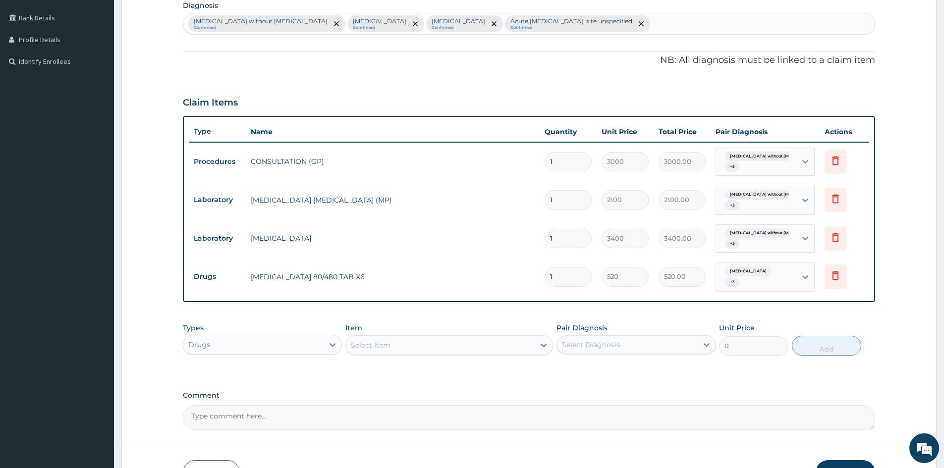
drag, startPoint x: 555, startPoint y: 270, endPoint x: 487, endPoint y: 307, distance: 77.6
click at [487, 306] on div "PA Code / Prescription Code Enter Code(Secondary Care Only) Encounter Date 14-1…" at bounding box center [529, 141] width 692 height 578
type input "6"
type input "3120.00"
type input "6"
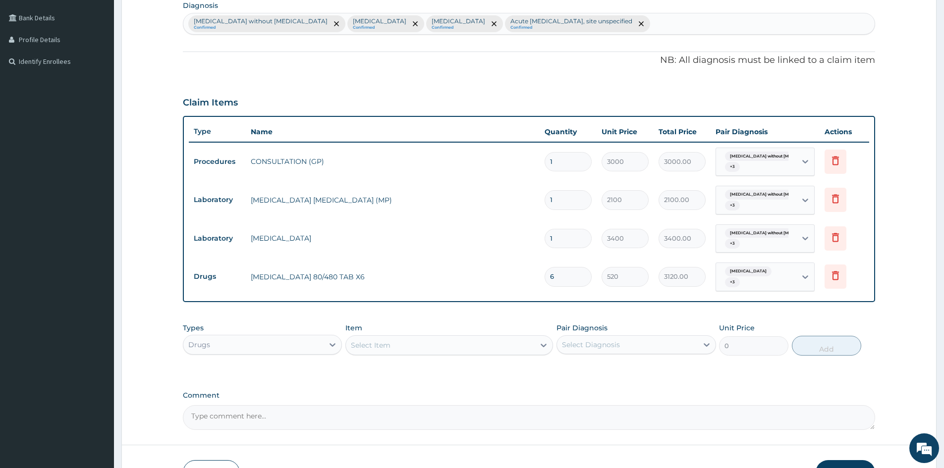
click at [402, 340] on div "Select Item" at bounding box center [440, 345] width 189 height 16
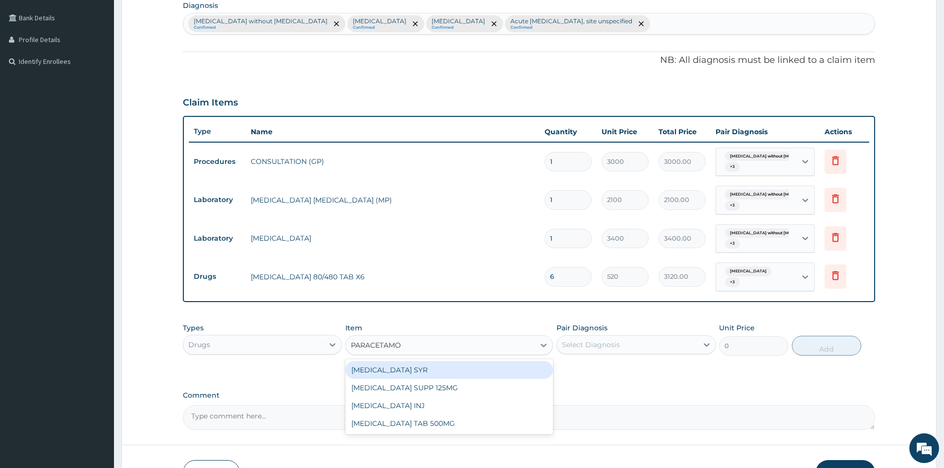
type input "PARACETAMOL"
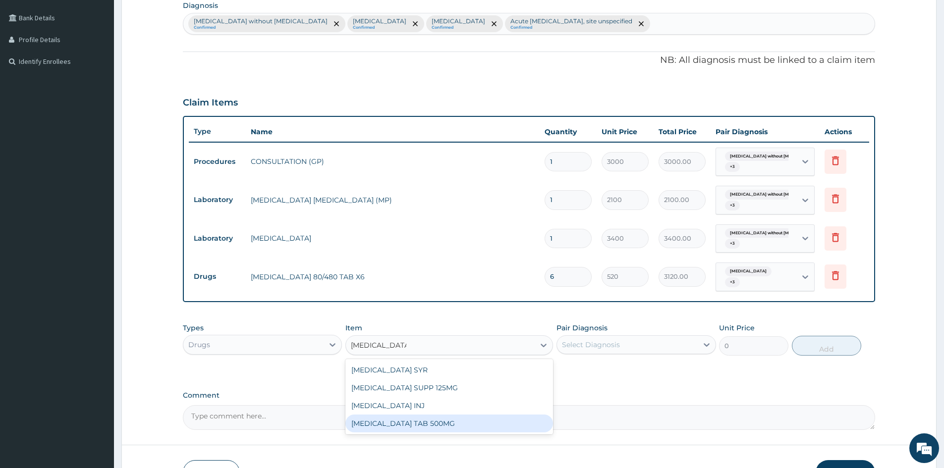
drag, startPoint x: 428, startPoint y: 420, endPoint x: 578, endPoint y: 372, distance: 158.2
click at [432, 421] on div "PARACETAMOL TAB 500MG" at bounding box center [449, 424] width 208 height 18
type input "30"
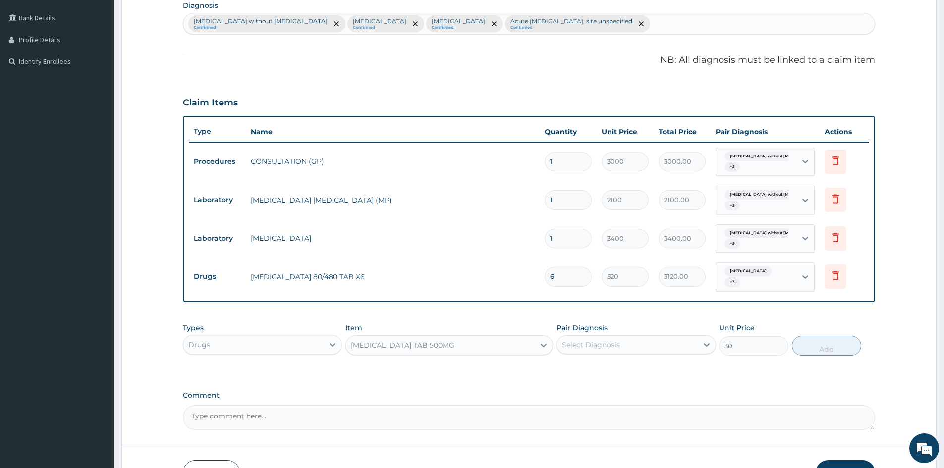
click at [588, 340] on div "Select Diagnosis" at bounding box center [591, 345] width 58 height 10
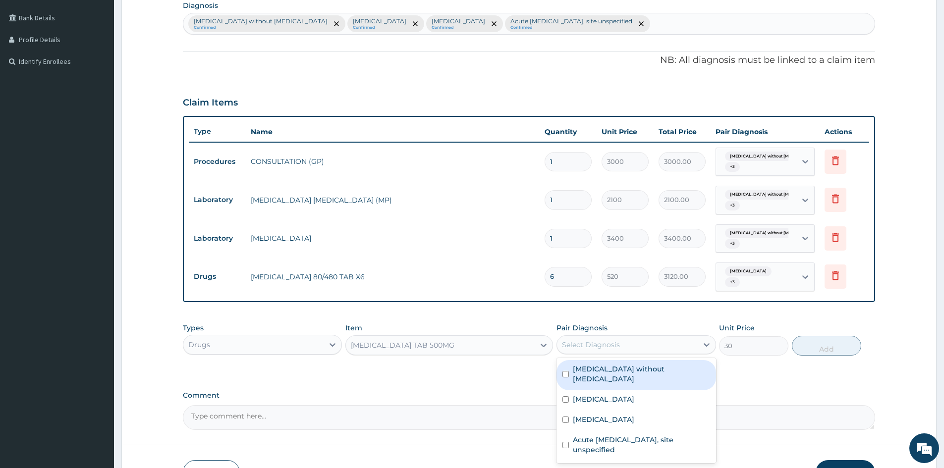
drag, startPoint x: 566, startPoint y: 365, endPoint x: 567, endPoint y: 397, distance: 31.7
click at [567, 381] on div "Sepsis without septic shock Malaria, unspecified Acute tonsillitis, unspecified…" at bounding box center [635, 410] width 159 height 105
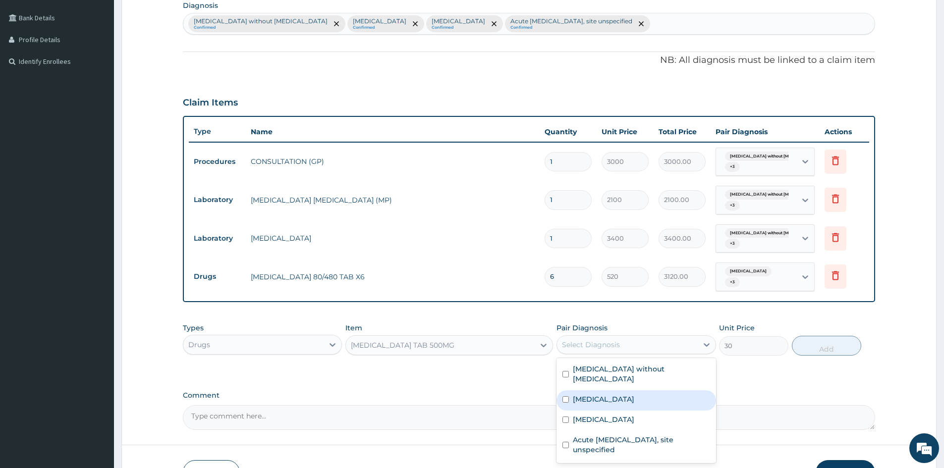
drag, startPoint x: 567, startPoint y: 390, endPoint x: 563, endPoint y: 406, distance: 15.9
click at [566, 396] on input "checkbox" at bounding box center [565, 399] width 6 height 6
checkbox input "true"
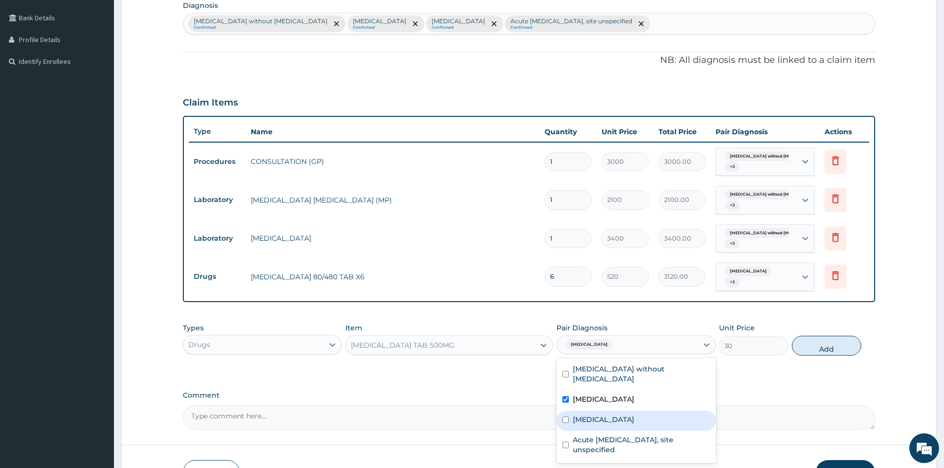
drag, startPoint x: 561, startPoint y: 408, endPoint x: 569, endPoint y: 429, distance: 22.7
click at [565, 418] on div "Acute tonsillitis, unspecified" at bounding box center [635, 421] width 159 height 20
checkbox input "true"
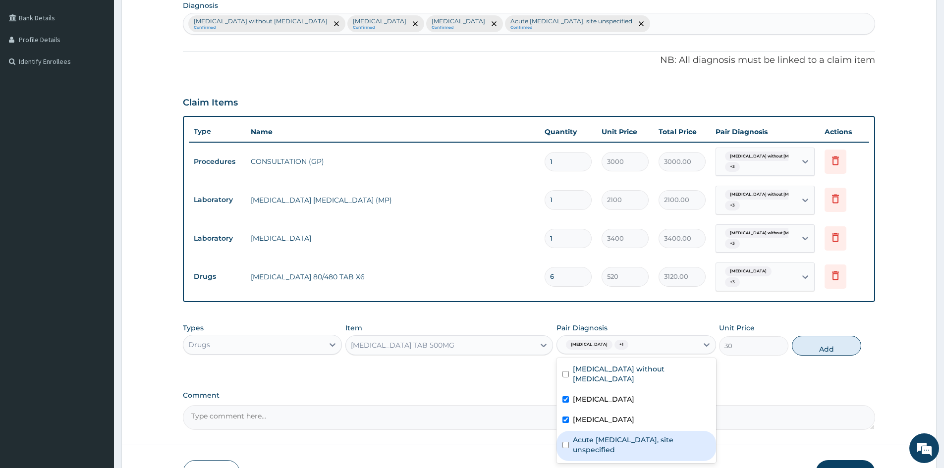
drag, startPoint x: 564, startPoint y: 433, endPoint x: 570, endPoint y: 428, distance: 7.7
click at [564, 442] on input "checkbox" at bounding box center [565, 445] width 6 height 6
checkbox input "true"
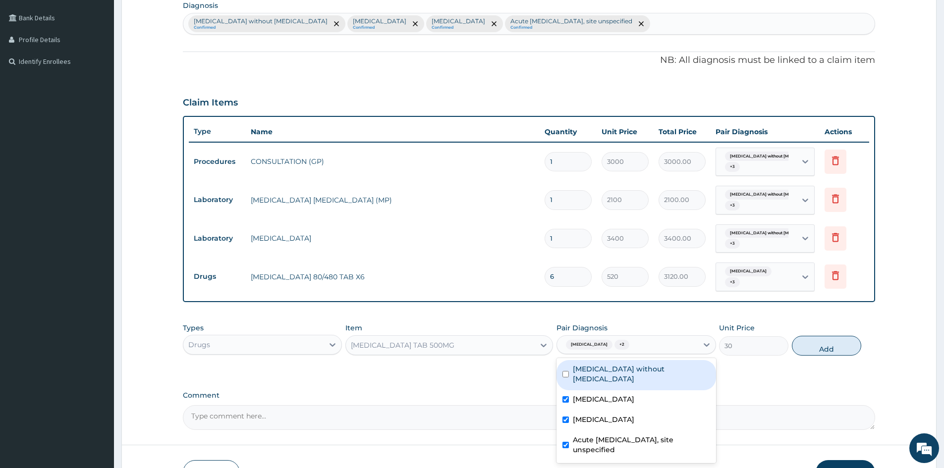
drag, startPoint x: 564, startPoint y: 370, endPoint x: 822, endPoint y: 366, distance: 258.6
click at [580, 369] on div "Sepsis without septic shock" at bounding box center [635, 375] width 159 height 30
checkbox input "true"
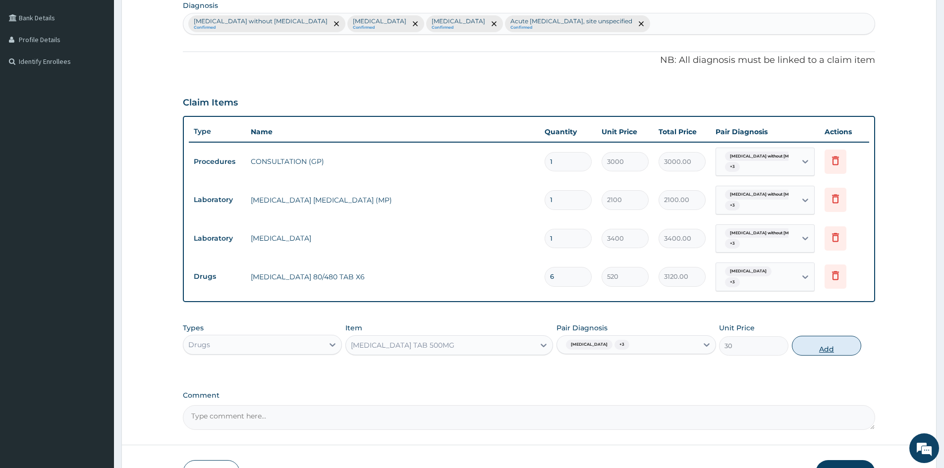
click at [828, 347] on button "Add" at bounding box center [826, 346] width 69 height 20
type input "0"
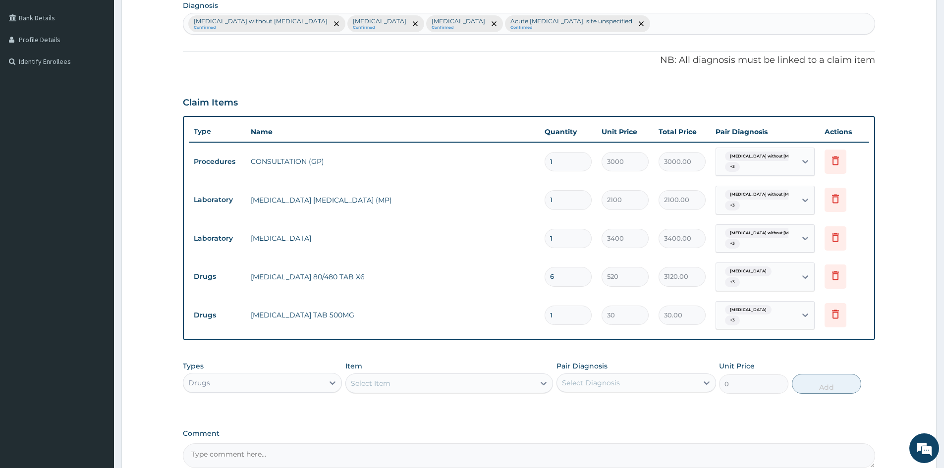
type input "18"
type input "540.00"
type input "18"
click at [412, 374] on div "Select Item" at bounding box center [449, 384] width 208 height 20
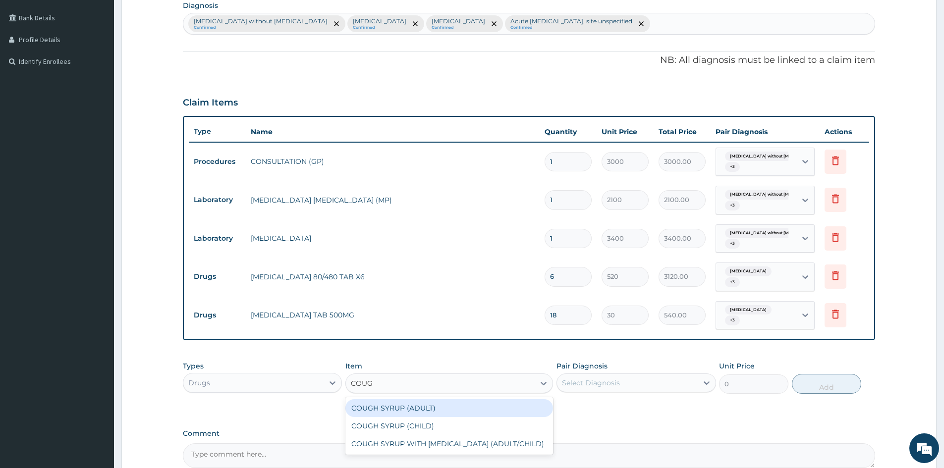
type input "COUGH"
click at [432, 410] on div "COUGH SYRUP (ADULT)" at bounding box center [449, 408] width 208 height 18
type input "1600"
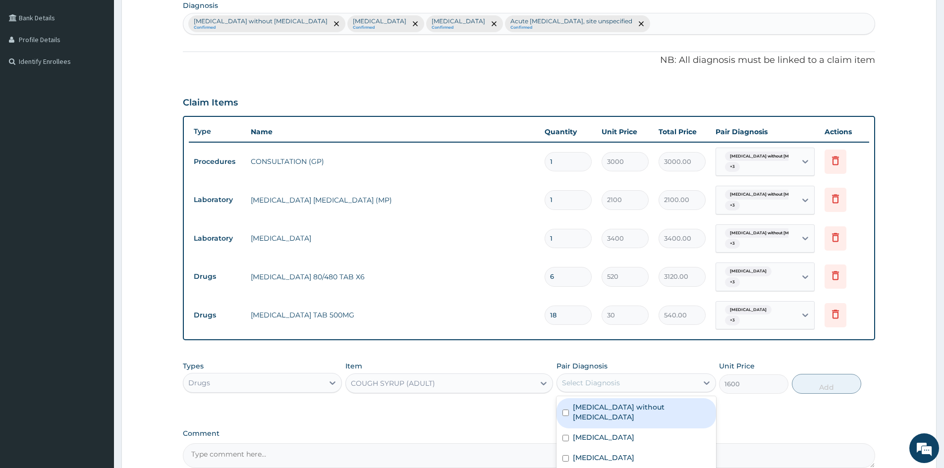
click at [669, 383] on div "Select Diagnosis" at bounding box center [627, 383] width 140 height 16
click at [568, 410] on input "checkbox" at bounding box center [565, 413] width 6 height 6
checkbox input "true"
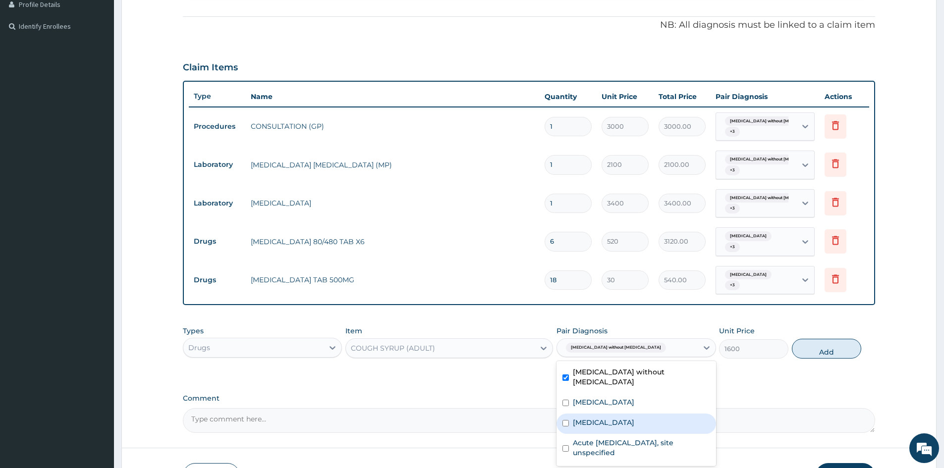
scroll to position [292, 0]
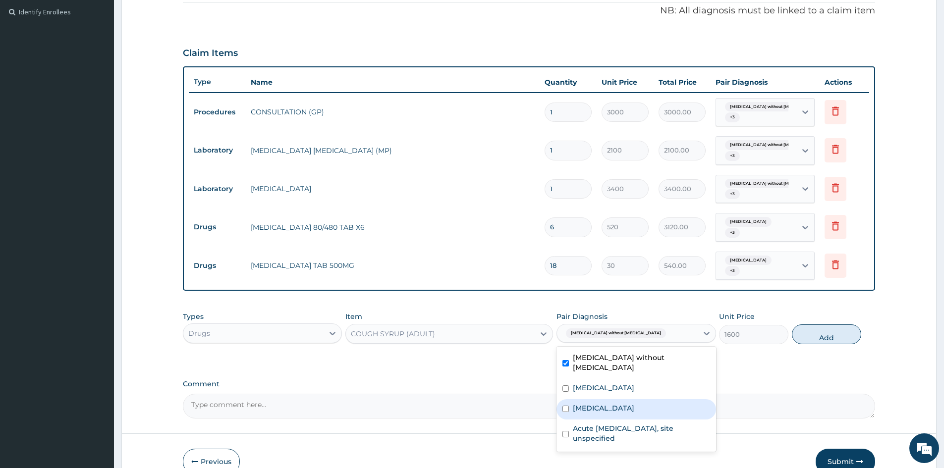
click at [566, 399] on div "Acute tonsillitis, unspecified" at bounding box center [635, 409] width 159 height 20
checkbox input "true"
click at [829, 335] on button "Add" at bounding box center [826, 334] width 69 height 20
type input "0"
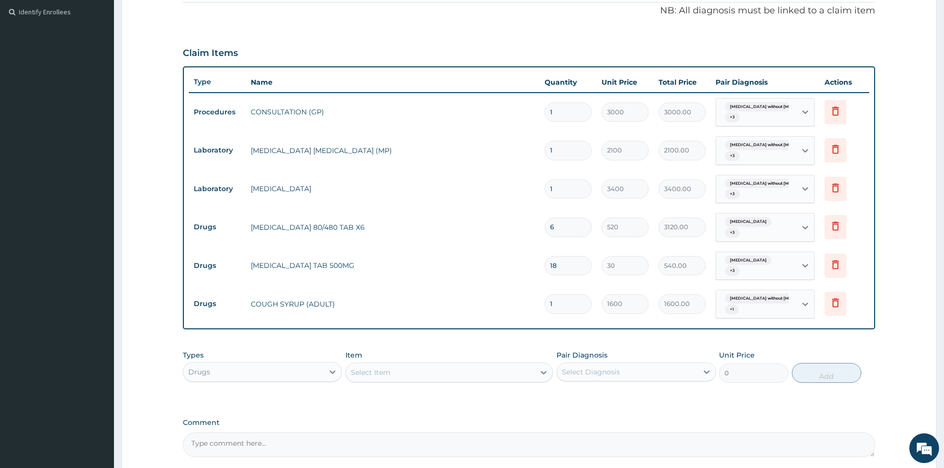
click at [423, 371] on div "Select Item" at bounding box center [440, 373] width 189 height 16
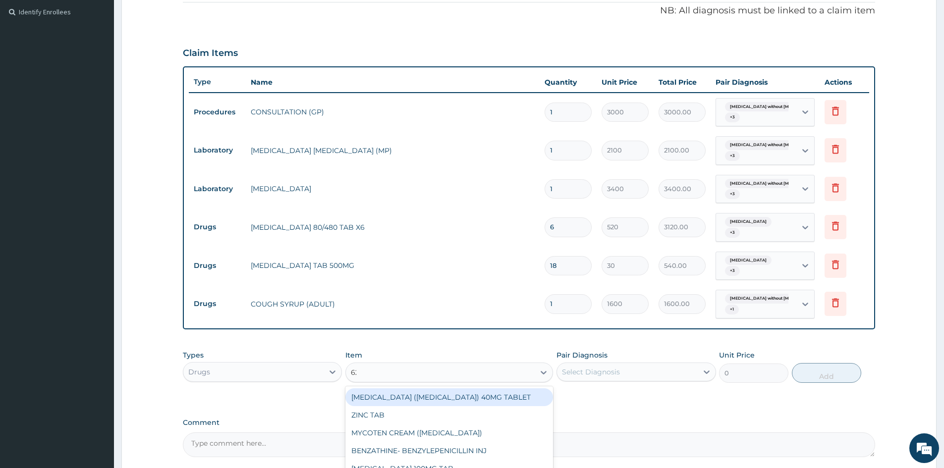
type input "625"
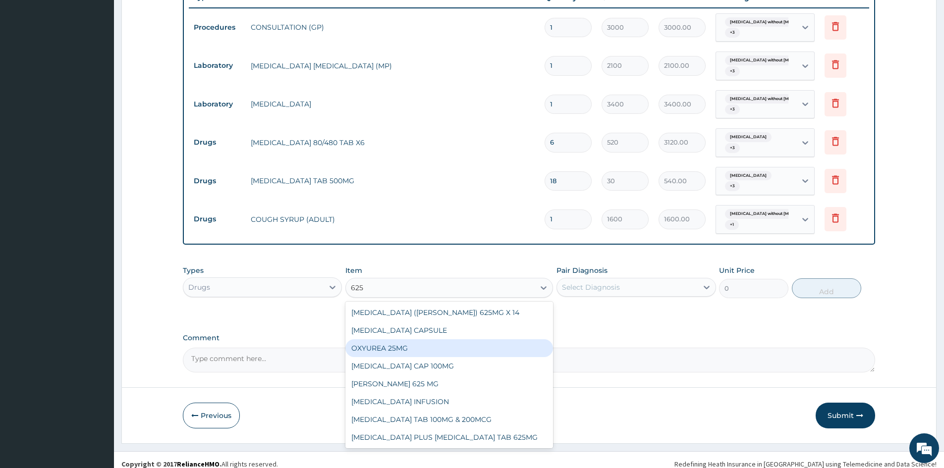
scroll to position [385, 0]
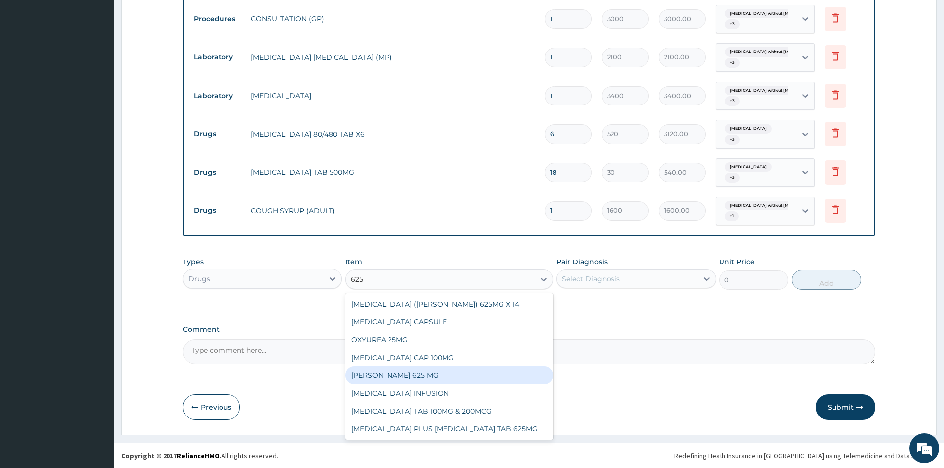
click at [395, 374] on div "FLEMMING 625 MG" at bounding box center [449, 376] width 208 height 18
type input "540"
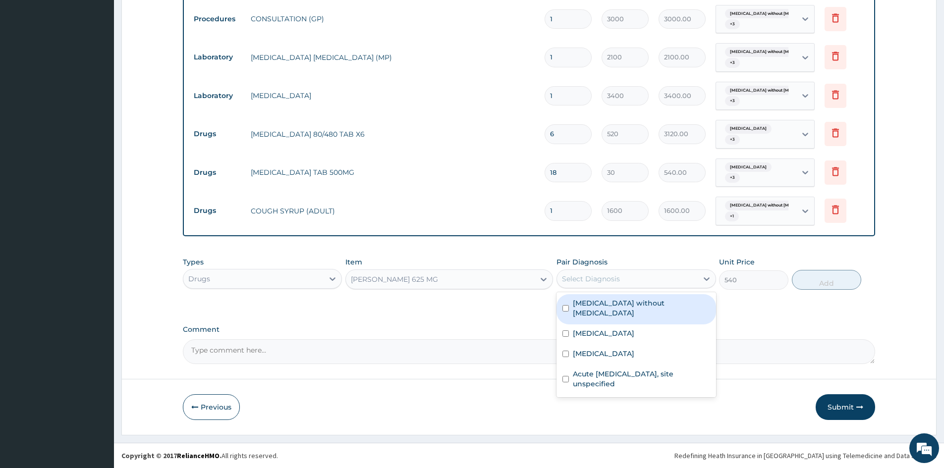
click at [595, 278] on div "Select Diagnosis" at bounding box center [591, 279] width 58 height 10
click at [568, 305] on input "checkbox" at bounding box center [565, 308] width 6 height 6
checkbox input "true"
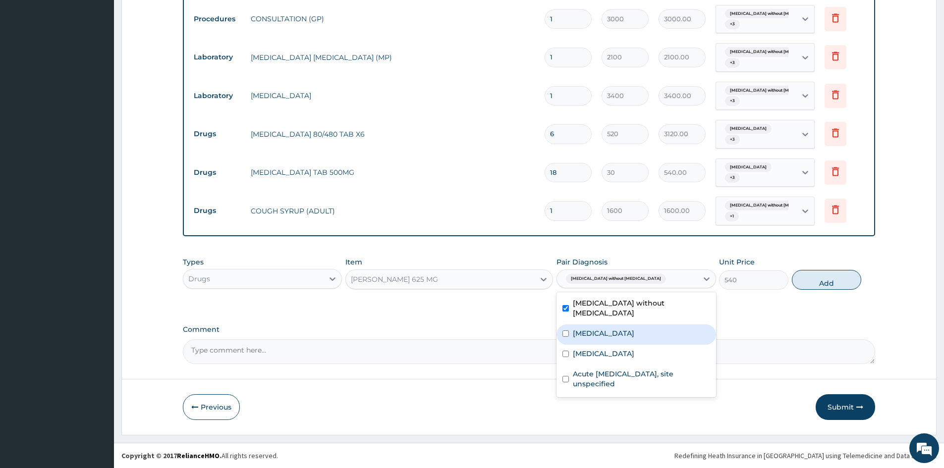
click at [567, 330] on input "checkbox" at bounding box center [565, 333] width 6 height 6
checkbox input "true"
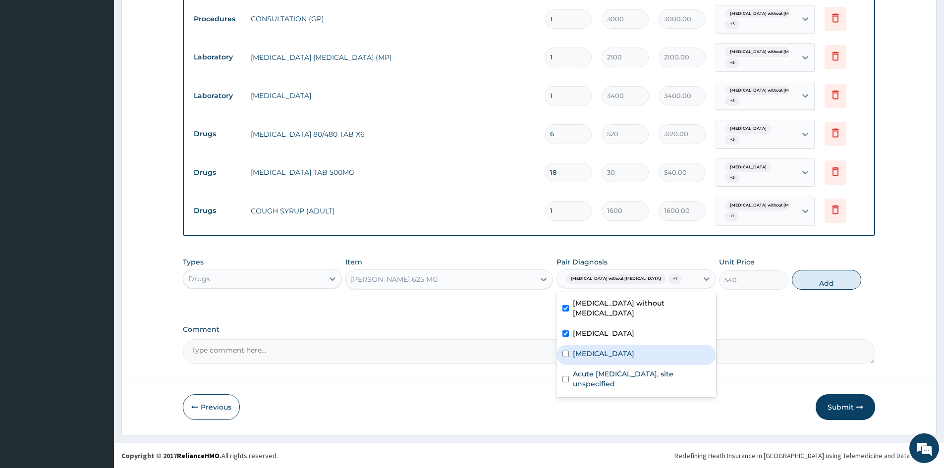
drag, startPoint x: 567, startPoint y: 343, endPoint x: 565, endPoint y: 370, distance: 26.3
click at [567, 351] on input "checkbox" at bounding box center [565, 354] width 6 height 6
checkbox input "true"
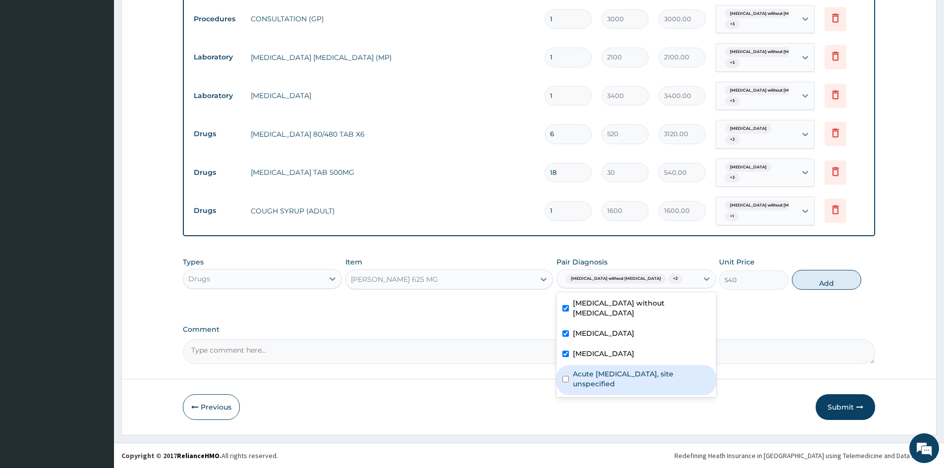
click at [565, 376] on input "checkbox" at bounding box center [565, 379] width 6 height 6
checkbox input "true"
click at [830, 281] on button "Add" at bounding box center [826, 280] width 69 height 20
type input "0"
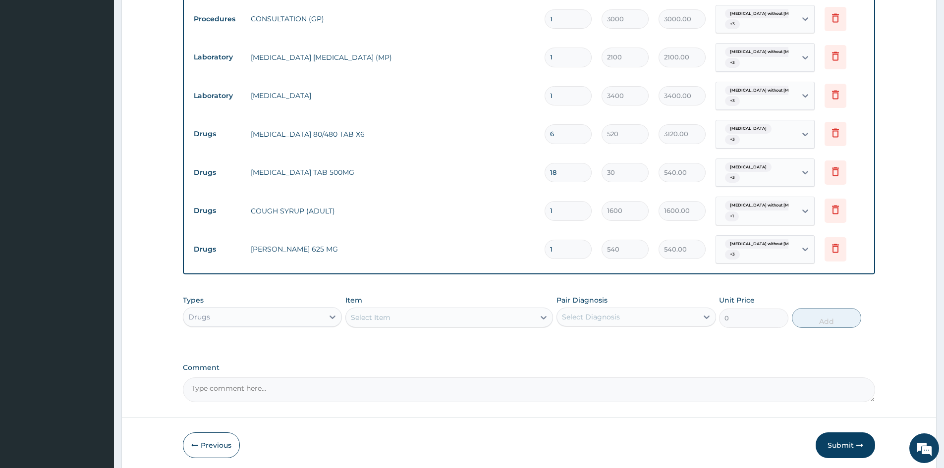
click at [566, 250] on input "1" at bounding box center [567, 249] width 47 height 19
type input "14"
type input "7560.00"
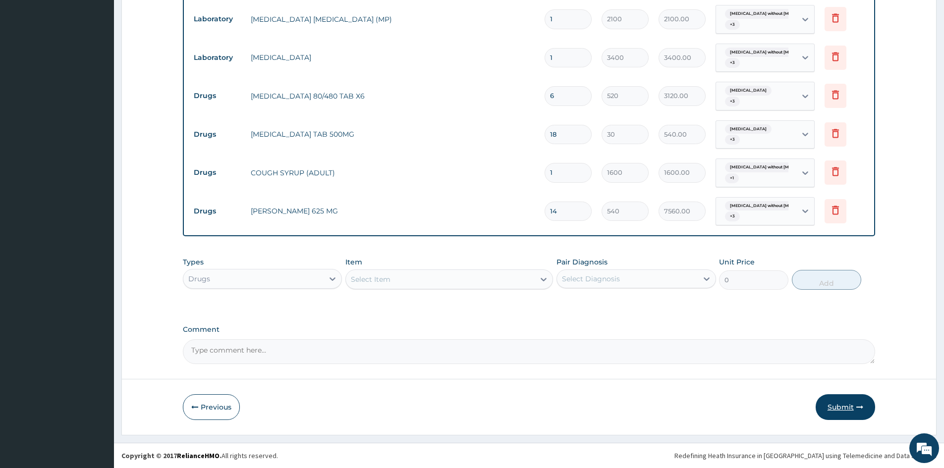
type input "14"
click at [842, 408] on button "Submit" at bounding box center [844, 407] width 59 height 26
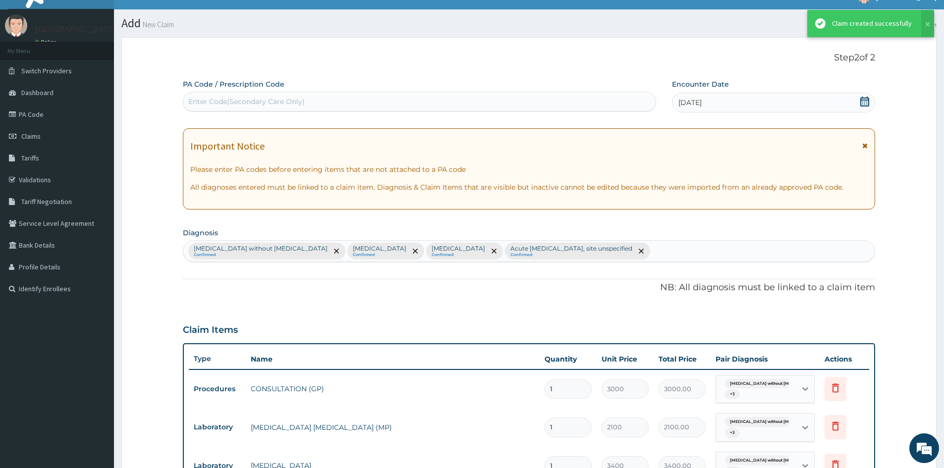
scroll to position [424, 0]
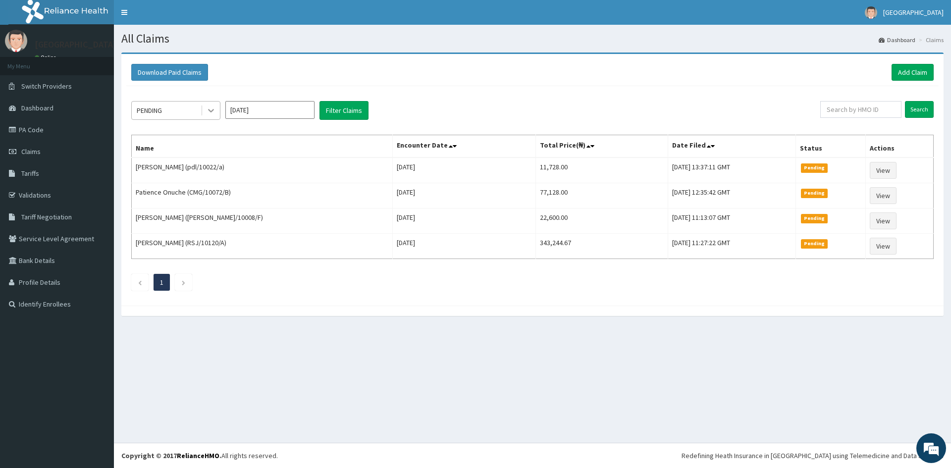
click at [207, 110] on icon at bounding box center [211, 111] width 10 height 10
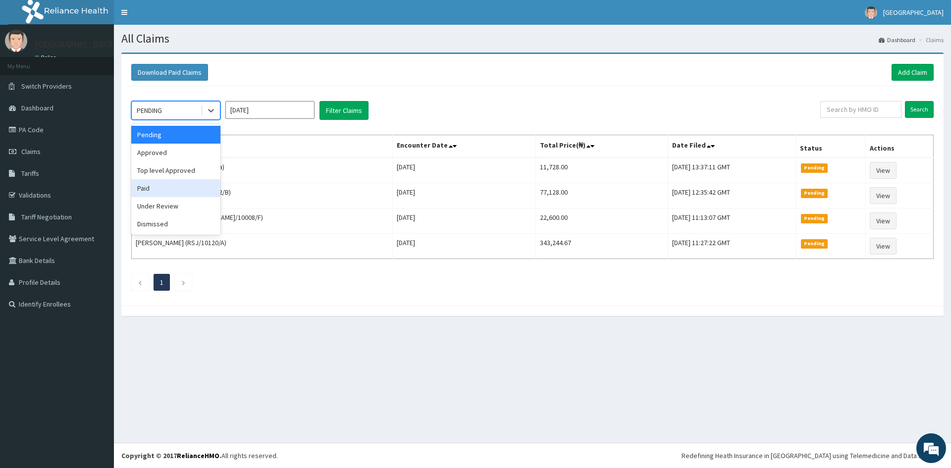
click at [160, 187] on div "Paid" at bounding box center [175, 188] width 89 height 18
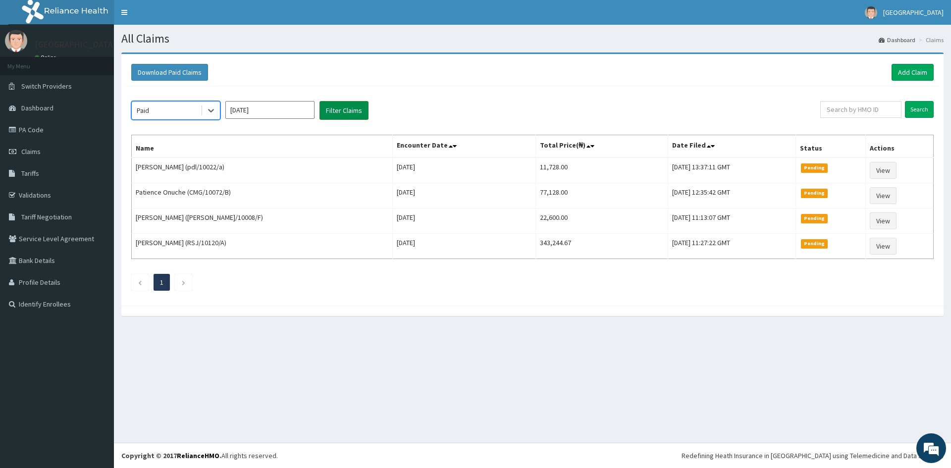
click at [333, 105] on button "Filter Claims" at bounding box center [344, 110] width 49 height 19
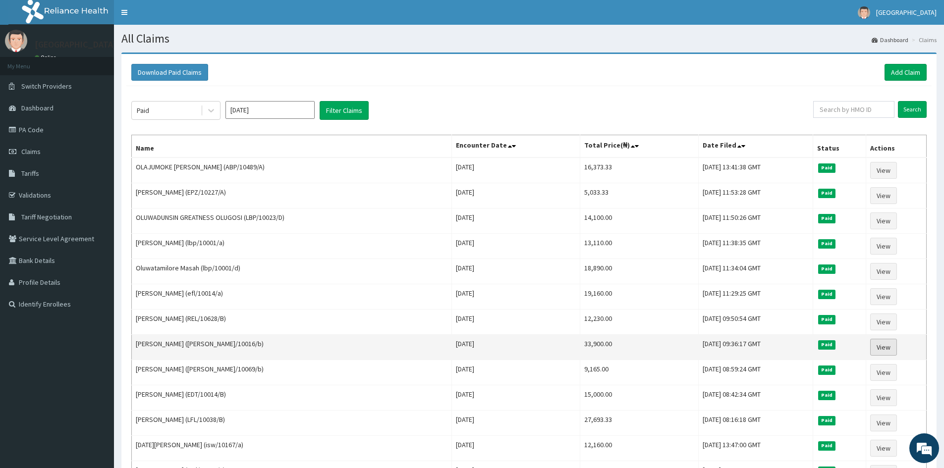
click at [882, 346] on link "View" at bounding box center [883, 347] width 27 height 17
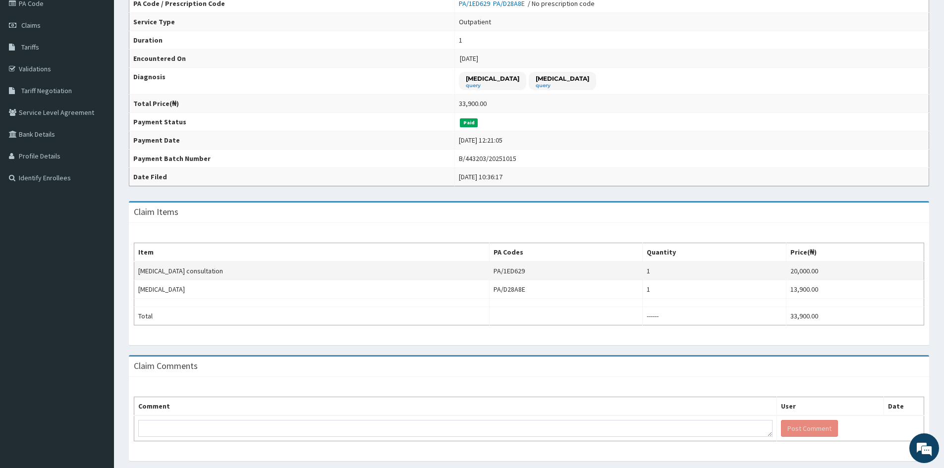
scroll to position [149, 0]
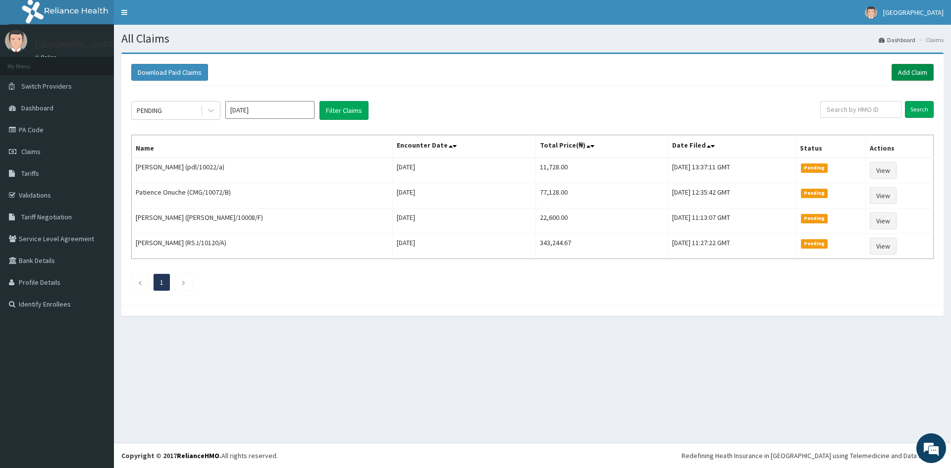
click at [908, 73] on link "Add Claim" at bounding box center [913, 72] width 42 height 17
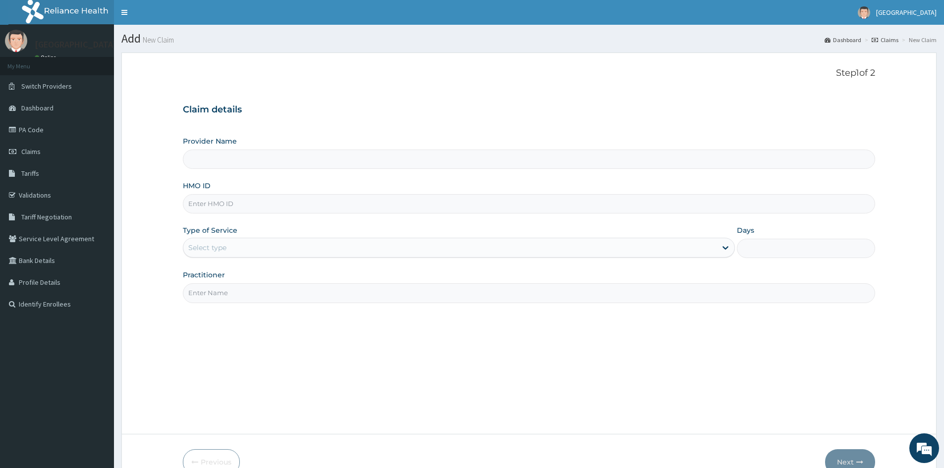
click at [208, 205] on input "HMO ID" at bounding box center [529, 203] width 692 height 19
type input "Doren Specialist Hospital"
type input "V"
paste input "LFL/10038/B"
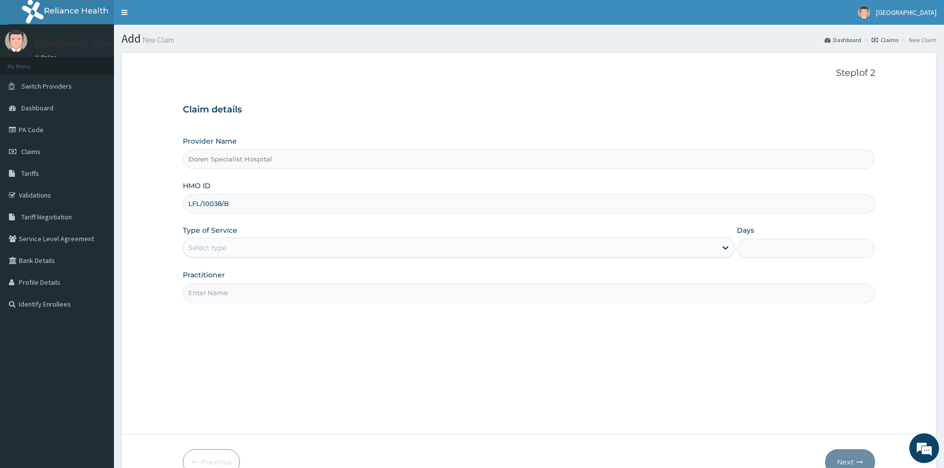
type input "LFL/10038/B"
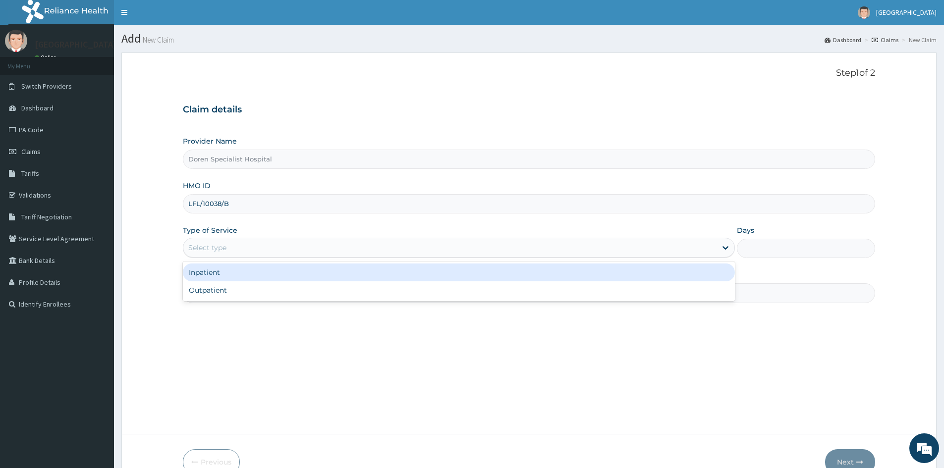
click at [200, 245] on div "Select type" at bounding box center [207, 248] width 38 height 10
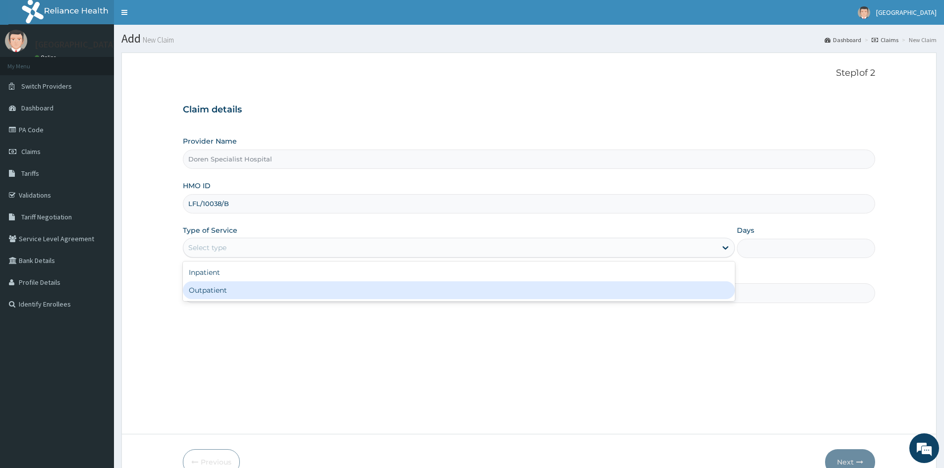
click at [193, 289] on div "Outpatient" at bounding box center [459, 290] width 552 height 18
type input "1"
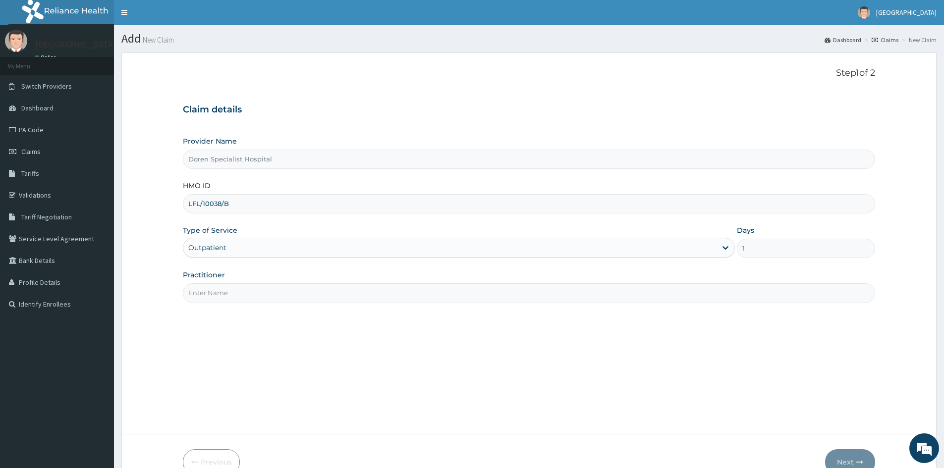
click at [196, 295] on input "Practitioner" at bounding box center [529, 292] width 692 height 19
type input "DR. [GEOGRAPHIC_DATA]"
click at [843, 457] on button "Next" at bounding box center [850, 462] width 50 height 26
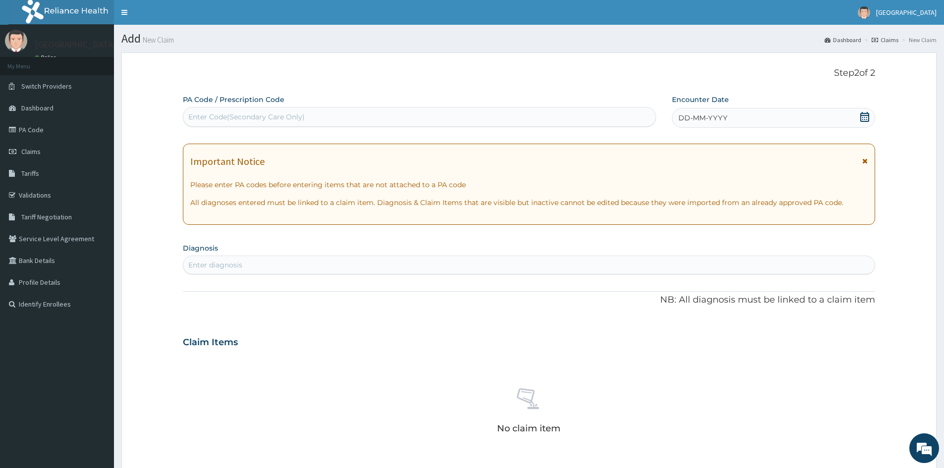
drag, startPoint x: 859, startPoint y: 112, endPoint x: 857, endPoint y: 126, distance: 13.7
click at [859, 112] on icon at bounding box center [864, 117] width 10 height 10
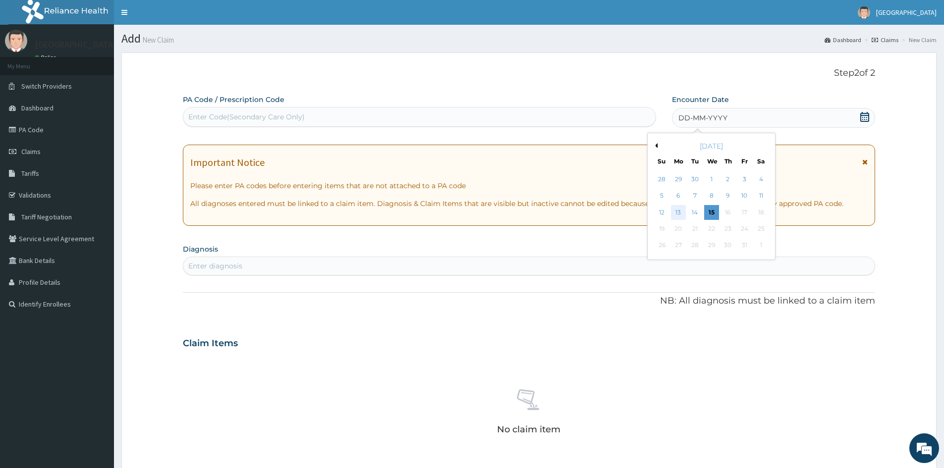
click at [677, 212] on div "13" at bounding box center [678, 212] width 15 height 15
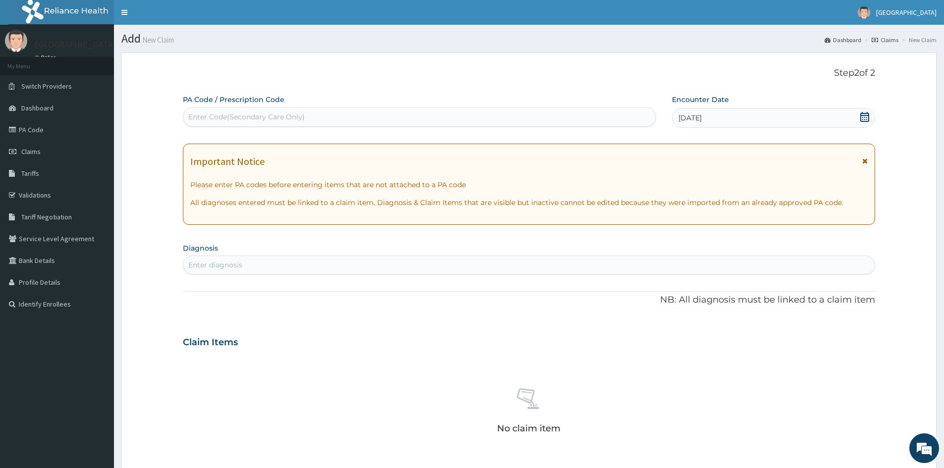
click at [748, 115] on div "[DATE]" at bounding box center [773, 118] width 203 height 20
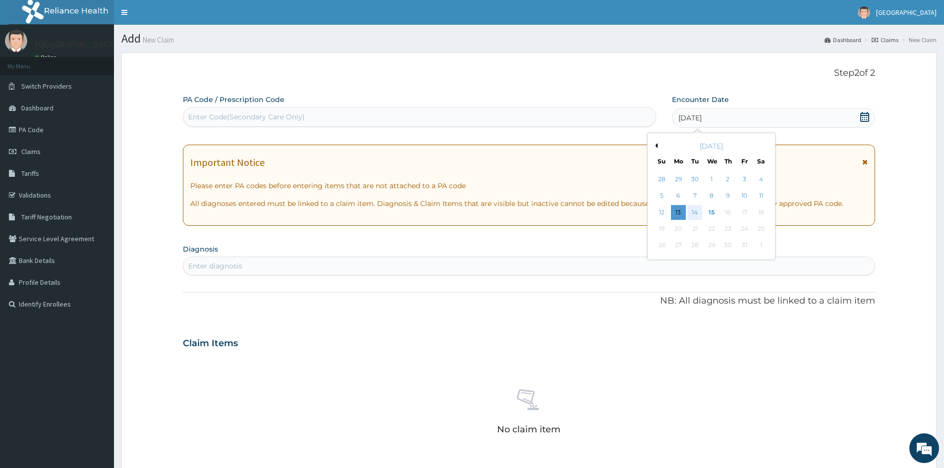
click at [694, 213] on div "14" at bounding box center [695, 212] width 15 height 15
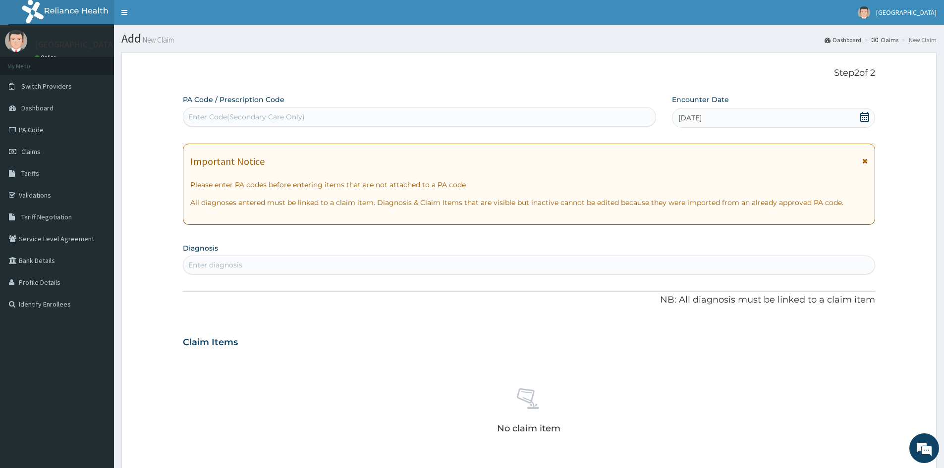
click at [225, 262] on div "Enter diagnosis" at bounding box center [215, 265] width 54 height 10
type input "DYSPHA"
type input "[MEDICAL_DATA]"
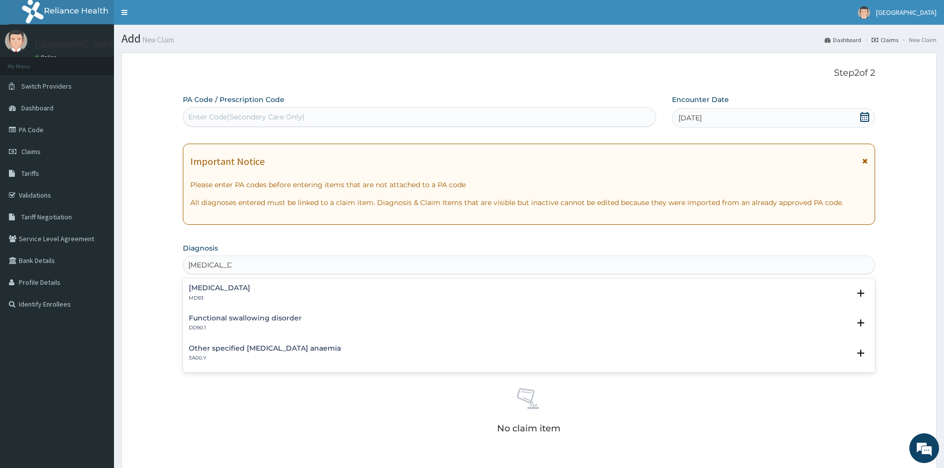
click at [203, 295] on p "MD93" at bounding box center [219, 298] width 61 height 7
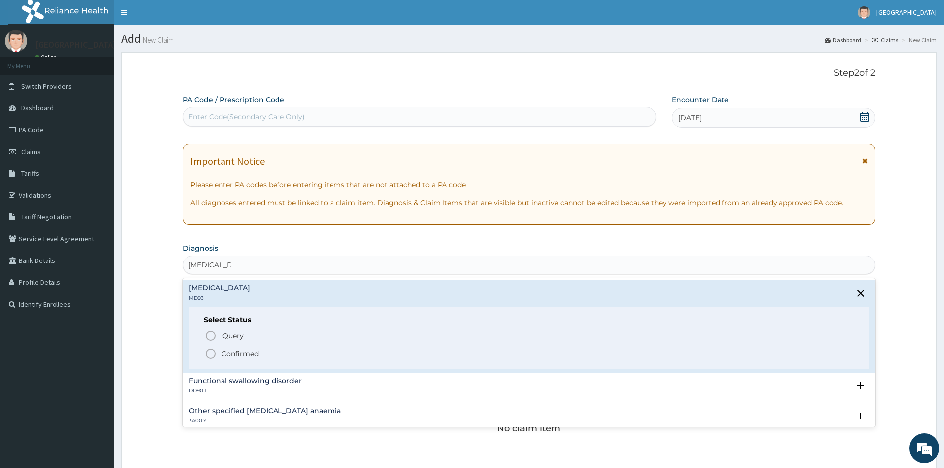
click at [209, 356] on icon "status option filled" at bounding box center [211, 354] width 12 height 12
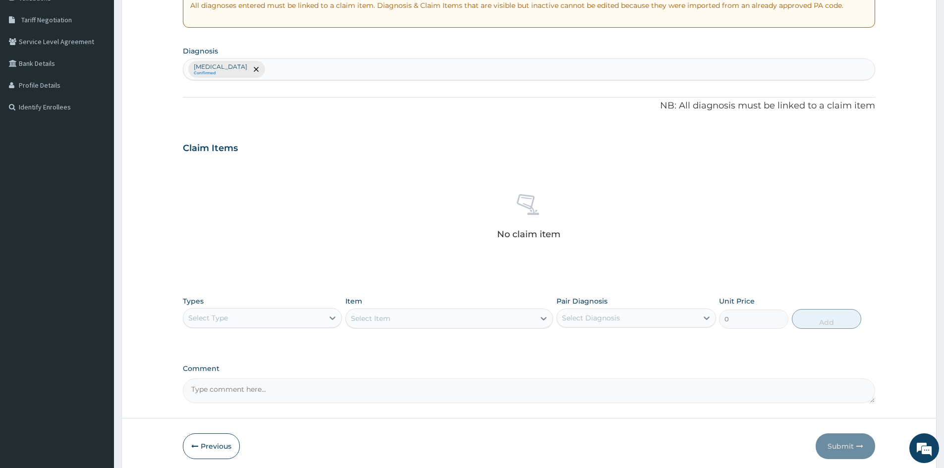
scroll to position [198, 0]
click at [328, 316] on icon at bounding box center [332, 317] width 10 height 10
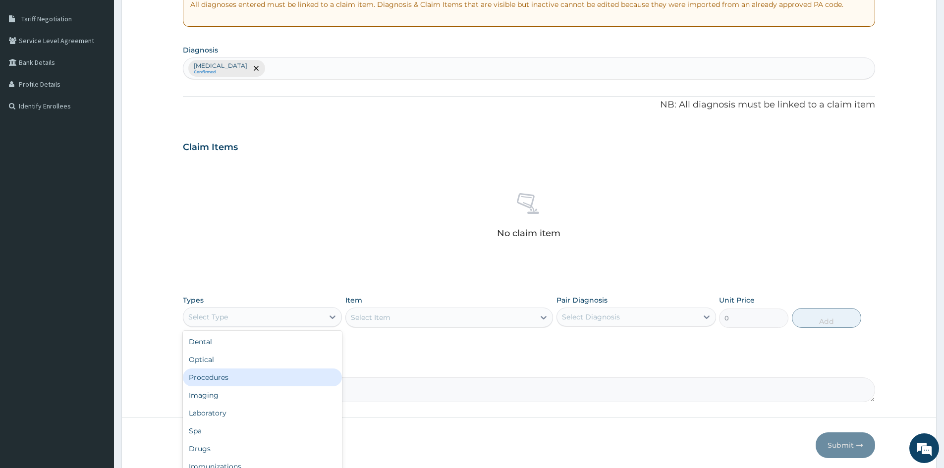
click at [225, 373] on div "Procedures" at bounding box center [262, 378] width 159 height 18
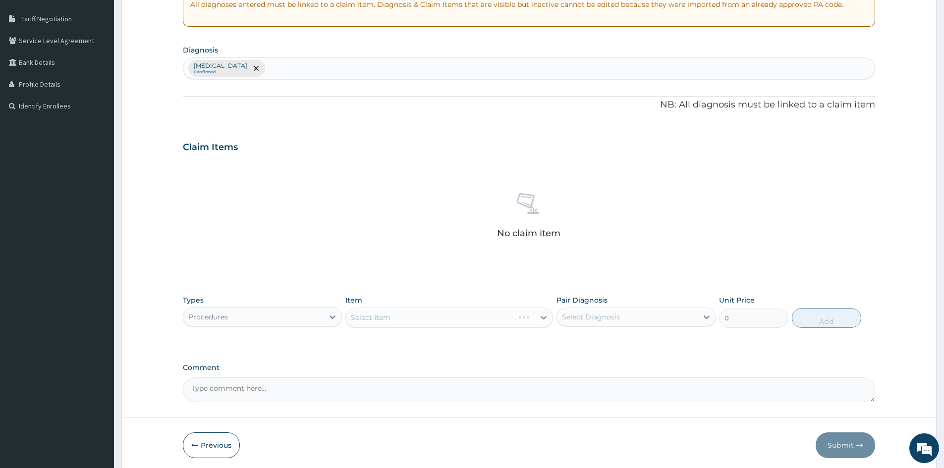
click at [433, 321] on div "Select Item" at bounding box center [449, 318] width 208 height 20
click at [391, 316] on div "Select Item" at bounding box center [449, 318] width 208 height 20
click at [618, 310] on div "Select Diagnosis" at bounding box center [627, 317] width 140 height 16
click at [566, 341] on input "checkbox" at bounding box center [565, 341] width 6 height 6
checkbox input "true"
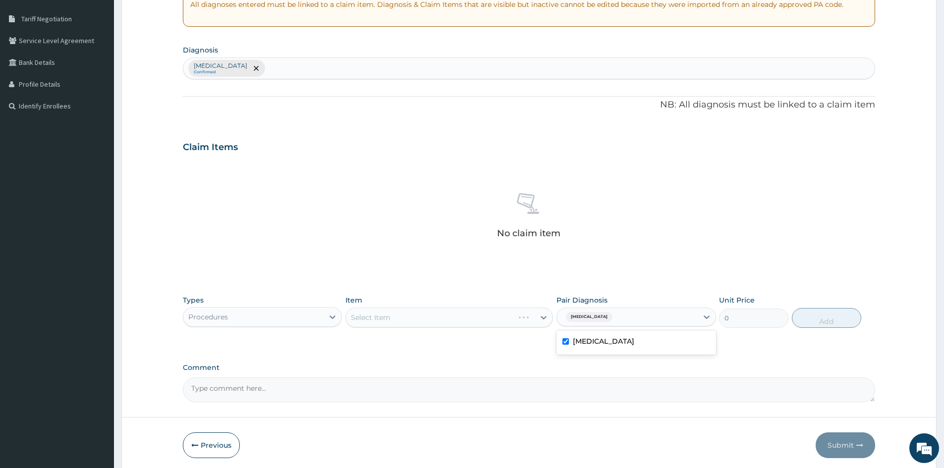
click at [470, 319] on div "Select Item" at bounding box center [449, 318] width 208 height 20
click at [452, 319] on div "Select Item" at bounding box center [440, 318] width 189 height 16
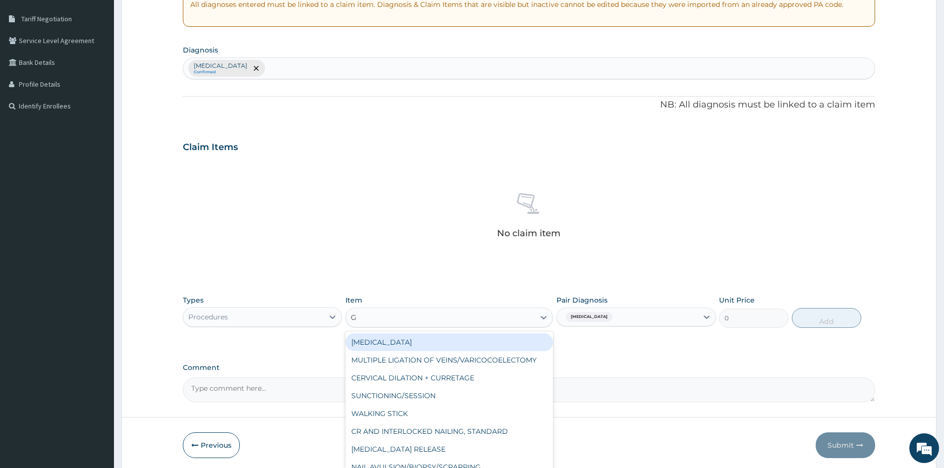
type input "GP"
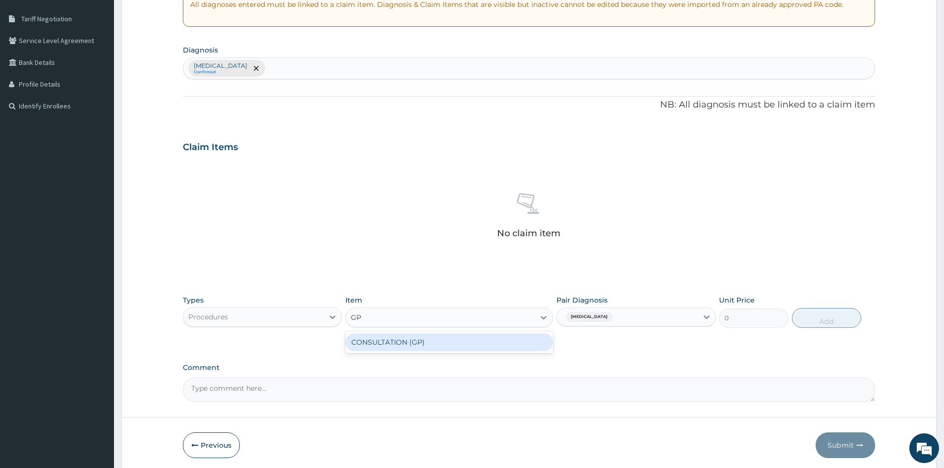
drag, startPoint x: 476, startPoint y: 341, endPoint x: 612, endPoint y: 327, distance: 136.9
click at [481, 341] on div "CONSULTATION (GP)" at bounding box center [449, 342] width 208 height 18
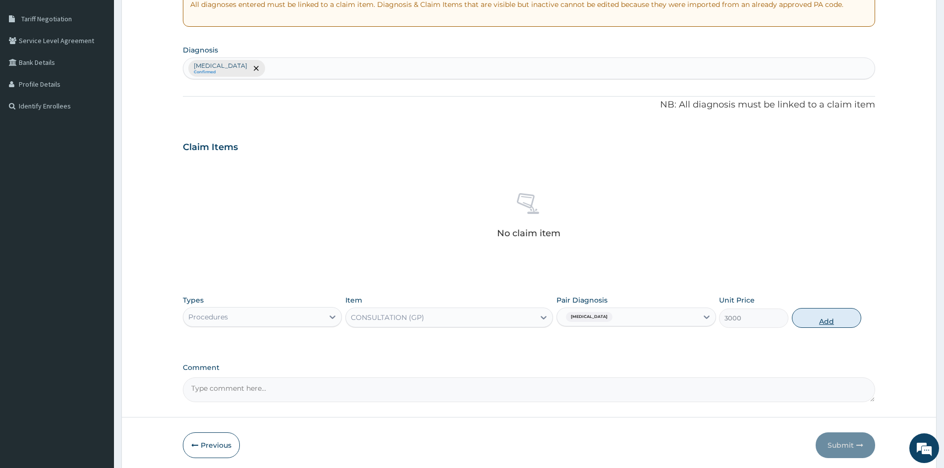
click at [833, 317] on button "Add" at bounding box center [826, 318] width 69 height 20
type input "0"
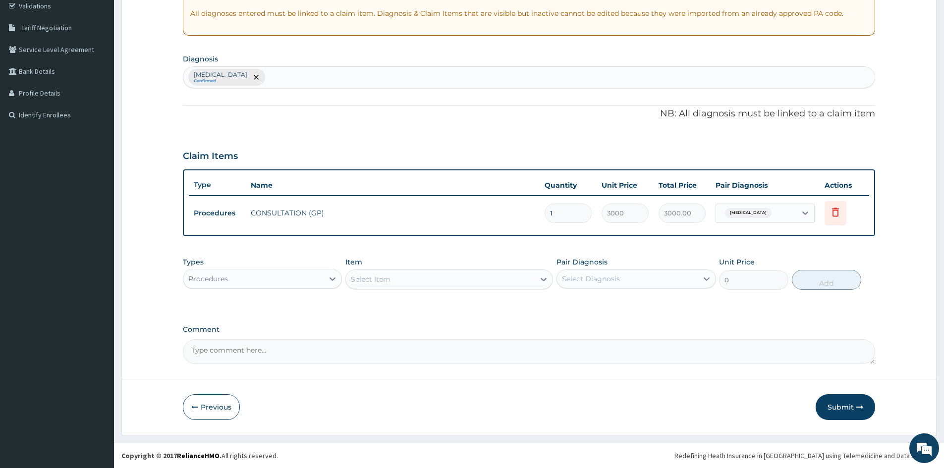
click at [314, 279] on div "Procedures" at bounding box center [253, 279] width 140 height 16
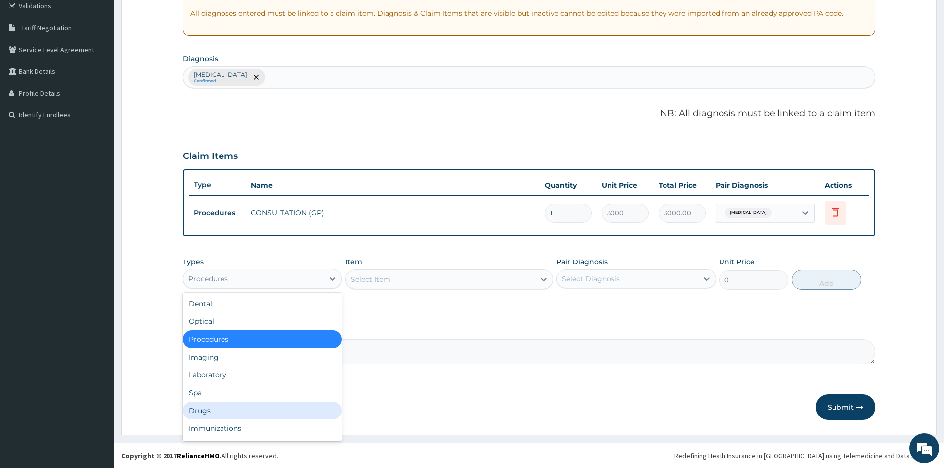
click at [198, 412] on div "Drugs" at bounding box center [262, 411] width 159 height 18
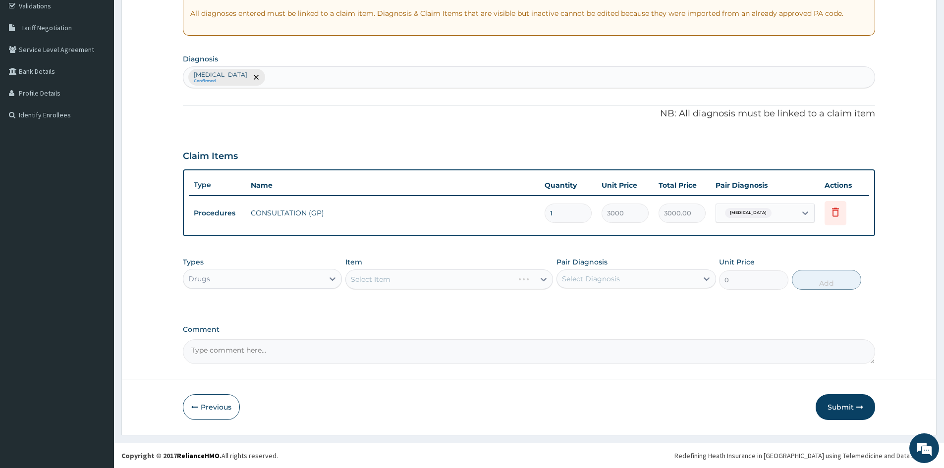
click at [384, 280] on div "Select Item" at bounding box center [449, 279] width 208 height 20
click at [364, 276] on div "Select Item" at bounding box center [371, 279] width 40 height 10
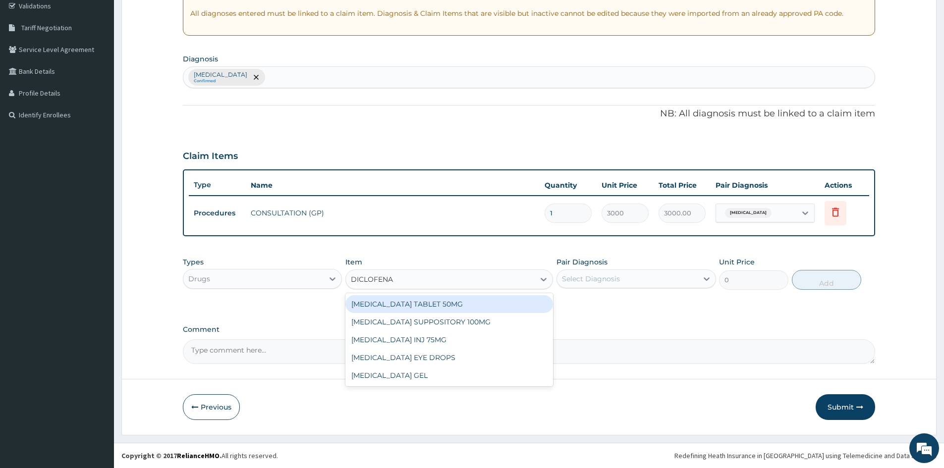
type input "[MEDICAL_DATA]"
click at [446, 306] on div "[MEDICAL_DATA] TABLET 50MG" at bounding box center [449, 304] width 208 height 18
type input "80"
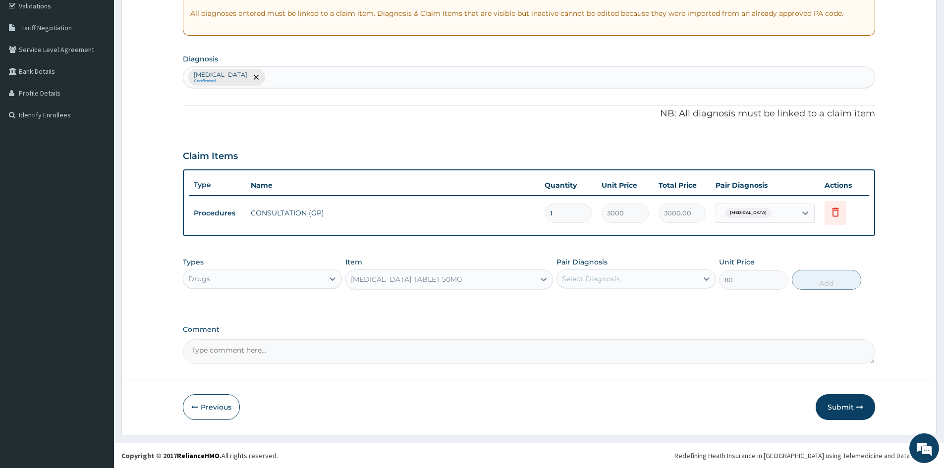
click at [570, 278] on div "Select Diagnosis" at bounding box center [591, 279] width 58 height 10
click at [583, 302] on label "[MEDICAL_DATA]" at bounding box center [603, 303] width 61 height 10
checkbox input "true"
click at [833, 280] on button "Add" at bounding box center [826, 280] width 69 height 20
type input "0"
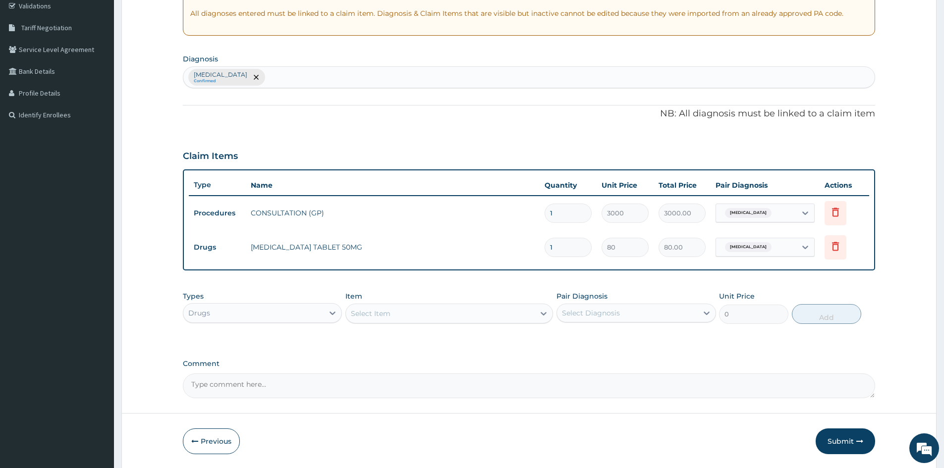
drag, startPoint x: 560, startPoint y: 249, endPoint x: 510, endPoint y: 254, distance: 50.3
click at [511, 253] on tr "Drugs [MEDICAL_DATA] TABLET 50MG 1 80 80.00 [MEDICAL_DATA] Delete" at bounding box center [529, 247] width 680 height 34
type input "8"
type input "640.00"
type input "8"
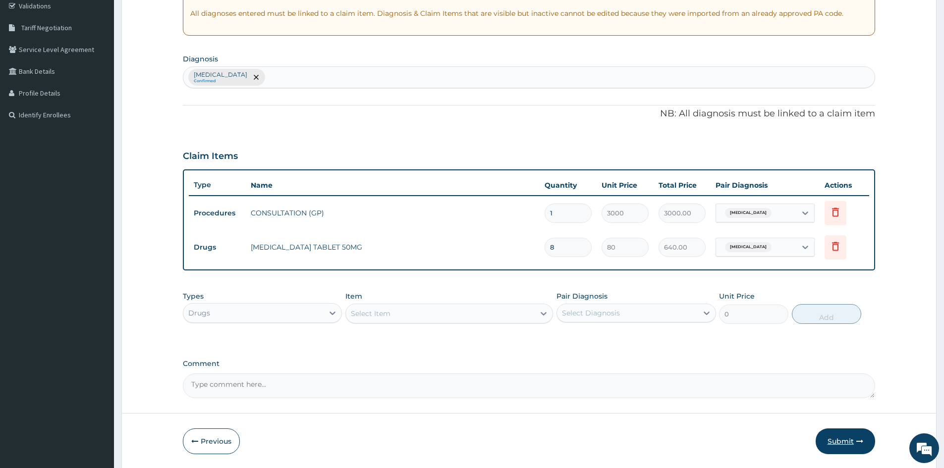
click at [840, 441] on button "Submit" at bounding box center [844, 442] width 59 height 26
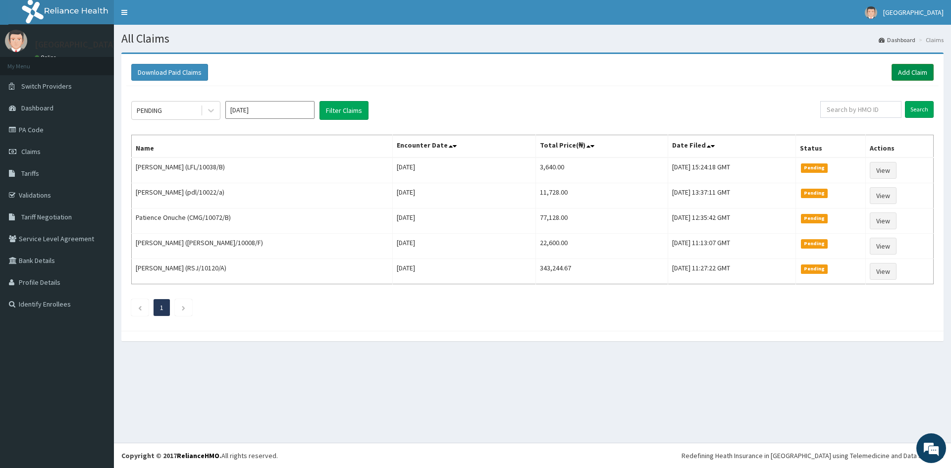
click at [916, 71] on link "Add Claim" at bounding box center [913, 72] width 42 height 17
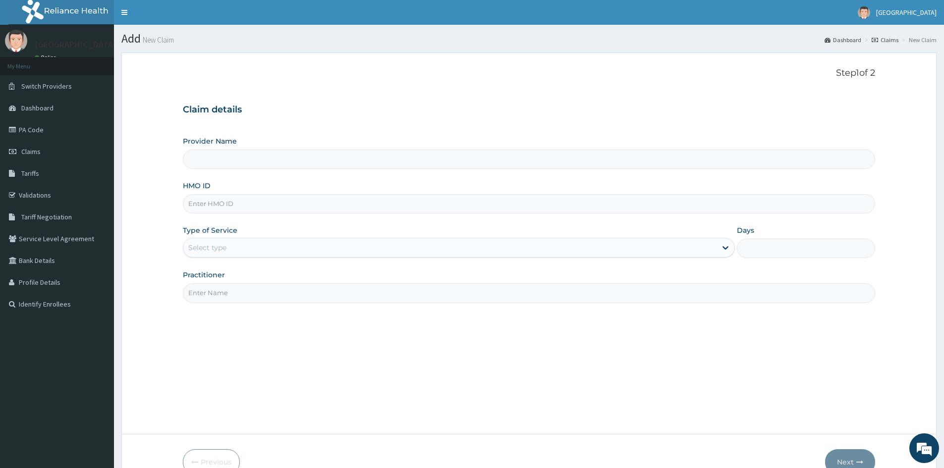
click at [221, 205] on input "HMO ID" at bounding box center [529, 203] width 692 height 19
type input "Doren Specialist Hospital"
paste input "hnl/10062/d"
type input "hnl/10062/d"
click at [227, 247] on div "Select type" at bounding box center [449, 248] width 533 height 16
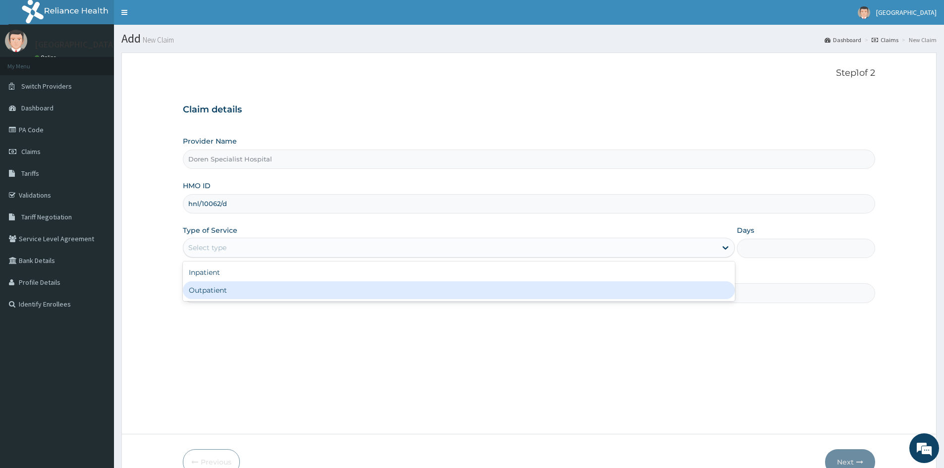
click at [204, 288] on div "Outpatient" at bounding box center [459, 290] width 552 height 18
type input "1"
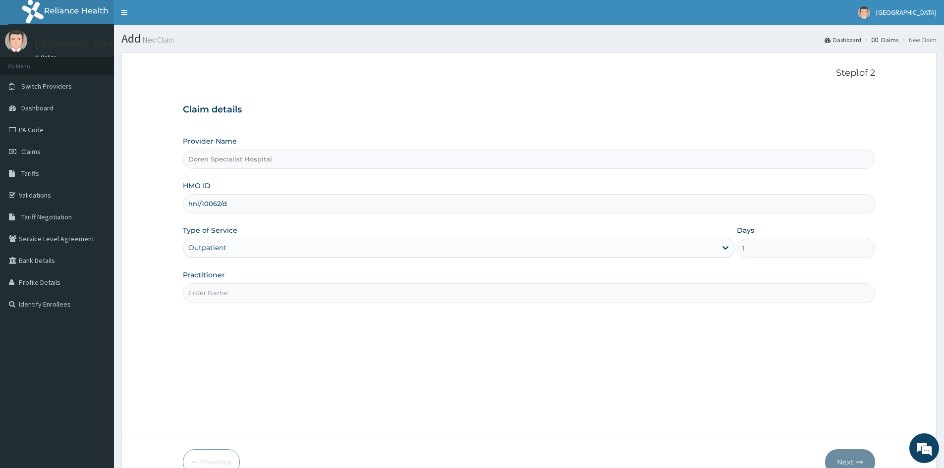
click at [197, 293] on input "Practitioner" at bounding box center [529, 292] width 692 height 19
type input "[PERSON_NAME]"
click at [853, 454] on button "Next" at bounding box center [850, 462] width 50 height 26
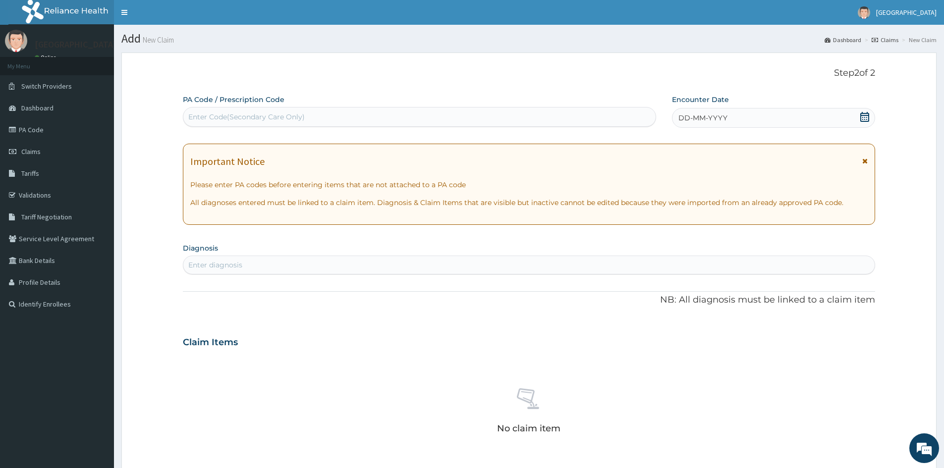
click at [760, 120] on div "DD-MM-YYYY" at bounding box center [773, 118] width 203 height 20
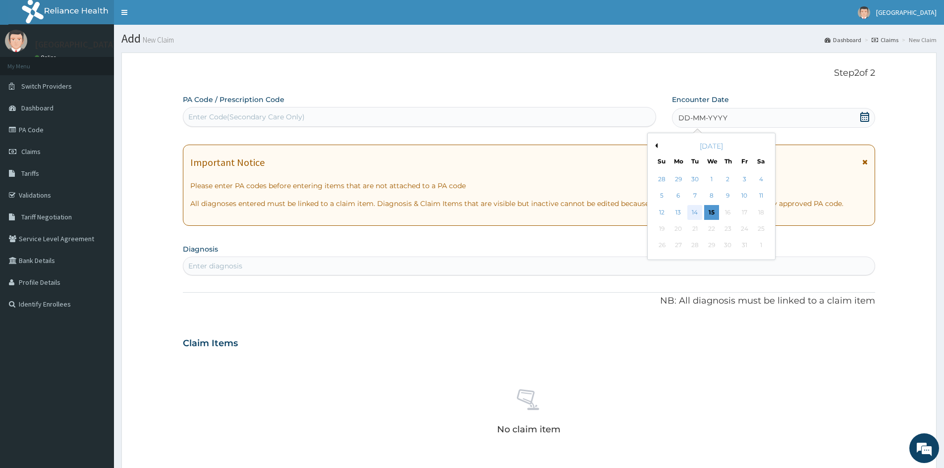
click at [697, 215] on div "14" at bounding box center [695, 212] width 15 height 15
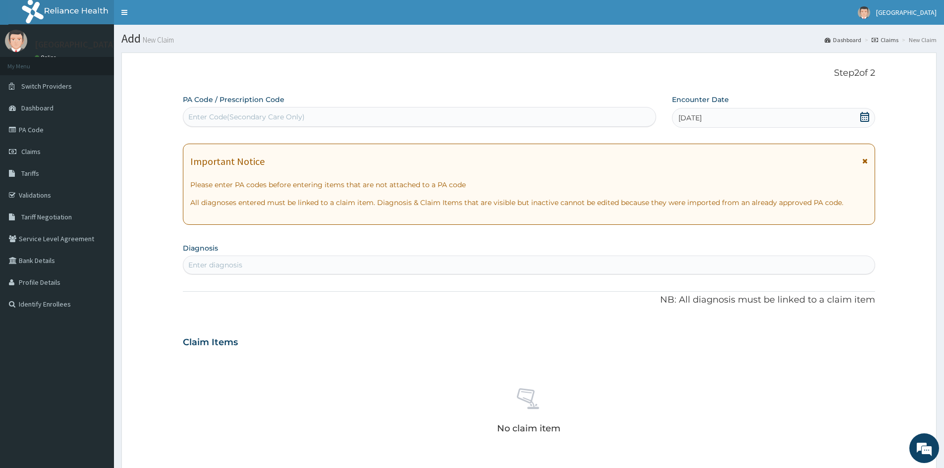
click at [242, 261] on div "Enter diagnosis" at bounding box center [215, 265] width 54 height 10
type input "[MEDICAL_DATA]"
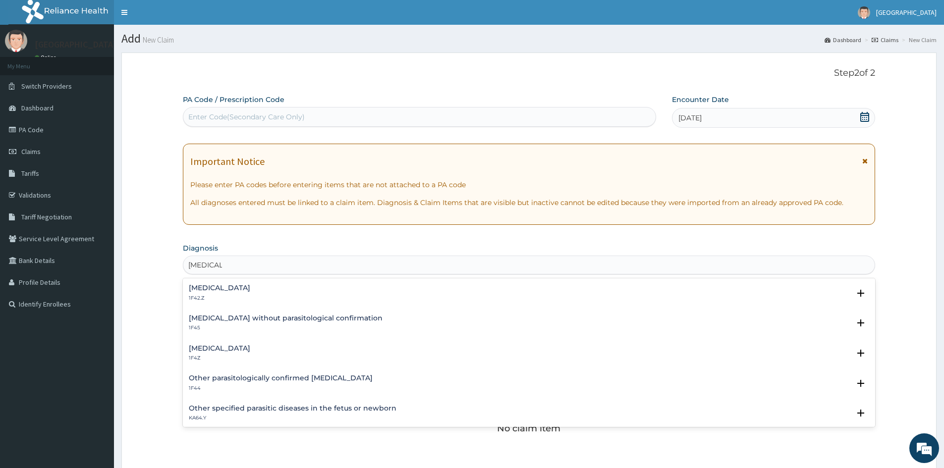
click at [214, 348] on h4 "[MEDICAL_DATA]" at bounding box center [219, 348] width 61 height 7
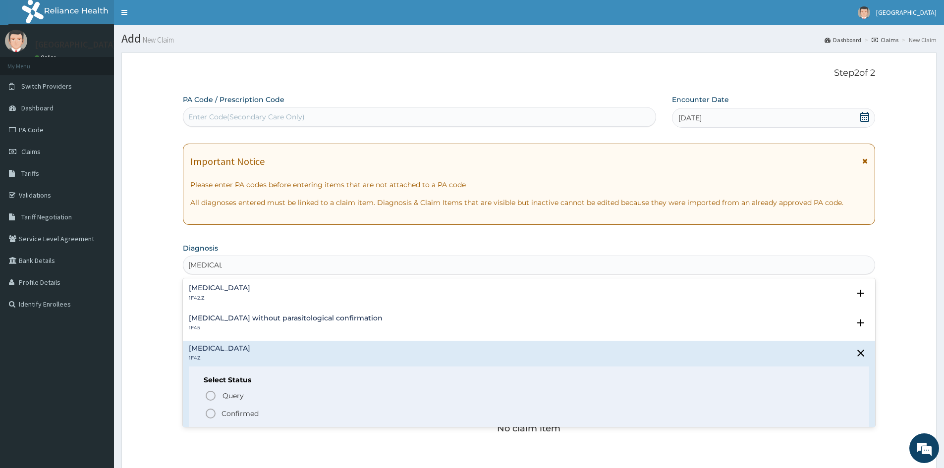
click at [208, 416] on icon "status option filled" at bounding box center [211, 414] width 12 height 12
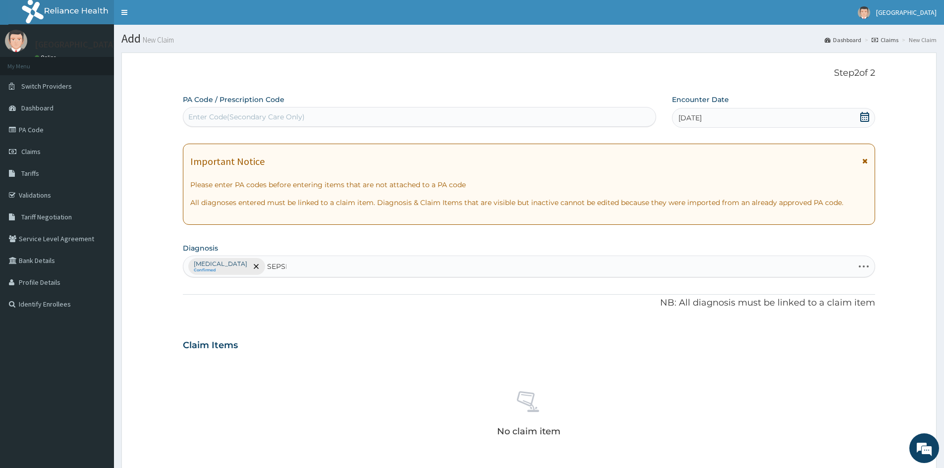
type input "[MEDICAL_DATA]"
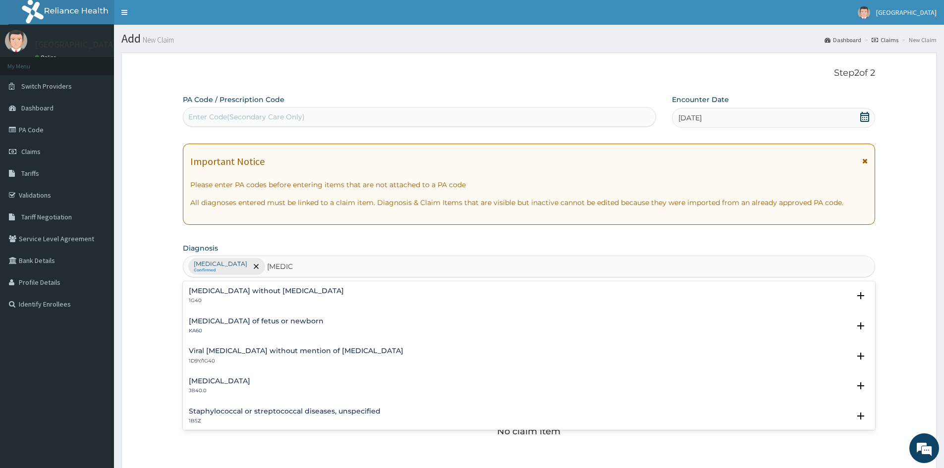
click at [225, 301] on p "1G40" at bounding box center [266, 300] width 155 height 7
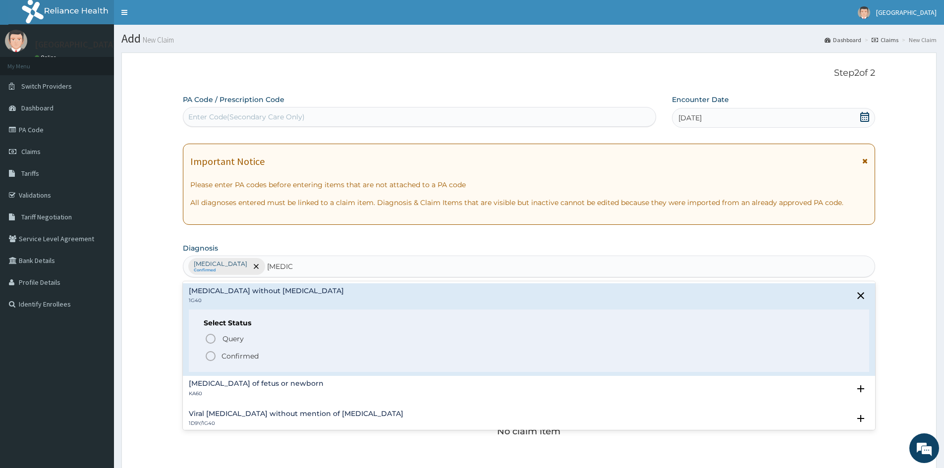
click at [211, 355] on icon "status option filled" at bounding box center [211, 356] width 12 height 12
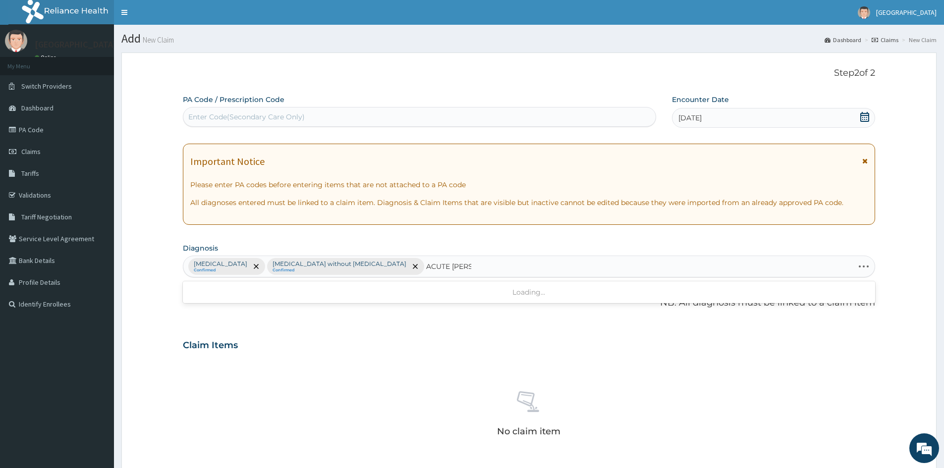
type input "ACUTE GASTR"
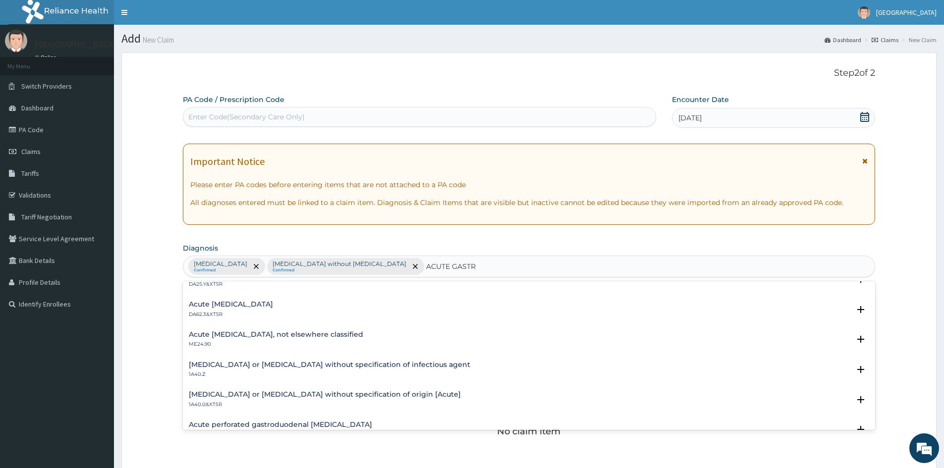
scroll to position [149, 0]
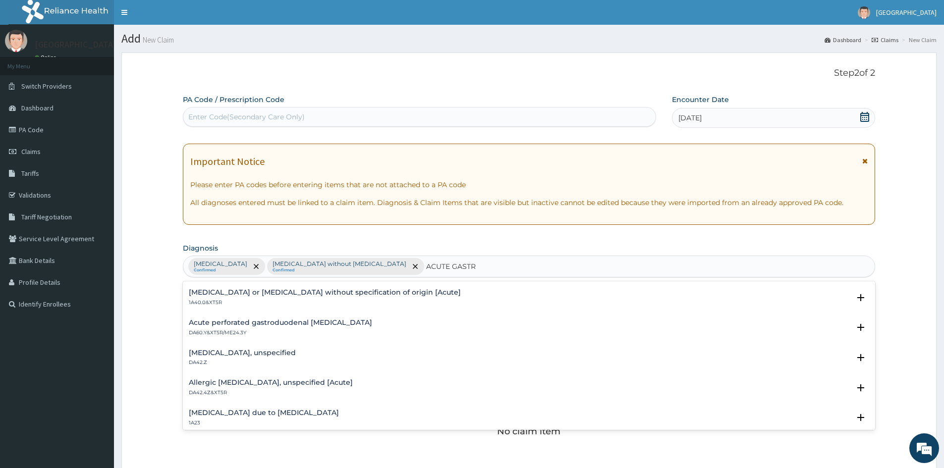
click at [244, 352] on h4 "[MEDICAL_DATA], unspecified" at bounding box center [242, 352] width 107 height 7
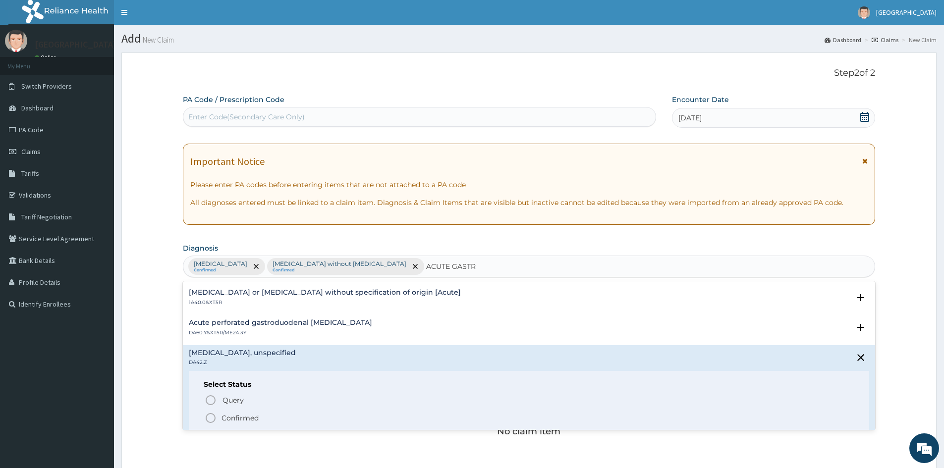
click at [208, 419] on icon "status option filled" at bounding box center [211, 418] width 12 height 12
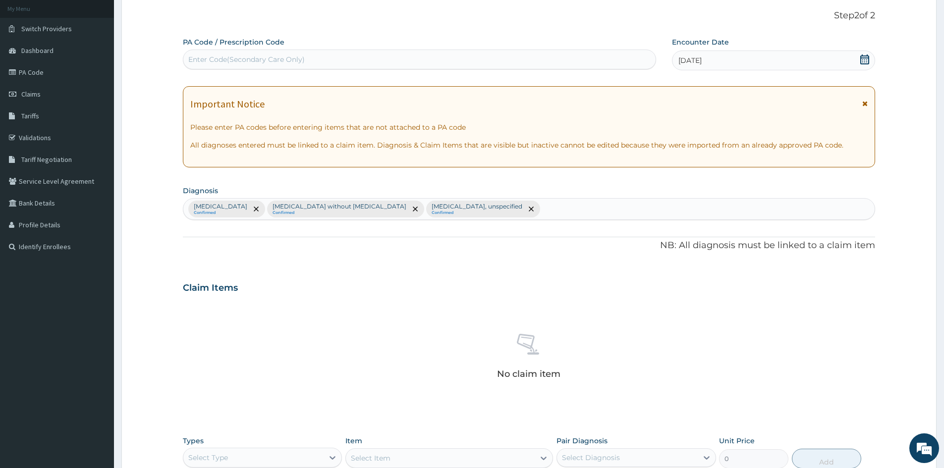
scroll to position [198, 0]
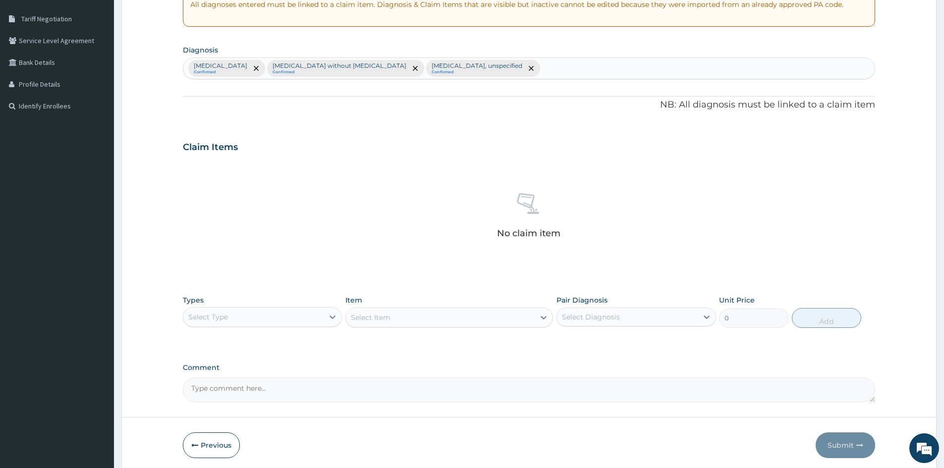
click at [262, 315] on div "Select Type" at bounding box center [253, 317] width 140 height 16
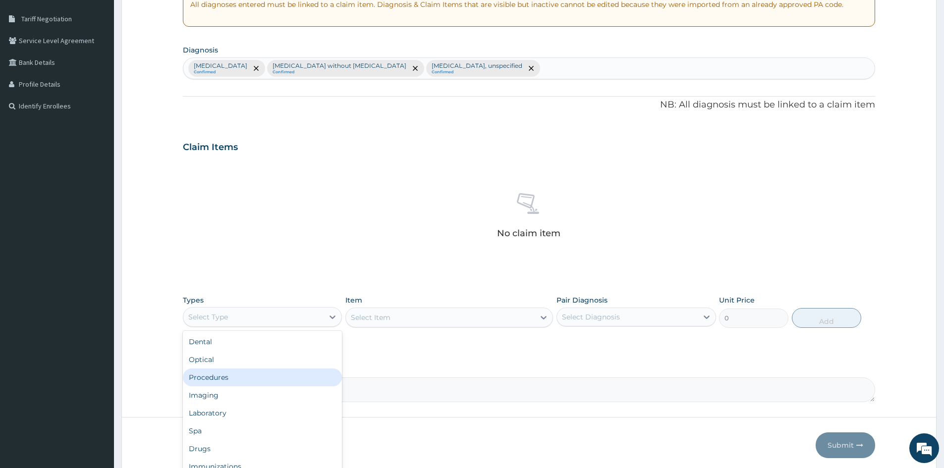
click at [217, 379] on div "Procedures" at bounding box center [262, 378] width 159 height 18
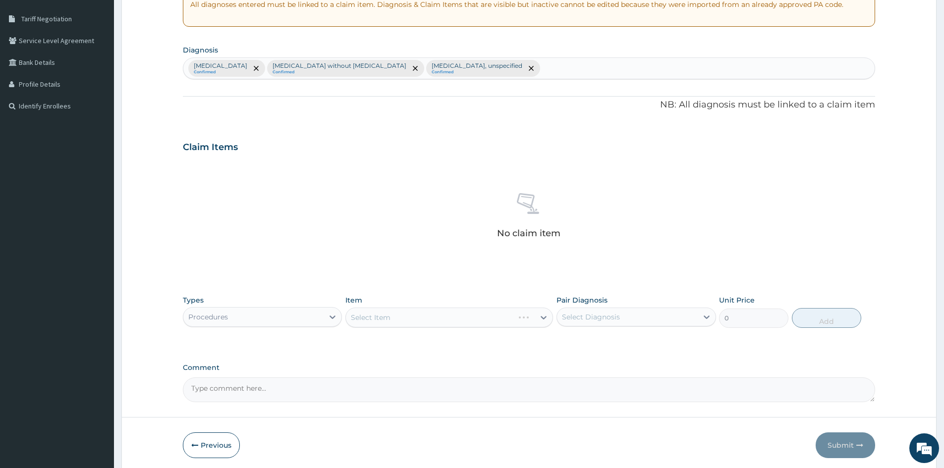
click at [614, 317] on div "Select Diagnosis" at bounding box center [591, 317] width 58 height 10
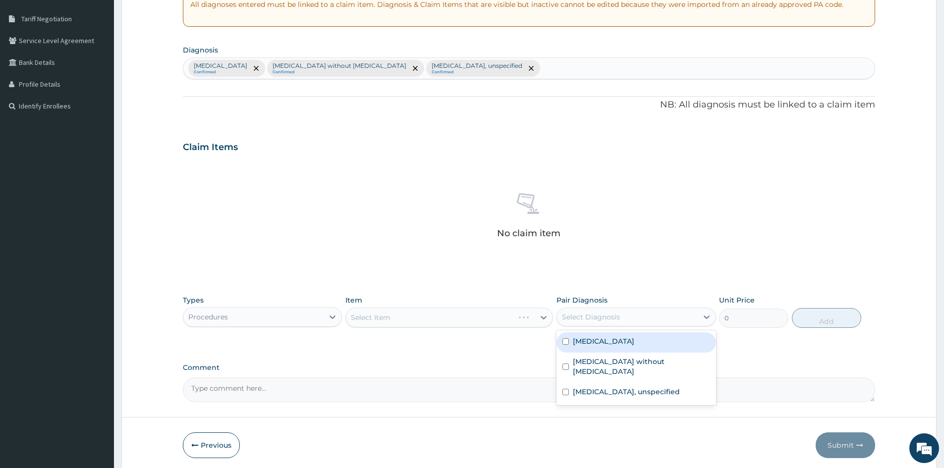
click at [567, 344] on input "checkbox" at bounding box center [565, 341] width 6 height 6
checkbox input "true"
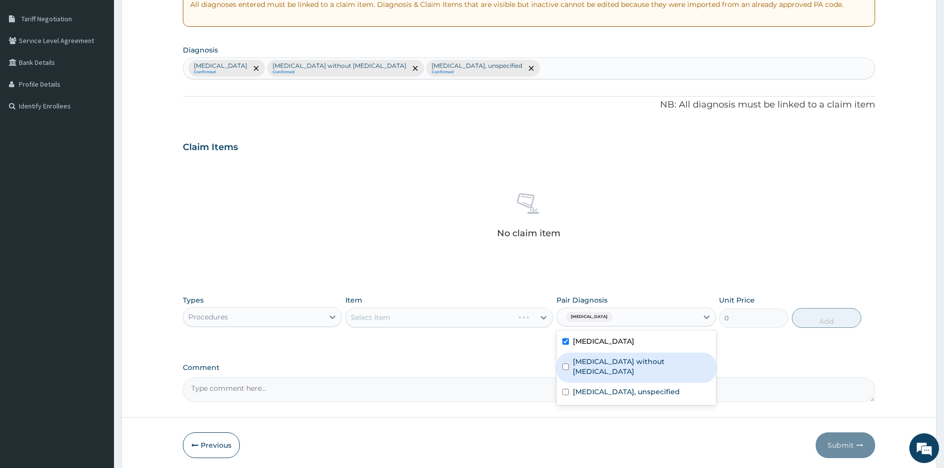
drag, startPoint x: 566, startPoint y: 355, endPoint x: 566, endPoint y: 367, distance: 11.9
click at [566, 361] on div "Sepsis without septic shock" at bounding box center [635, 368] width 159 height 30
checkbox input "true"
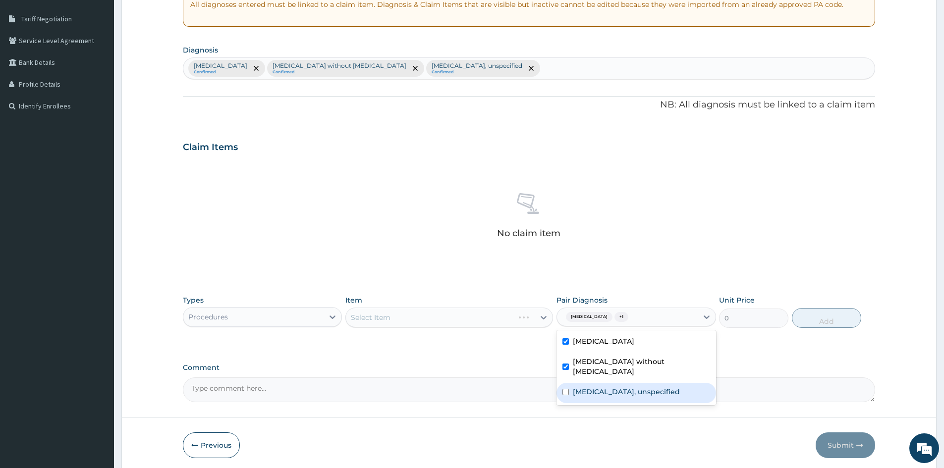
click at [568, 388] on div "Gastritis, unspecified" at bounding box center [635, 393] width 159 height 20
checkbox input "true"
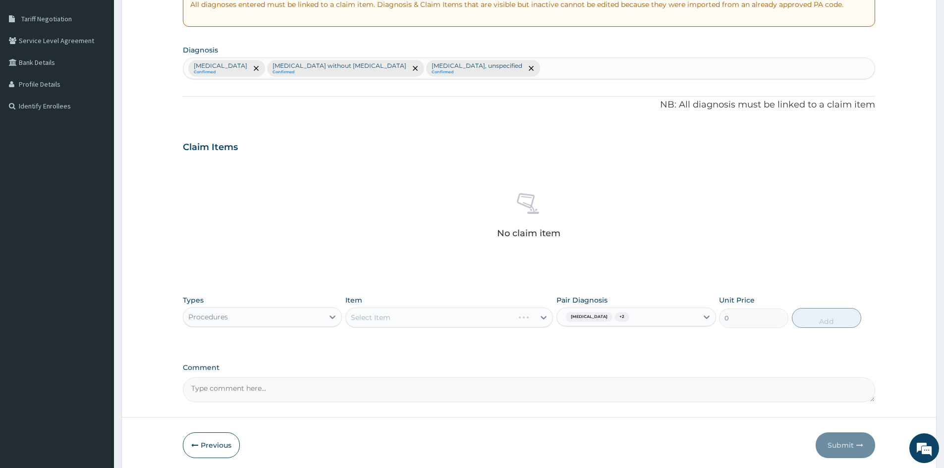
click at [493, 317] on div "Select Item" at bounding box center [449, 318] width 208 height 20
click at [526, 322] on div "Select Item" at bounding box center [440, 318] width 189 height 16
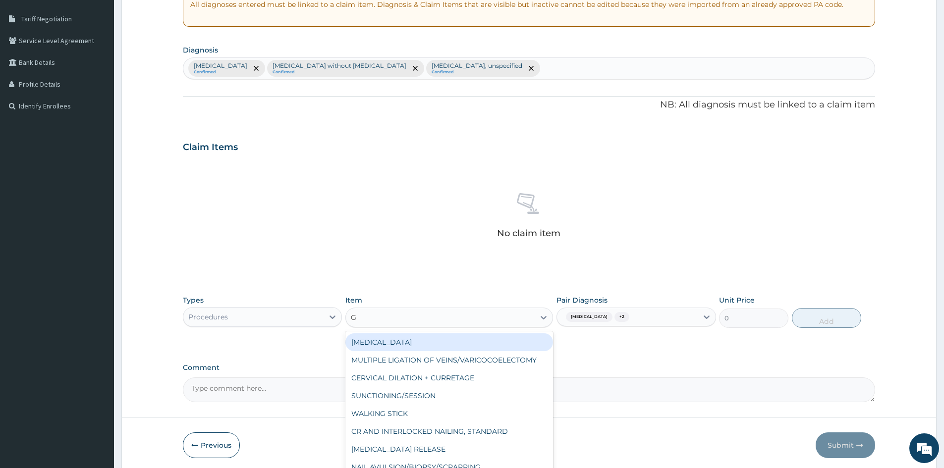
type input "GP"
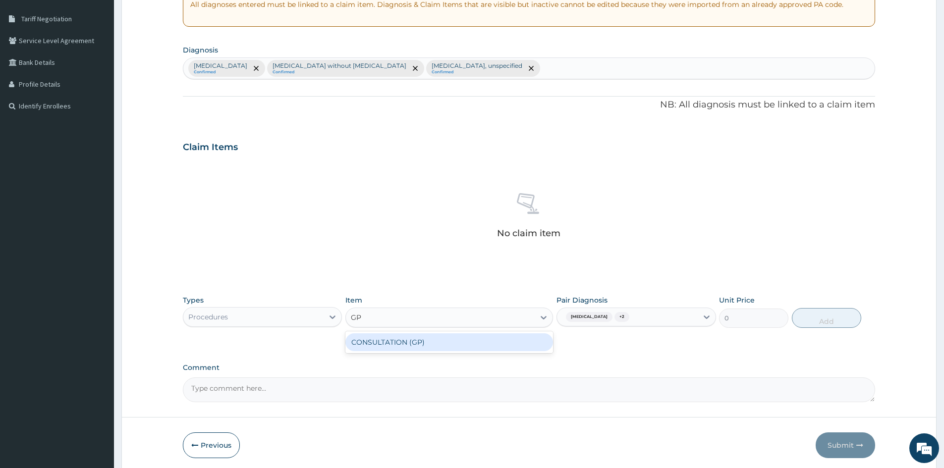
click at [405, 343] on div "CONSULTATION (GP)" at bounding box center [449, 342] width 208 height 18
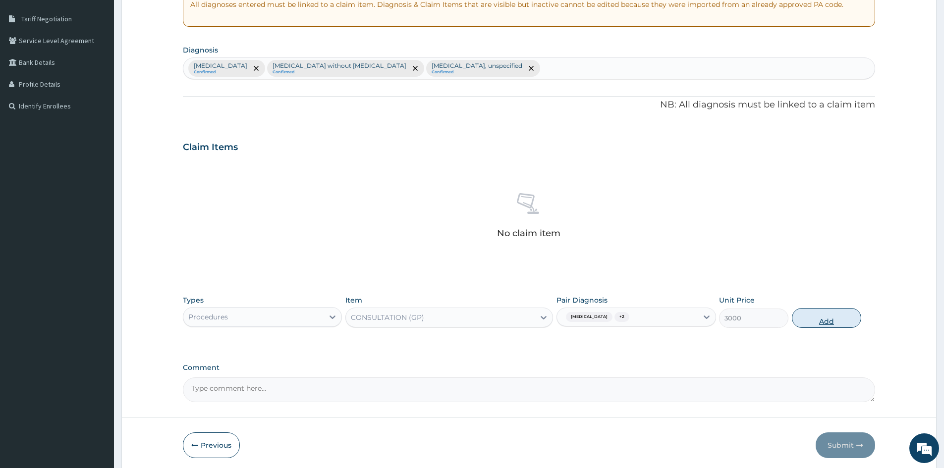
click at [836, 320] on button "Add" at bounding box center [826, 318] width 69 height 20
type input "0"
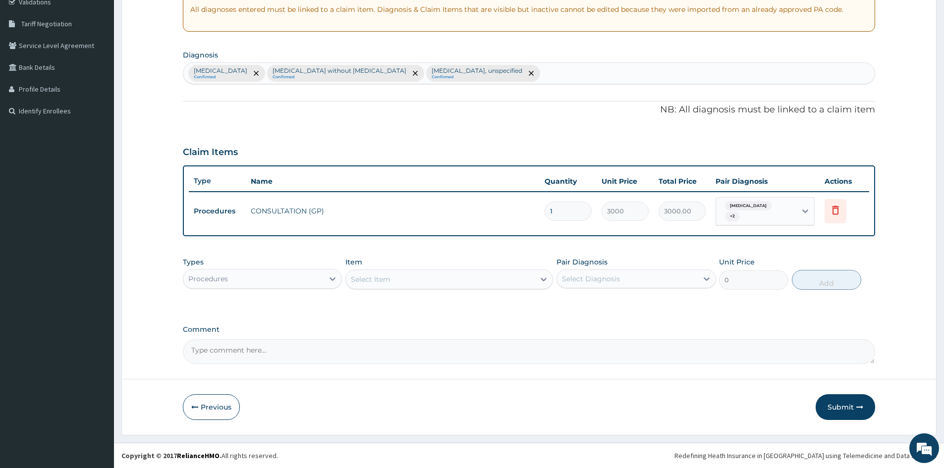
scroll to position [193, 0]
click at [325, 277] on div at bounding box center [332, 279] width 18 height 18
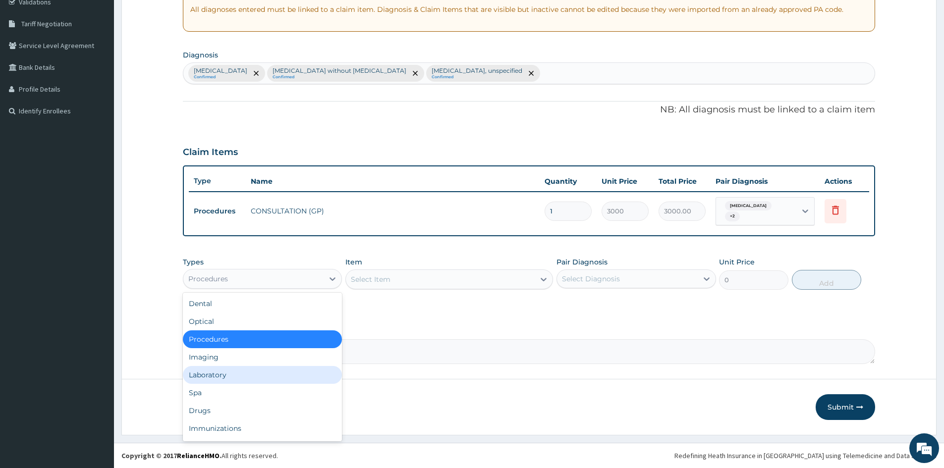
click at [253, 375] on div "Laboratory" at bounding box center [262, 375] width 159 height 18
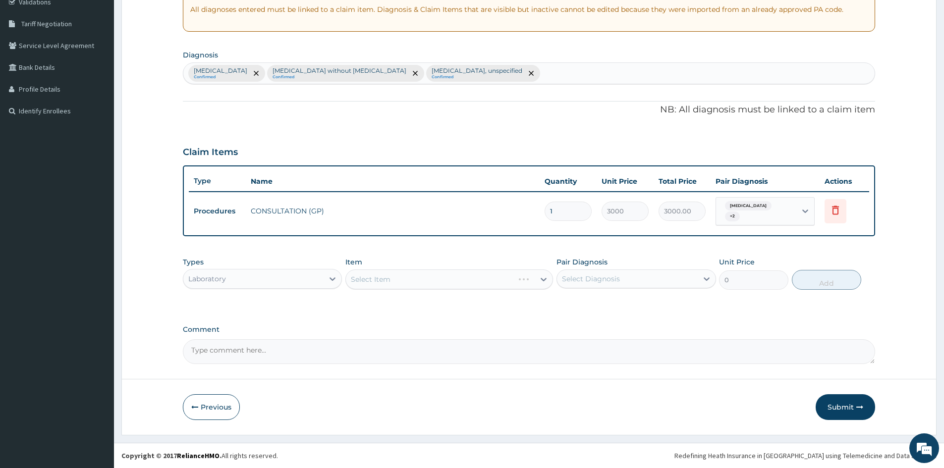
click at [514, 278] on div "Select Item" at bounding box center [449, 279] width 208 height 20
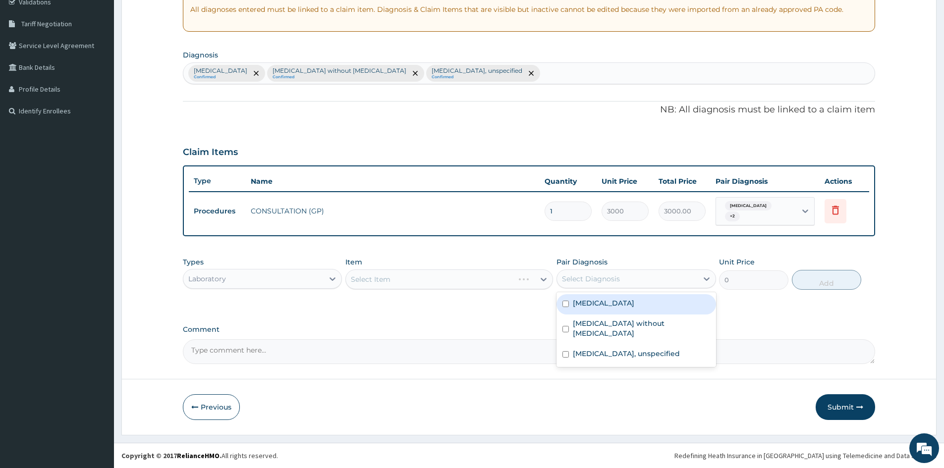
click at [607, 276] on div "Select Diagnosis" at bounding box center [591, 279] width 58 height 10
click at [570, 303] on div "Malaria, unspecified" at bounding box center [635, 304] width 159 height 20
checkbox input "true"
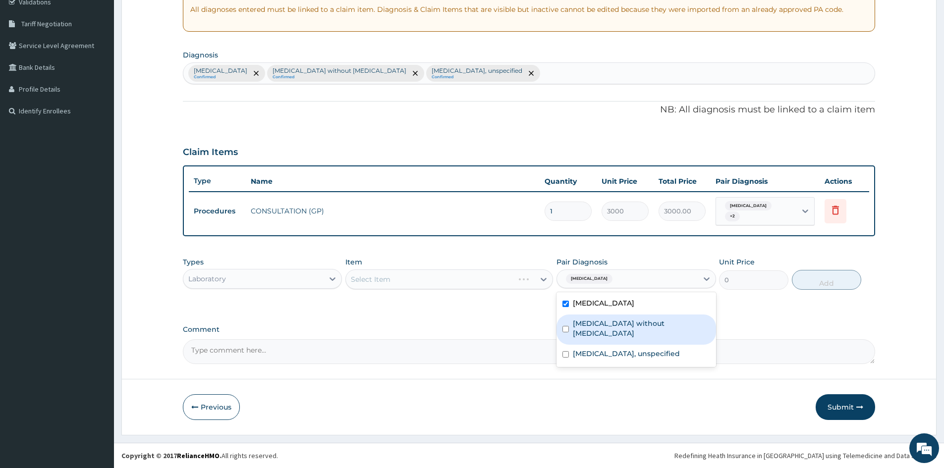
drag, startPoint x: 562, startPoint y: 322, endPoint x: 564, endPoint y: 332, distance: 9.5
click at [563, 329] on div "Sepsis without septic shock" at bounding box center [635, 330] width 159 height 30
checkbox input "true"
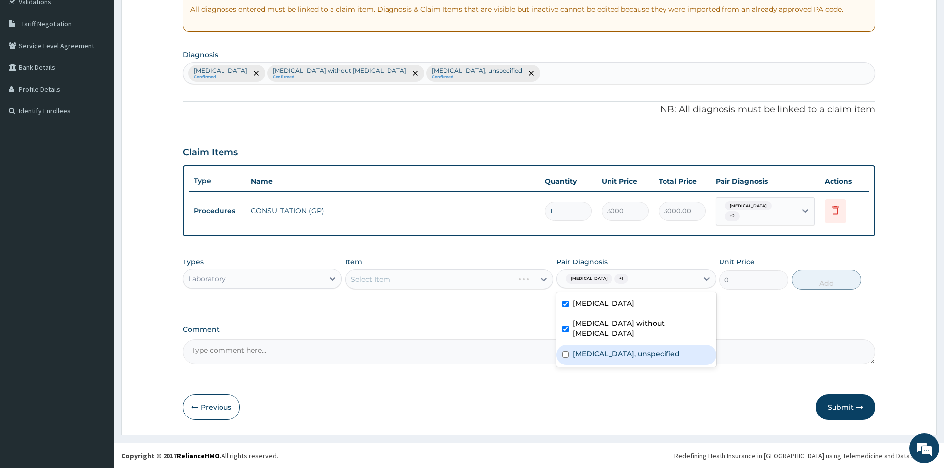
click at [565, 351] on input "checkbox" at bounding box center [565, 354] width 6 height 6
checkbox input "true"
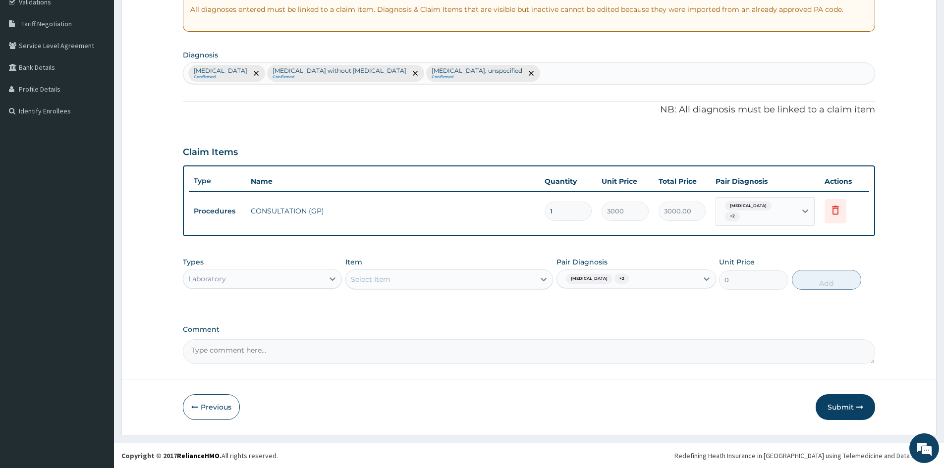
click at [500, 284] on div "Select Item" at bounding box center [449, 279] width 208 height 20
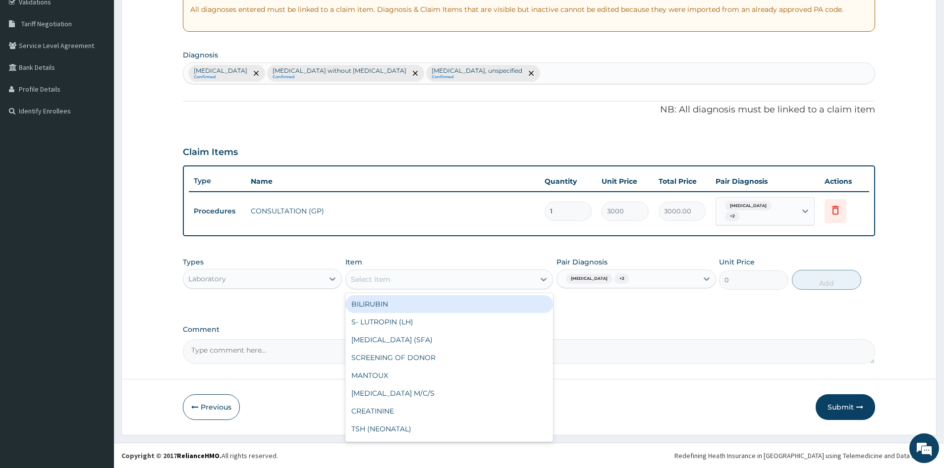
click at [505, 283] on div "Select Item" at bounding box center [440, 279] width 189 height 16
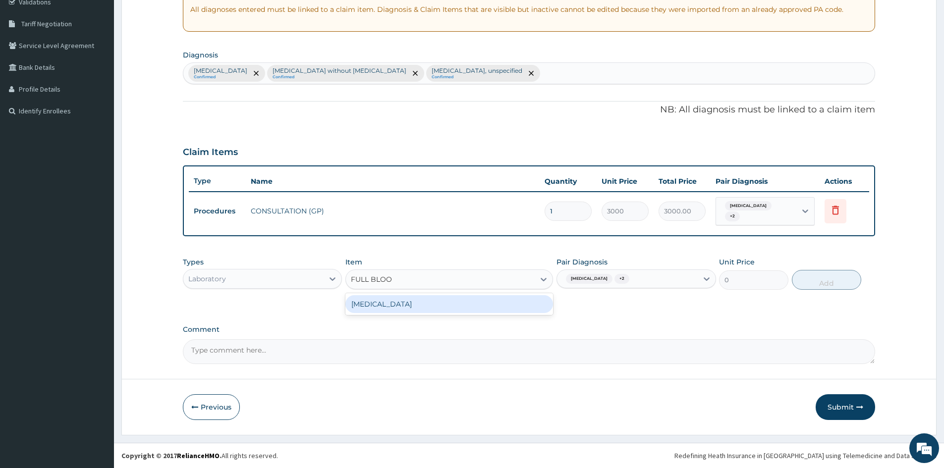
type input "FULL BLOOD"
click at [410, 306] on div "FULL BLOOD COUNT" at bounding box center [449, 304] width 208 height 18
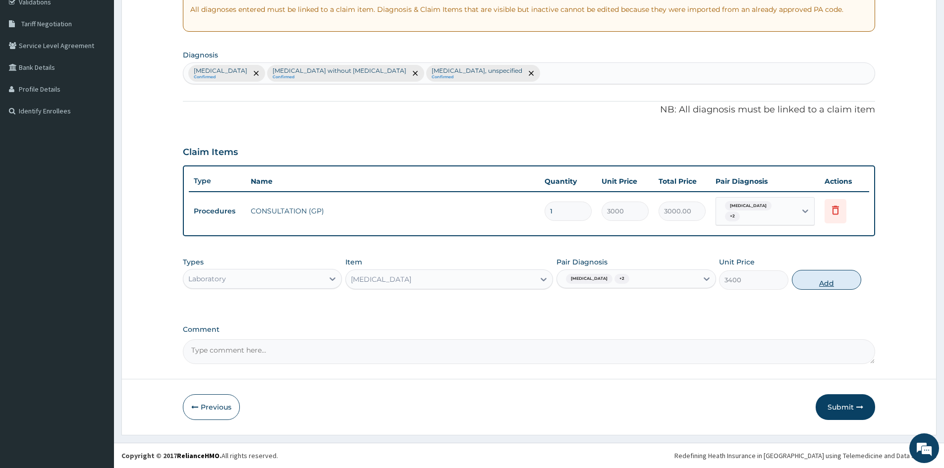
click at [815, 282] on button "Add" at bounding box center [826, 280] width 69 height 20
type input "0"
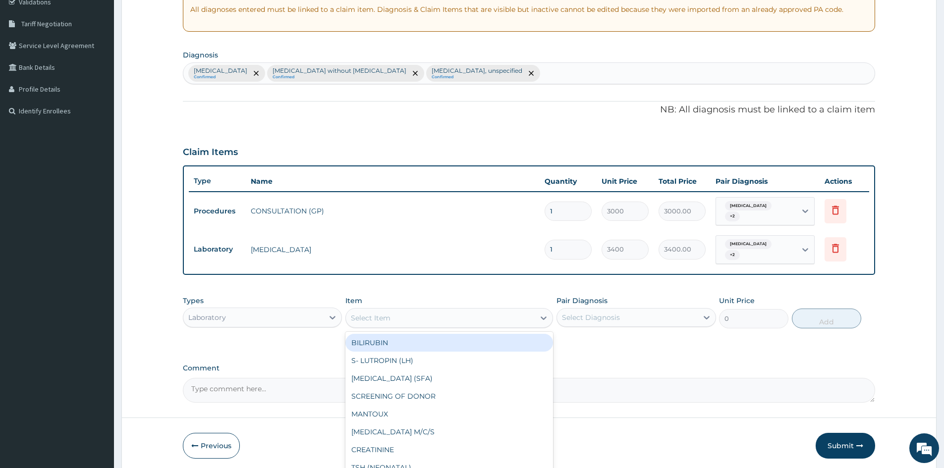
click at [442, 311] on div "Select Item" at bounding box center [440, 318] width 189 height 16
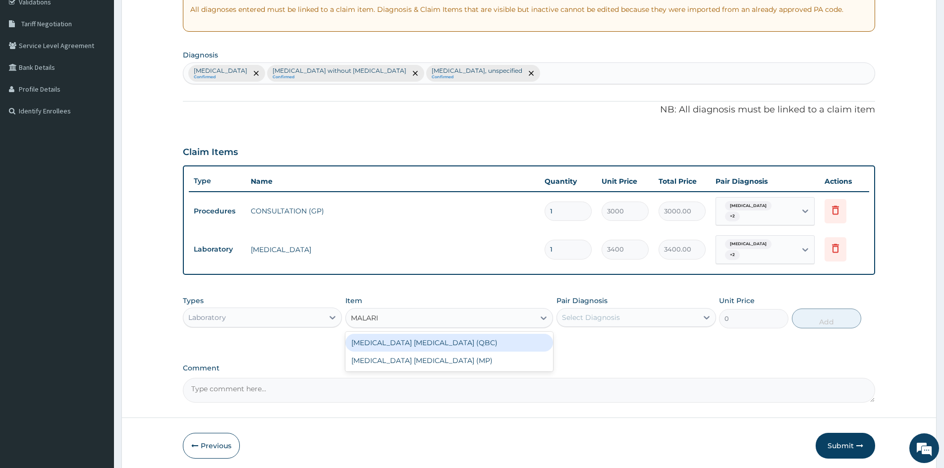
type input "MALARIA"
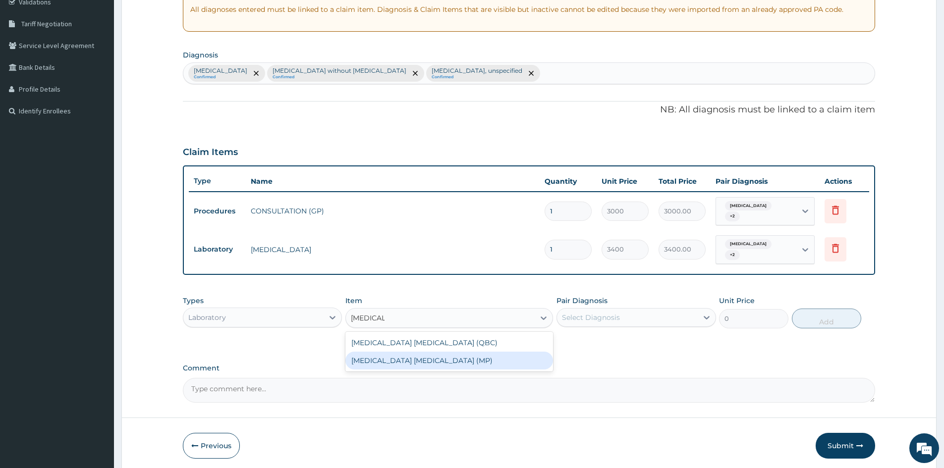
drag, startPoint x: 413, startPoint y: 357, endPoint x: 455, endPoint y: 368, distance: 43.5
click at [413, 357] on div "MALARIA PARASITE (MP)" at bounding box center [449, 361] width 208 height 18
type input "2100"
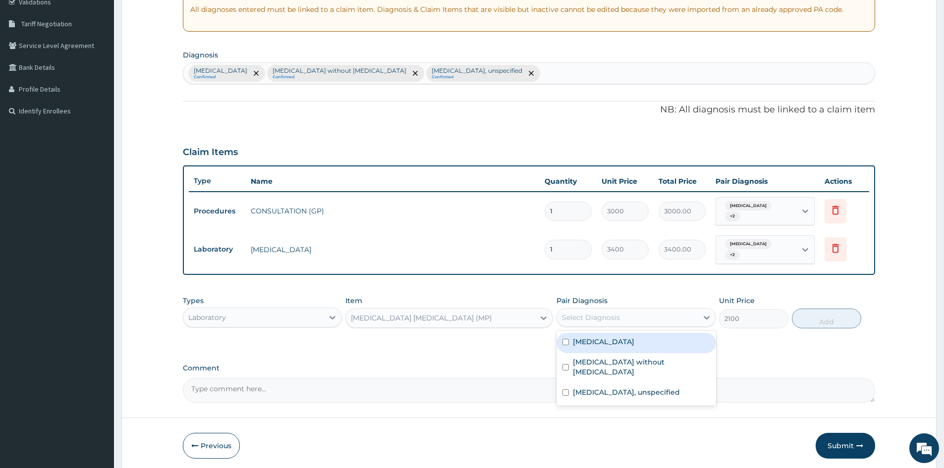
drag, startPoint x: 593, startPoint y: 318, endPoint x: 603, endPoint y: 324, distance: 11.8
click at [594, 318] on div "Select Diagnosis" at bounding box center [591, 318] width 58 height 10
click at [567, 345] on input "checkbox" at bounding box center [565, 342] width 6 height 6
checkbox input "true"
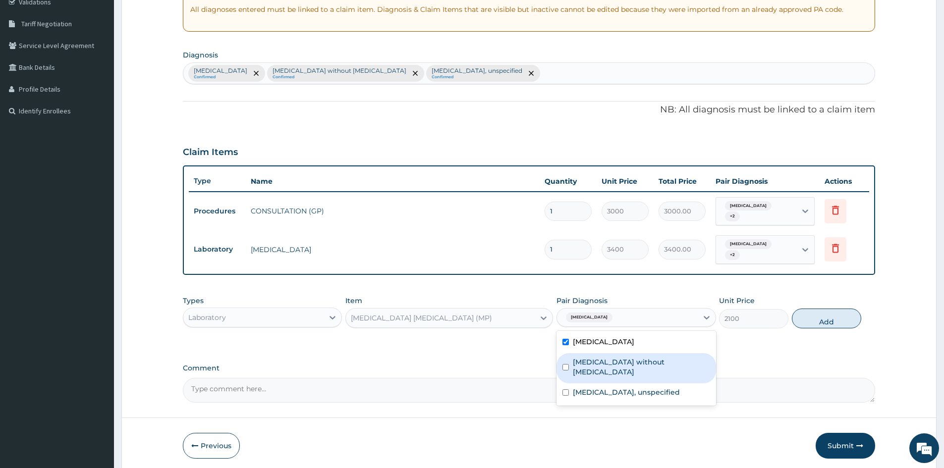
click at [568, 368] on div "Sepsis without septic shock" at bounding box center [635, 368] width 159 height 30
checkbox input "true"
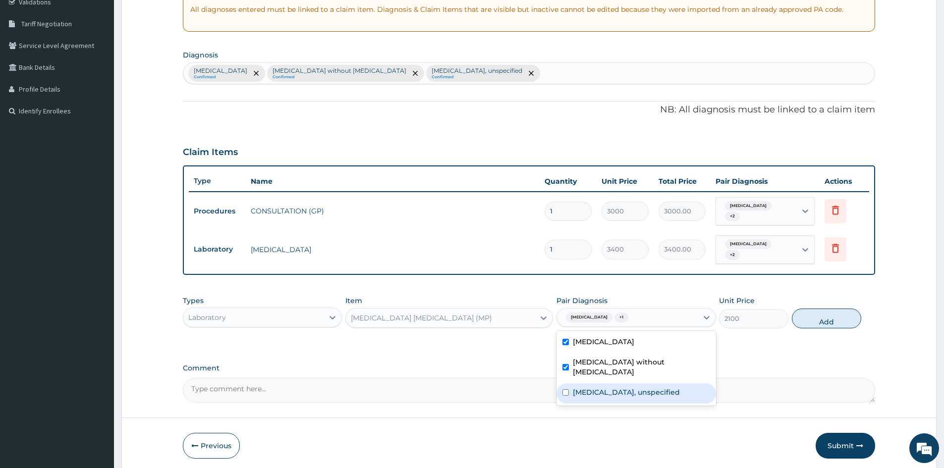
drag, startPoint x: 563, startPoint y: 387, endPoint x: 648, endPoint y: 363, distance: 89.2
click at [572, 388] on div "Gastritis, unspecified" at bounding box center [635, 393] width 159 height 20
checkbox input "true"
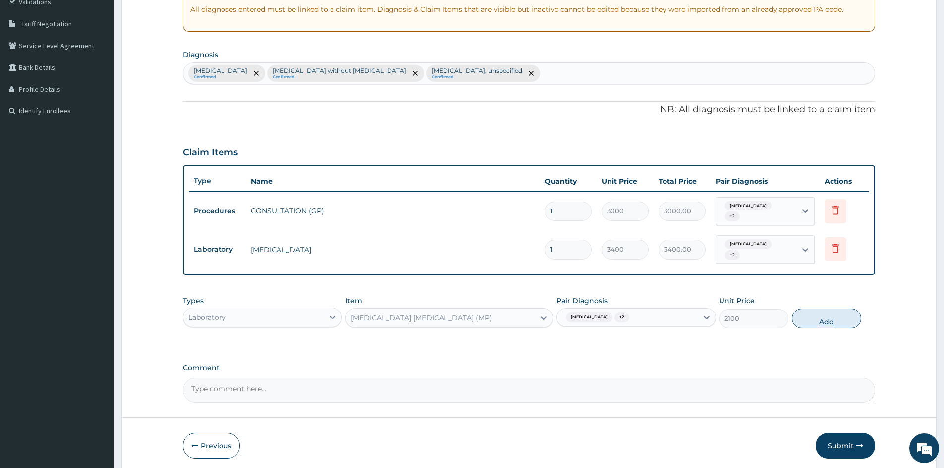
click at [838, 320] on button "Add" at bounding box center [826, 319] width 69 height 20
type input "0"
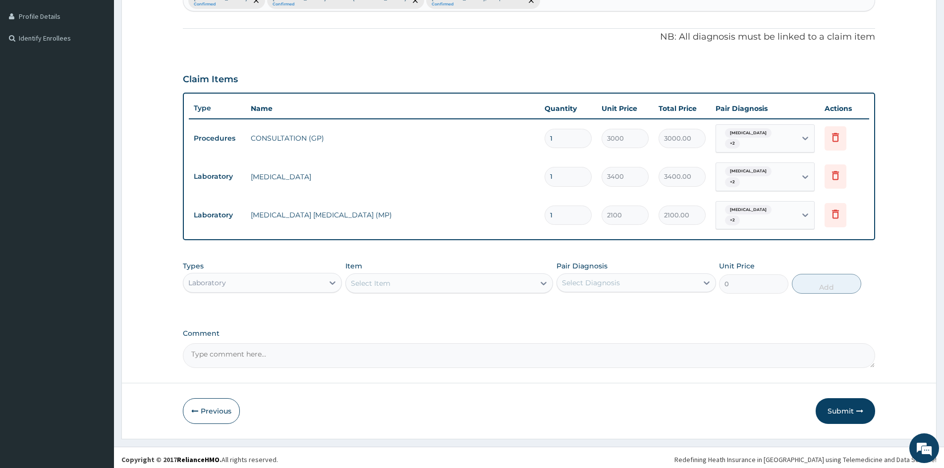
scroll to position [270, 0]
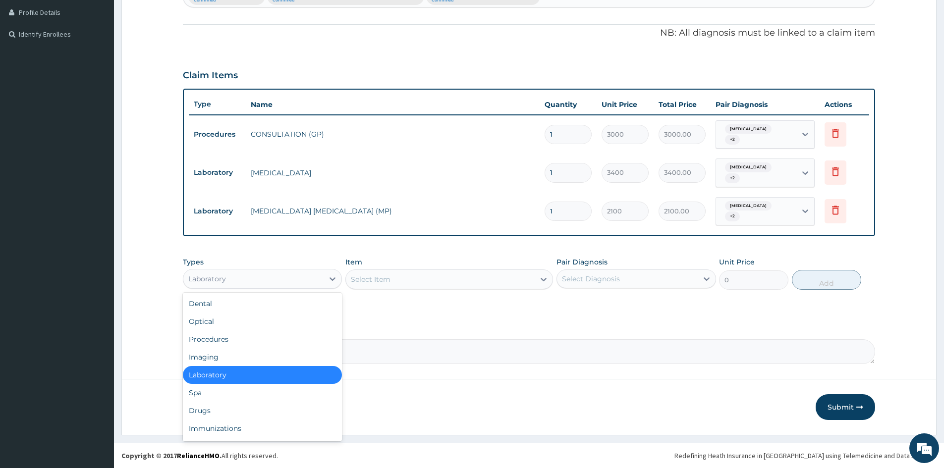
click at [300, 280] on div "Laboratory" at bounding box center [253, 279] width 140 height 16
click at [208, 412] on div "Drugs" at bounding box center [262, 411] width 159 height 18
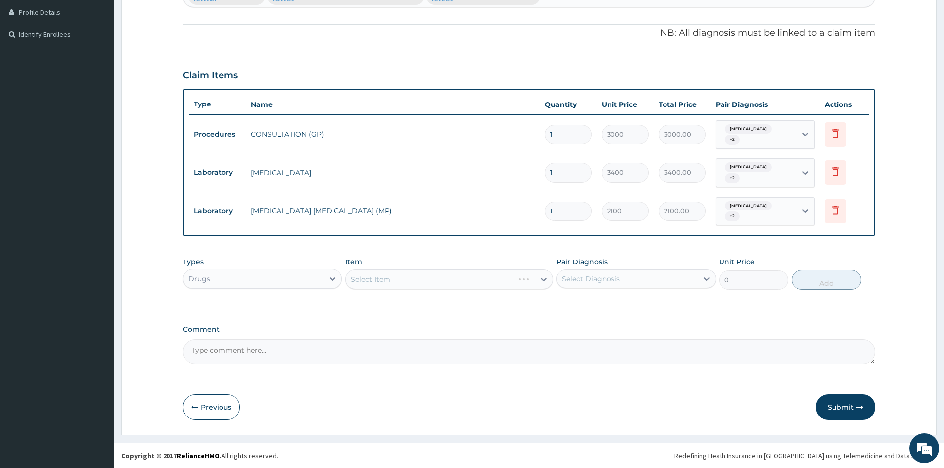
click at [609, 272] on div "Select Diagnosis" at bounding box center [627, 279] width 140 height 16
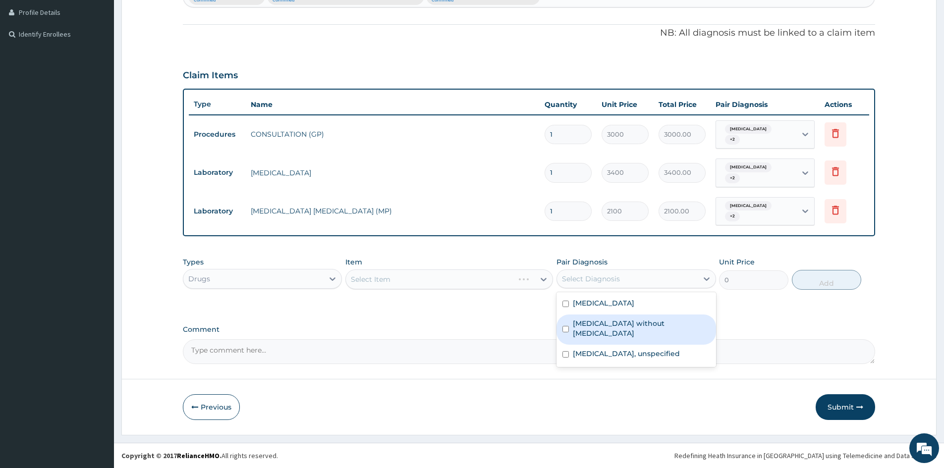
drag, startPoint x: 565, startPoint y: 324, endPoint x: 568, endPoint y: 338, distance: 14.1
click at [565, 326] on input "checkbox" at bounding box center [565, 329] width 6 height 6
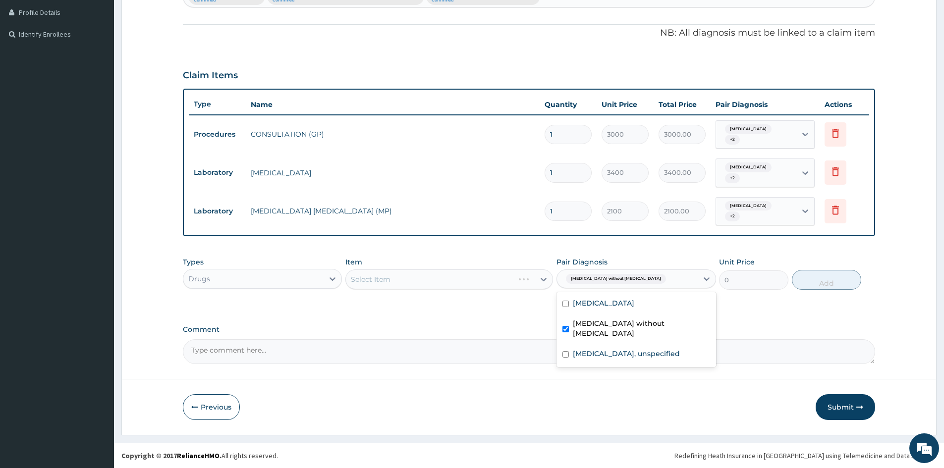
click at [584, 326] on label "Sepsis without septic shock" at bounding box center [641, 329] width 137 height 20
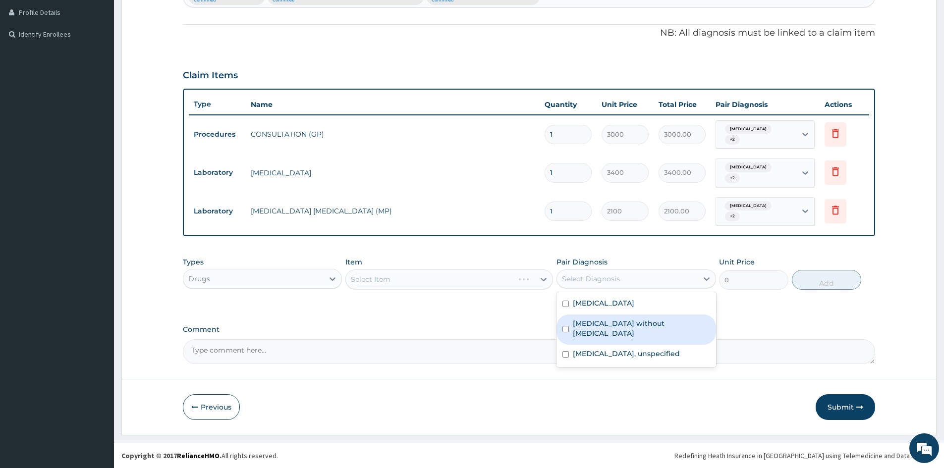
checkbox input "false"
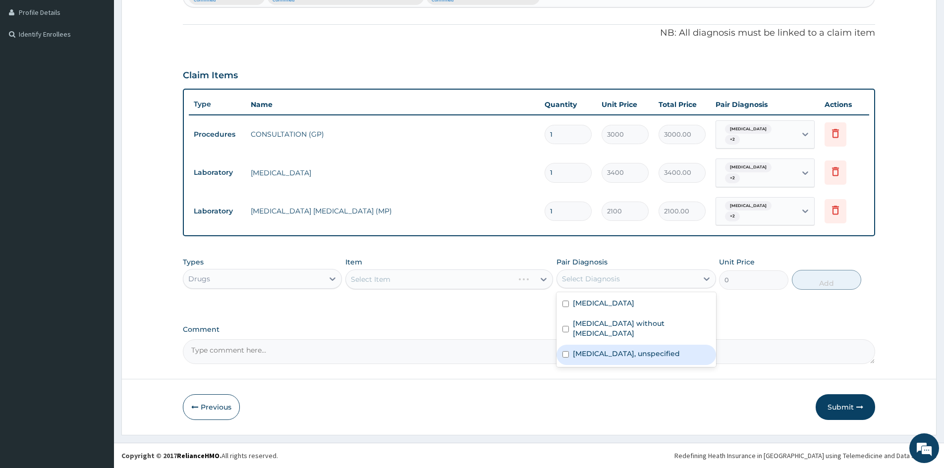
click at [567, 345] on div "Gastritis, unspecified" at bounding box center [635, 355] width 159 height 20
checkbox input "true"
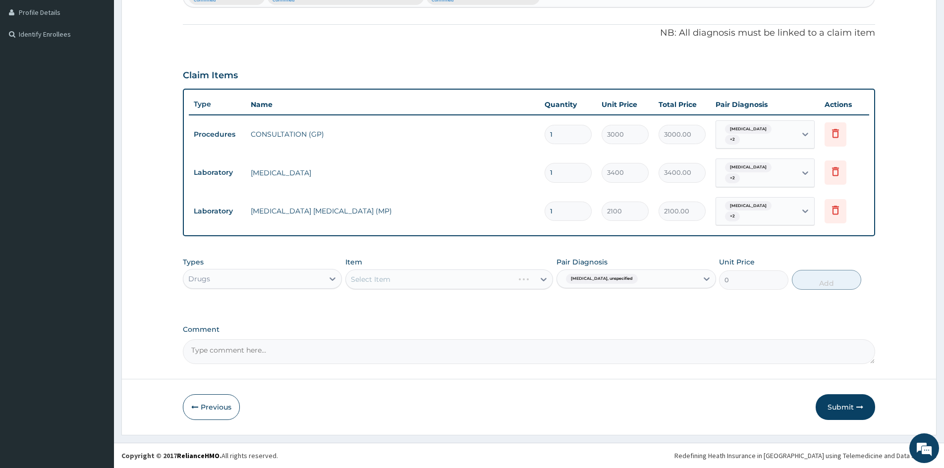
click at [534, 278] on div "Select Item" at bounding box center [449, 279] width 208 height 20
click at [526, 270] on div "Select Item" at bounding box center [449, 279] width 208 height 20
click at [527, 281] on div "Select Item" at bounding box center [449, 279] width 208 height 20
click at [515, 283] on div "Select Item" at bounding box center [440, 279] width 189 height 16
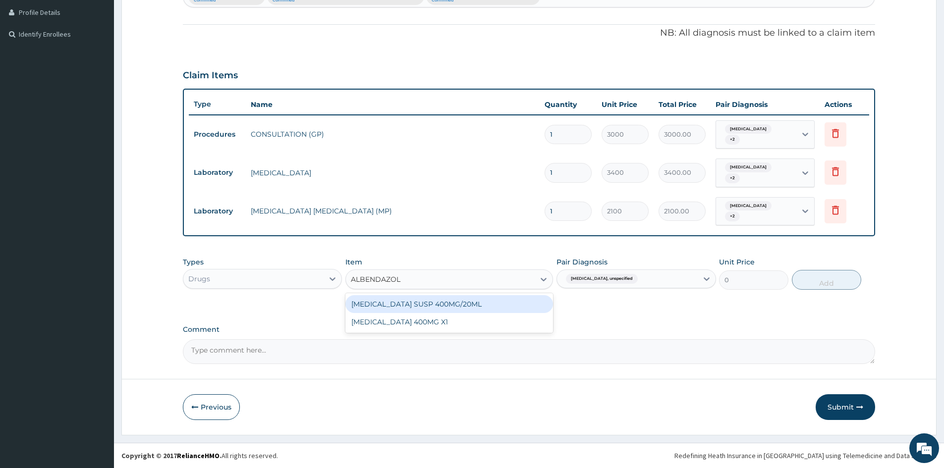
type input "ALBENDAZOLE"
click at [463, 302] on div "ALBENDAZOLE SUSP 400MG/20ML" at bounding box center [449, 304] width 208 height 18
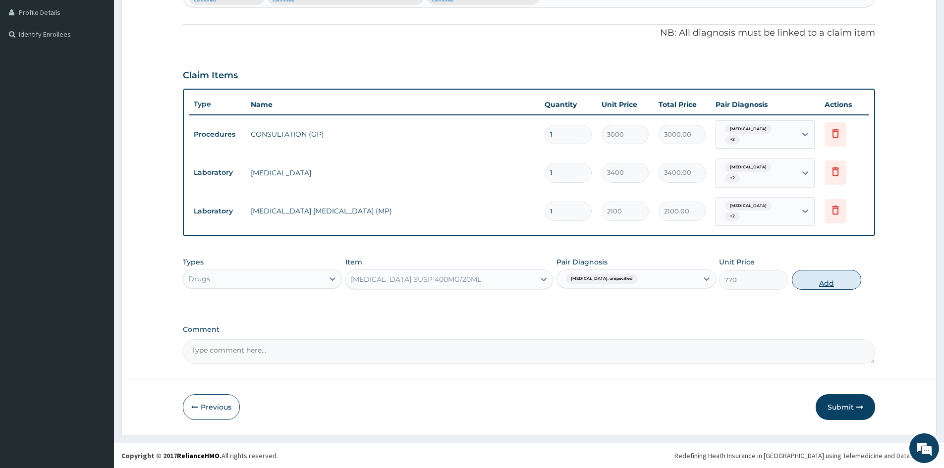
click at [831, 278] on button "Add" at bounding box center [826, 280] width 69 height 20
type input "0"
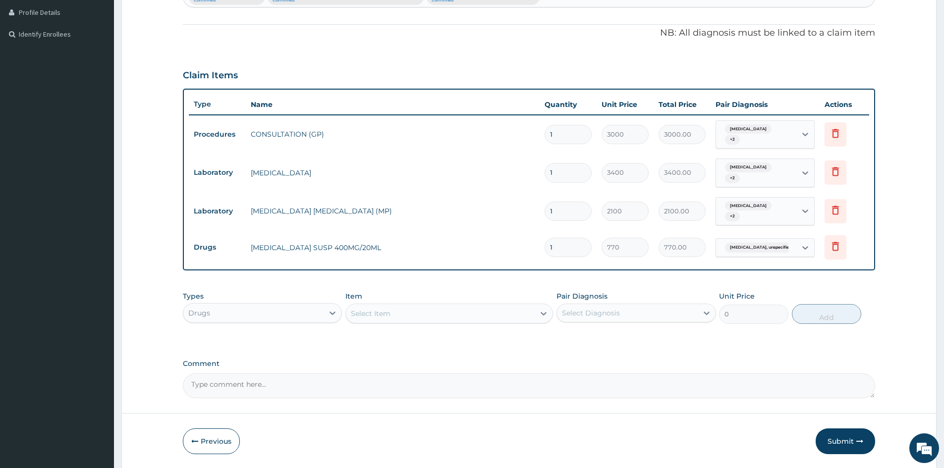
click at [459, 311] on div "Select Item" at bounding box center [440, 314] width 189 height 16
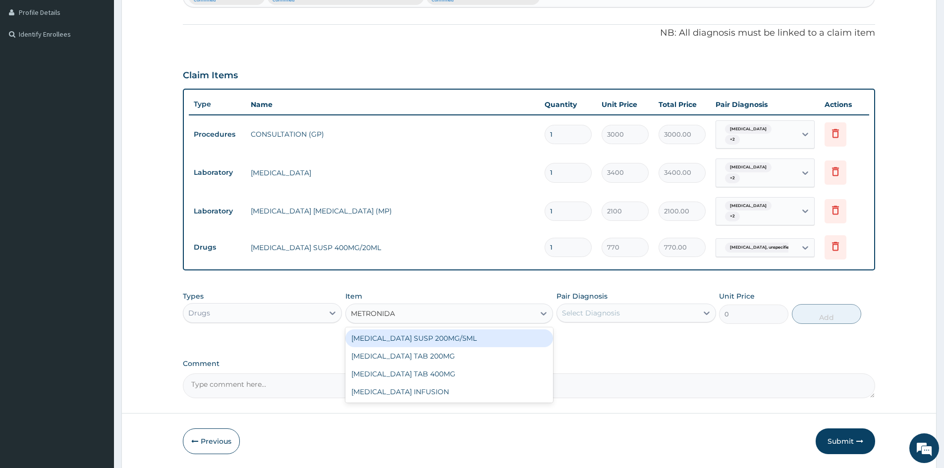
type input "METRONIDAZ"
click at [453, 338] on div "METRONIDAZOLE SUSP 200MG/5ML" at bounding box center [449, 338] width 208 height 18
type input "1666.666625976562"
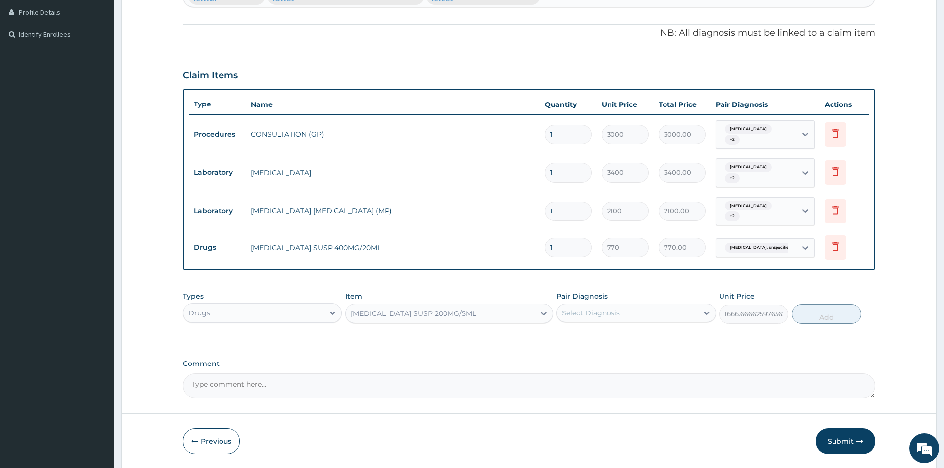
click at [661, 311] on div "Select Diagnosis" at bounding box center [627, 313] width 140 height 16
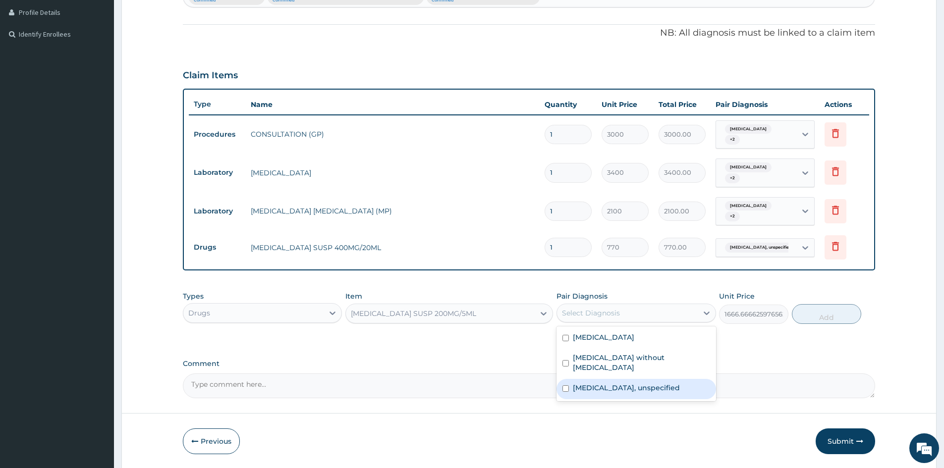
drag, startPoint x: 573, startPoint y: 375, endPoint x: 815, endPoint y: 326, distance: 247.2
click at [628, 367] on div "Malaria, unspecified Sepsis without septic shock Gastritis, unspecified" at bounding box center [635, 363] width 159 height 75
click at [564, 385] on input "checkbox" at bounding box center [565, 388] width 6 height 6
checkbox input "true"
click at [829, 316] on button "Add" at bounding box center [826, 314] width 69 height 20
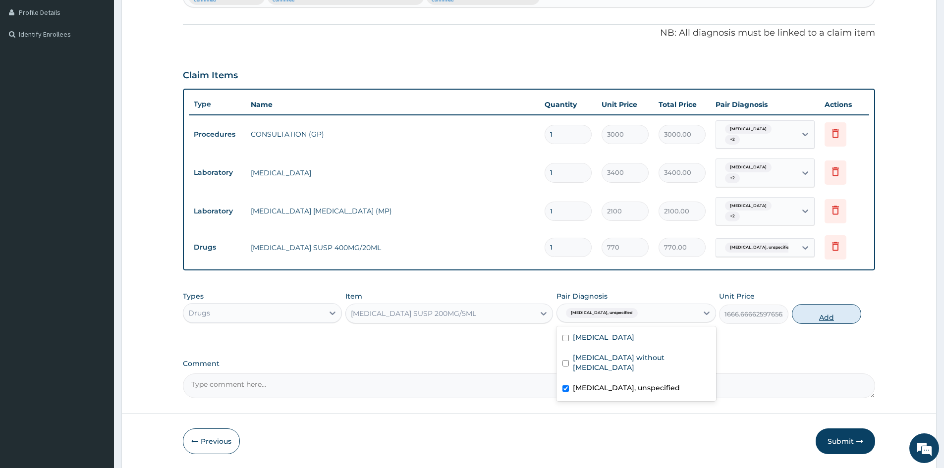
type input "0"
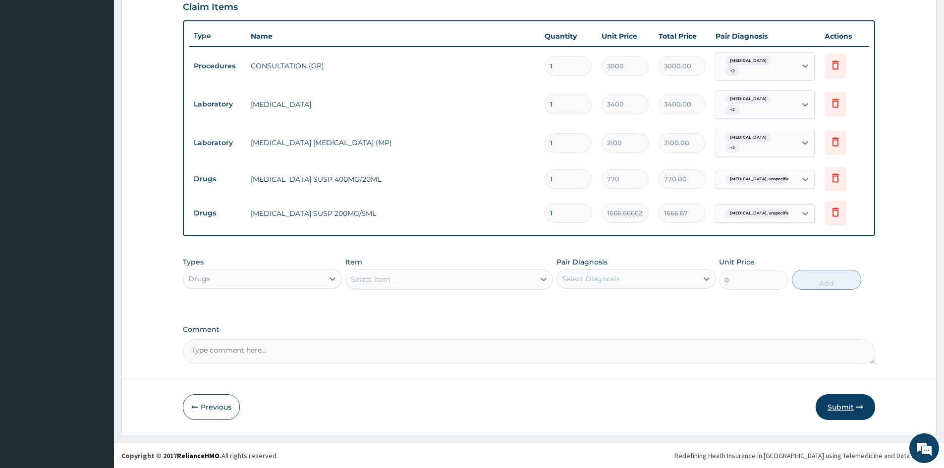
click at [848, 407] on button "Submit" at bounding box center [844, 407] width 59 height 26
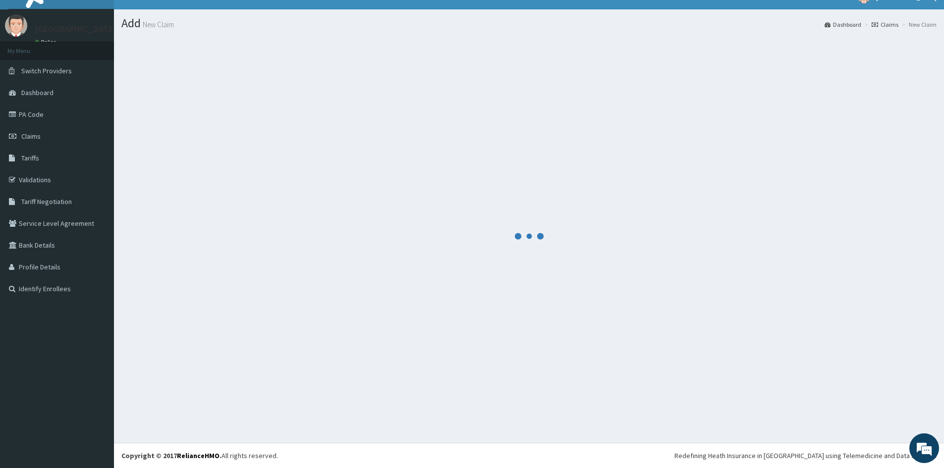
scroll to position [15, 0]
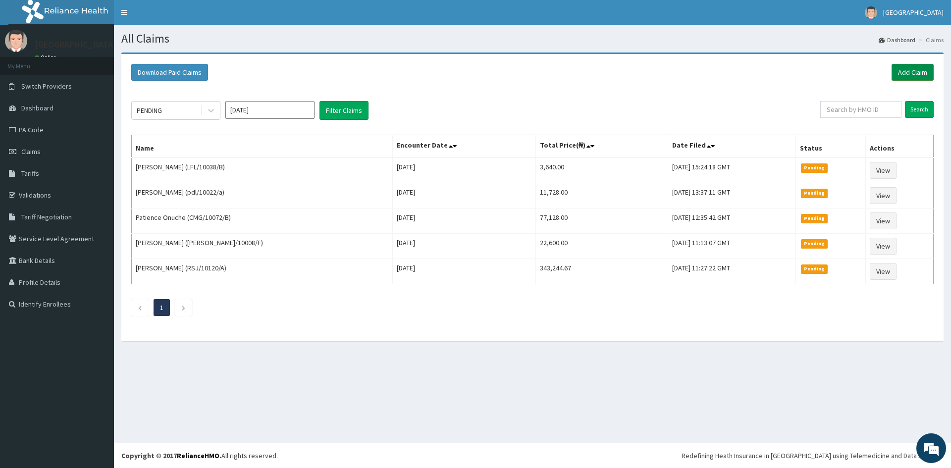
click at [916, 73] on link "Add Claim" at bounding box center [913, 72] width 42 height 17
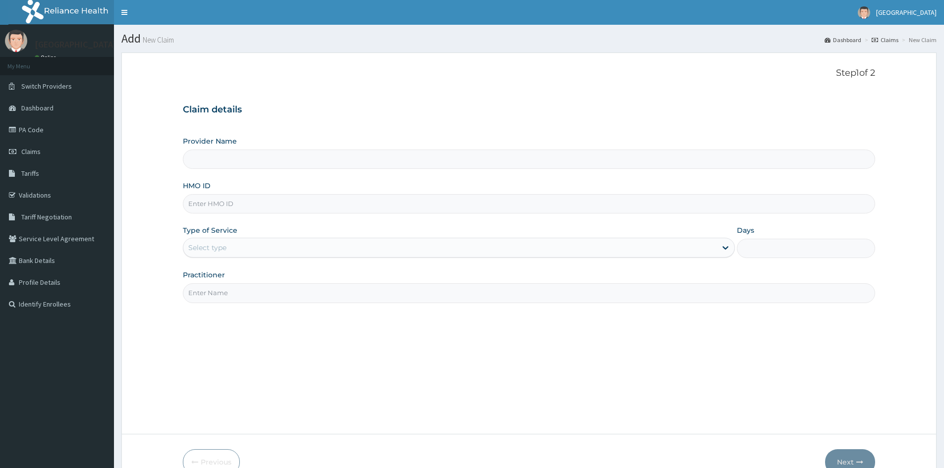
click at [204, 206] on input "HMO ID" at bounding box center [529, 203] width 692 height 19
type input "Doren Specialist Hospital"
paste input "LFL10102/C"
type input "LFL10102/C"
click at [212, 247] on div "Select type" at bounding box center [207, 248] width 38 height 10
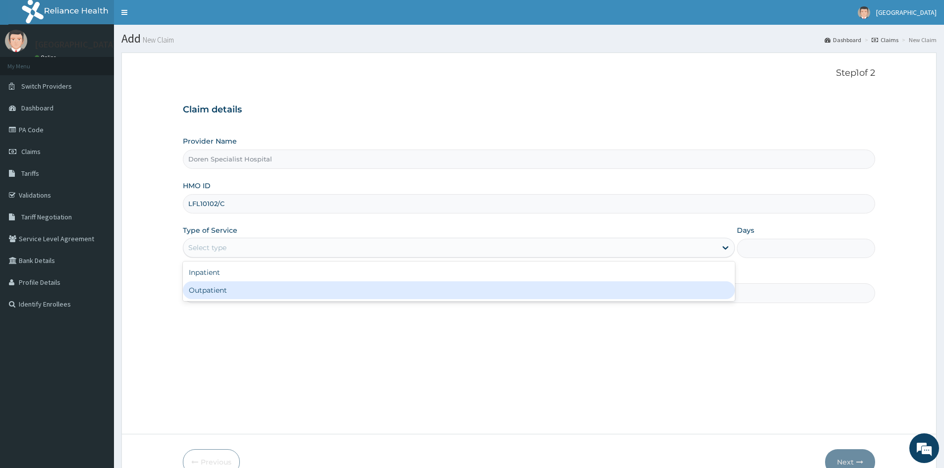
click at [192, 290] on div "Outpatient" at bounding box center [459, 290] width 552 height 18
type input "1"
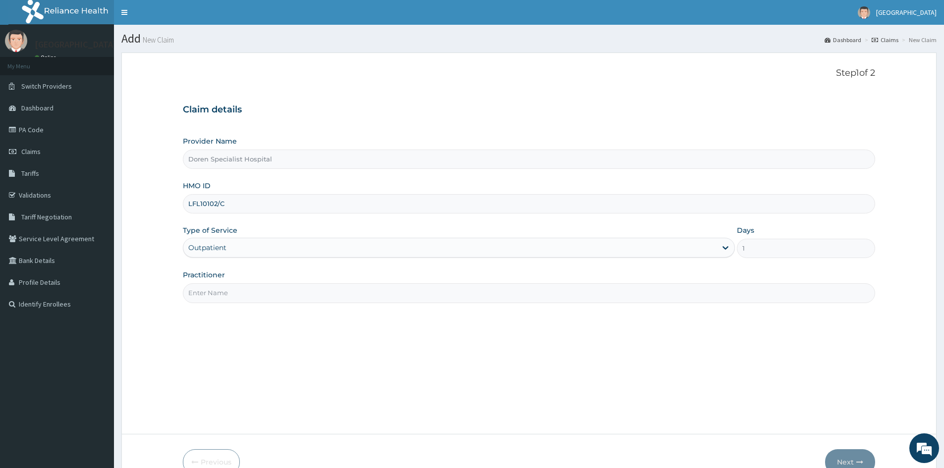
click at [195, 298] on input "Practitioner" at bounding box center [529, 292] width 692 height 19
type input "[PERSON_NAME]"
drag, startPoint x: 842, startPoint y: 455, endPoint x: 846, endPoint y: 446, distance: 10.0
click at [842, 454] on button "Next" at bounding box center [850, 462] width 50 height 26
drag, startPoint x: 228, startPoint y: 205, endPoint x: 43, endPoint y: 218, distance: 185.8
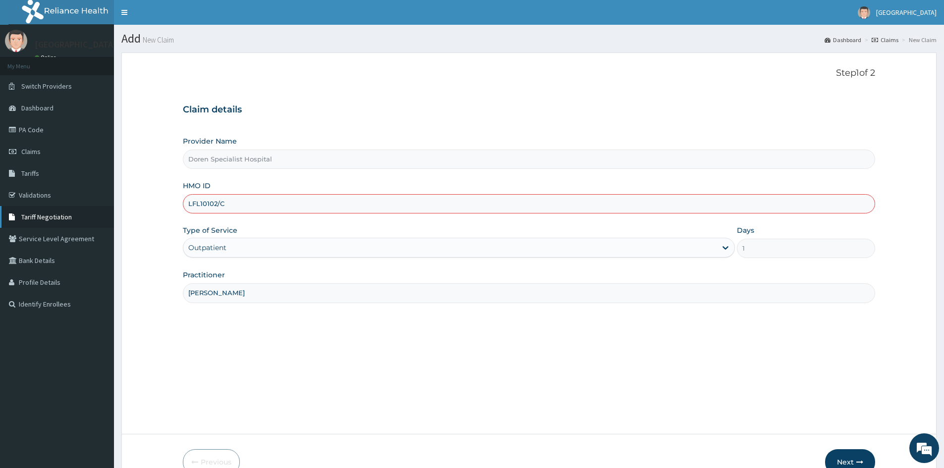
click at [43, 218] on div "R EL Toggle navigation [GEOGRAPHIC_DATA] - [EMAIL_ADDRESS][DOMAIN_NAME] Member …" at bounding box center [472, 261] width 944 height 523
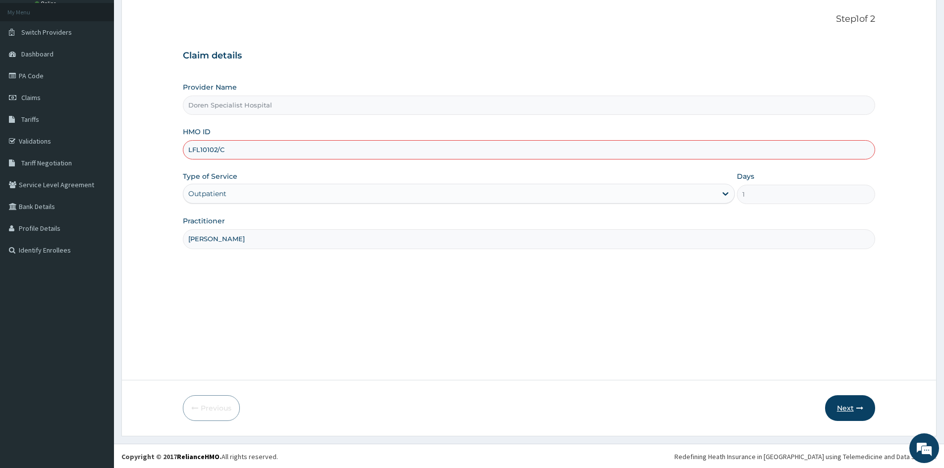
scroll to position [55, 0]
click at [844, 406] on button "Next" at bounding box center [850, 407] width 50 height 26
type input "Doren Specialist Hospital"
click at [207, 147] on input "HMO ID" at bounding box center [529, 148] width 692 height 19
paste input "LFL10102/C"
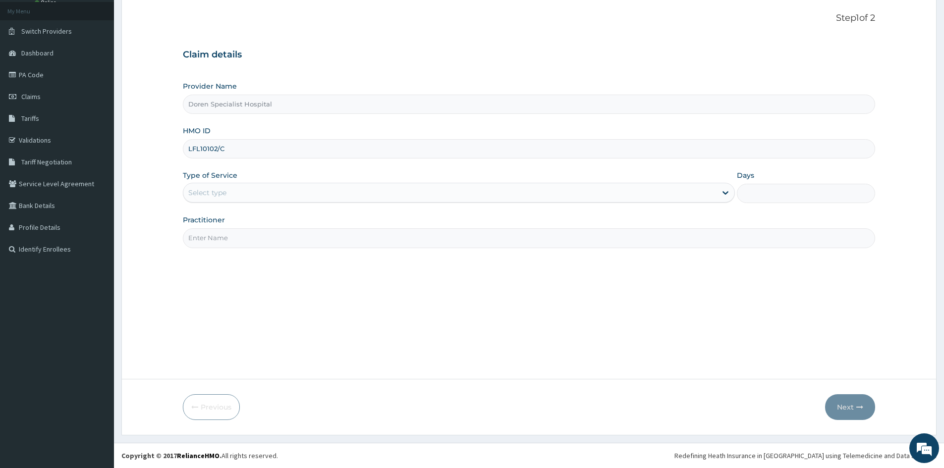
type input "LFL10102/C"
click at [214, 190] on div "Select type" at bounding box center [207, 193] width 38 height 10
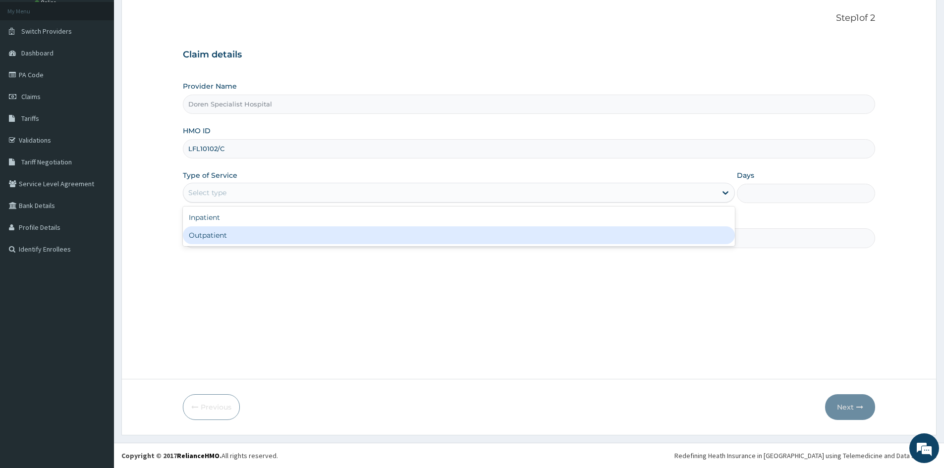
click at [207, 239] on div "Outpatient" at bounding box center [459, 235] width 552 height 18
type input "1"
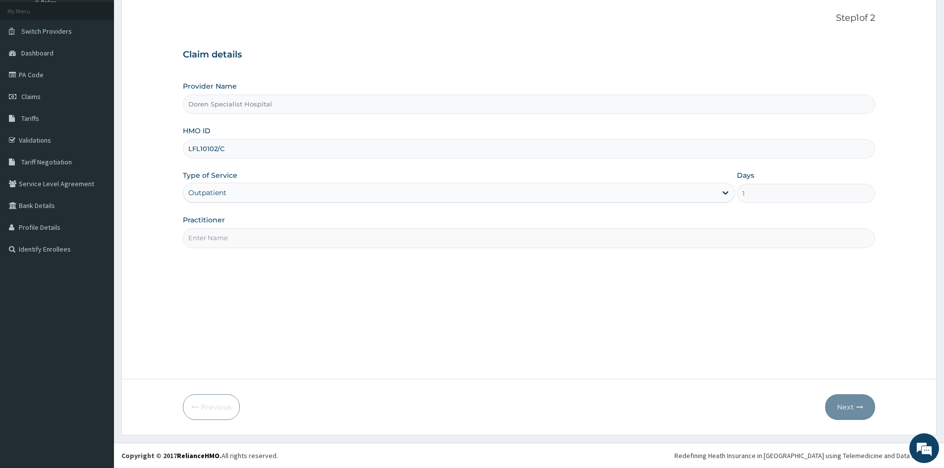
click at [190, 237] on input "Practitioner" at bounding box center [529, 237] width 692 height 19
type input "[PERSON_NAME]"
click at [839, 403] on button "Next" at bounding box center [850, 407] width 50 height 26
drag, startPoint x: 228, startPoint y: 146, endPoint x: 43, endPoint y: 155, distance: 186.0
click at [43, 155] on div "R EL Toggle navigation Doren Hospital Doren Hospital - doren@hotmail.co.uk Memb…" at bounding box center [472, 206] width 944 height 523
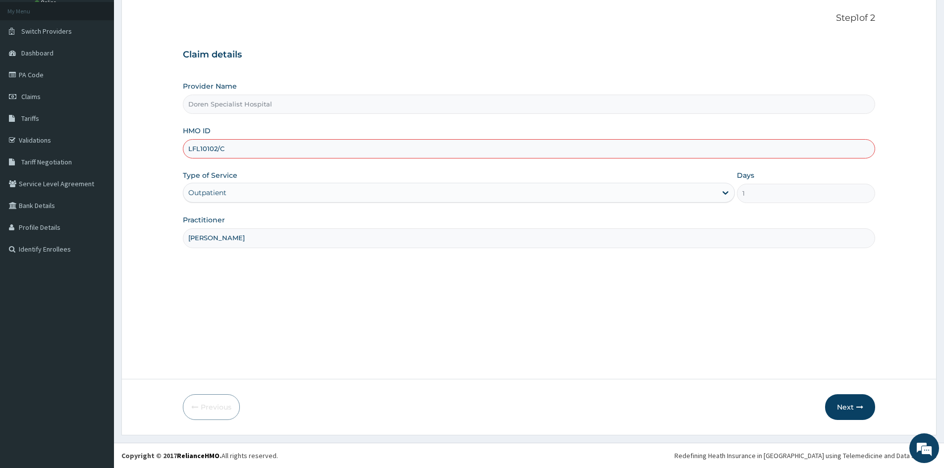
paste input
type input "LFL10102/C"
click at [847, 403] on button "Next" at bounding box center [850, 407] width 50 height 26
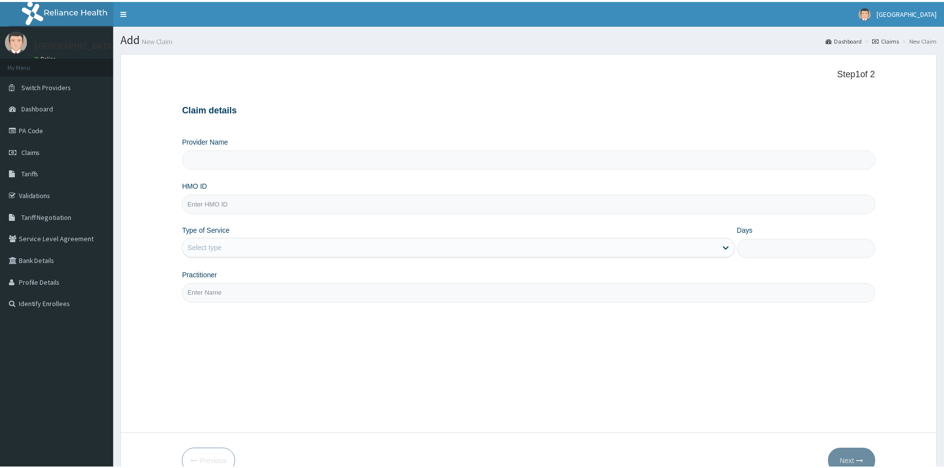
scroll to position [55, 0]
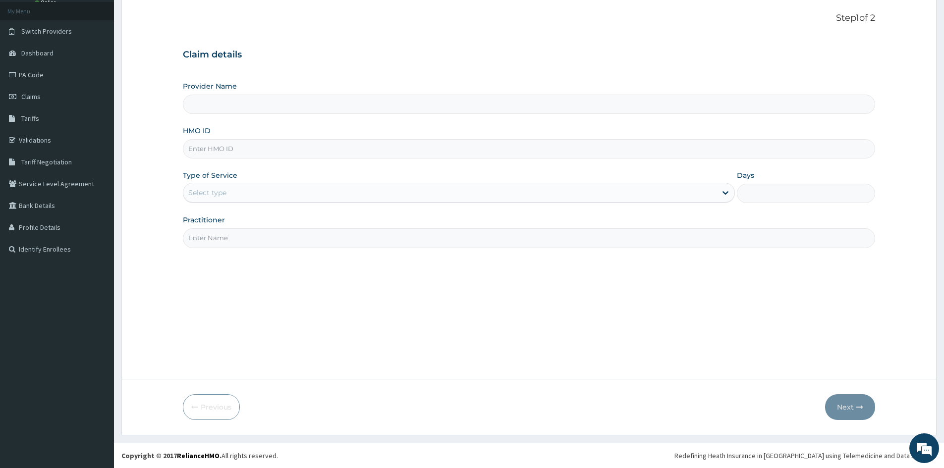
type input "Doren Specialist Hospital"
click at [190, 152] on input "HMO ID" at bounding box center [529, 148] width 692 height 19
paste input "LFL10102/C"
type input "LFL10102/C"
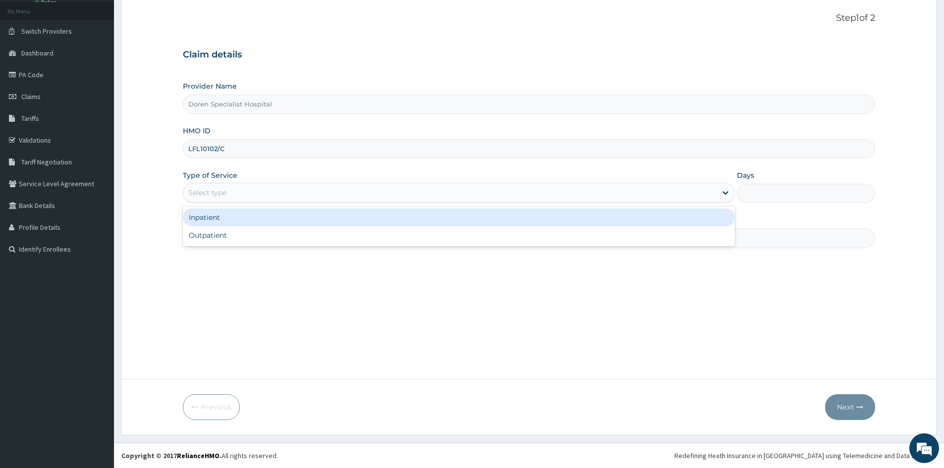
click at [210, 199] on div "Select type" at bounding box center [449, 193] width 533 height 16
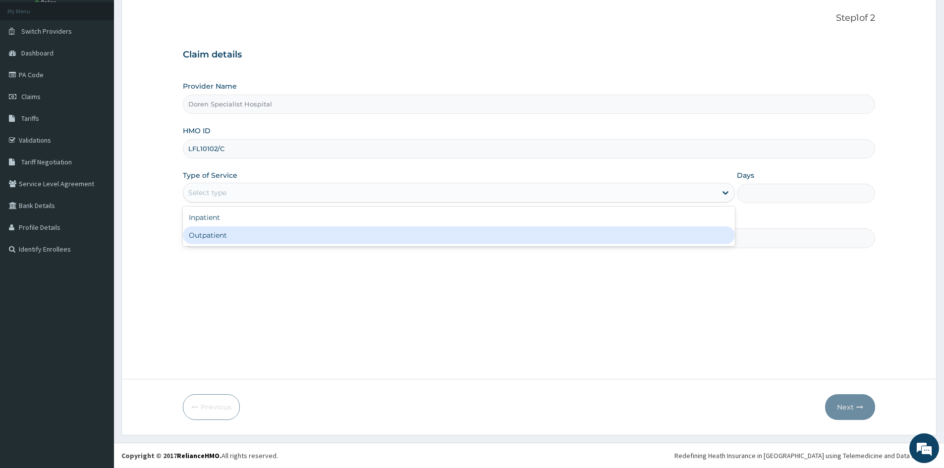
click at [214, 236] on div "Outpatient" at bounding box center [459, 235] width 552 height 18
type input "1"
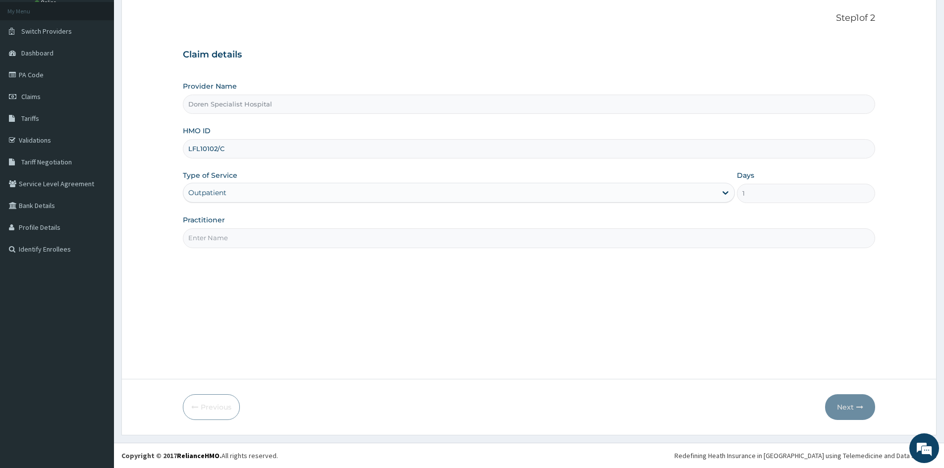
click at [213, 235] on input "Practitioner" at bounding box center [529, 237] width 692 height 19
type input "[PERSON_NAME]"
click at [847, 411] on button "Next" at bounding box center [850, 407] width 50 height 26
type input "Doren Specialist Hospital"
